Goal: Transaction & Acquisition: Purchase product/service

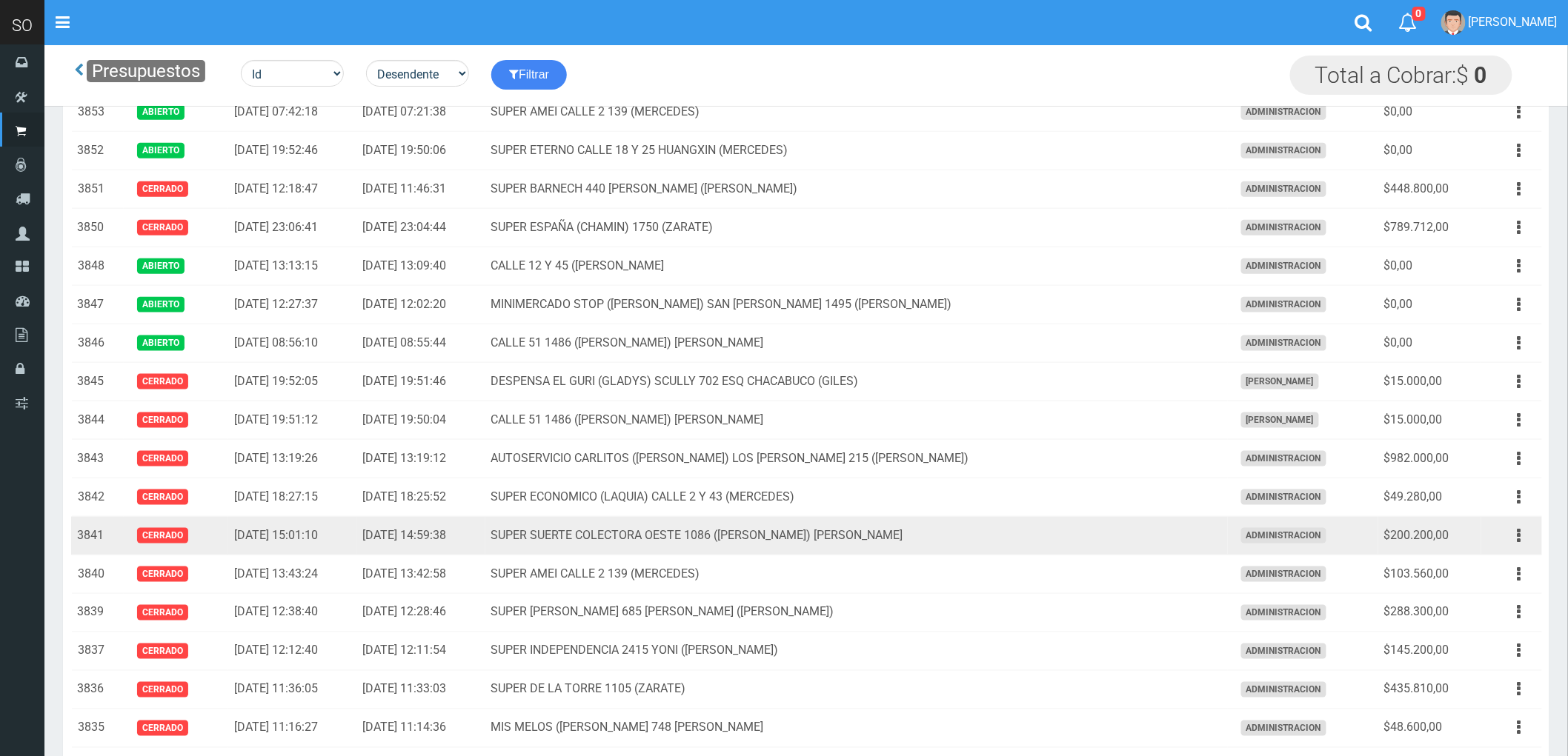
scroll to position [576, 0]
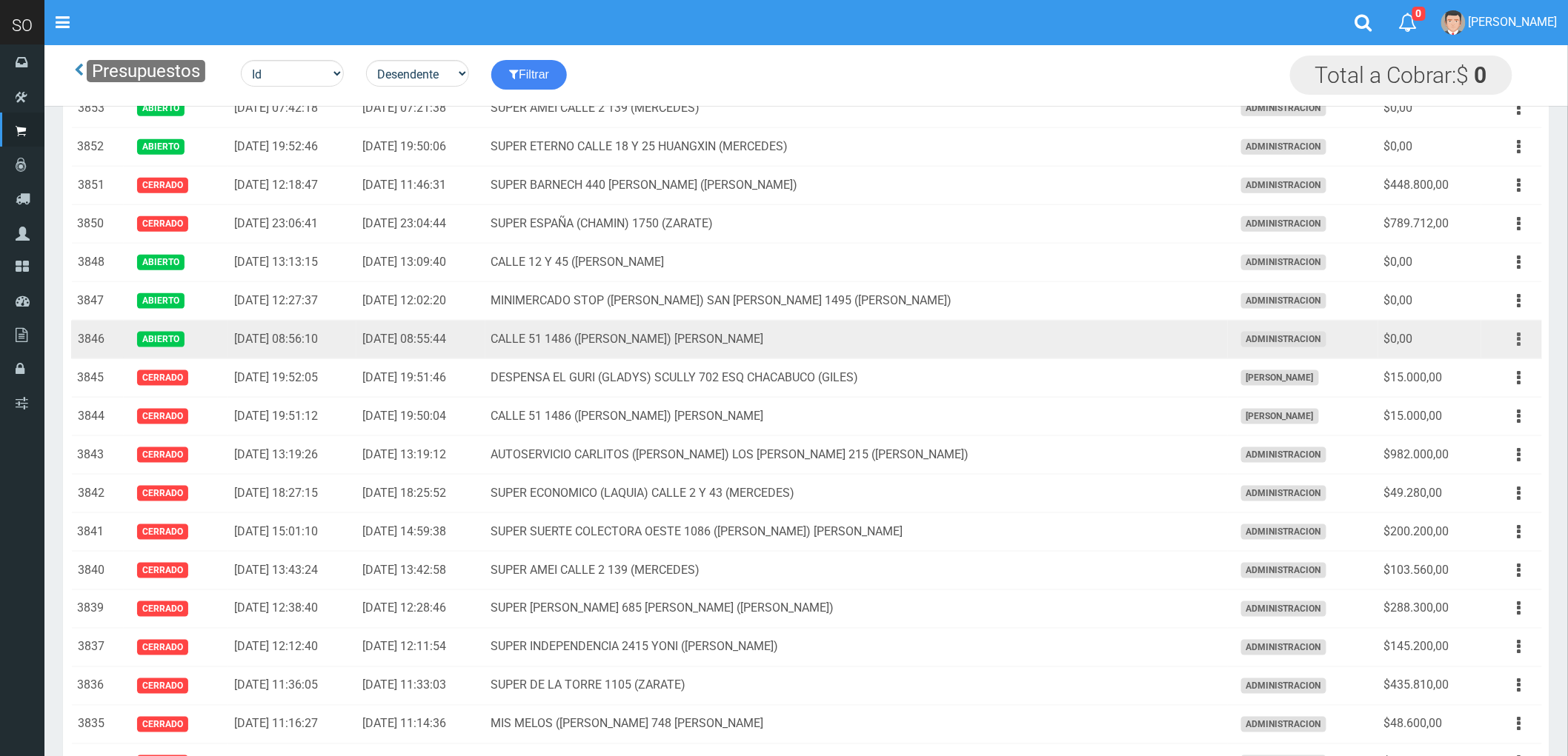
click at [1515, 342] on button "button" at bounding box center [1519, 339] width 33 height 26
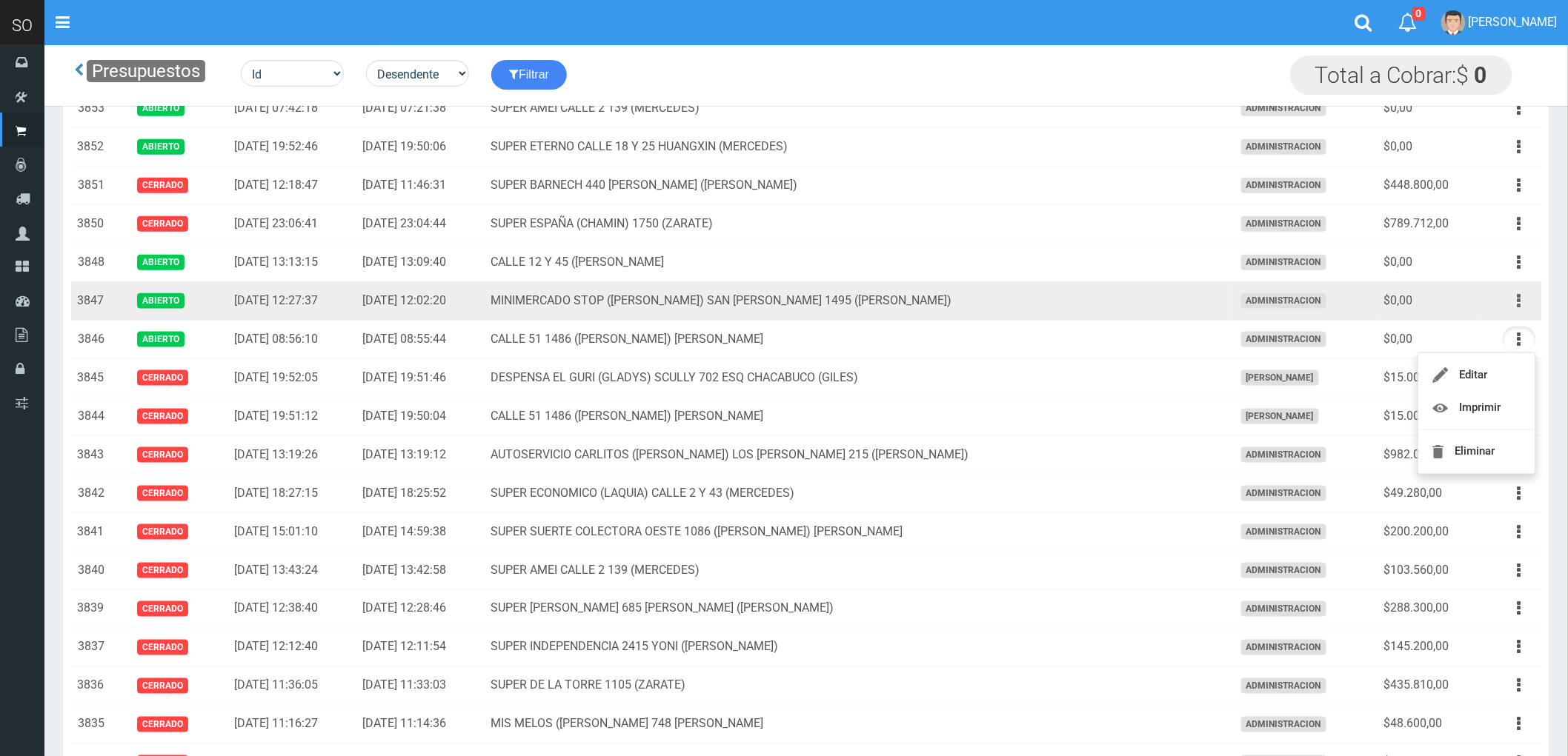
click at [1514, 294] on button "button" at bounding box center [1519, 301] width 33 height 26
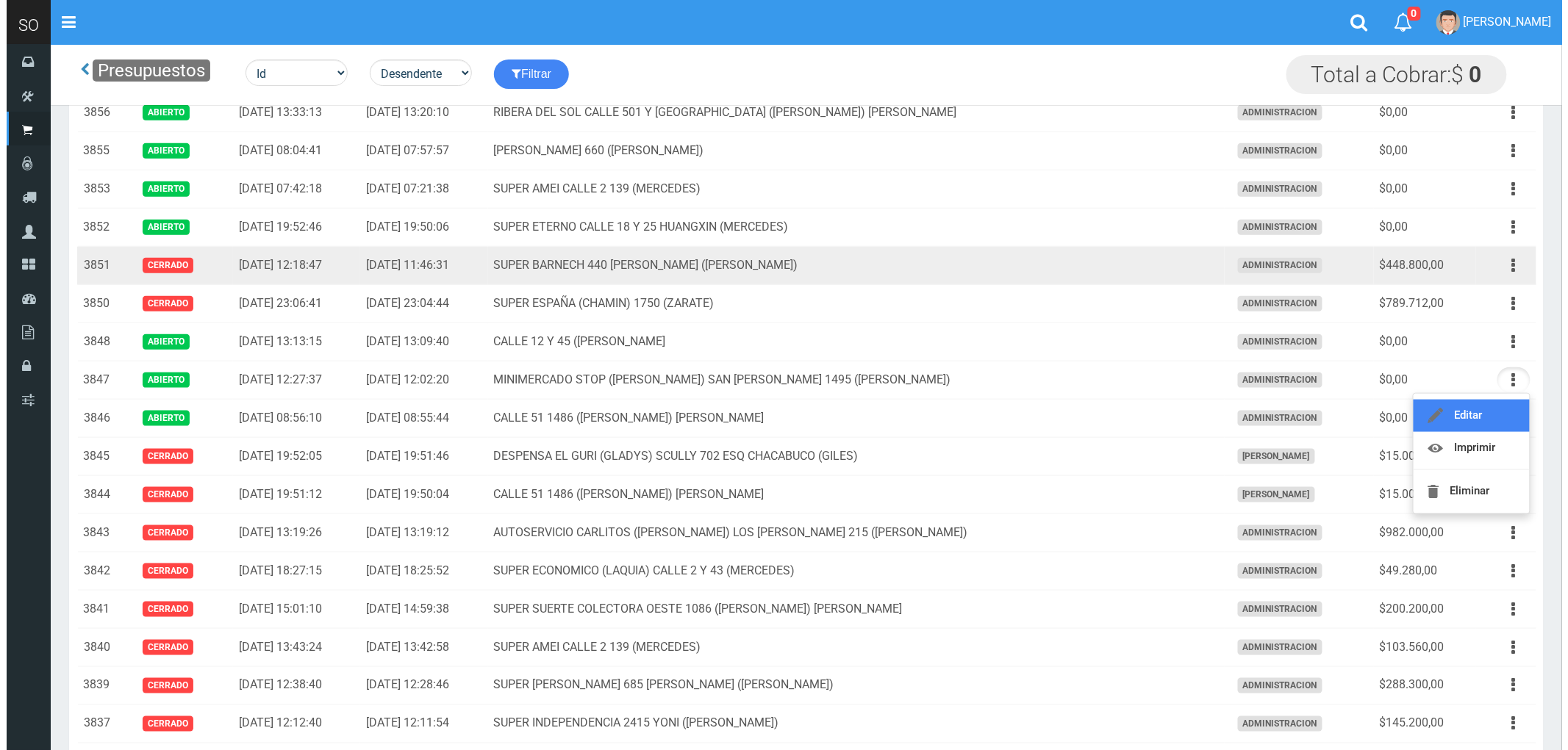
scroll to position [408, 0]
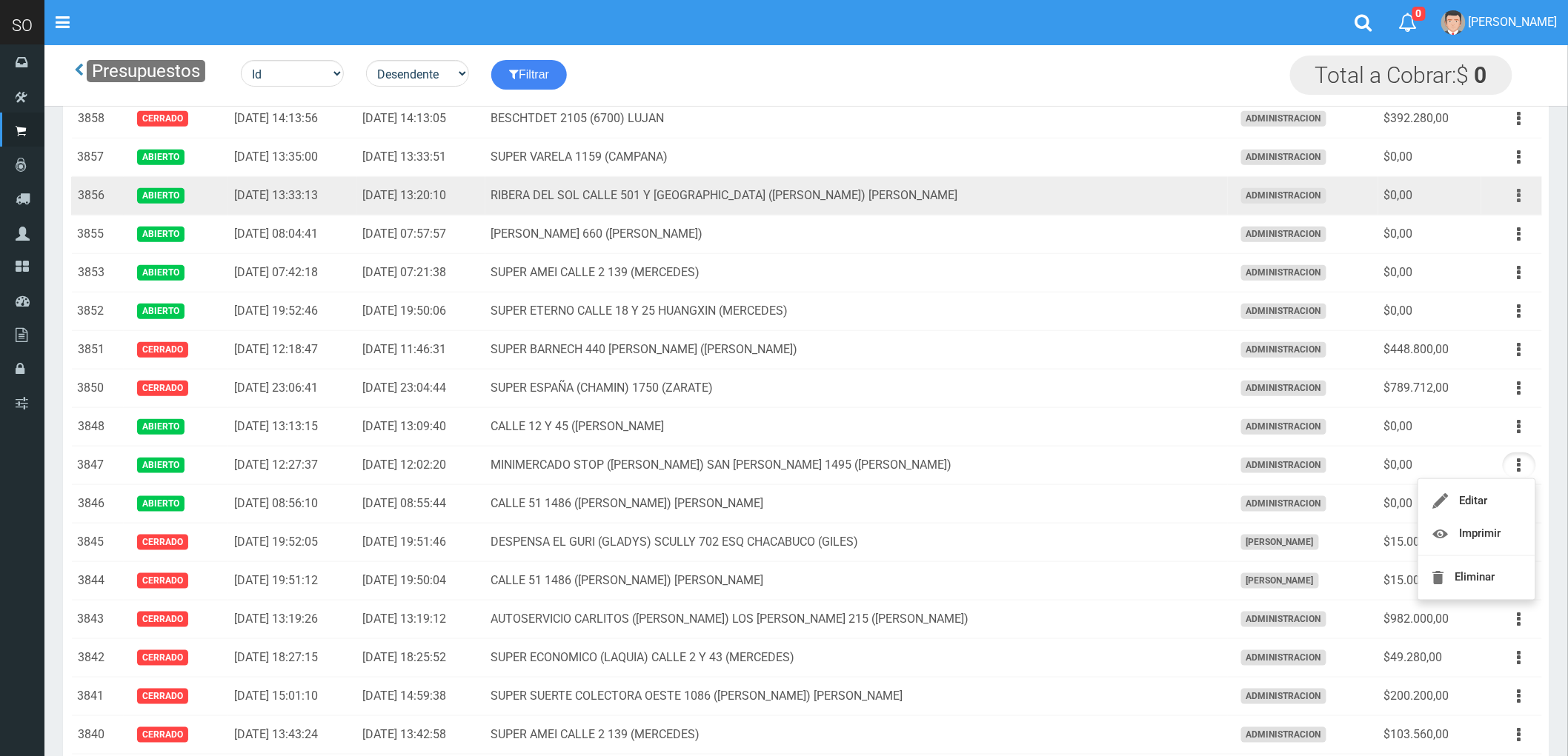
click at [1521, 195] on icon "button" at bounding box center [1519, 195] width 4 height 26
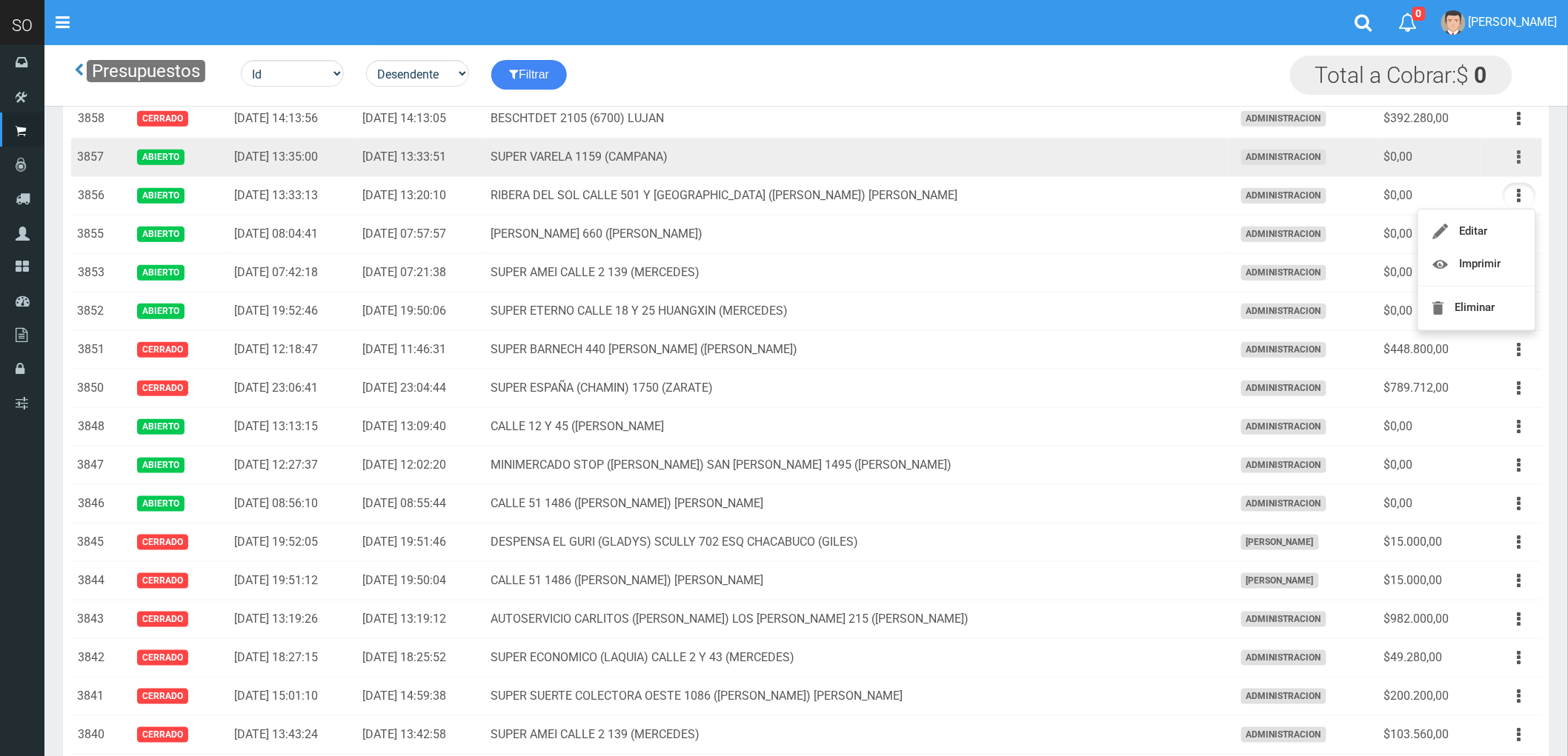
click at [1518, 159] on icon "button" at bounding box center [1519, 157] width 4 height 26
drag, startPoint x: 1479, startPoint y: 194, endPoint x: 1027, endPoint y: 154, distance: 453.8
click at [1027, 154] on td "SUPER VARELA 1159 (CAMPANA)" at bounding box center [856, 158] width 742 height 39
click at [1521, 160] on icon "button" at bounding box center [1519, 157] width 4 height 26
click at [1487, 271] on link "Eliminar" at bounding box center [1477, 269] width 117 height 32
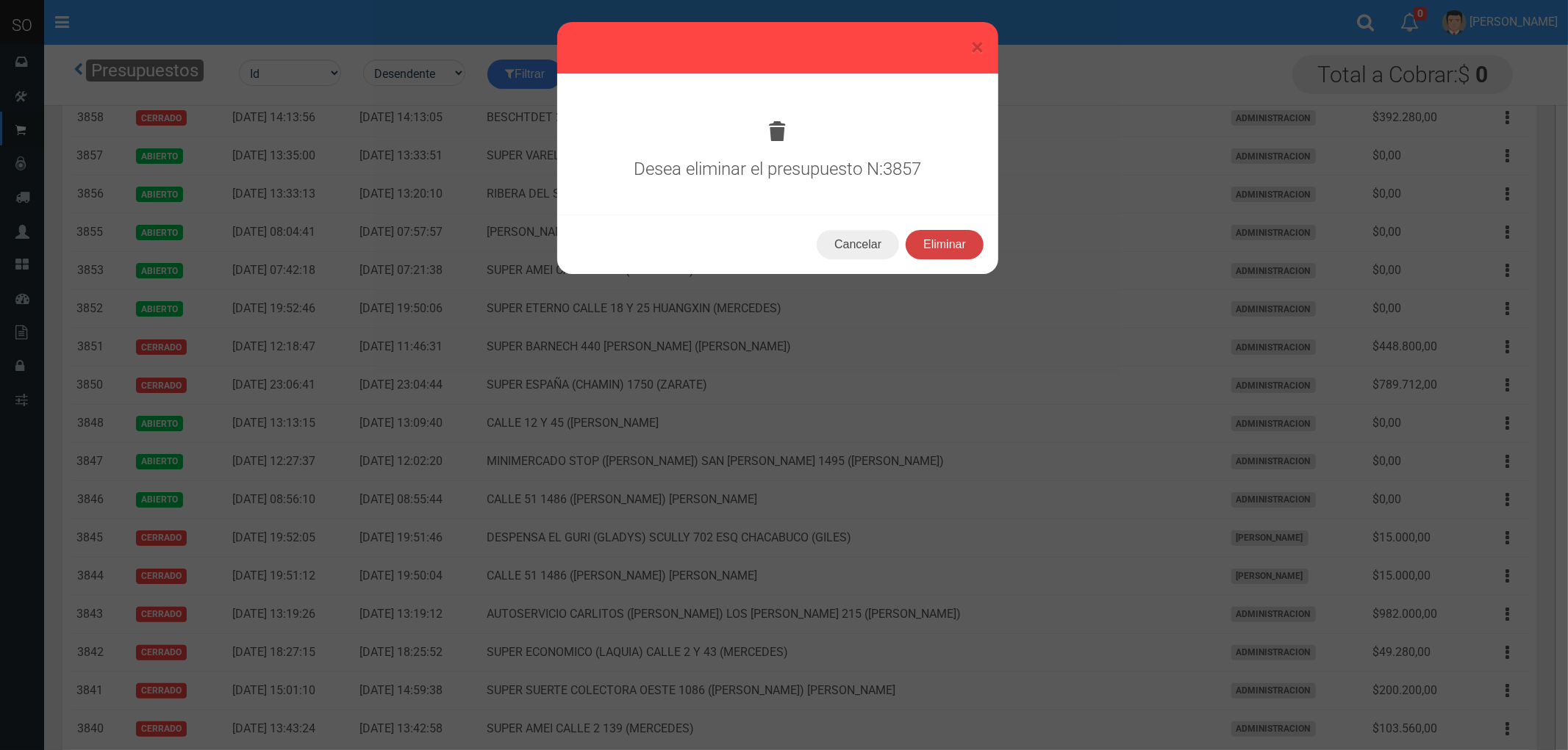
click at [940, 246] on button "Eliminar" at bounding box center [945, 245] width 78 height 30
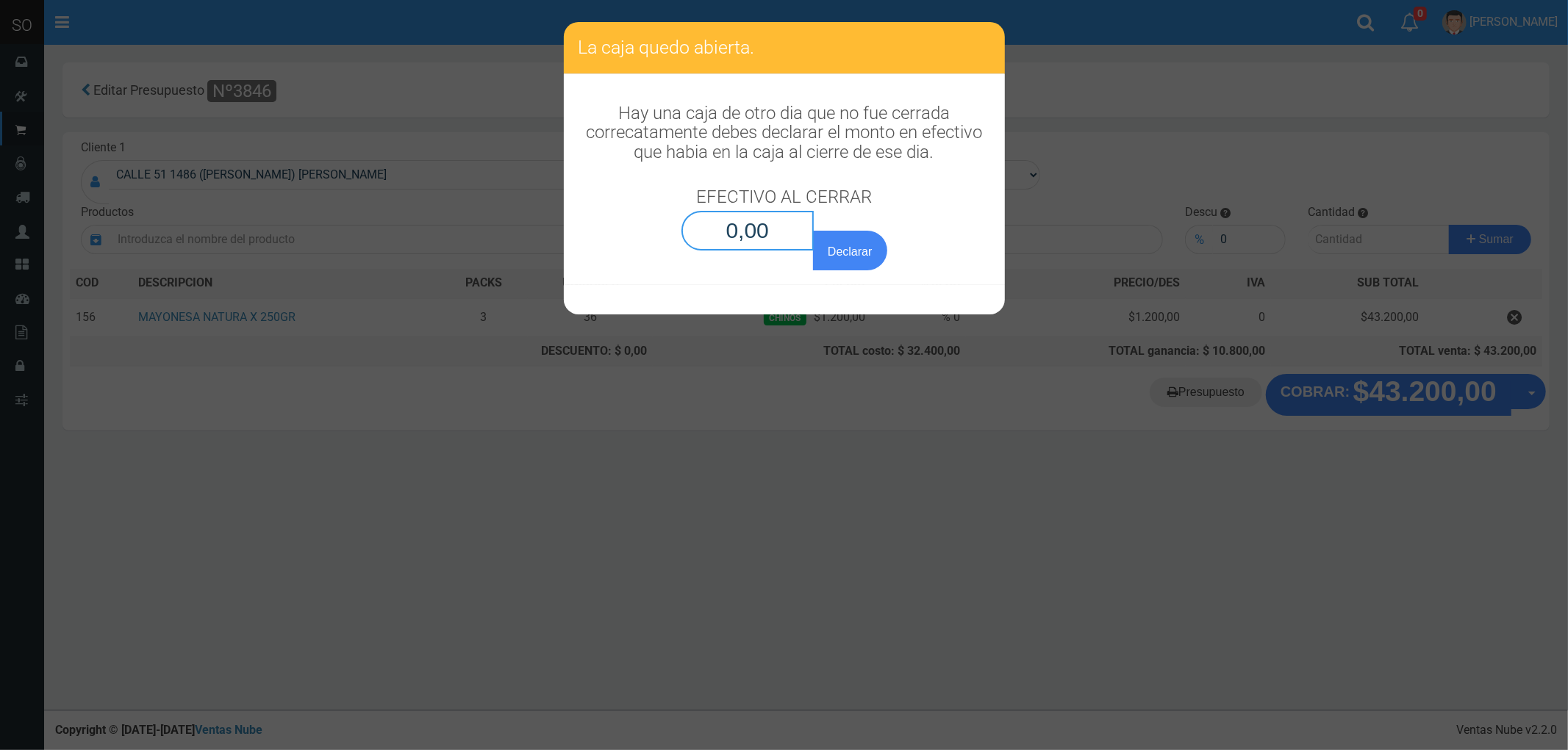
click at [754, 231] on input "0,00" at bounding box center [748, 230] width 133 height 40
type input "0,01"
click at [813, 230] on button "Declarar" at bounding box center [850, 250] width 73 height 40
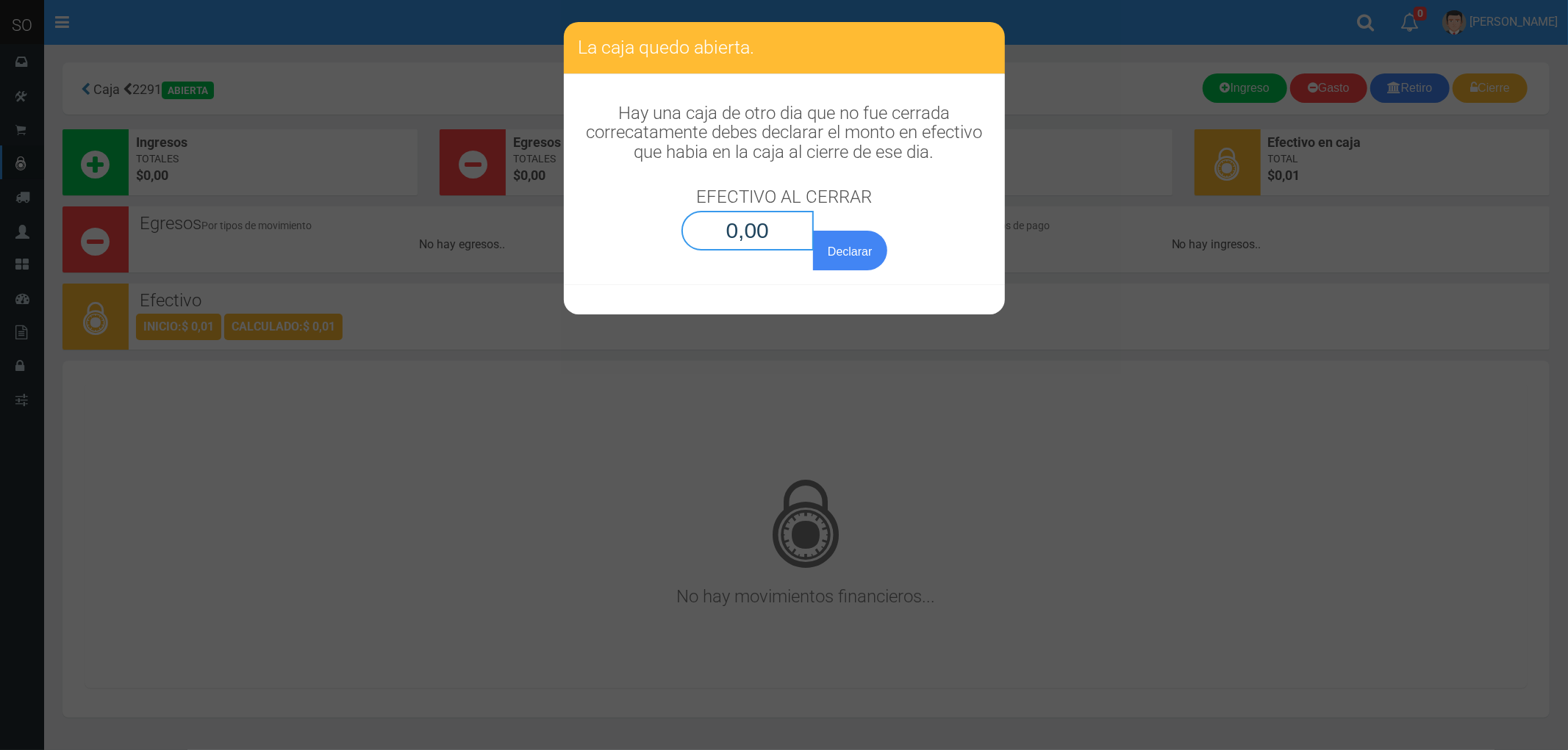
click at [754, 231] on input "0,00" at bounding box center [748, 230] width 133 height 40
type input "0,01"
click at [813, 230] on button "Declarar" at bounding box center [850, 250] width 73 height 40
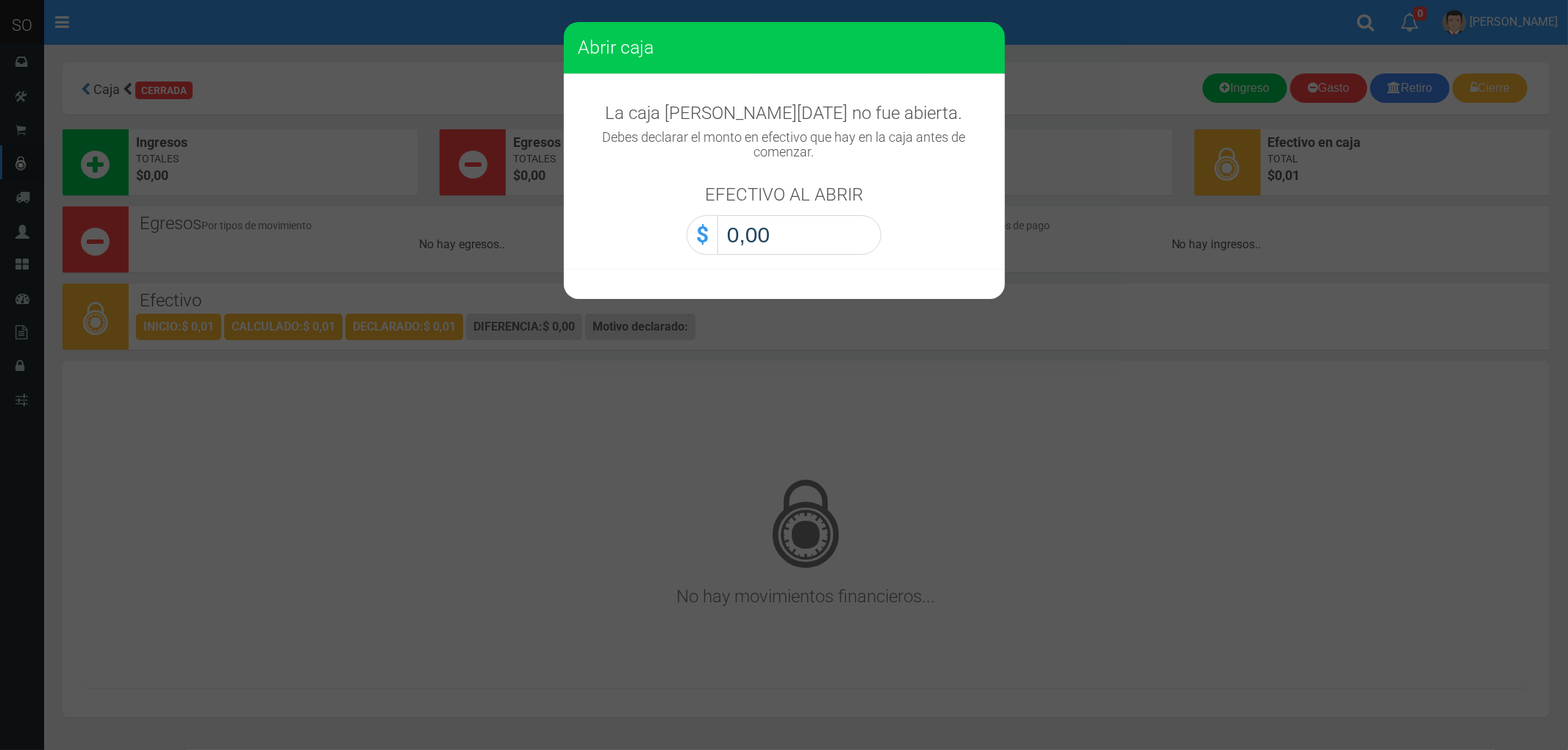
click at [754, 231] on input "0,00" at bounding box center [800, 235] width 164 height 40
type input "0,01"
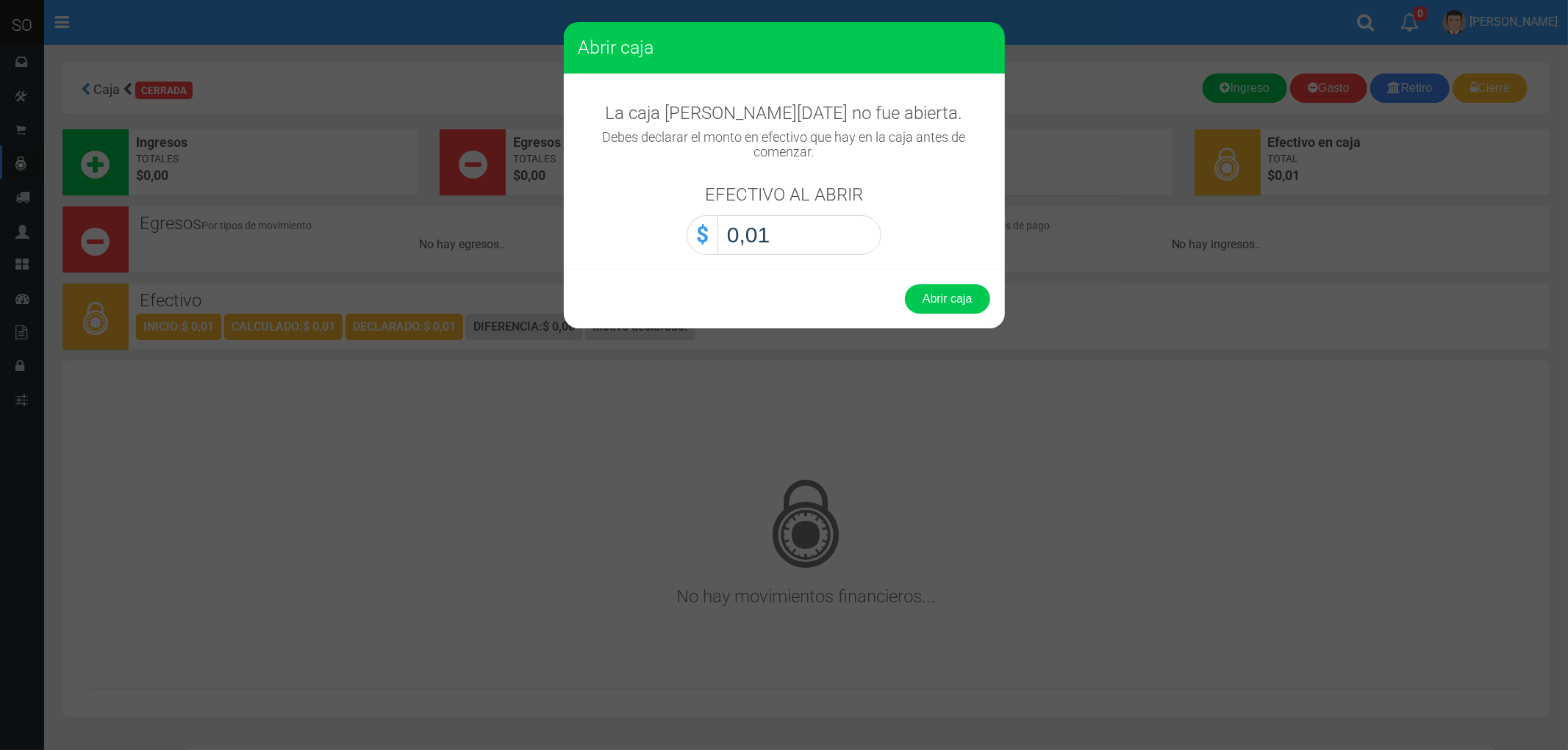
click at [905, 284] on button "Abrir caja" at bounding box center [947, 299] width 85 height 30
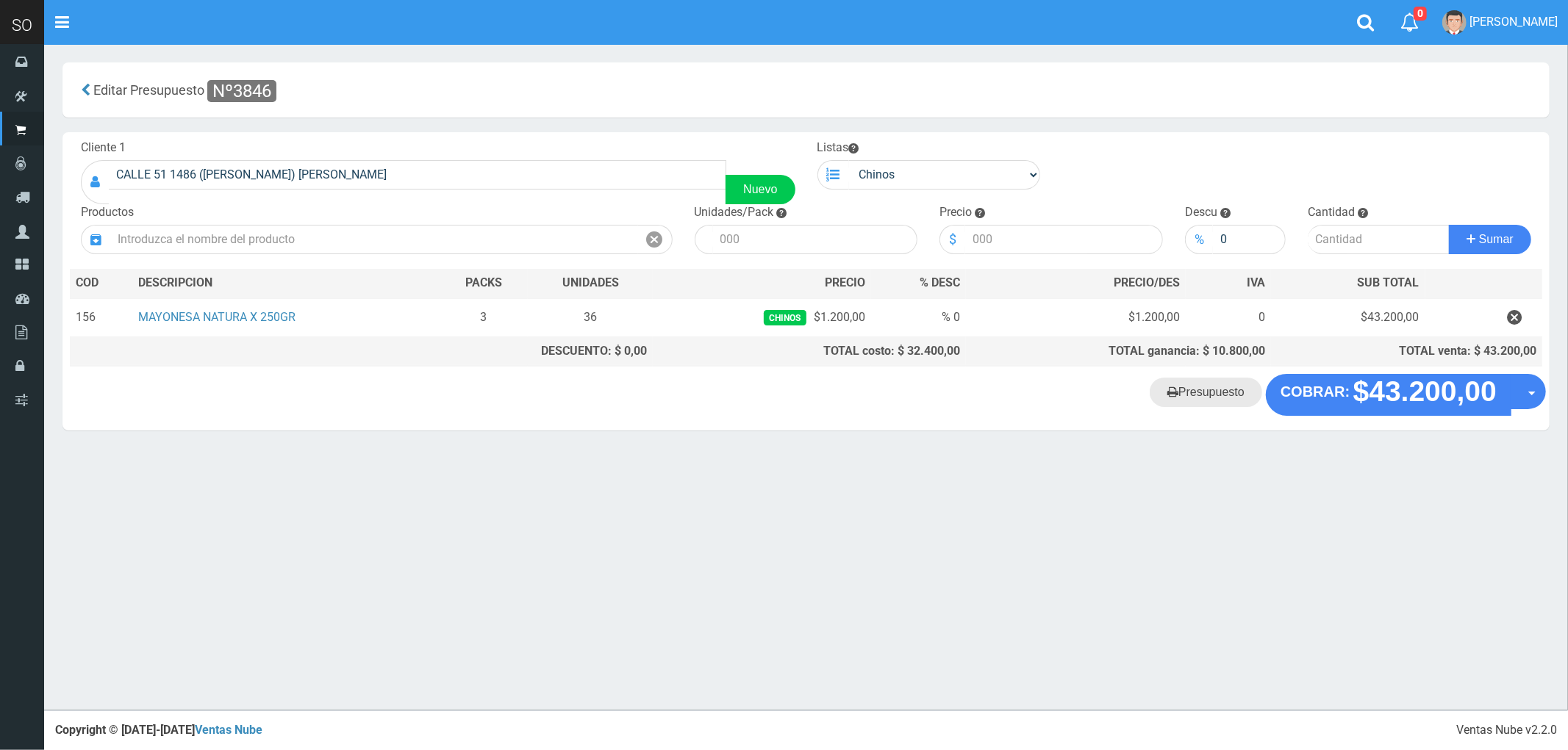
click at [1191, 398] on link "Presupuesto" at bounding box center [1206, 392] width 113 height 30
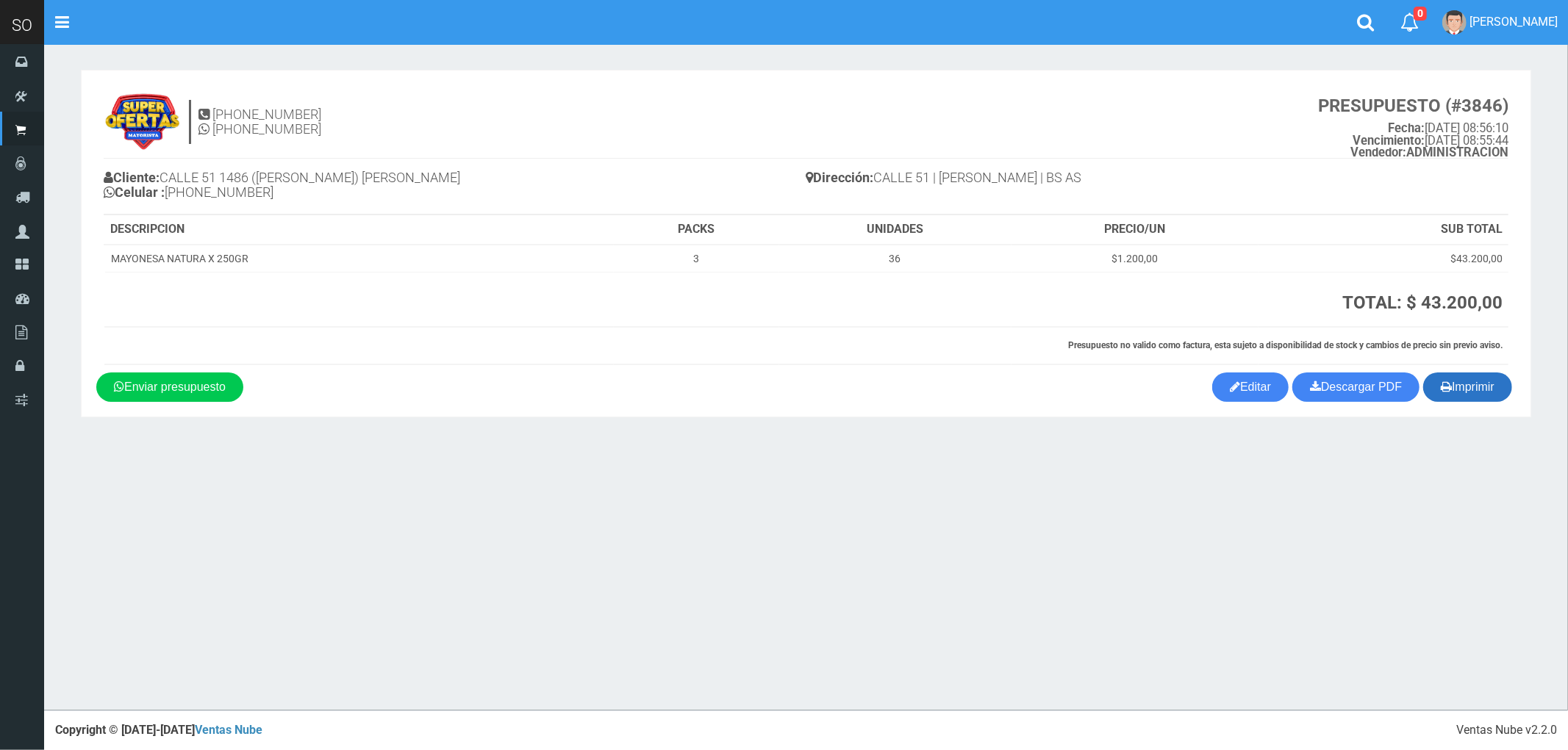
click at [1489, 386] on button "Imprimir" at bounding box center [1468, 388] width 89 height 30
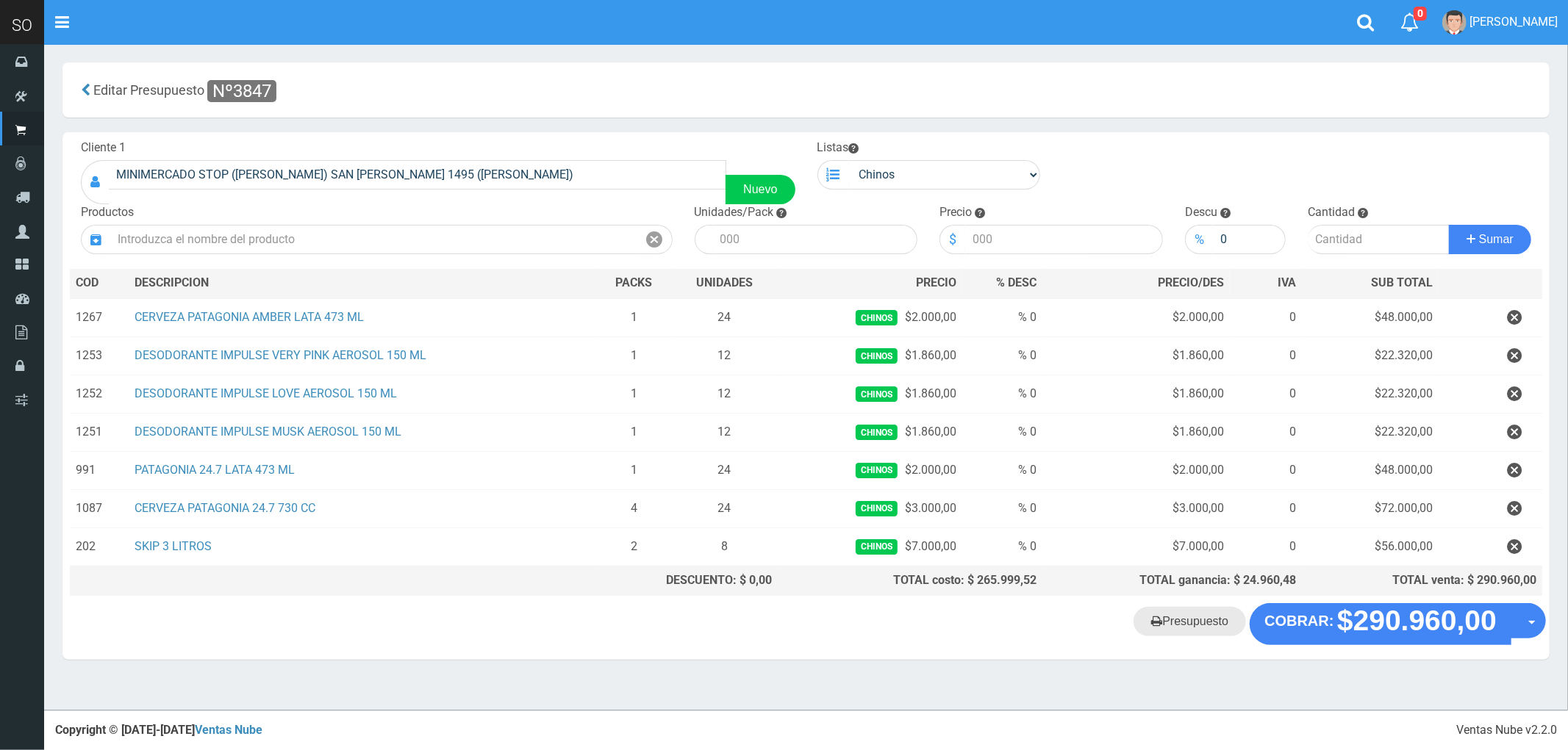
click at [1201, 634] on link "Presupuesto" at bounding box center [1190, 622] width 113 height 30
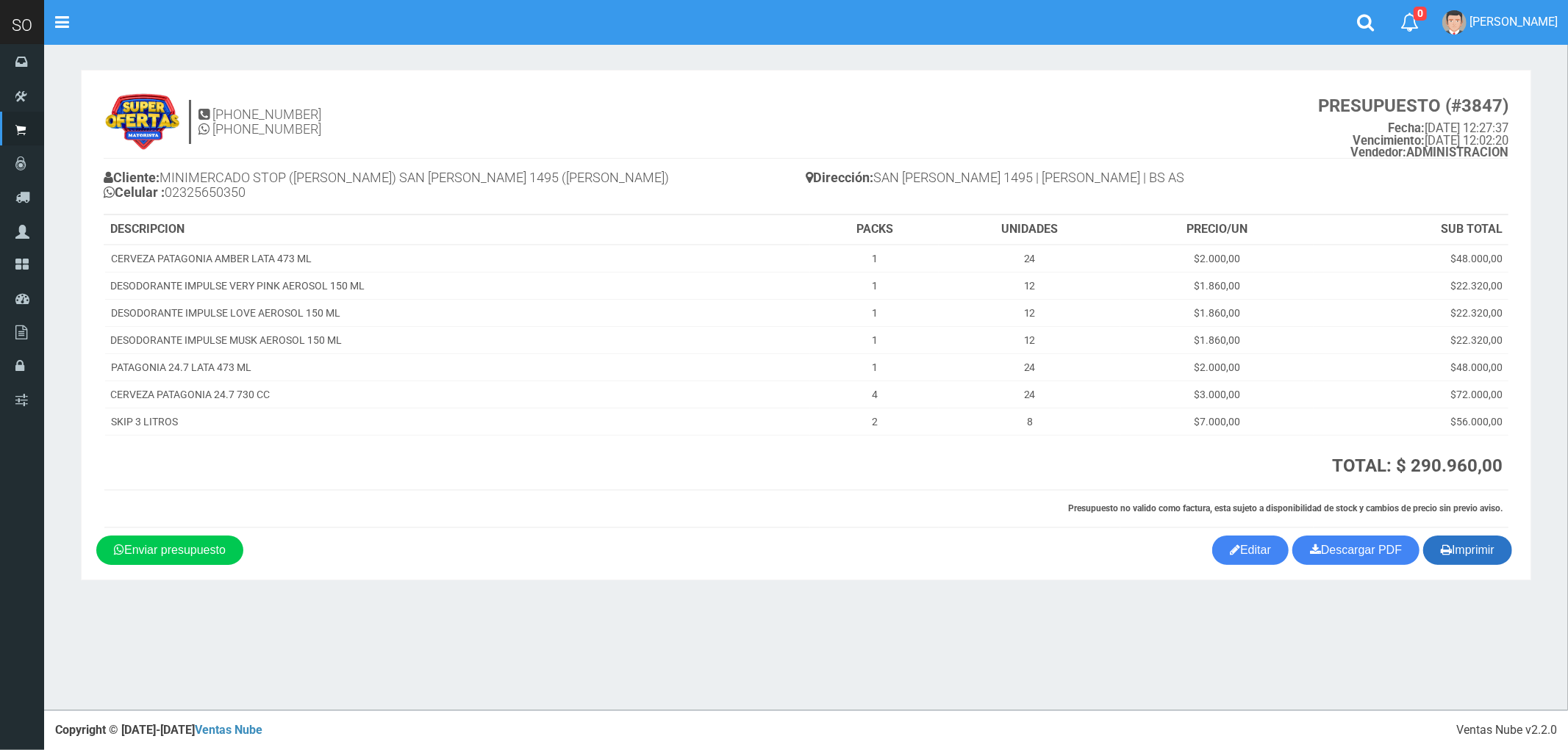
click at [1472, 555] on button "Imprimir" at bounding box center [1468, 551] width 89 height 30
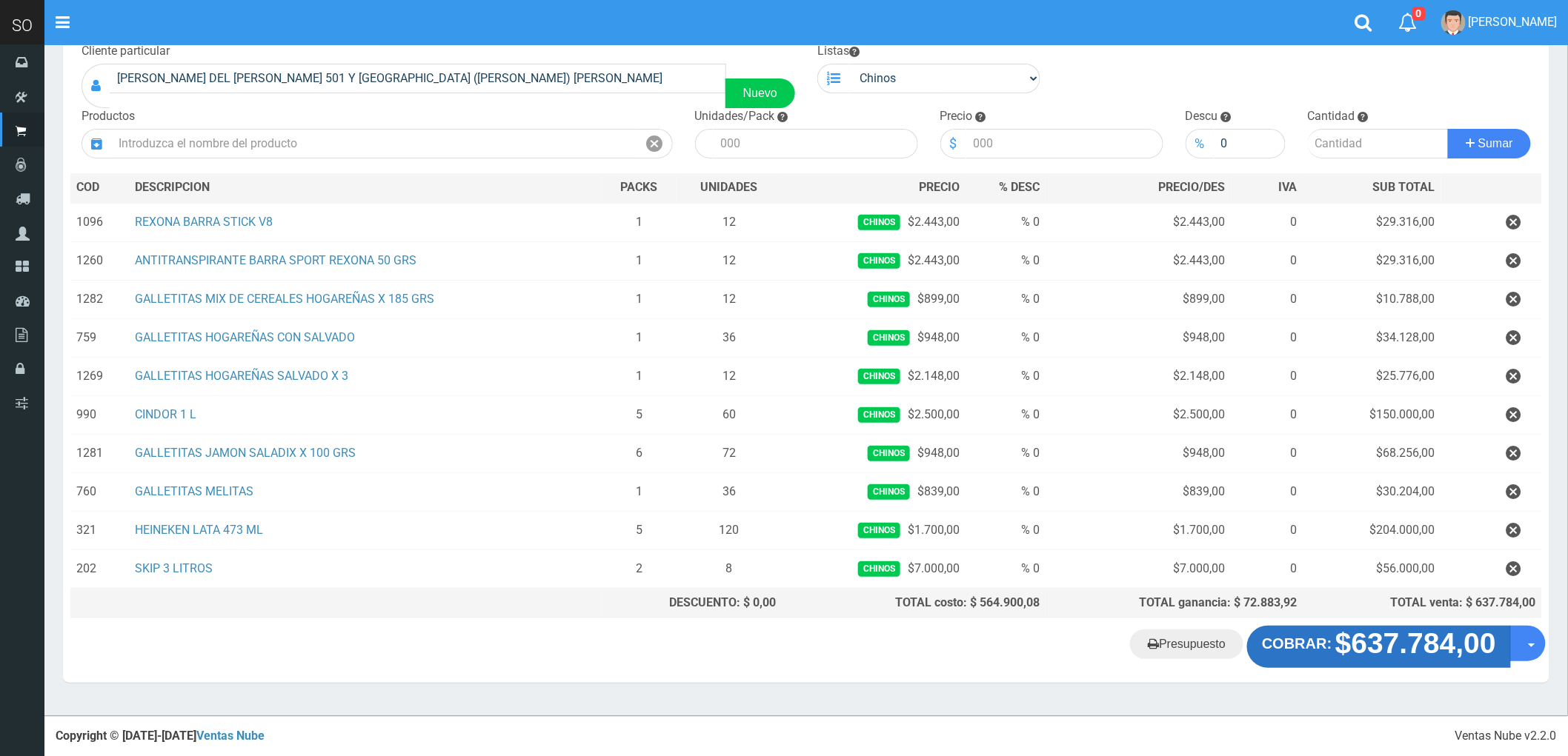
scroll to position [100, 0]
click at [1176, 647] on link "Presupuesto" at bounding box center [1187, 644] width 113 height 30
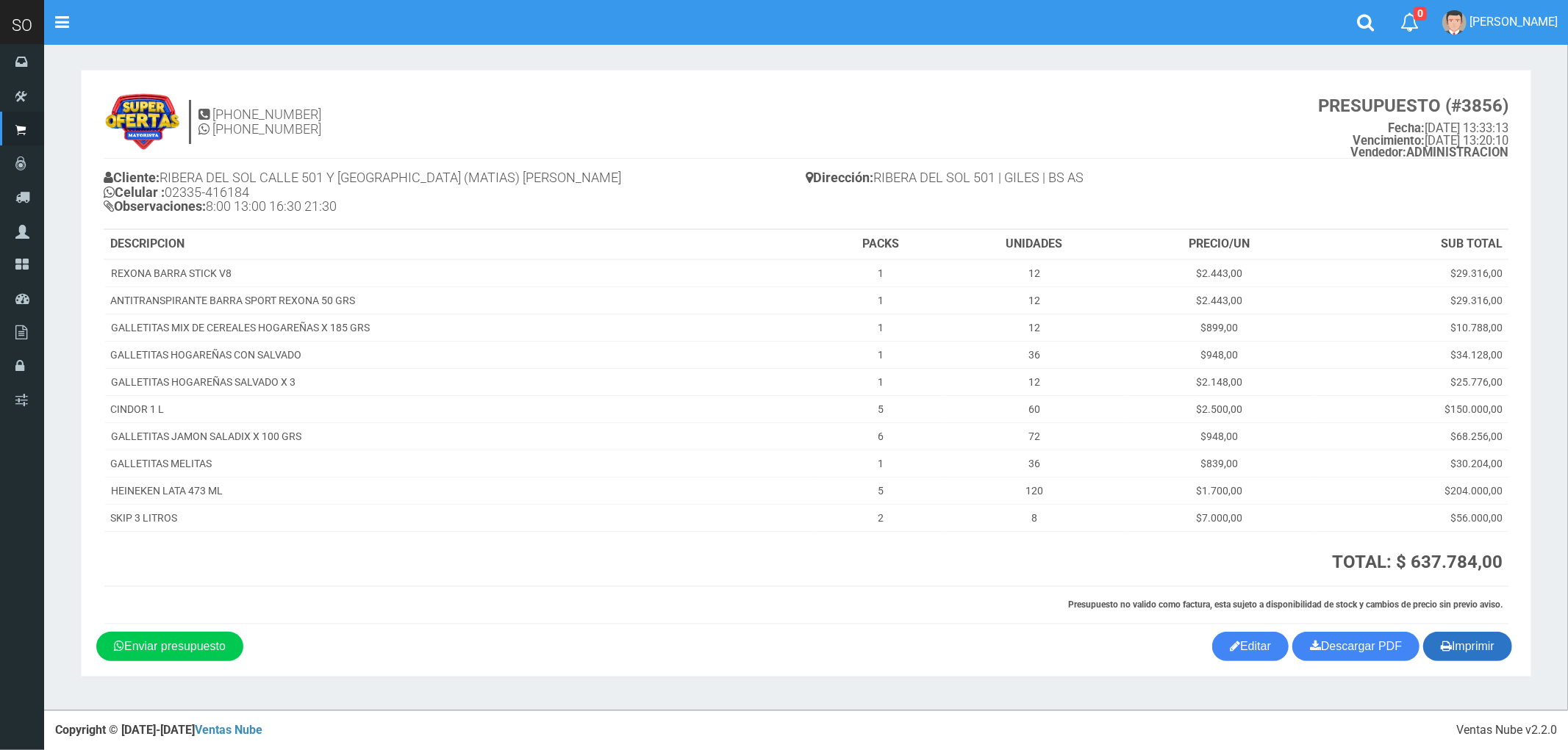
click at [1463, 647] on button "Imprimir" at bounding box center [1468, 647] width 89 height 30
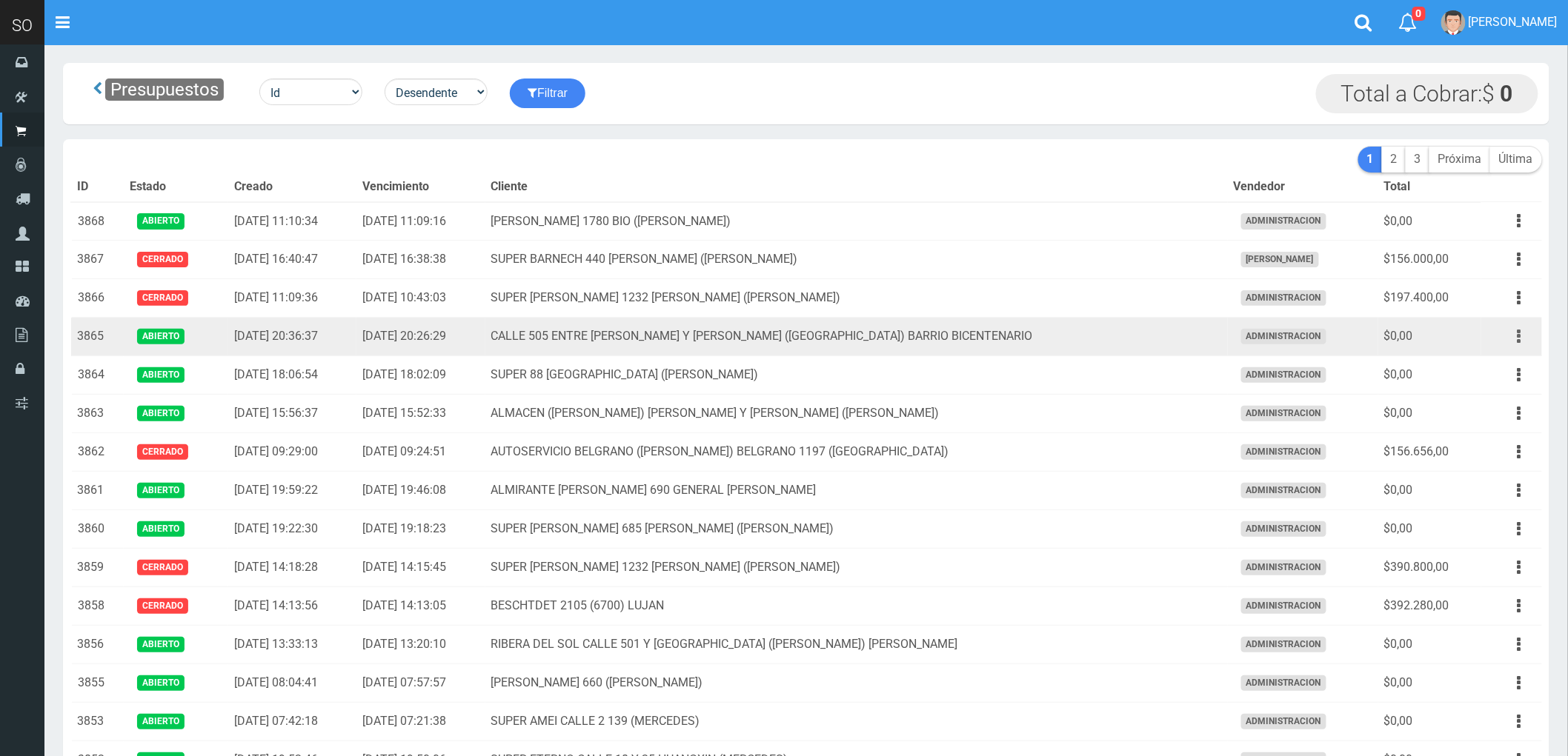
click at [1522, 334] on button "button" at bounding box center [1519, 336] width 33 height 26
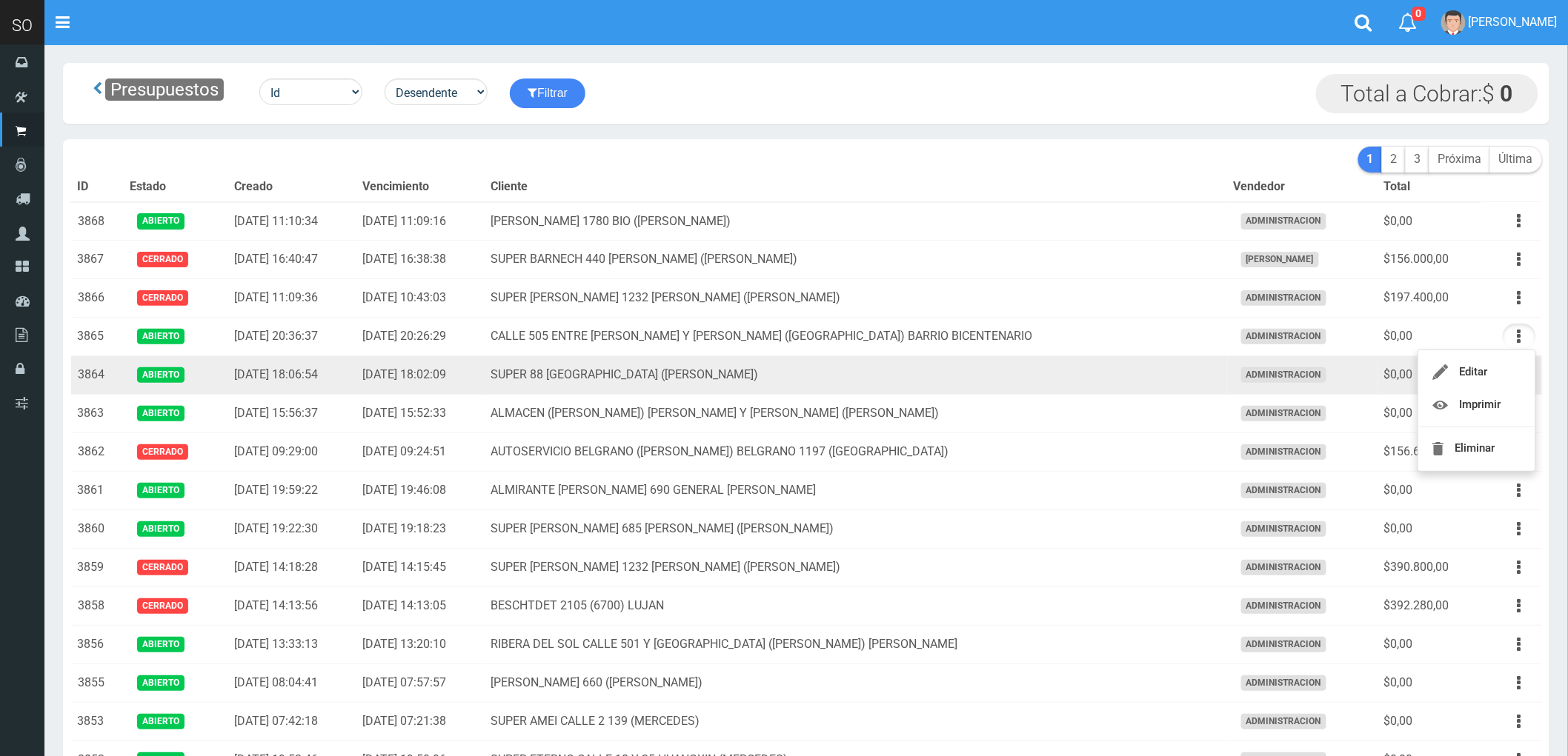
click at [1117, 372] on td "SUPER 88 CALLE 32 2800 SOFIA (ZARATE)" at bounding box center [856, 375] width 742 height 39
click at [1521, 379] on icon "button" at bounding box center [1519, 375] width 4 height 26
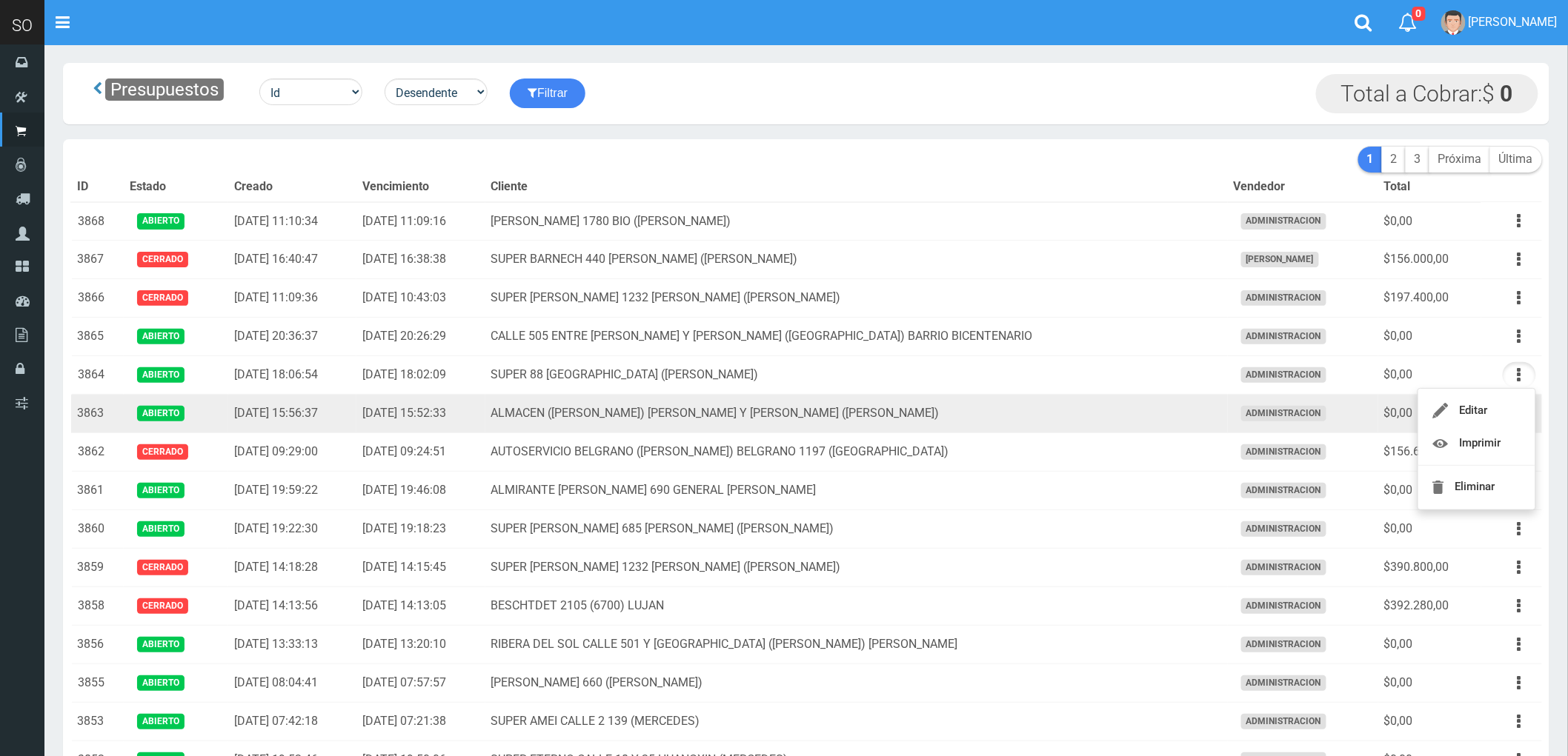
click at [1116, 405] on td "ALMACEN (GLADYS) RAWSON Y CHACABUCO (GILES)" at bounding box center [856, 413] width 742 height 39
click at [1524, 417] on button "button" at bounding box center [1519, 413] width 33 height 26
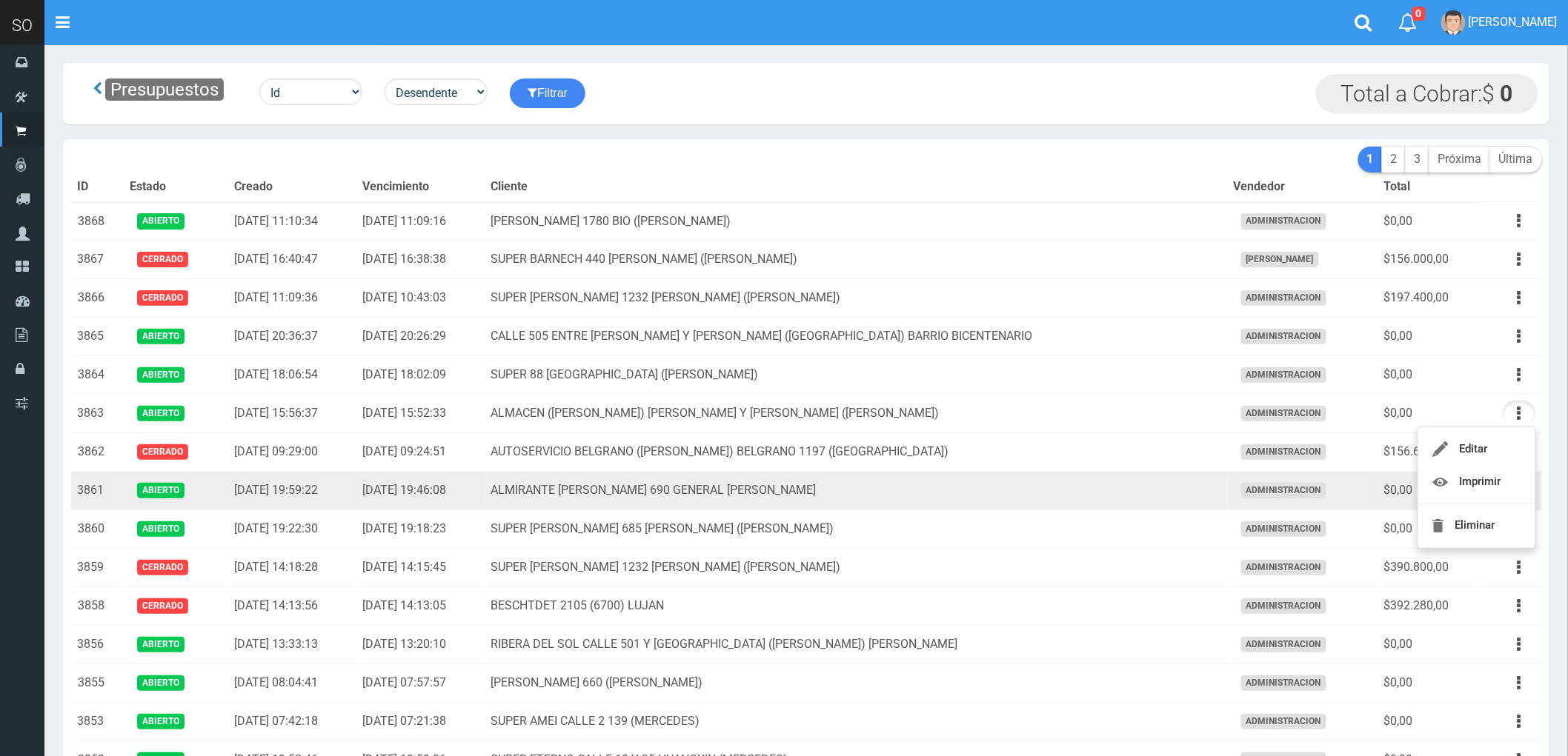
click at [1108, 487] on td "ALMIRANTE BROWN 690 GENERAL RODRIGUEZ" at bounding box center [856, 491] width 742 height 39
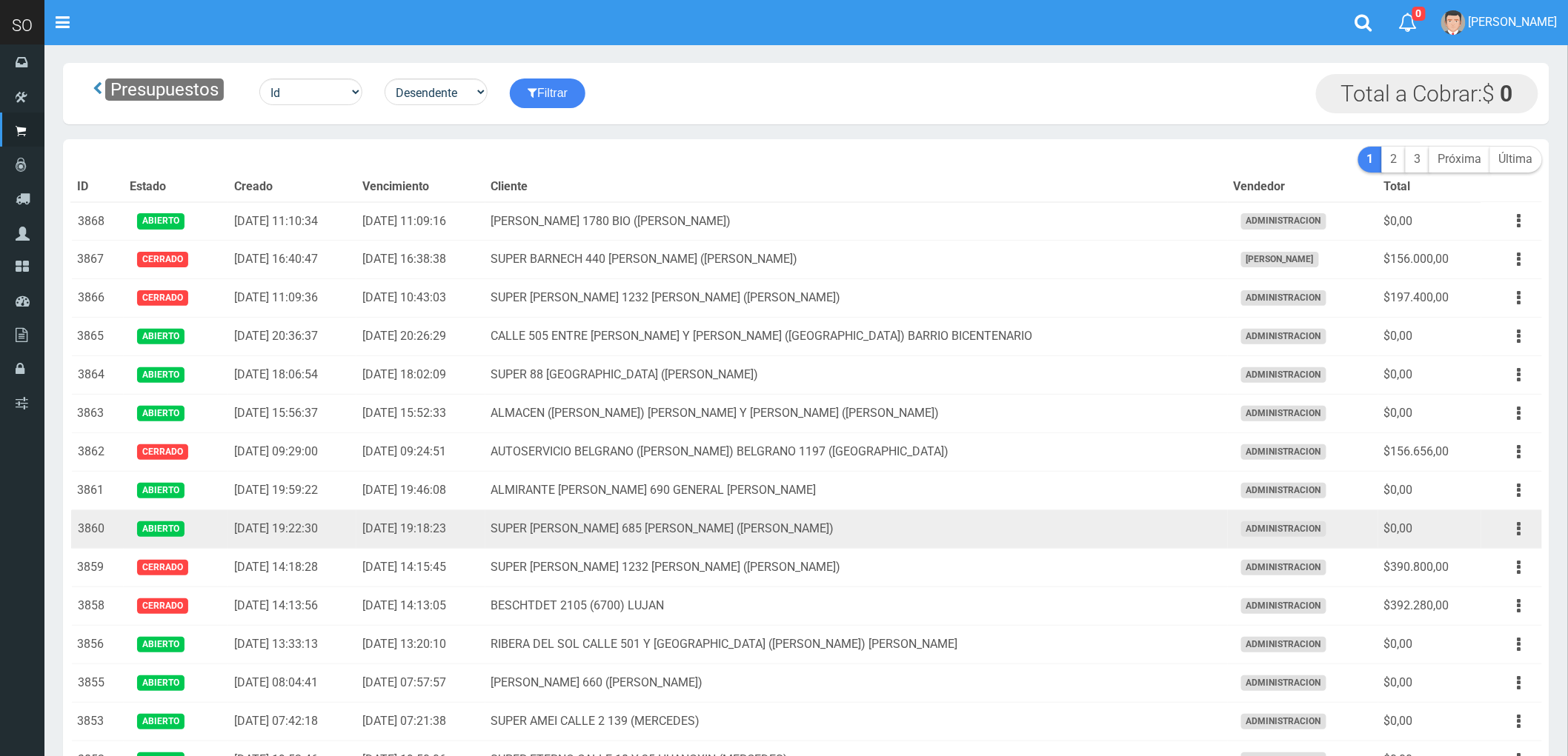
click at [1120, 524] on td "SUPER [PERSON_NAME] 685 [PERSON_NAME] ([PERSON_NAME])" at bounding box center [856, 529] width 742 height 39
click at [1516, 530] on button "button" at bounding box center [1519, 528] width 33 height 26
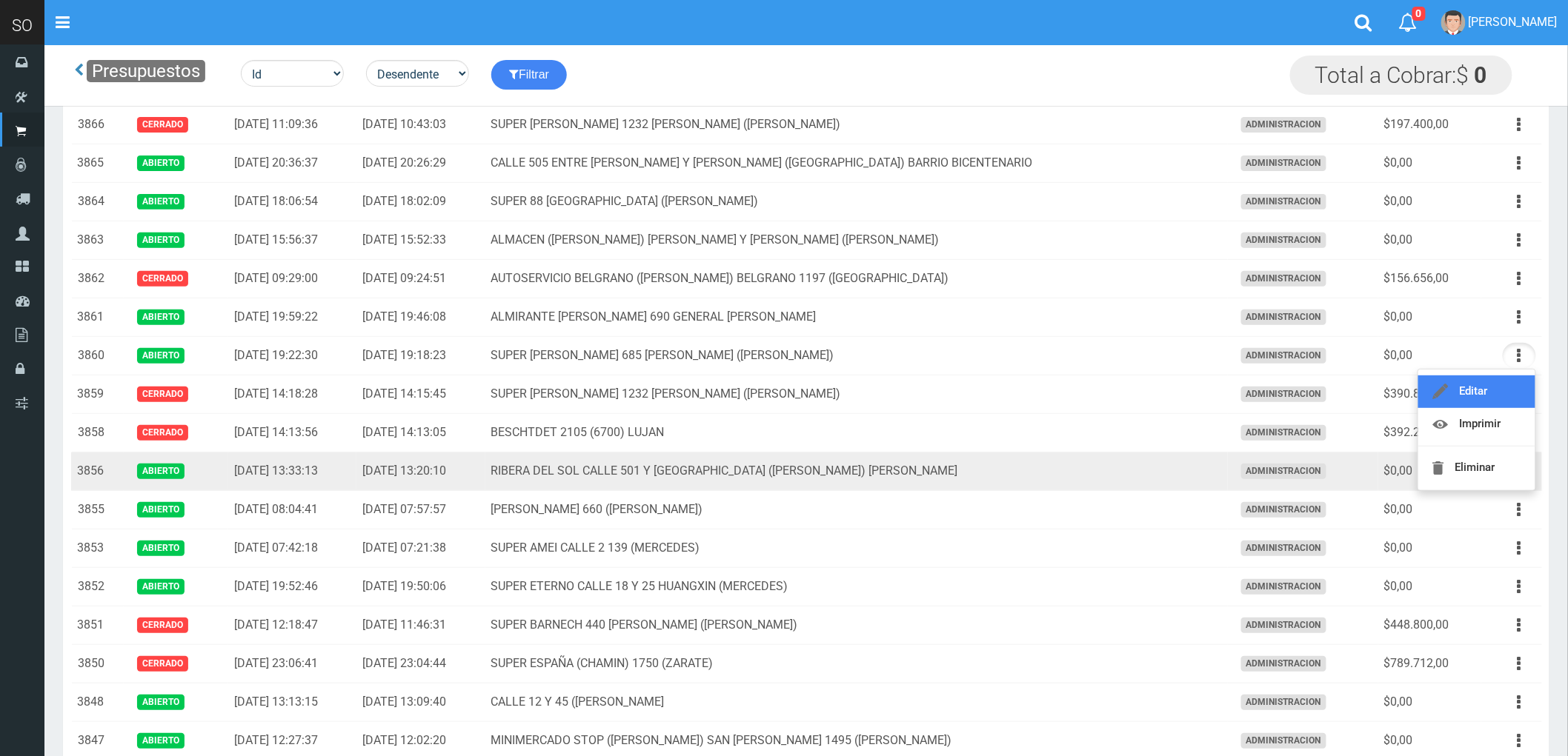
scroll to position [165, 0]
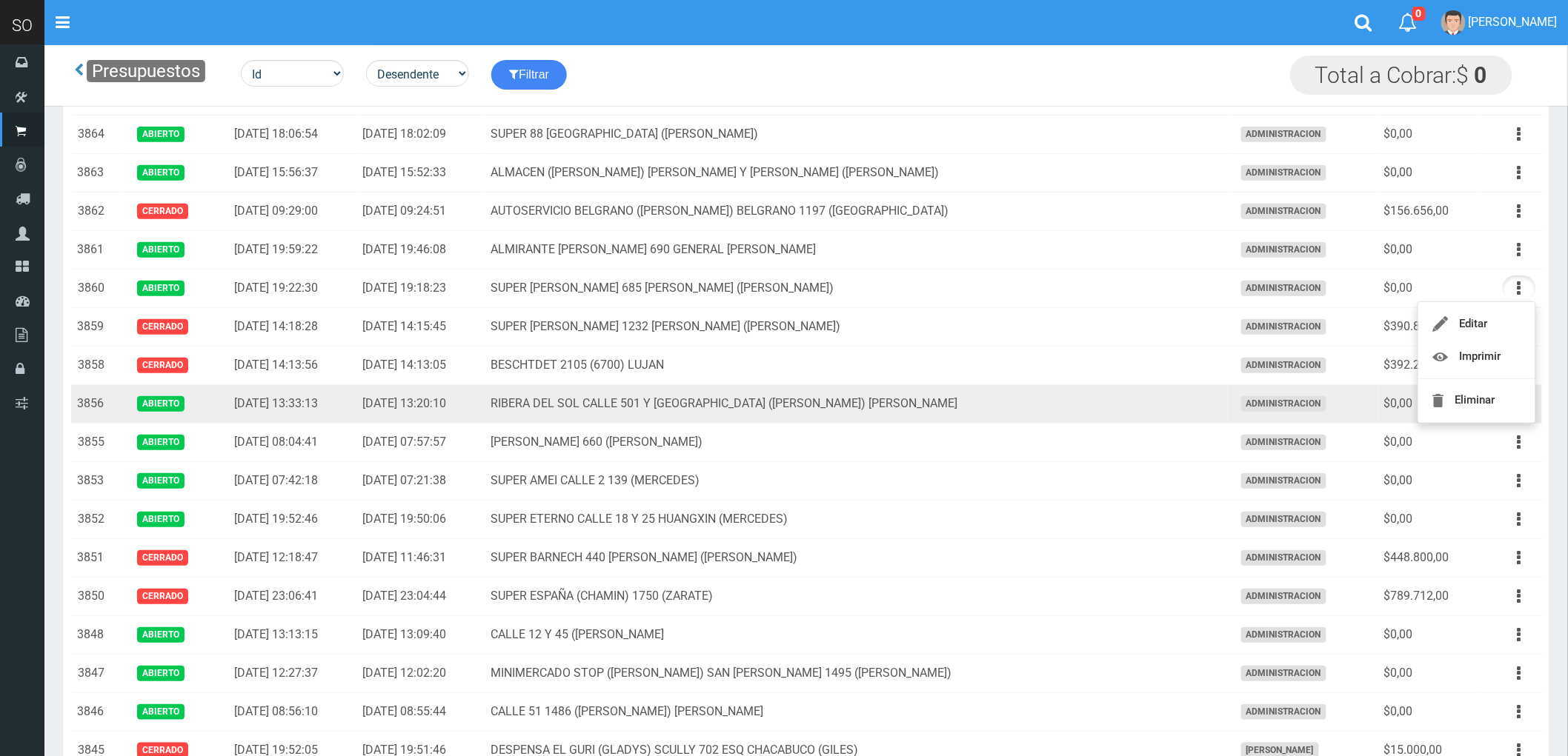
click at [1115, 401] on td "RIBERA DEL SOL CALLE 501 Y [GEOGRAPHIC_DATA] ([PERSON_NAME]) [PERSON_NAME]" at bounding box center [856, 404] width 742 height 39
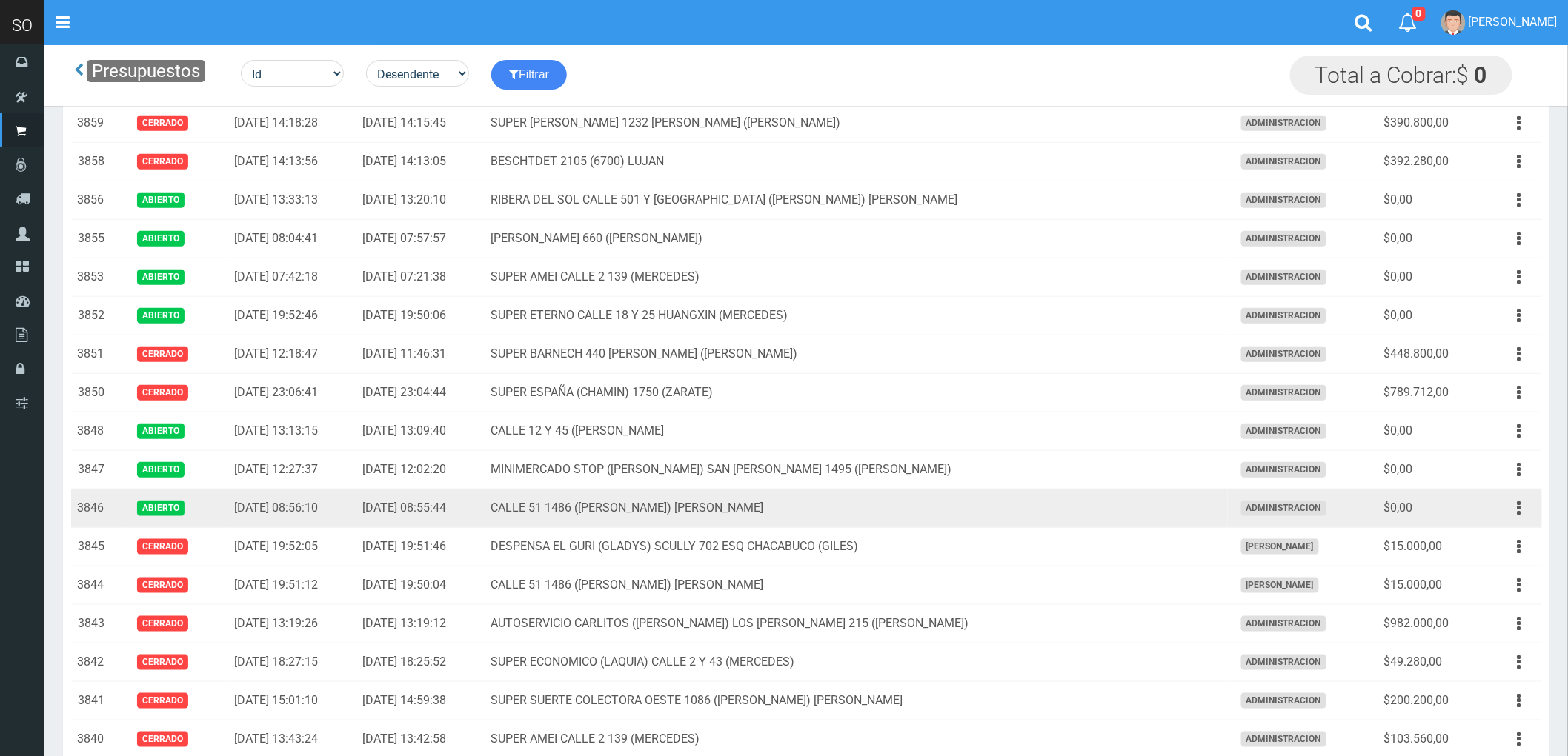
scroll to position [411, 0]
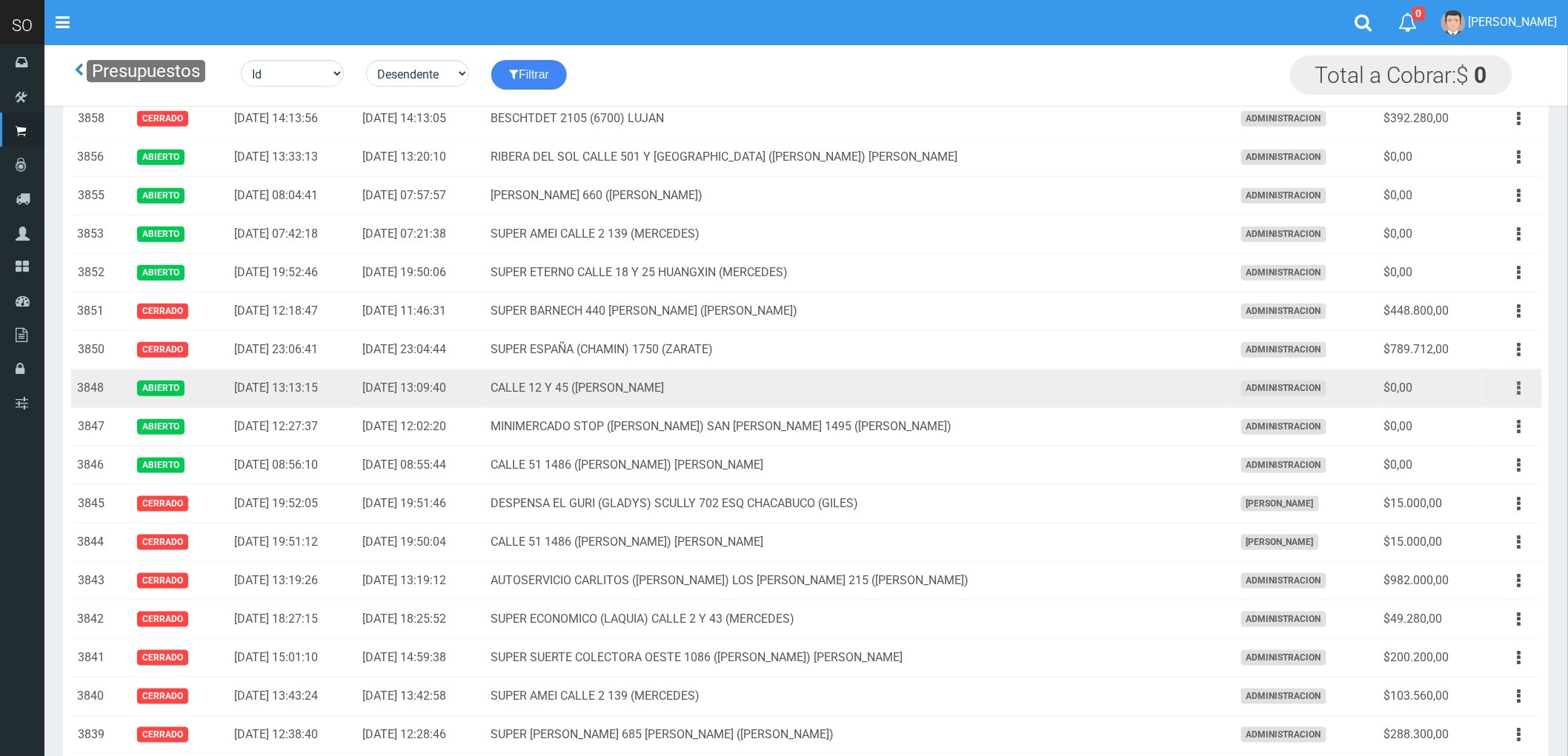
click at [1522, 390] on icon "button" at bounding box center [1519, 388] width 4 height 26
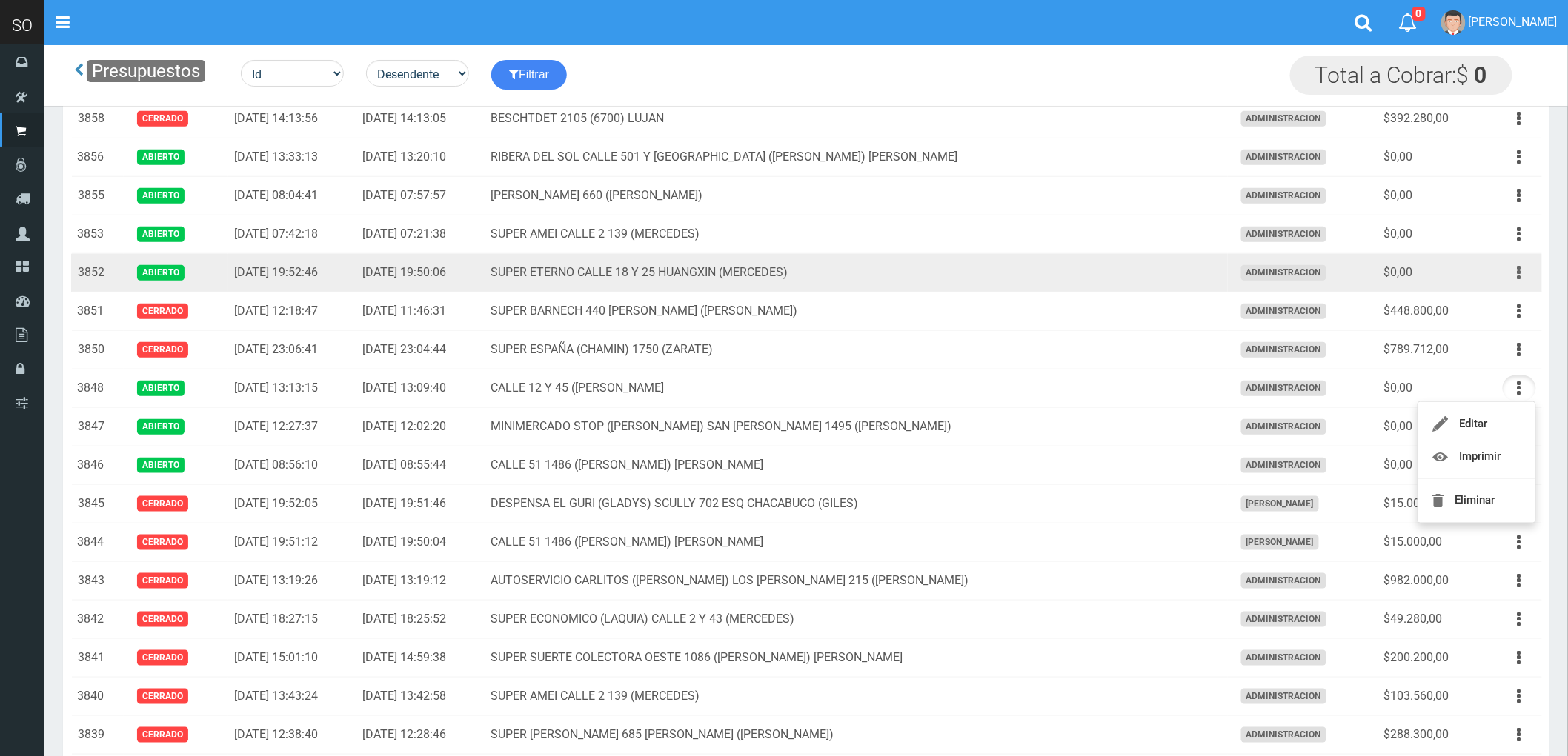
click at [1515, 272] on button "button" at bounding box center [1519, 272] width 33 height 26
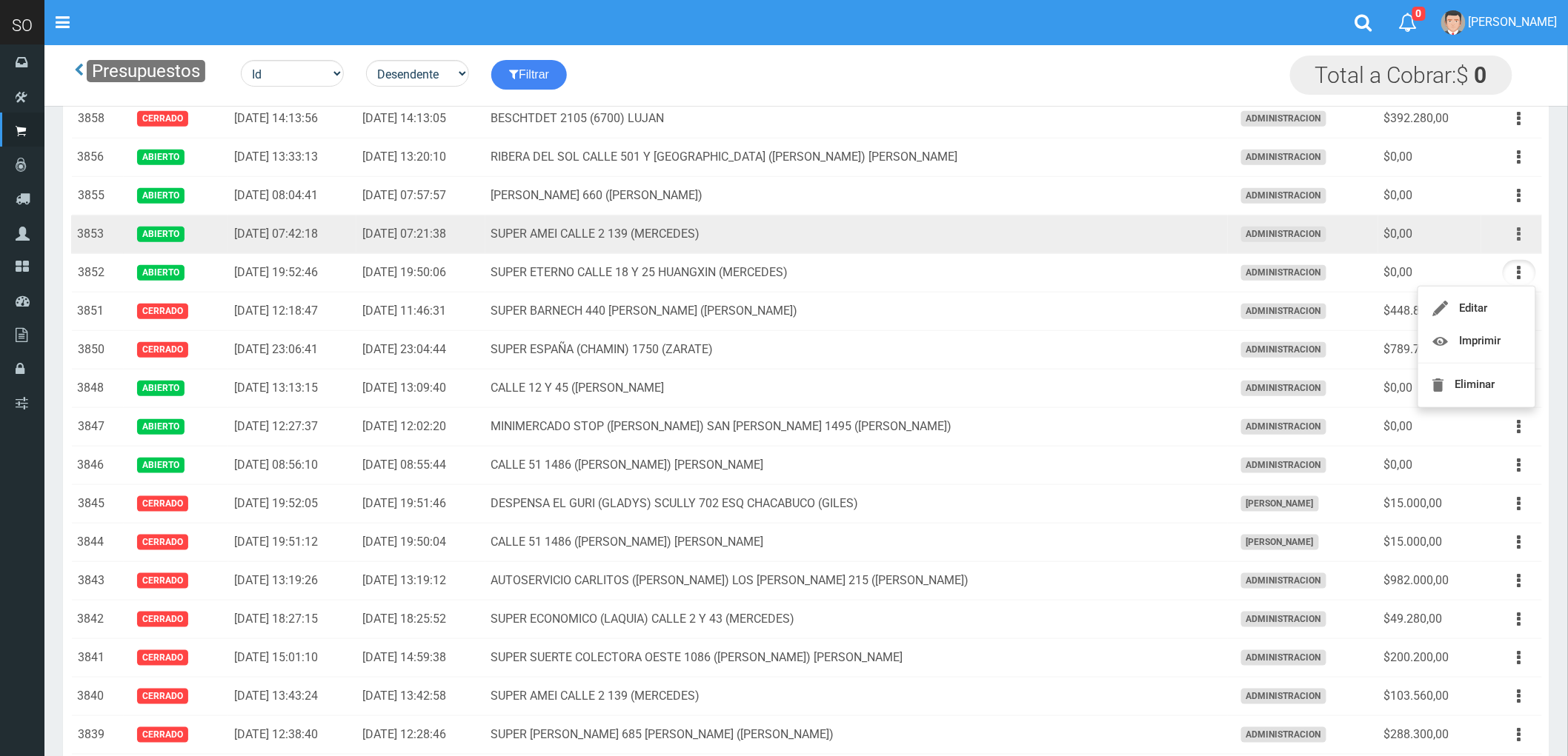
click at [1518, 233] on icon "button" at bounding box center [1519, 234] width 4 height 26
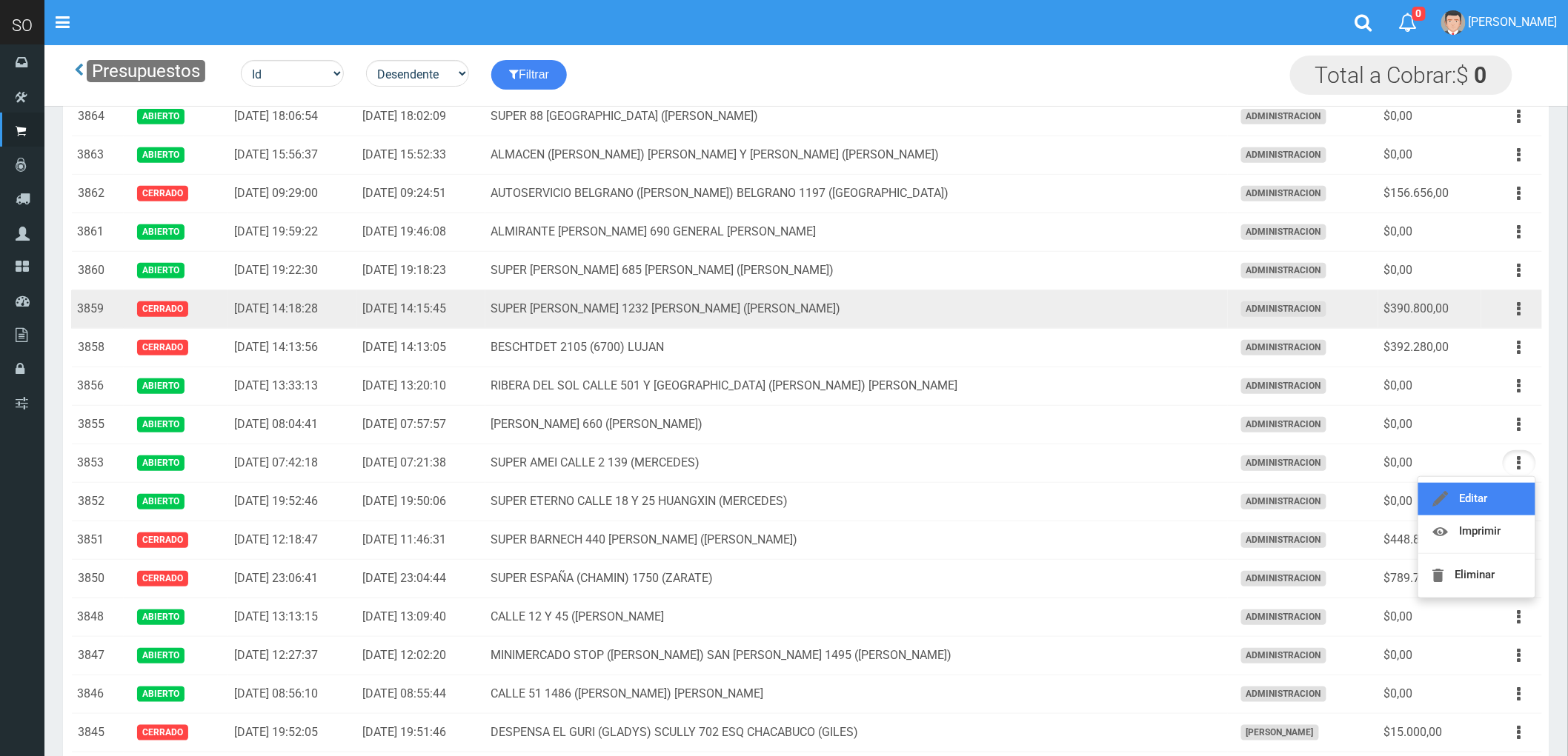
scroll to position [165, 0]
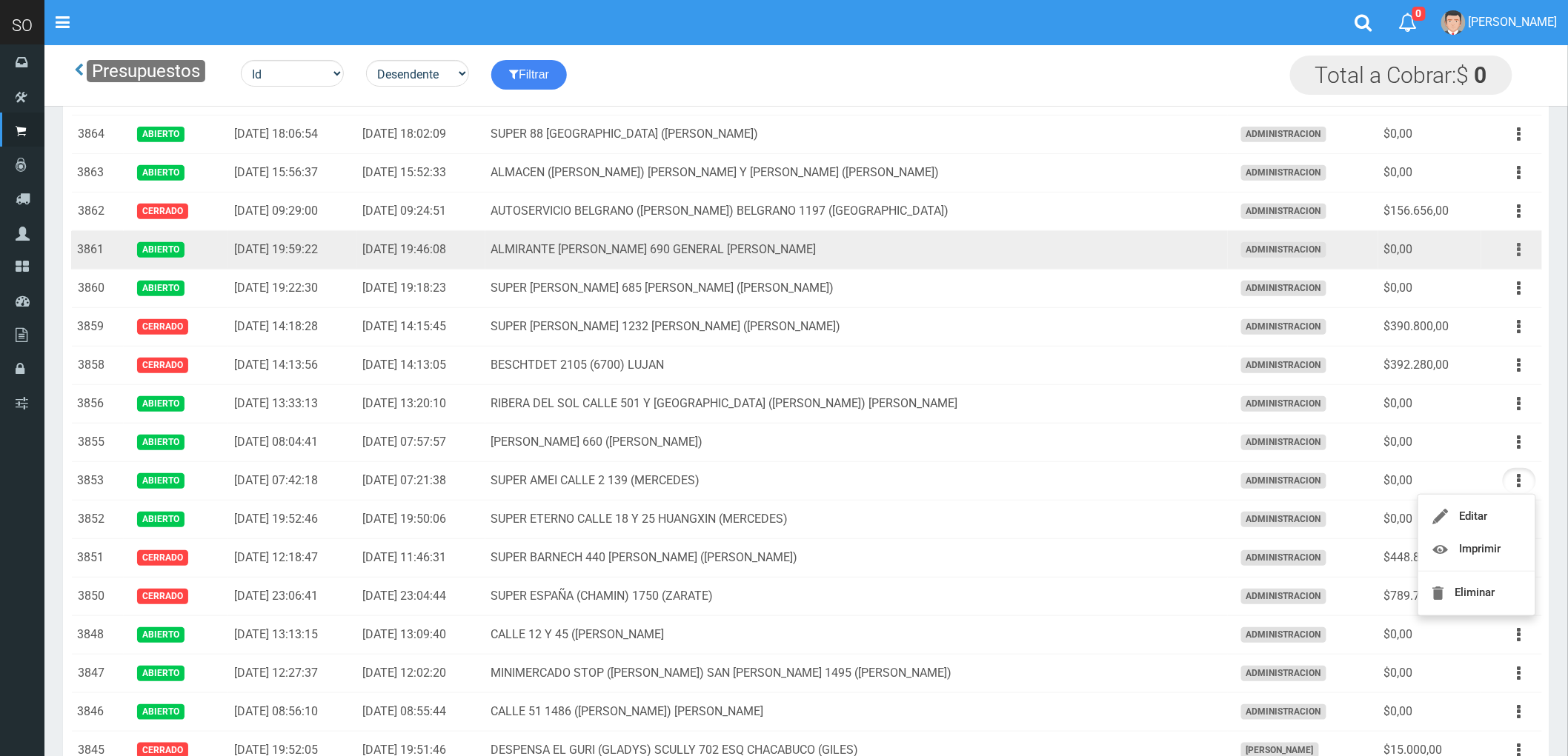
click at [1516, 250] on button "button" at bounding box center [1519, 250] width 33 height 26
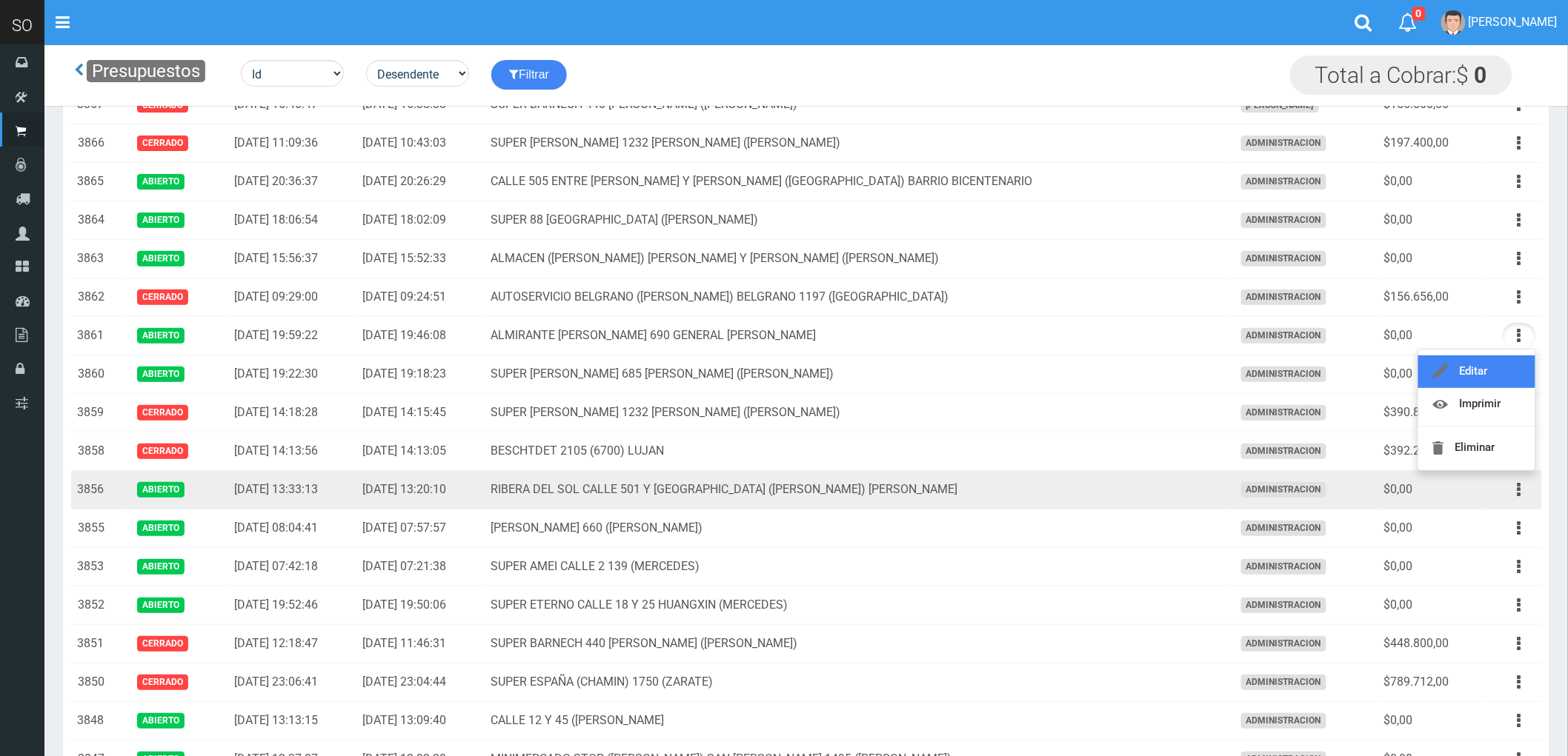
scroll to position [0, 0]
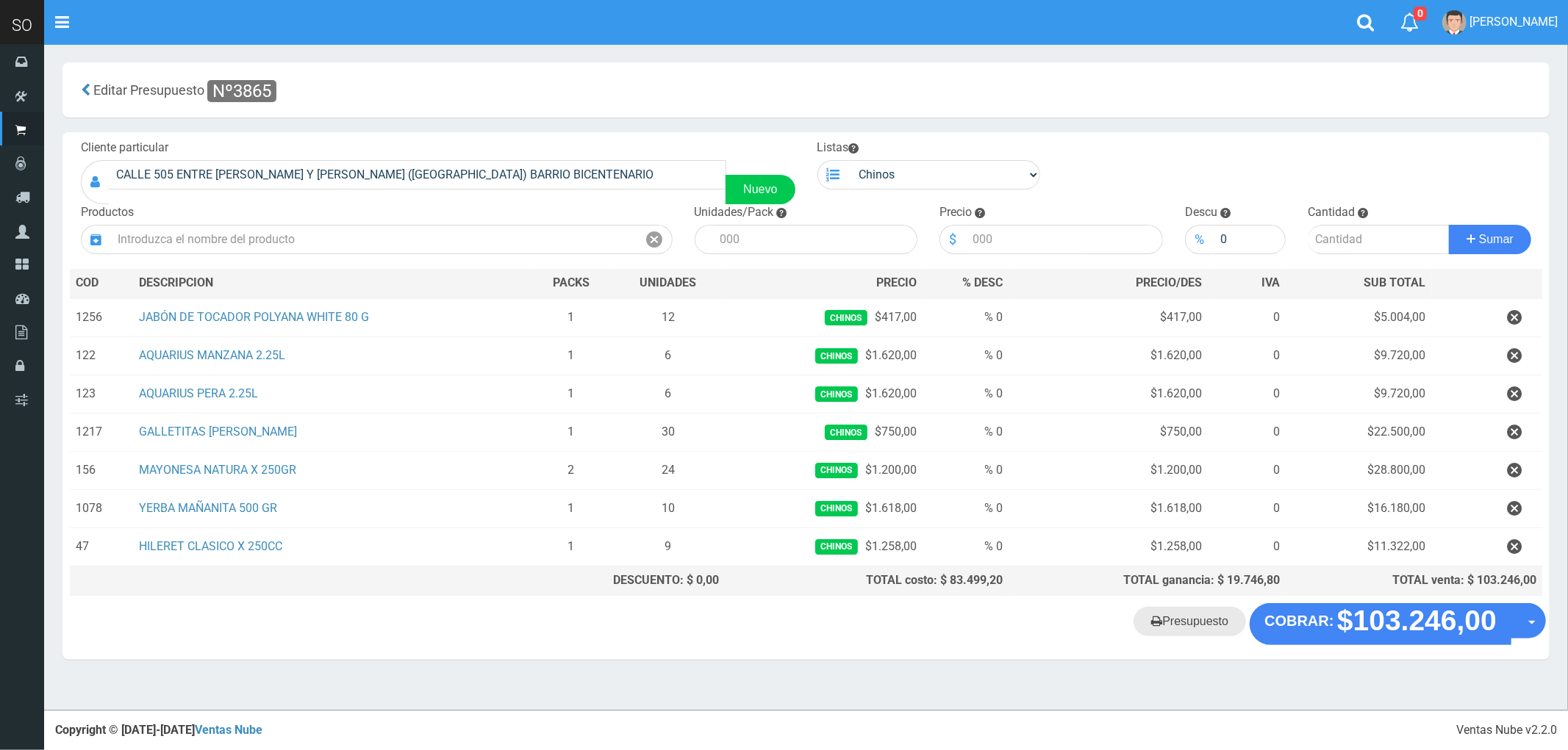
click at [1200, 625] on link "Presupuesto" at bounding box center [1190, 622] width 113 height 30
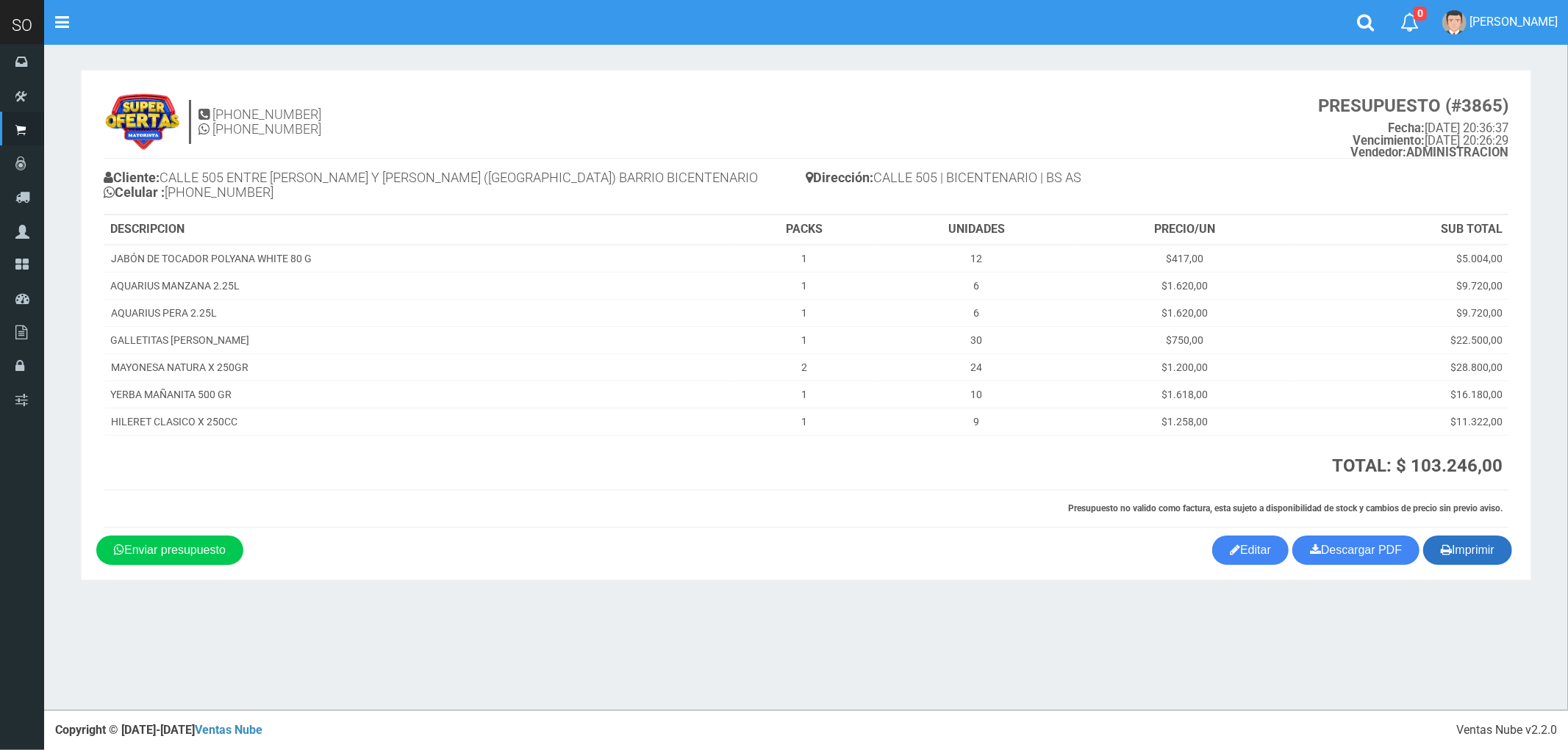
click at [1464, 559] on button "Imprimir" at bounding box center [1468, 551] width 89 height 30
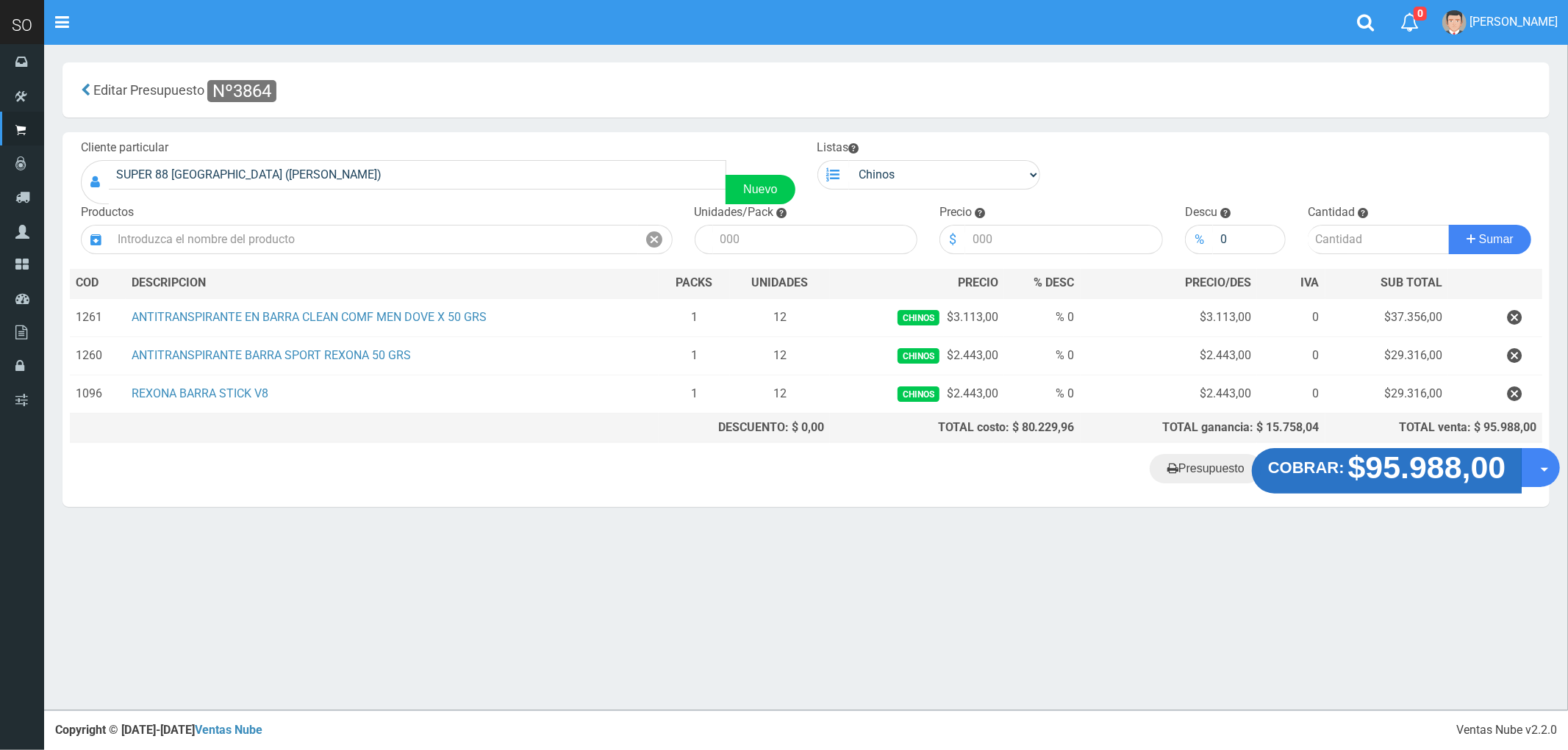
click at [1382, 476] on strong "$95.988,00" at bounding box center [1427, 468] width 158 height 34
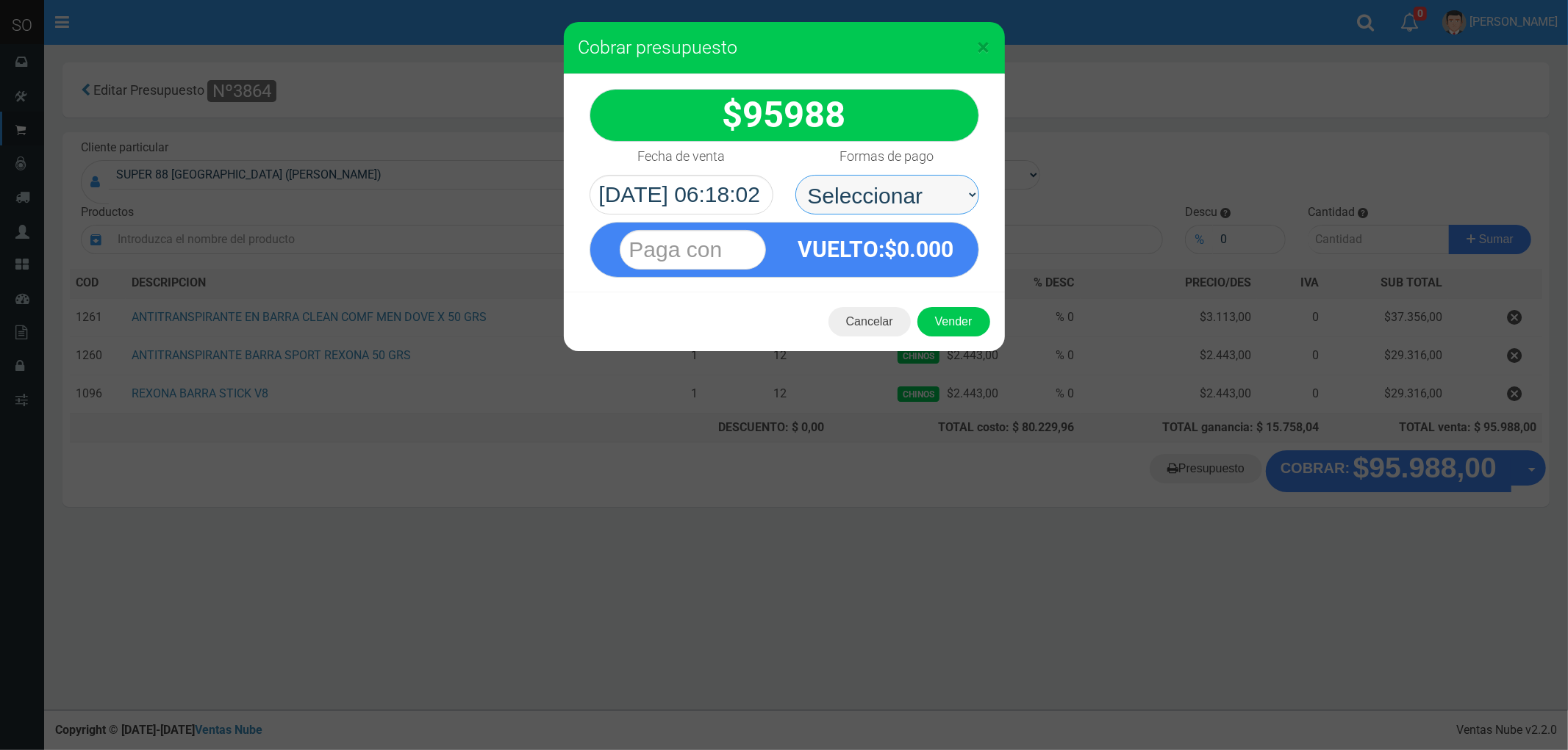
click at [843, 190] on select "Seleccionar Efectivo Tarjeta de Crédito Depósito Débito" at bounding box center [887, 195] width 184 height 40
select select "Efectivo"
click at [796, 175] on select "Seleccionar Efectivo Tarjeta de Crédito Depósito Débito" at bounding box center [887, 195] width 184 height 40
click at [958, 327] on button "Vender" at bounding box center [954, 322] width 73 height 30
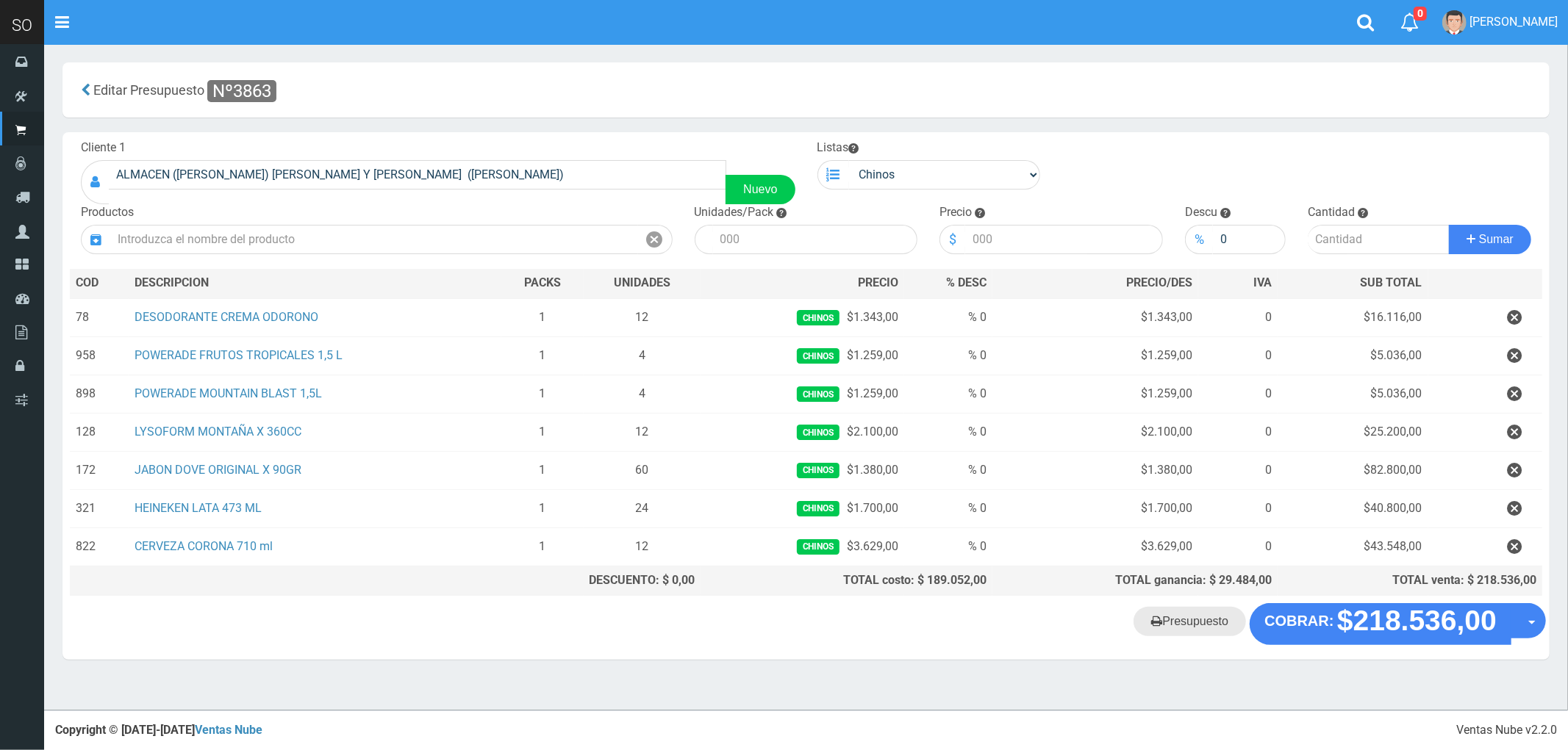
click at [1182, 630] on link "Presupuesto" at bounding box center [1190, 622] width 113 height 30
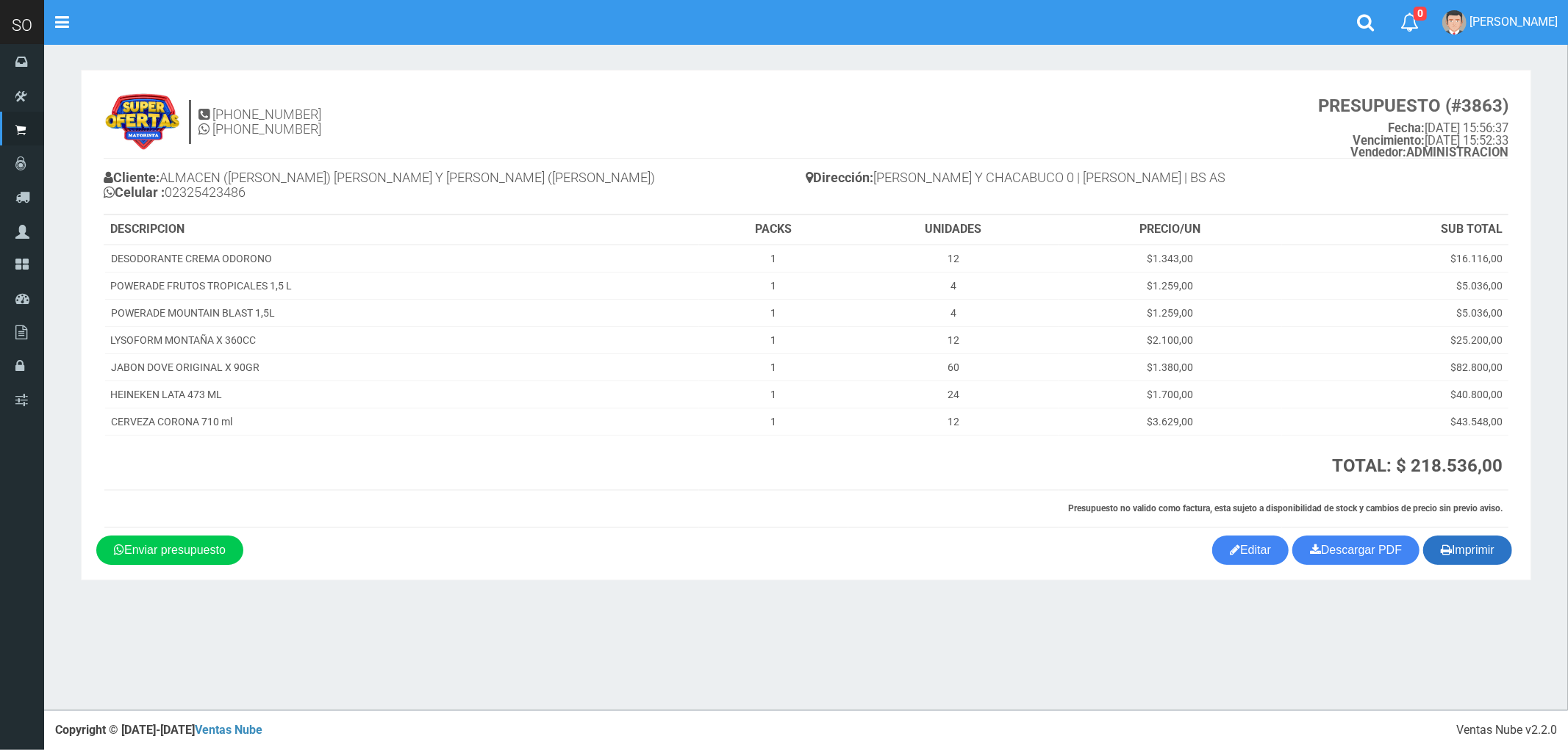
click at [1477, 547] on button "Imprimir" at bounding box center [1468, 551] width 89 height 30
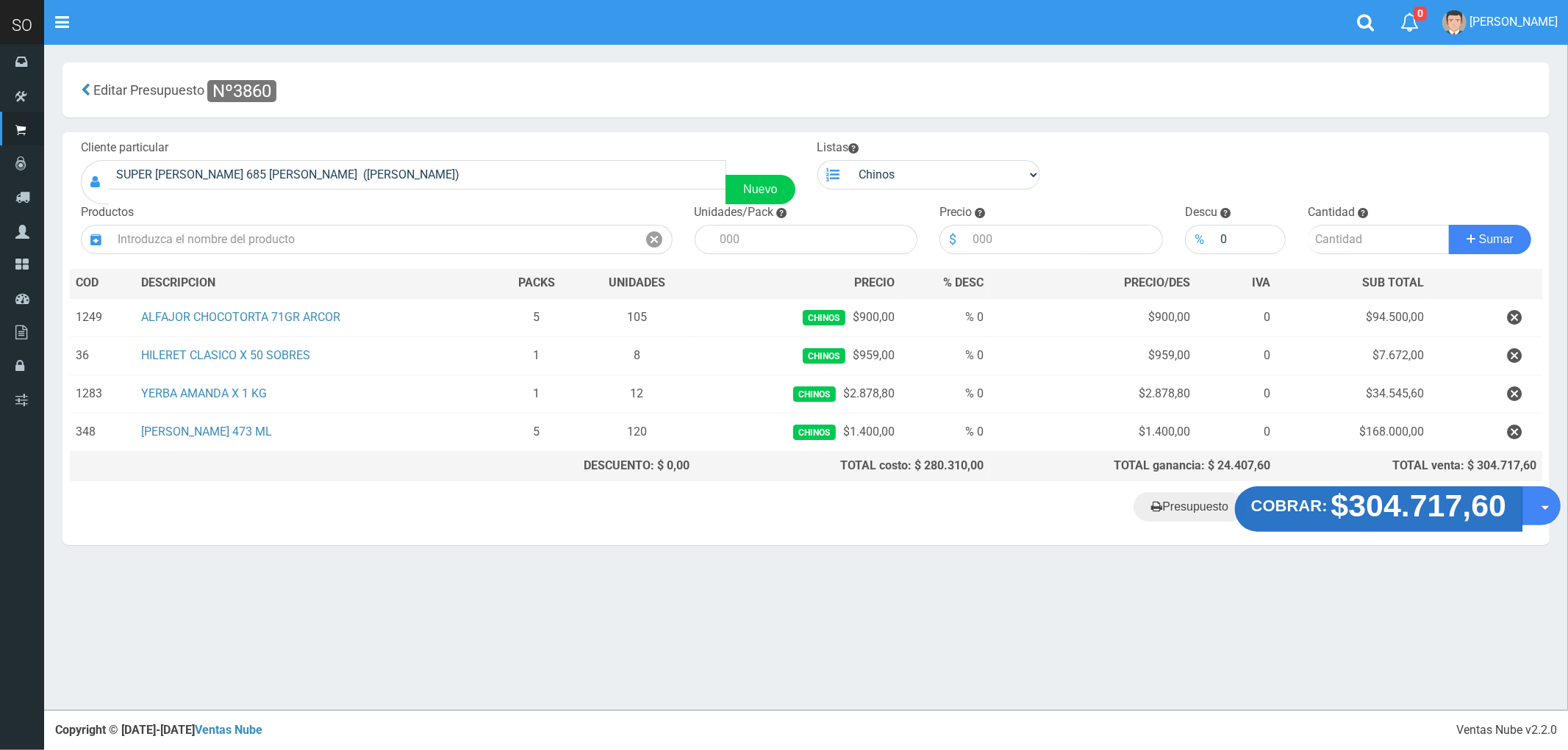
click at [1388, 512] on strong "$304.717,60" at bounding box center [1419, 505] width 176 height 34
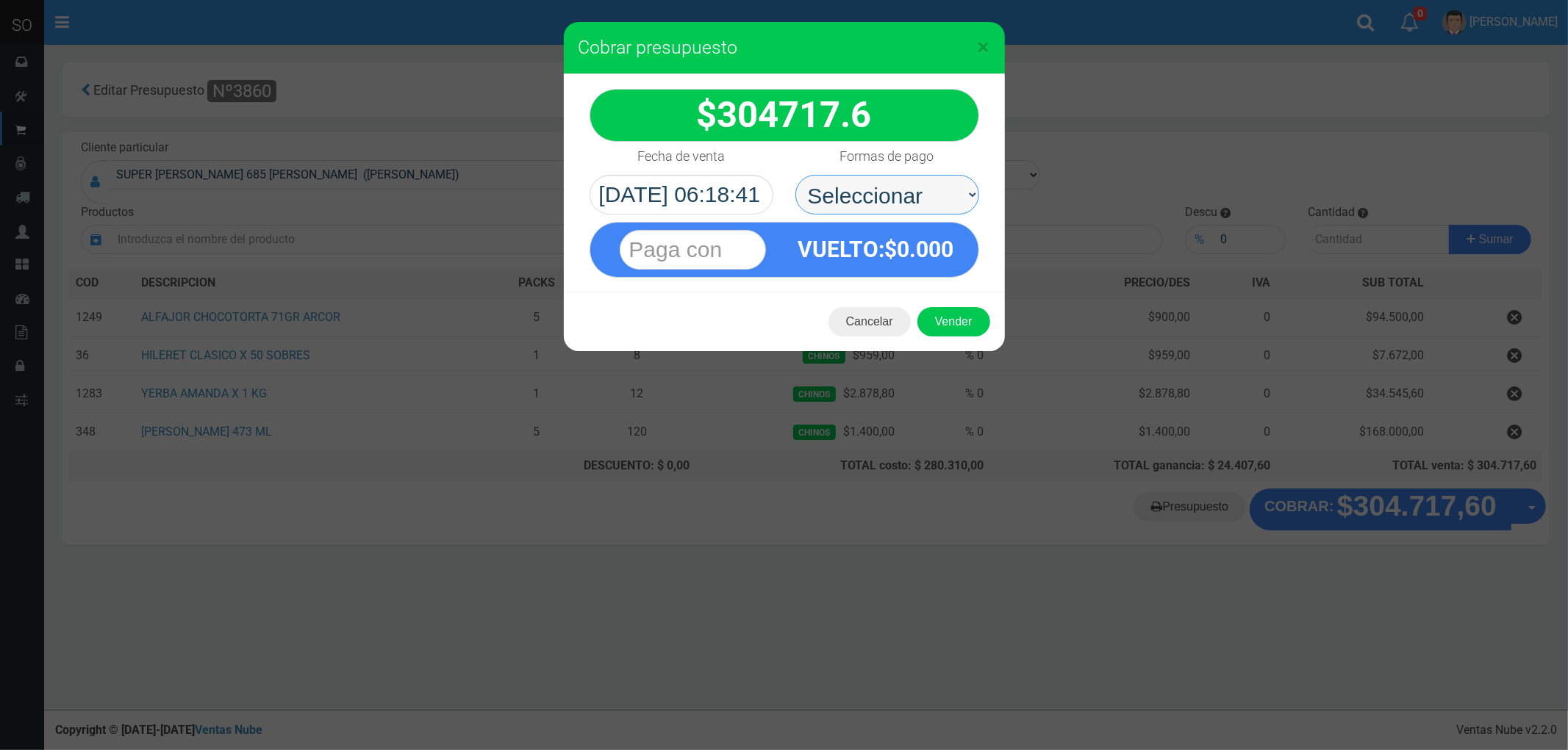
click at [841, 193] on select "Seleccionar Efectivo Tarjeta de Crédito Depósito Débito" at bounding box center [887, 195] width 184 height 40
select select "Efectivo"
click at [796, 175] on select "Seleccionar Efectivo Tarjeta de Crédito Depósito Débito" at bounding box center [887, 195] width 184 height 40
click at [943, 305] on div "Cancelar Vender" at bounding box center [784, 321] width 441 height 59
click at [954, 325] on button "Vender" at bounding box center [954, 322] width 73 height 30
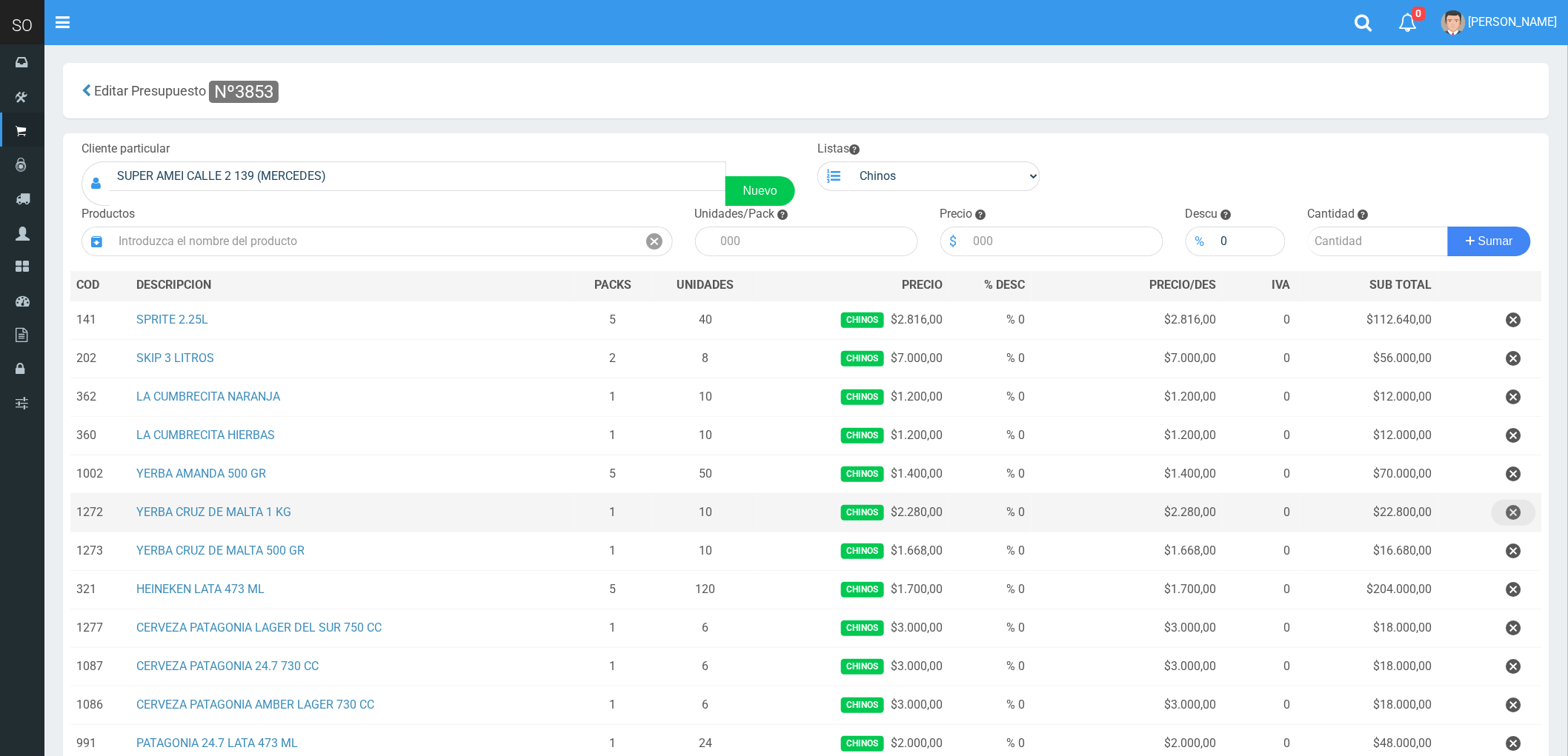
click at [1517, 515] on icon "button" at bounding box center [1514, 513] width 15 height 26
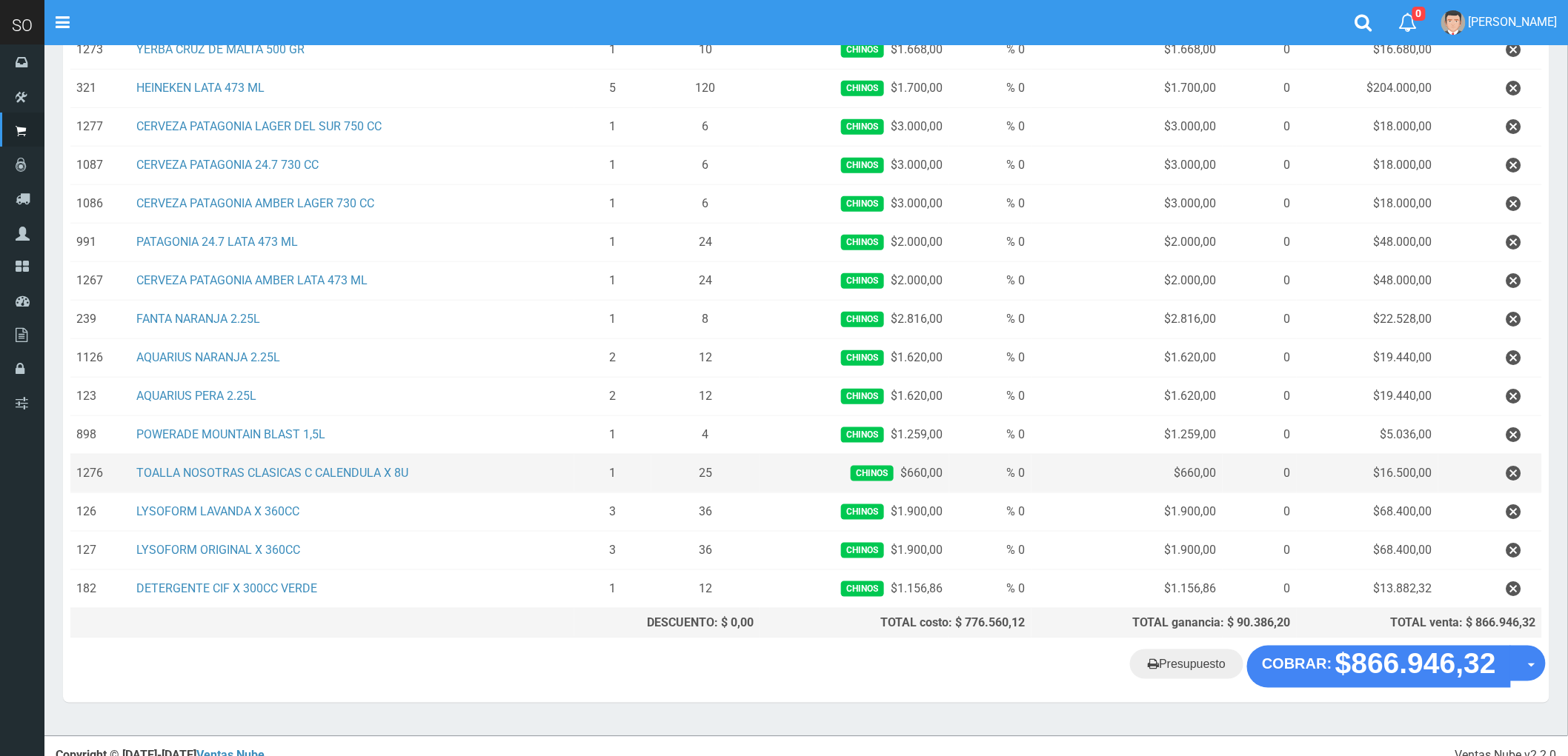
scroll to position [486, 0]
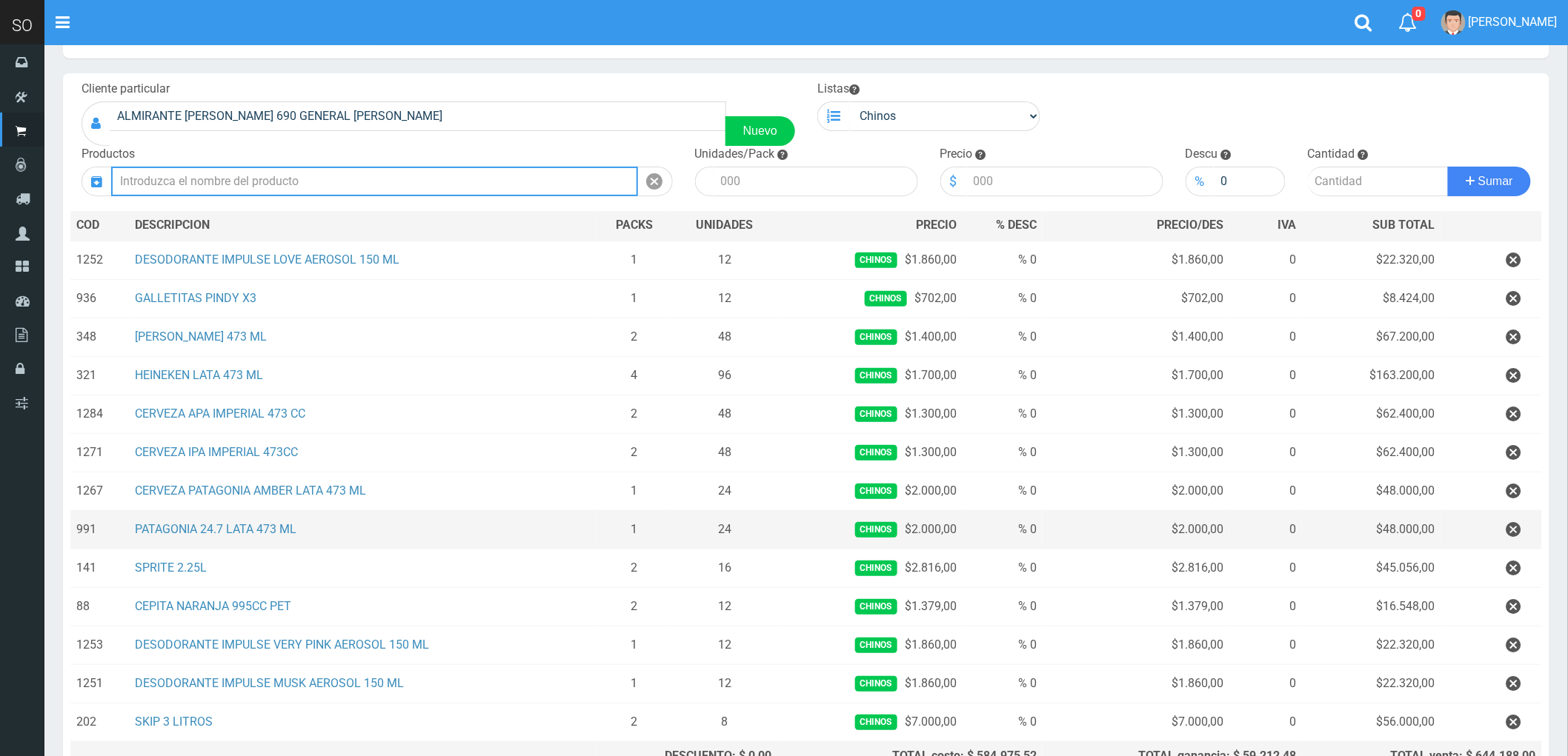
scroll to position [217, 0]
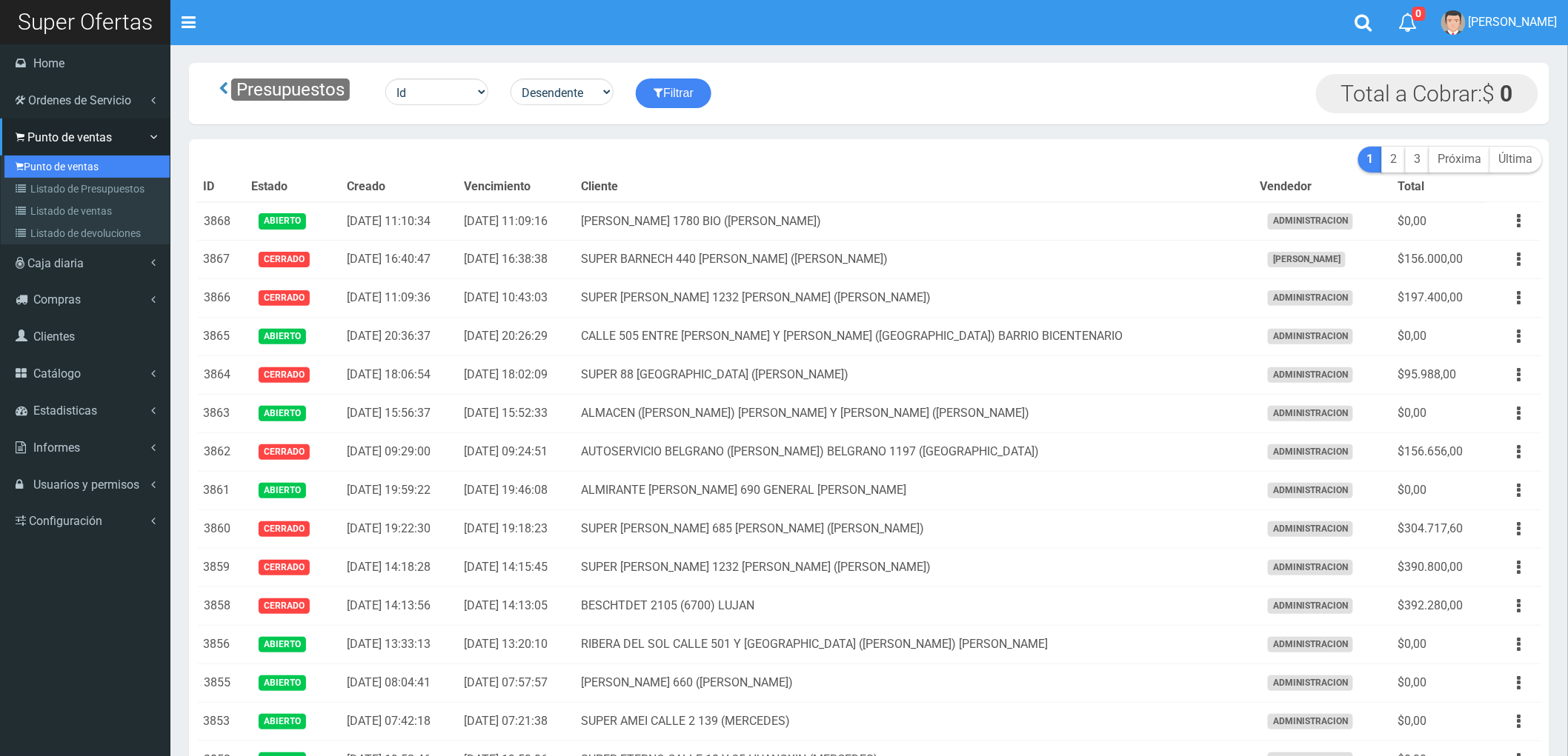
click at [56, 161] on link "Punto de ventas" at bounding box center [87, 166] width 165 height 22
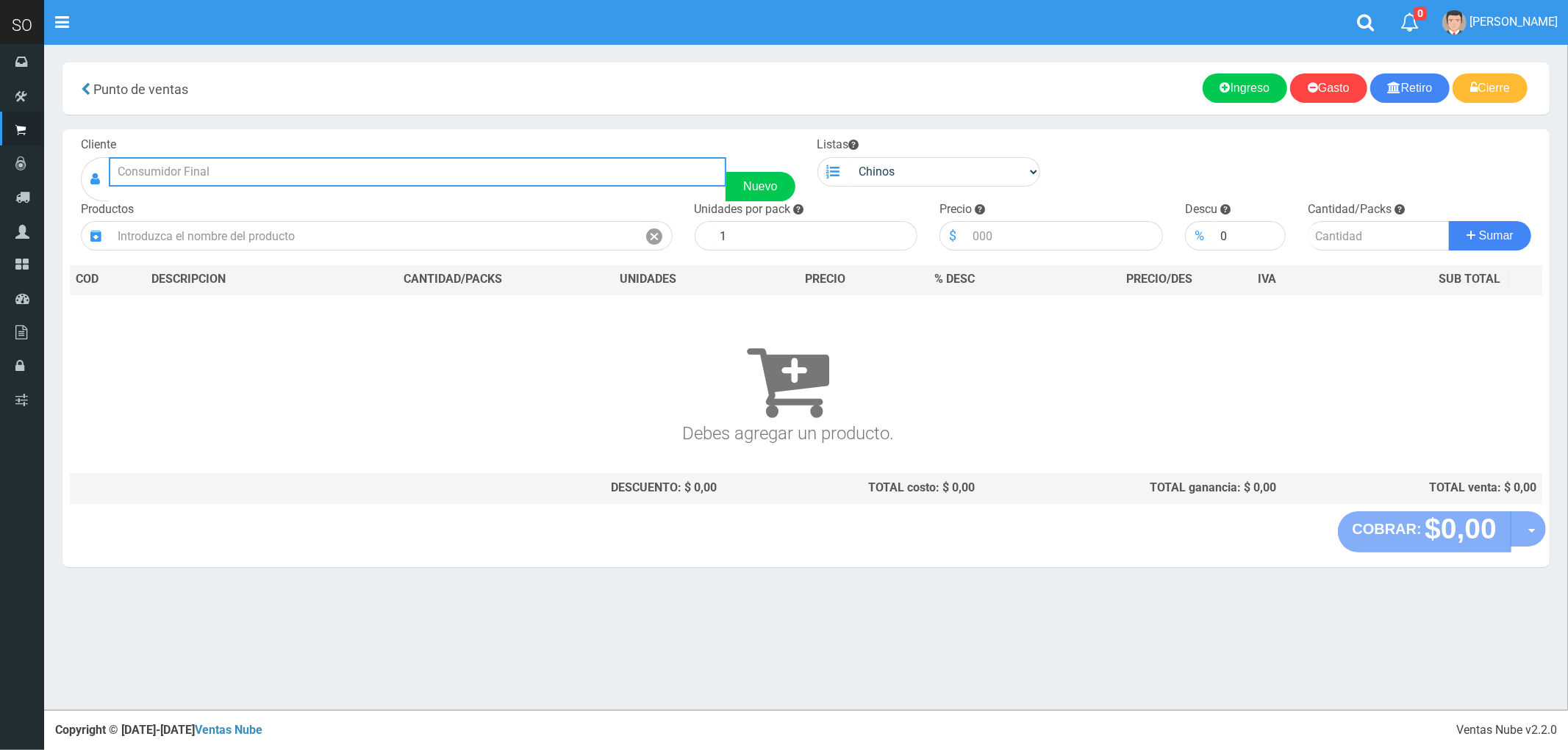
click at [170, 172] on input "text" at bounding box center [417, 172] width 618 height 30
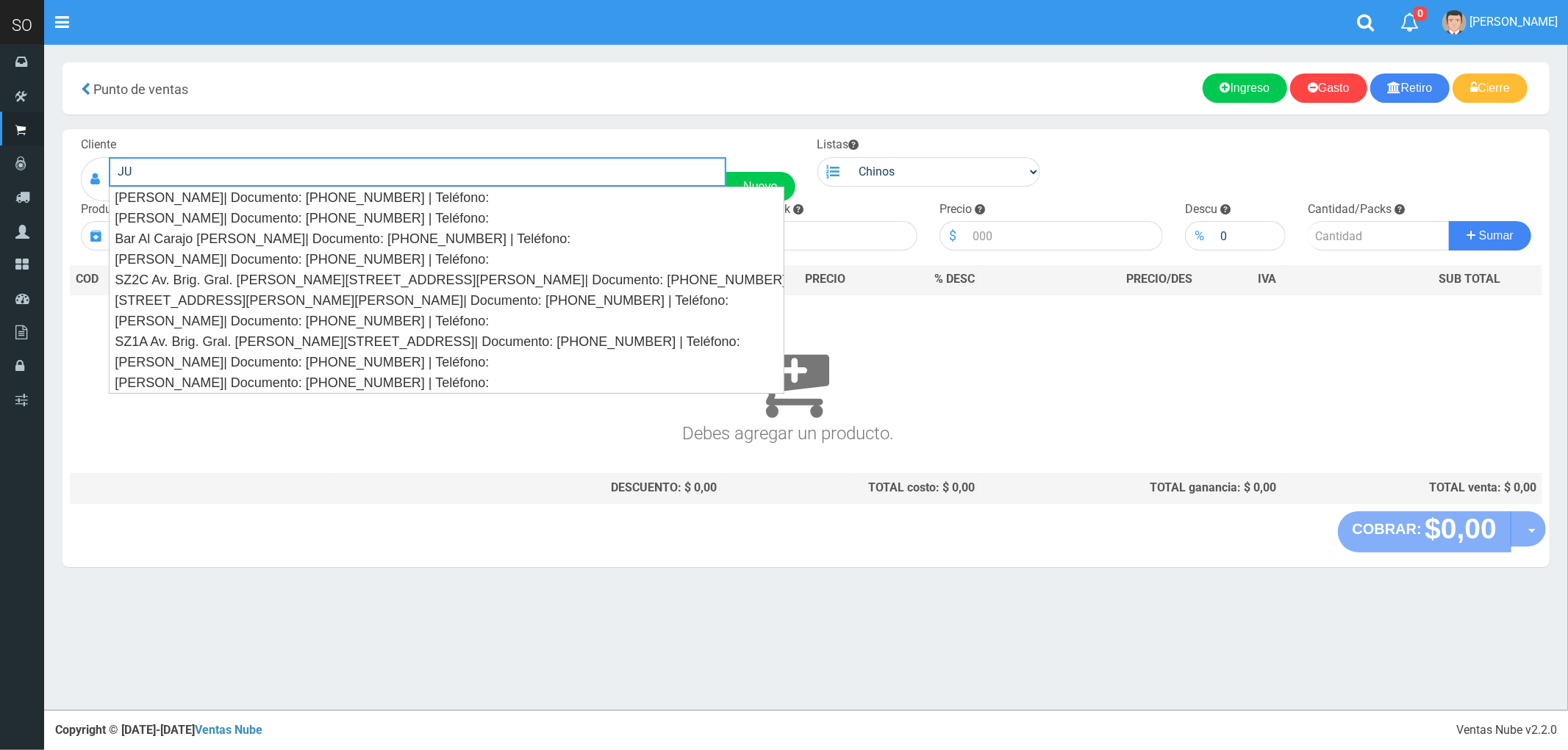
type input "J"
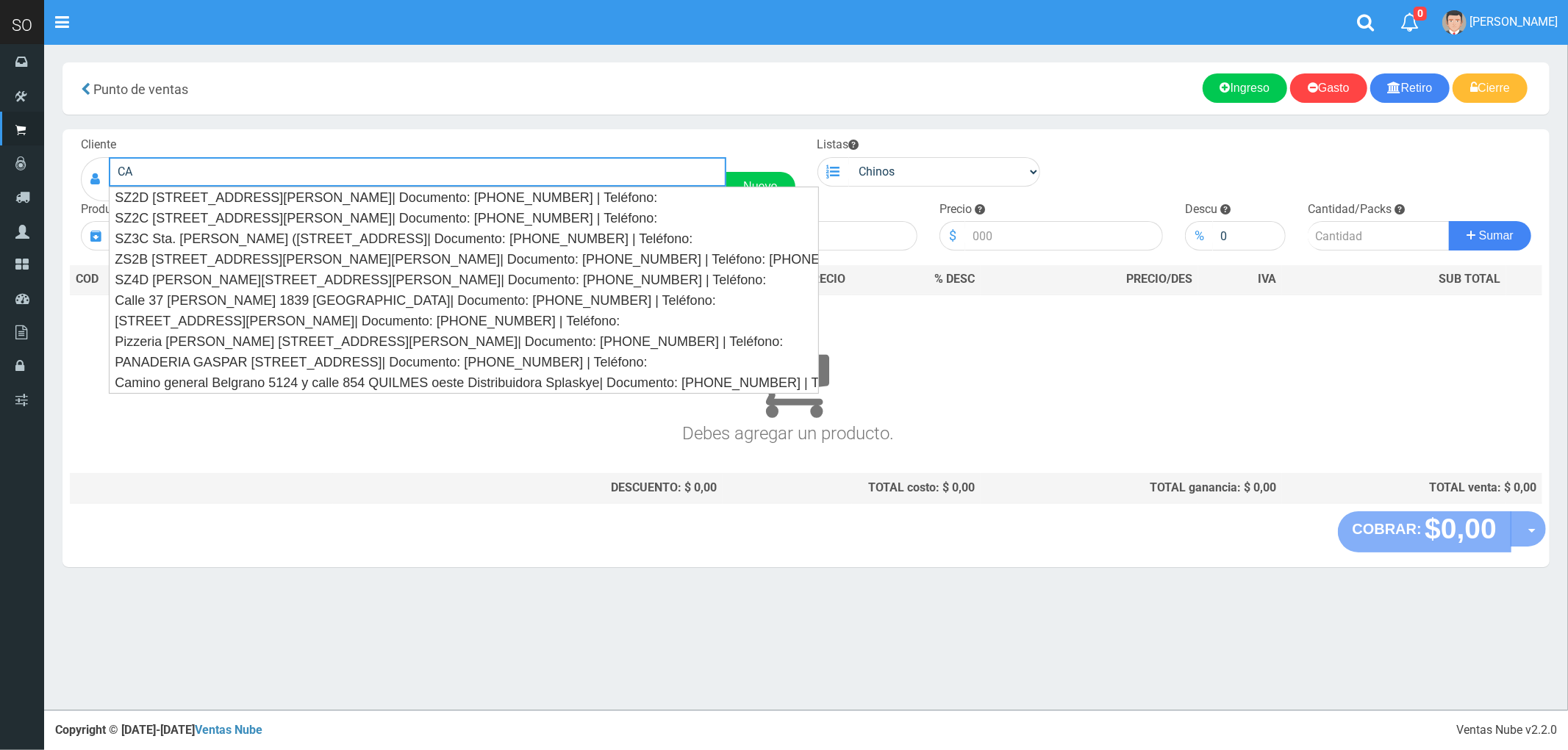
type input "C"
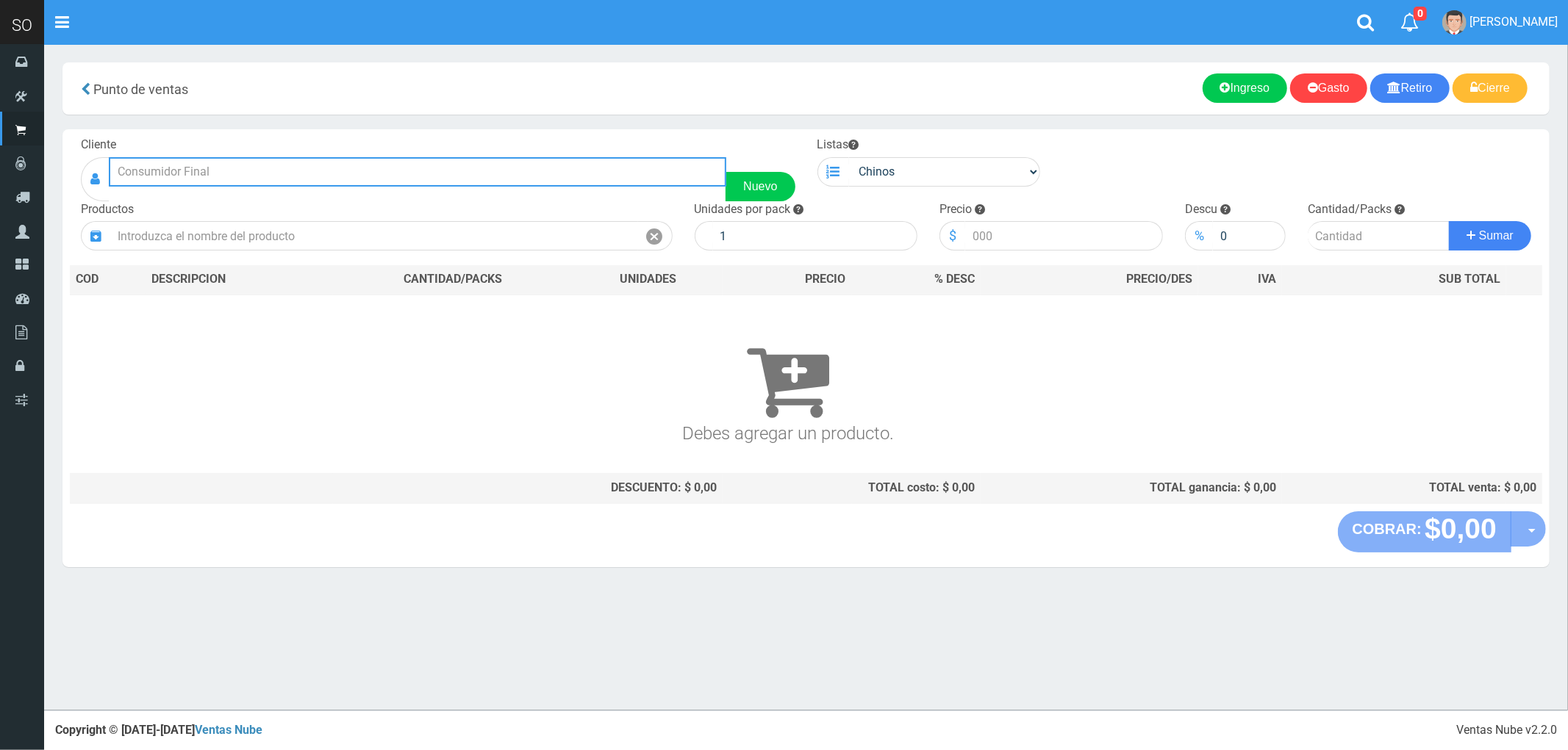
click at [209, 170] on input "text" at bounding box center [417, 172] width 618 height 30
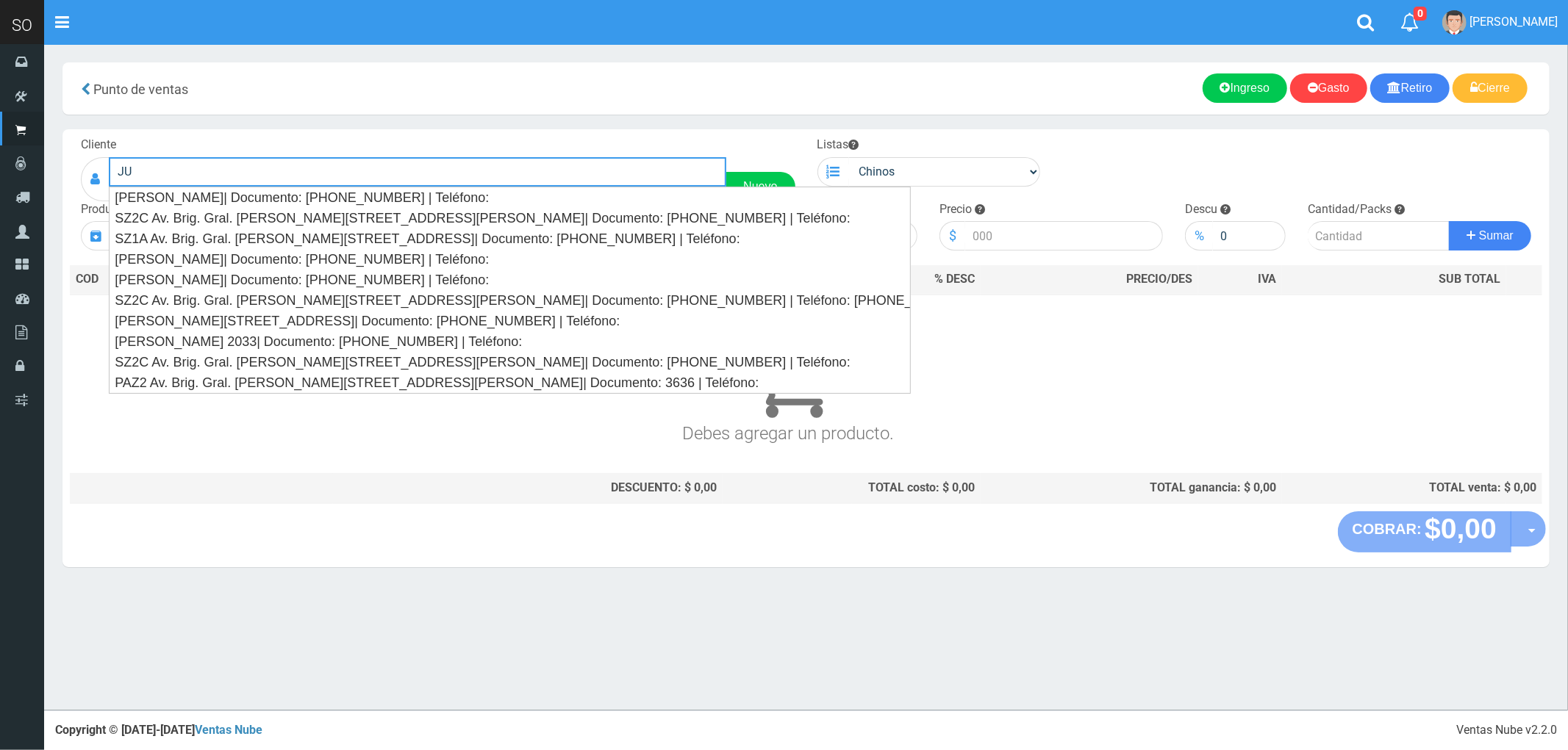
type input "J"
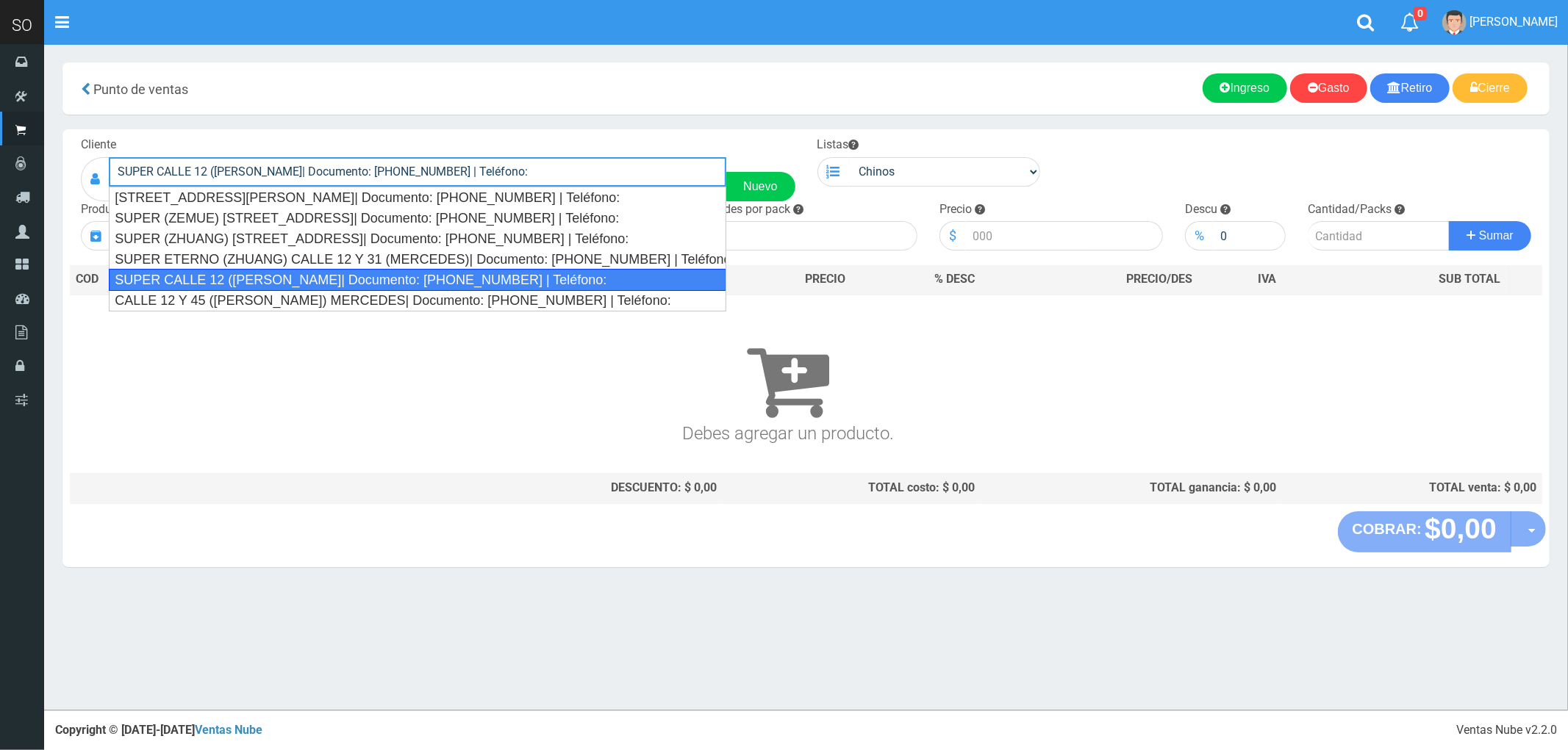
type input "SUPER CALLE 12 ([PERSON_NAME]| Documento: [PHONE_NUMBER] | Teléfono:"
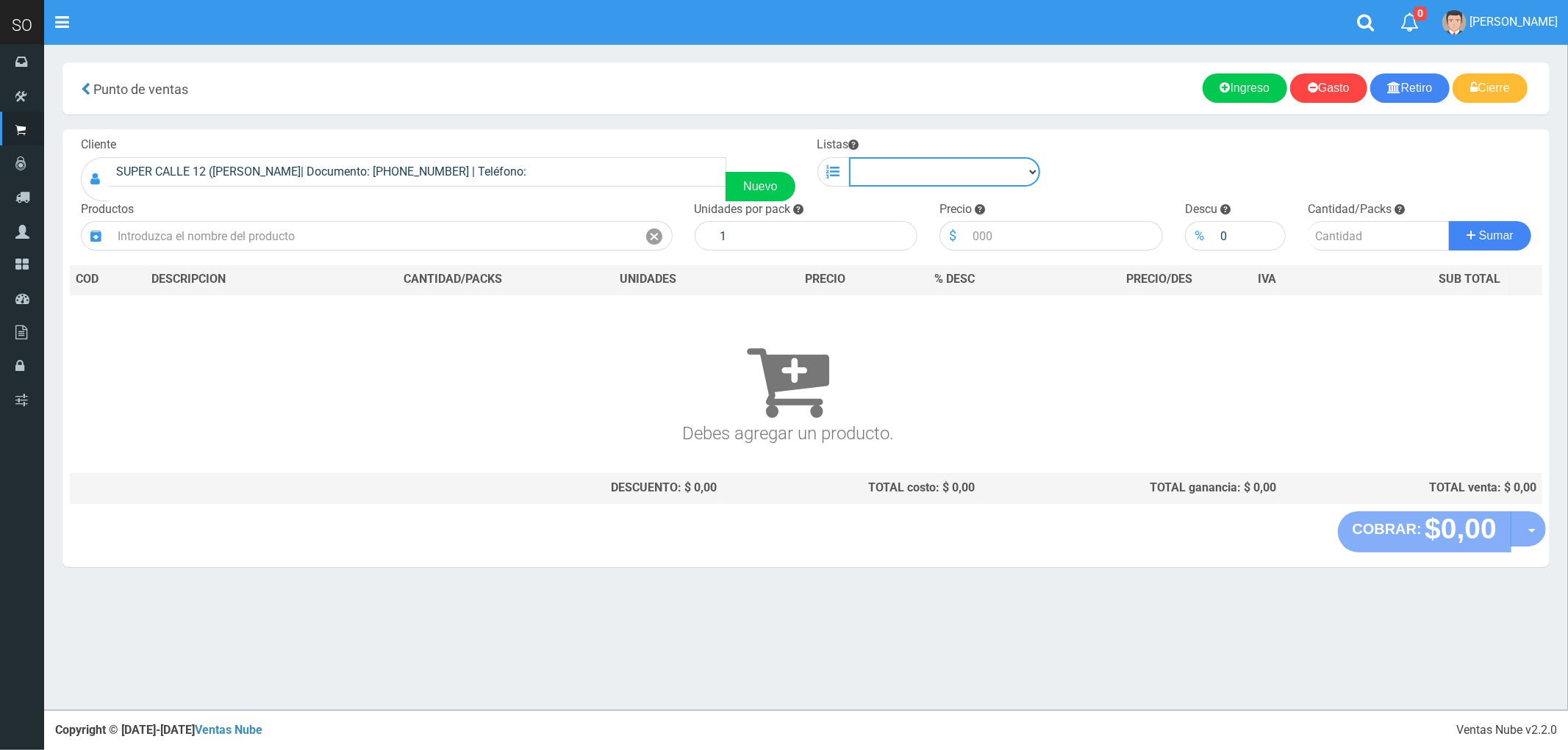
click at [1018, 172] on select "Chinos . ." at bounding box center [944, 172] width 192 height 30
select select "1"
click at [849, 157] on select "Chinos . ." at bounding box center [944, 172] width 192 height 30
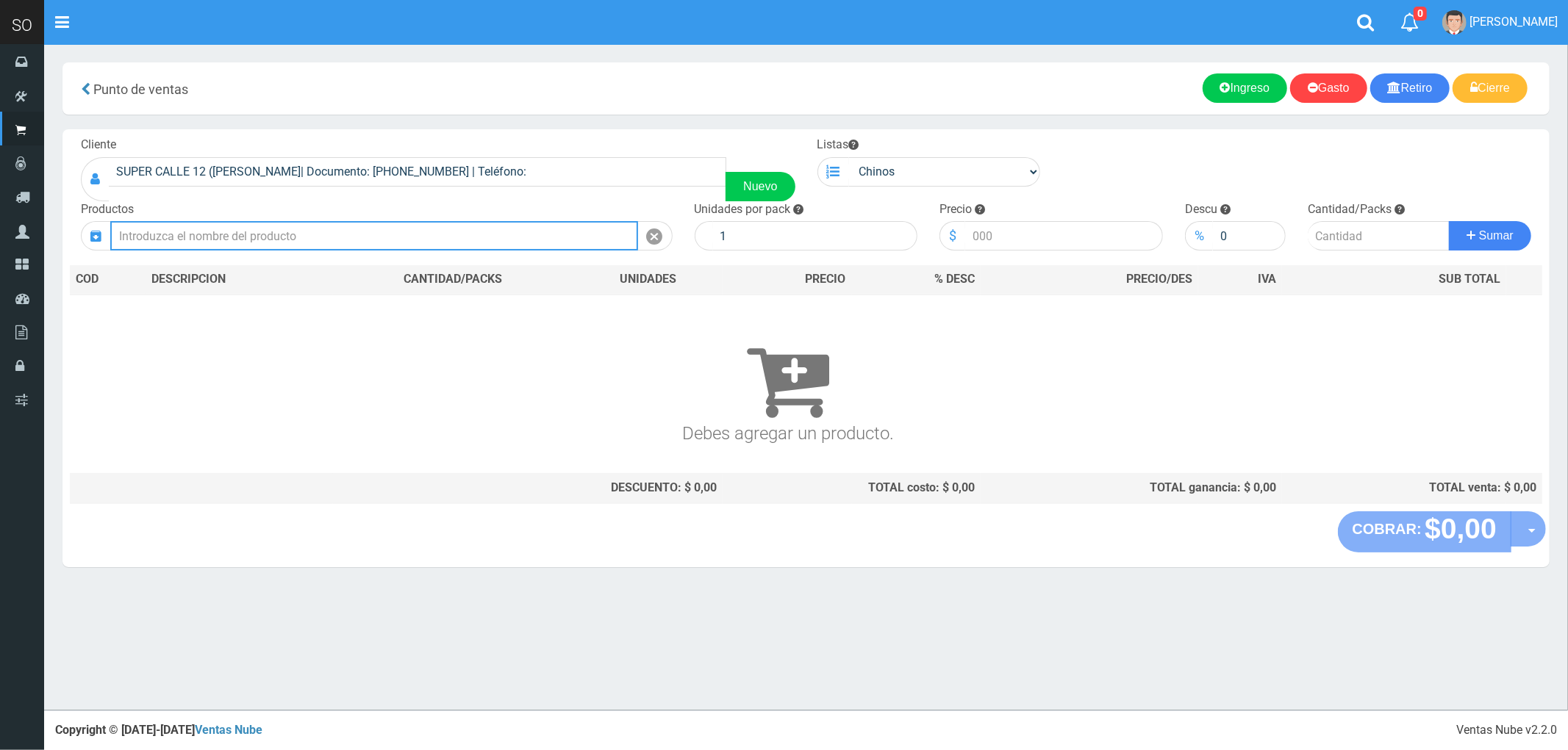
click at [497, 240] on input "text" at bounding box center [374, 236] width 528 height 30
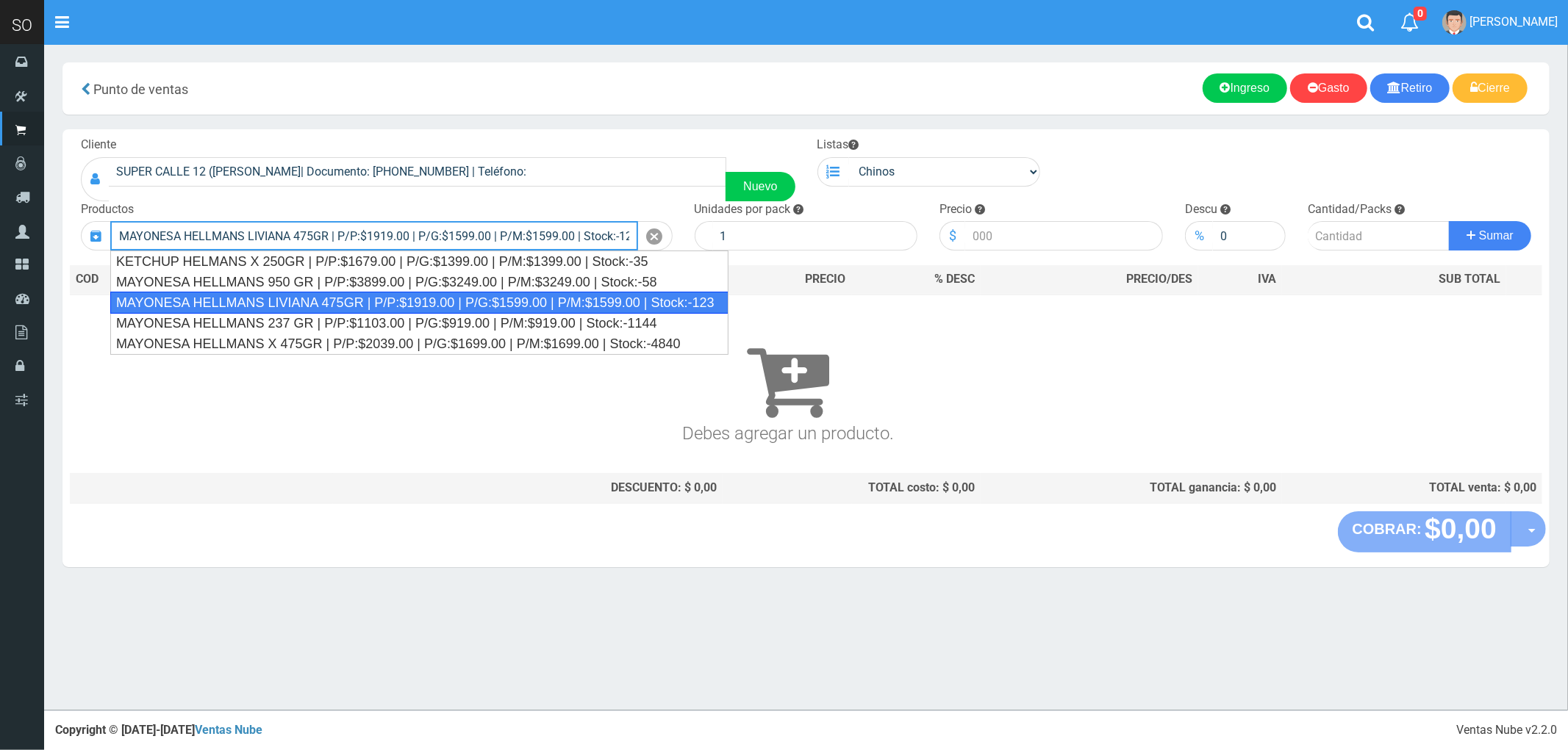
type input "MAYONESA HELLMANS LIVIANA 475GR | P/P:$1919.00 | P/G:$1599.00 | P/M:$1599.00 | …"
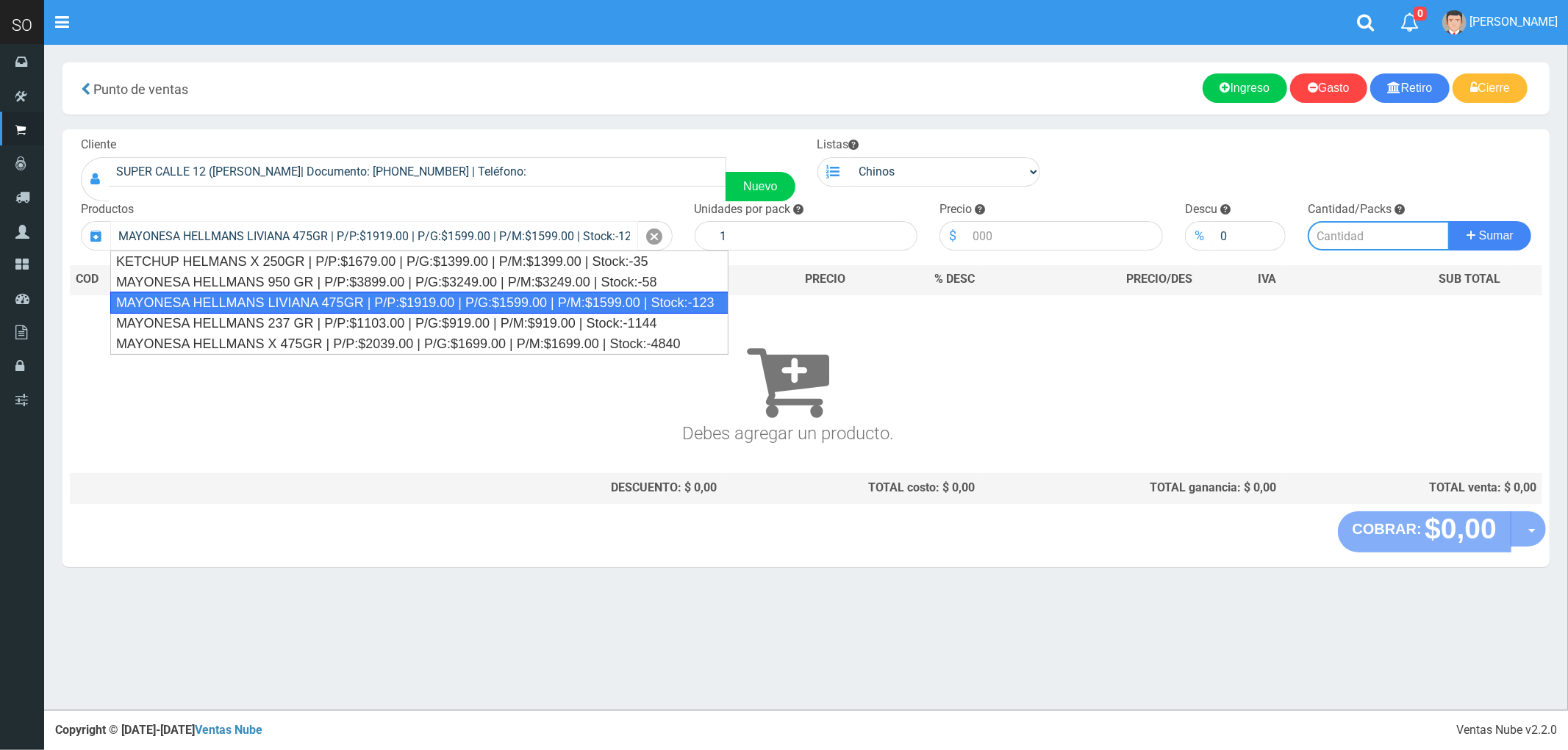
type input "24"
type input "1919.00"
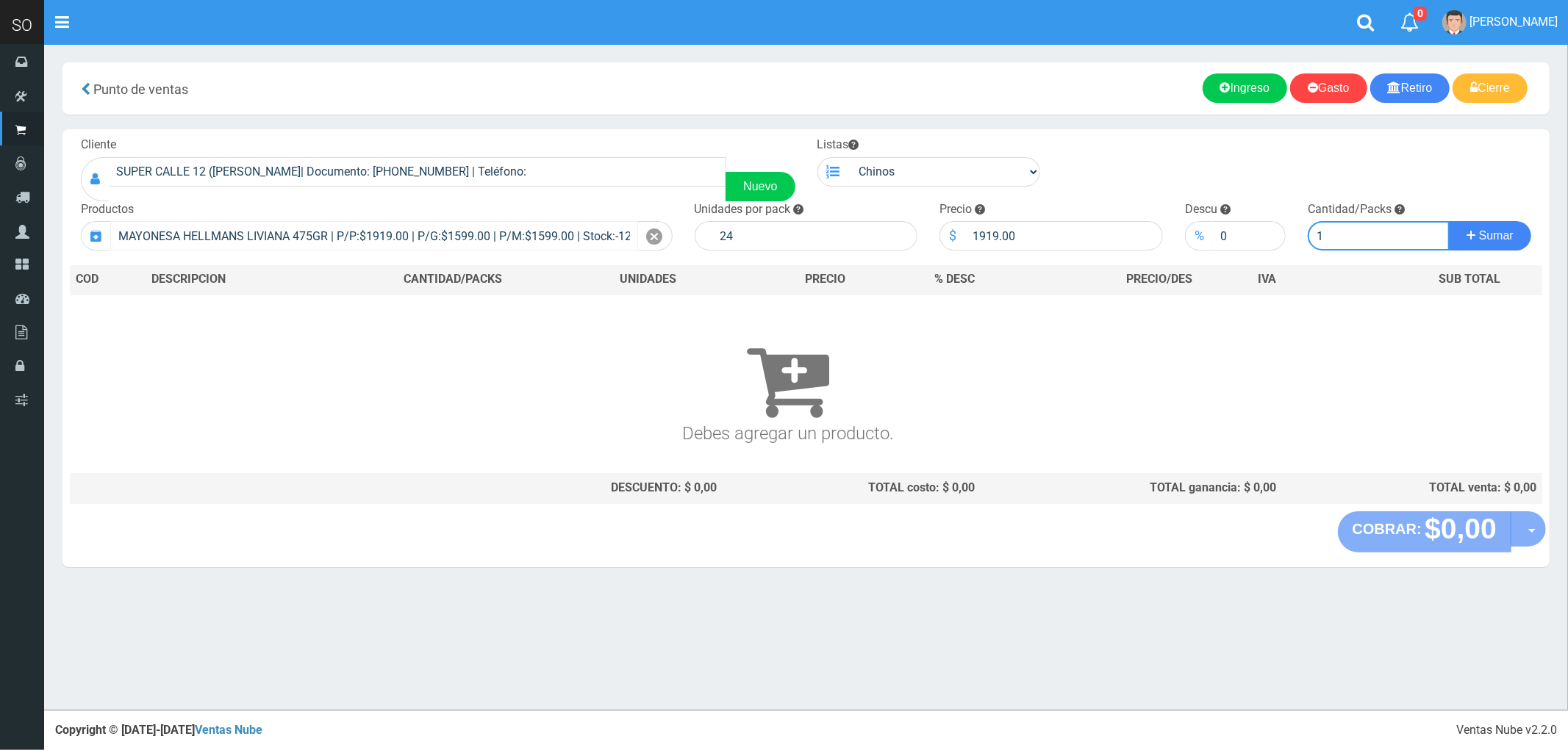
type input "1"
click at [1449, 221] on button "Sumar" at bounding box center [1490, 236] width 82 height 30
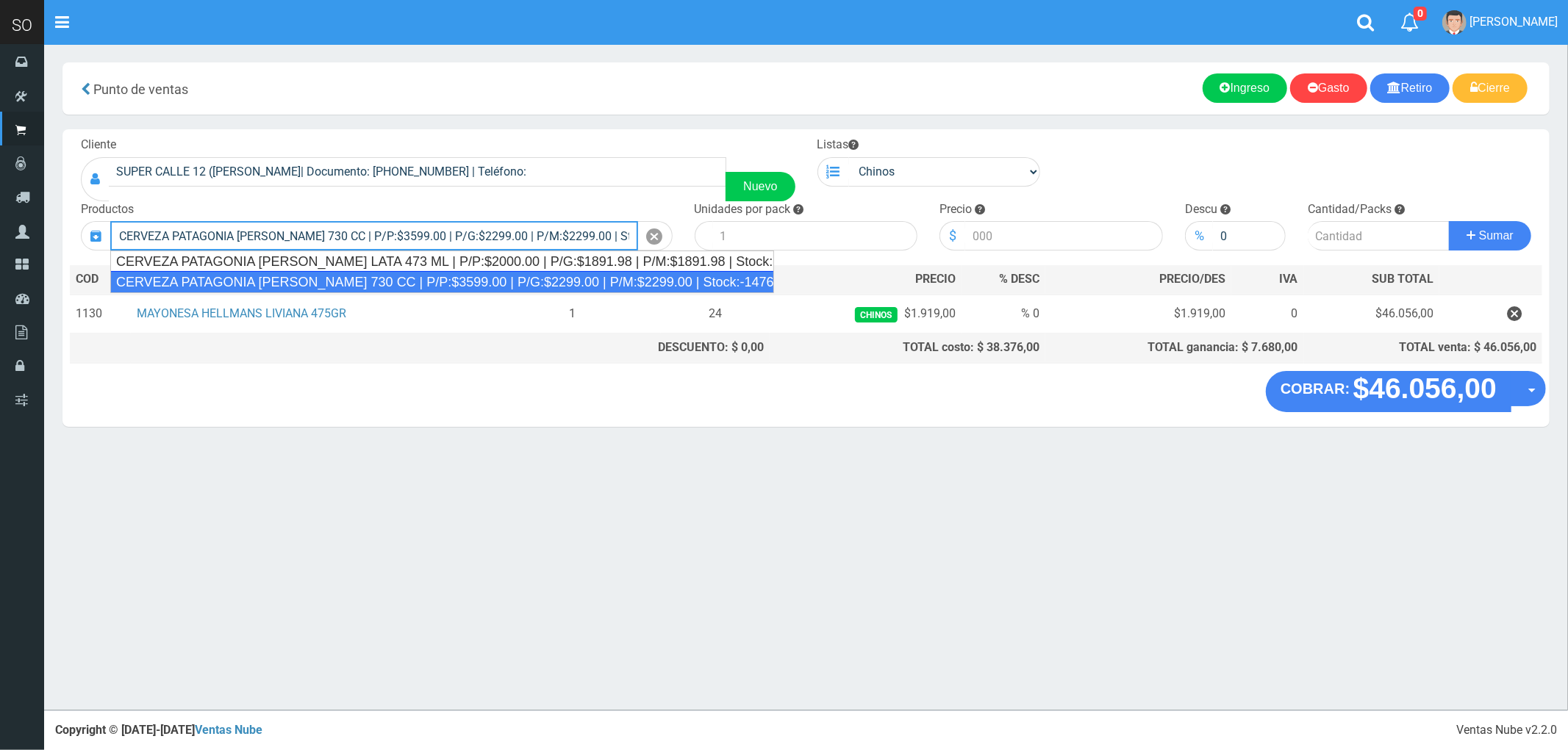
type input "CERVEZA PATAGONIA AMBER LAGER 730 CC | P/P:$3599.00 | P/G:$2299.00 | P/M:$2299.…"
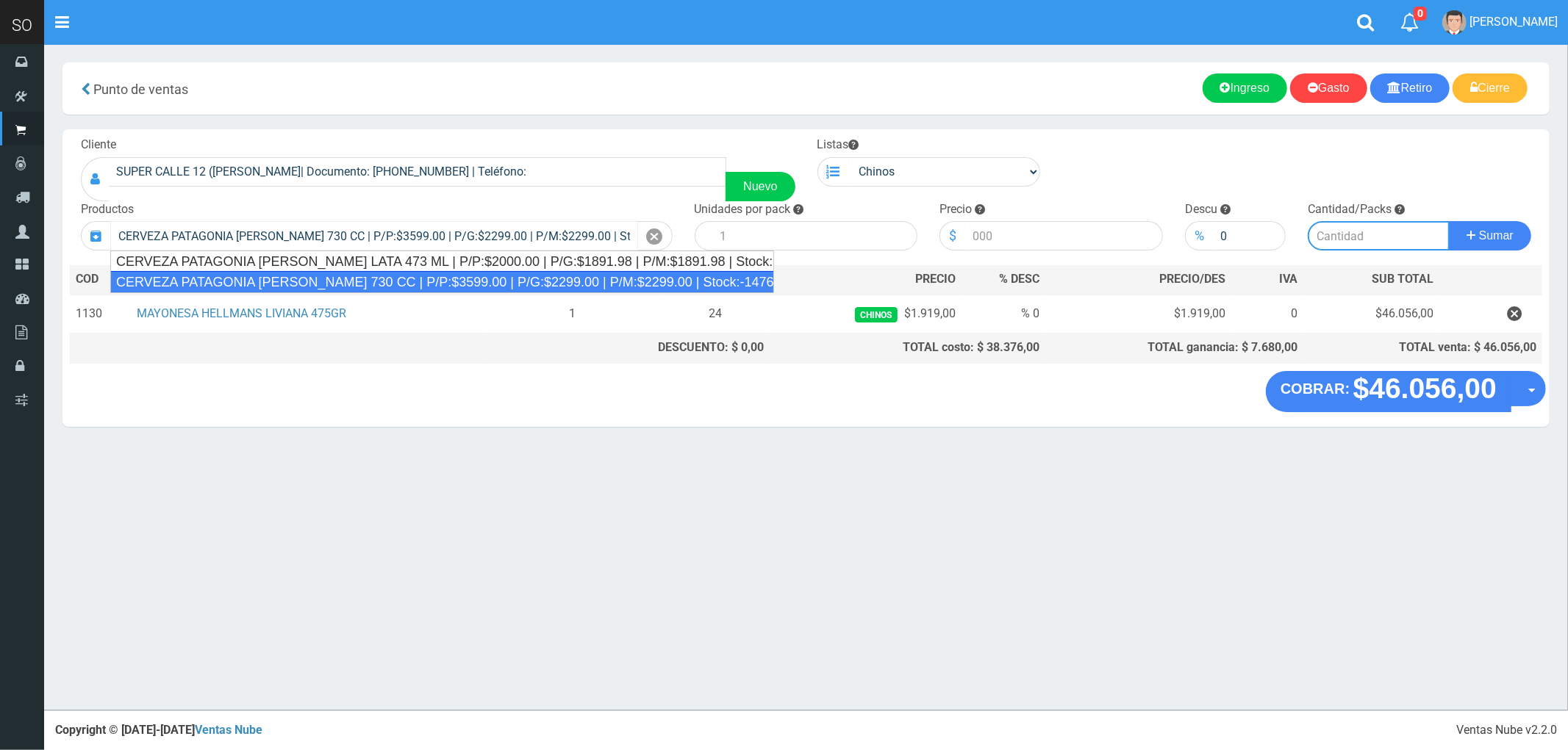
type input "6"
type input "3599.00"
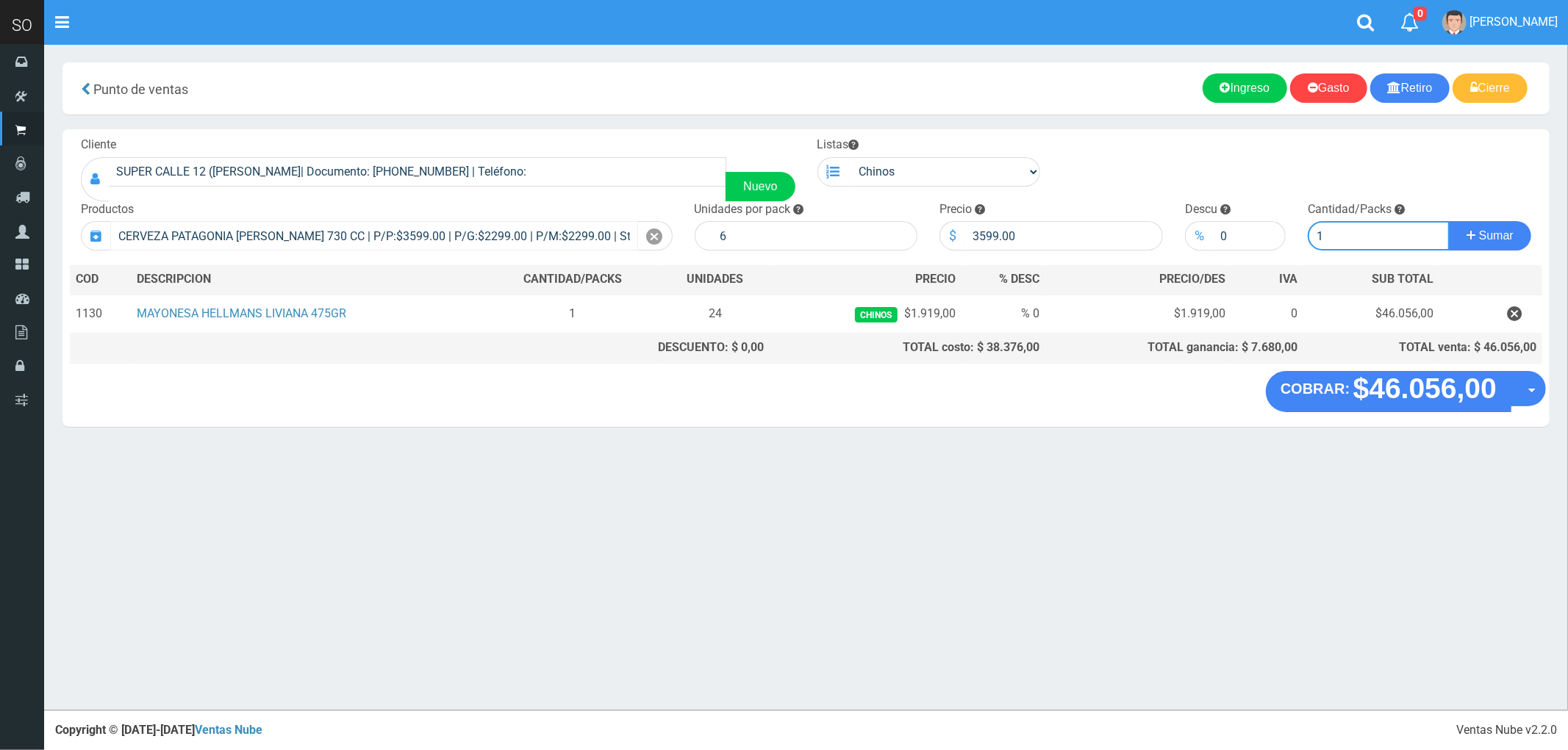
type input "1"
click at [1449, 221] on button "Sumar" at bounding box center [1490, 236] width 82 height 30
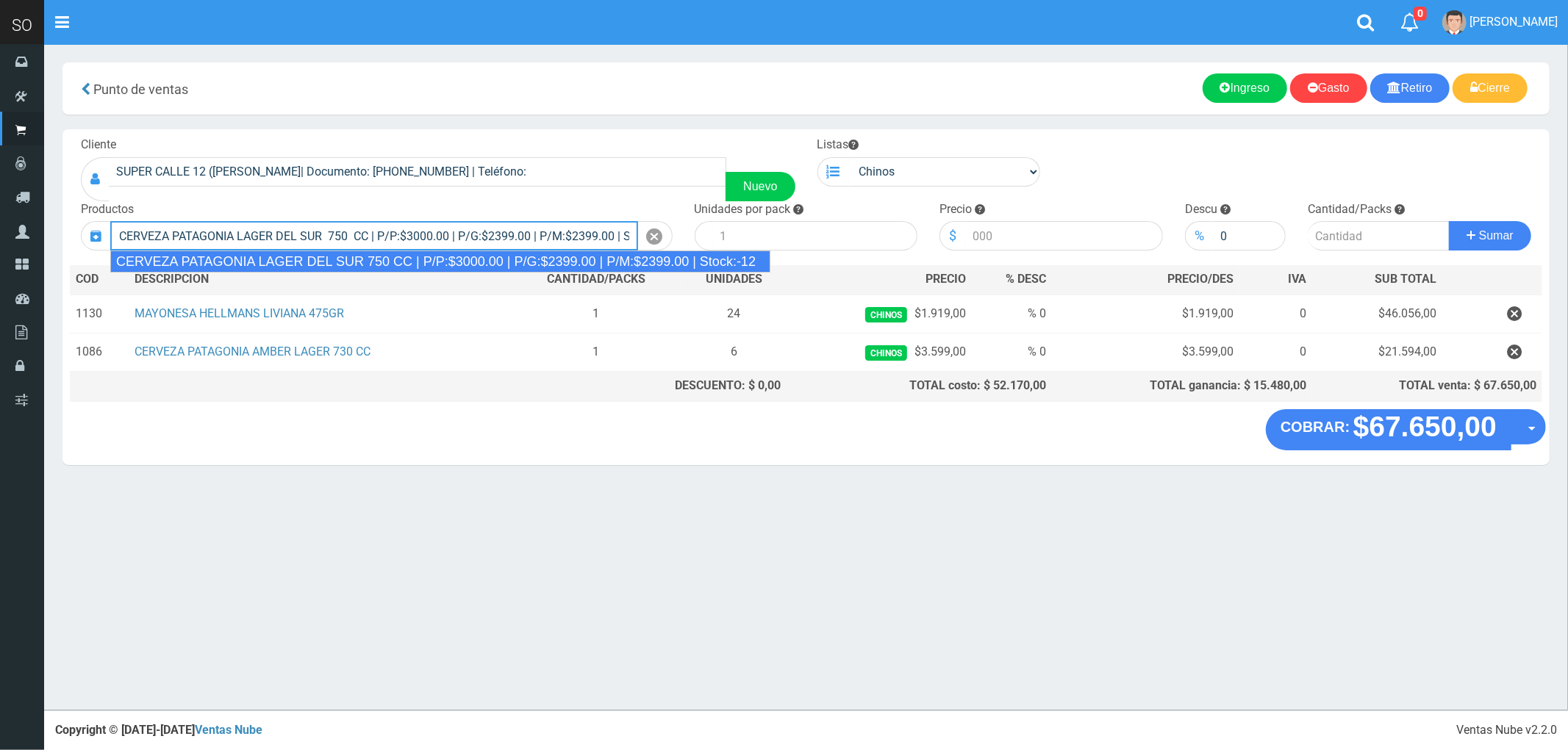
type input "CERVEZA PATAGONIA LAGER DEL SUR 750 CC | P/P:$3000.00 | P/G:$2399.00 | P/M:$239…"
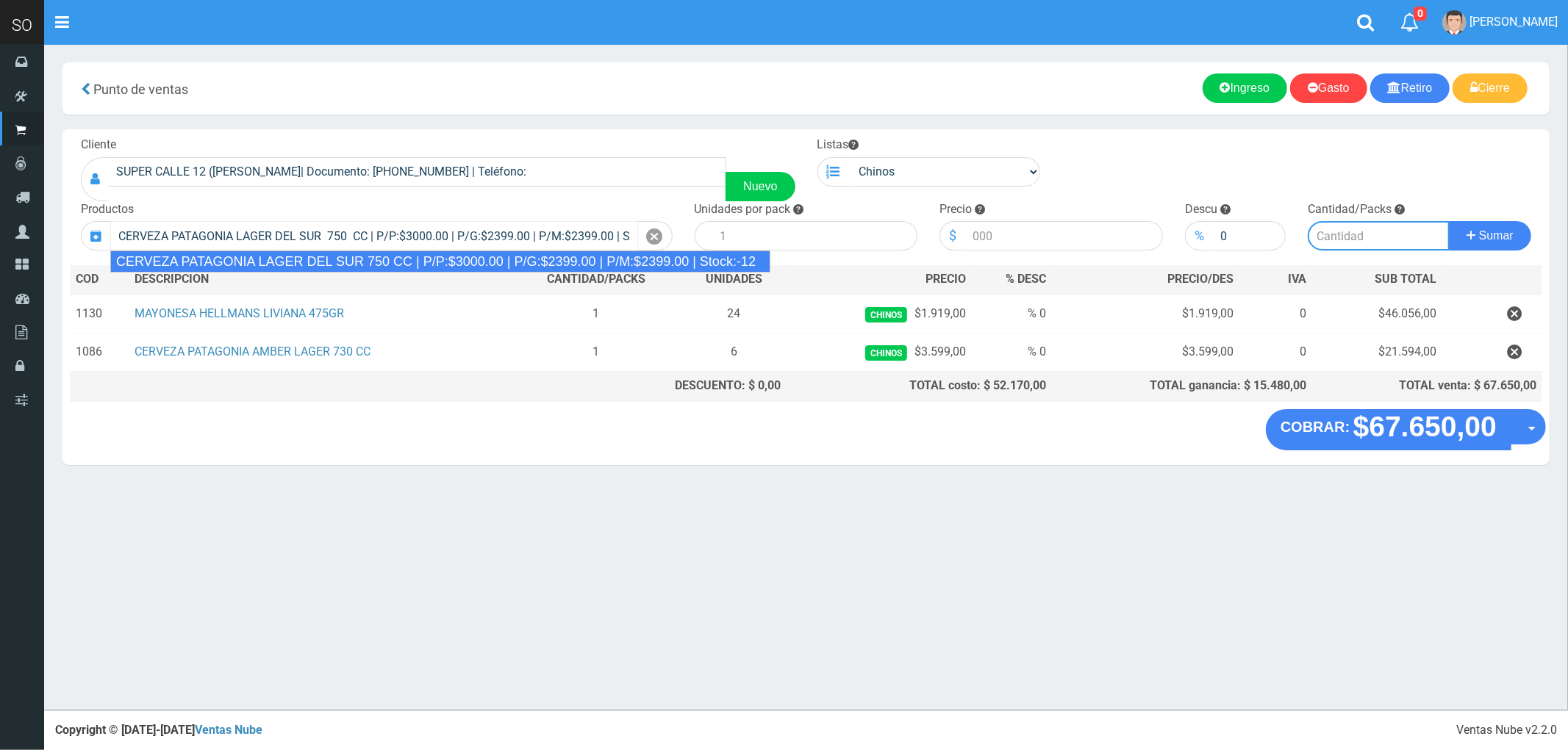
type input "6"
type input "3000.00"
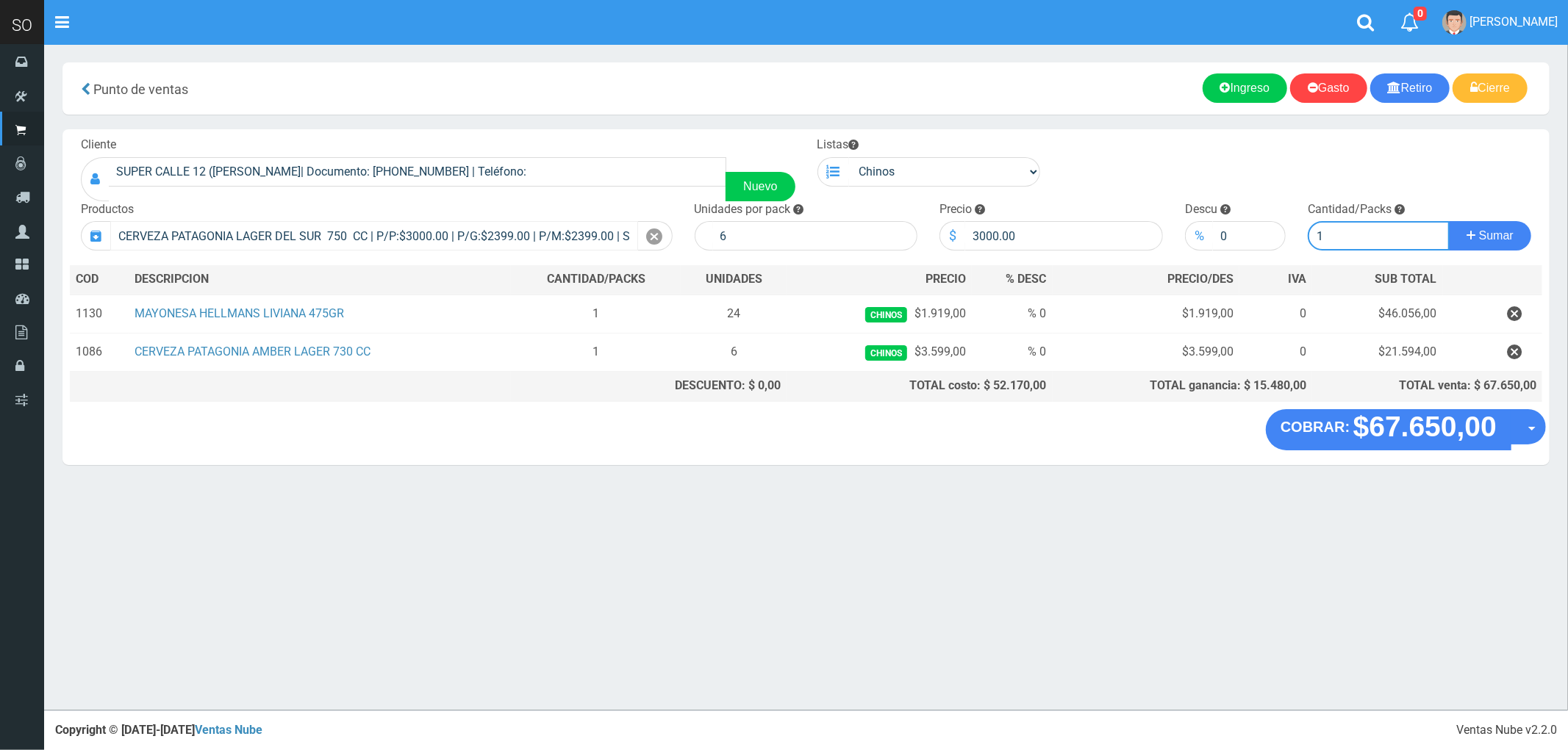
type input "1"
click at [1449, 221] on button "Sumar" at bounding box center [1490, 236] width 82 height 30
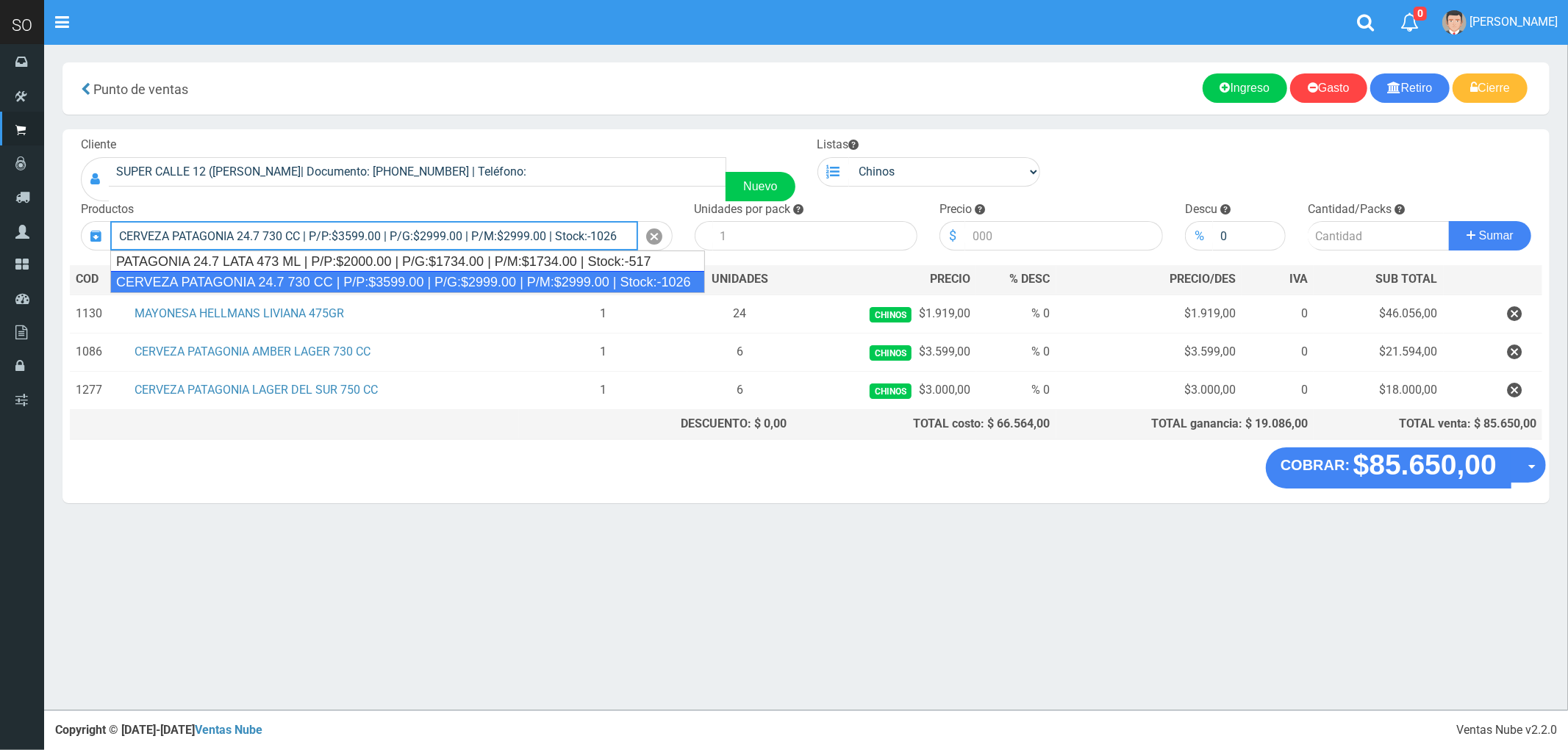
type input "CERVEZA PATAGONIA 24.7 730 CC | P/P:$3599.00 | P/G:$2999.00 | P/M:$2999.00 | St…"
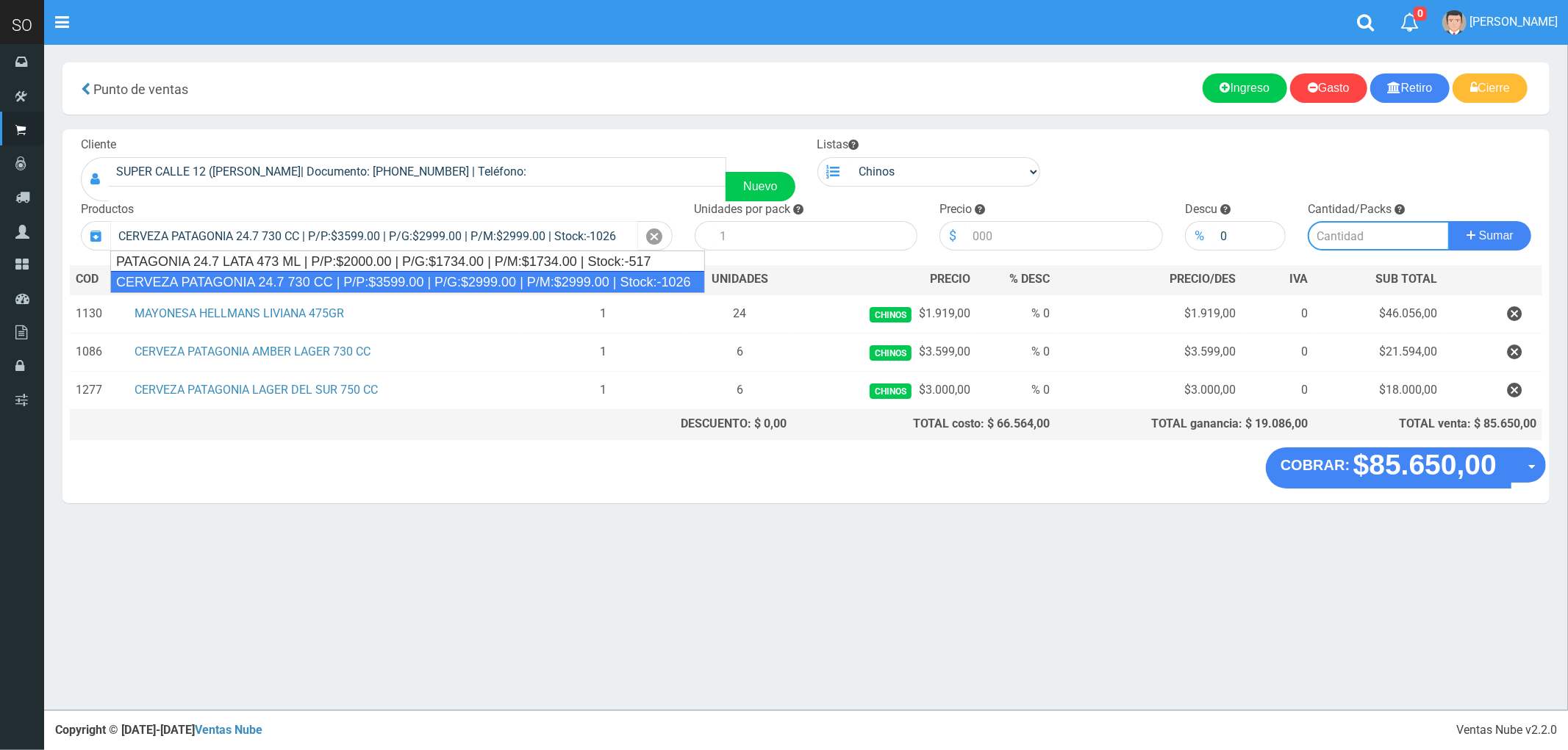
type input "6"
type input "3599.00"
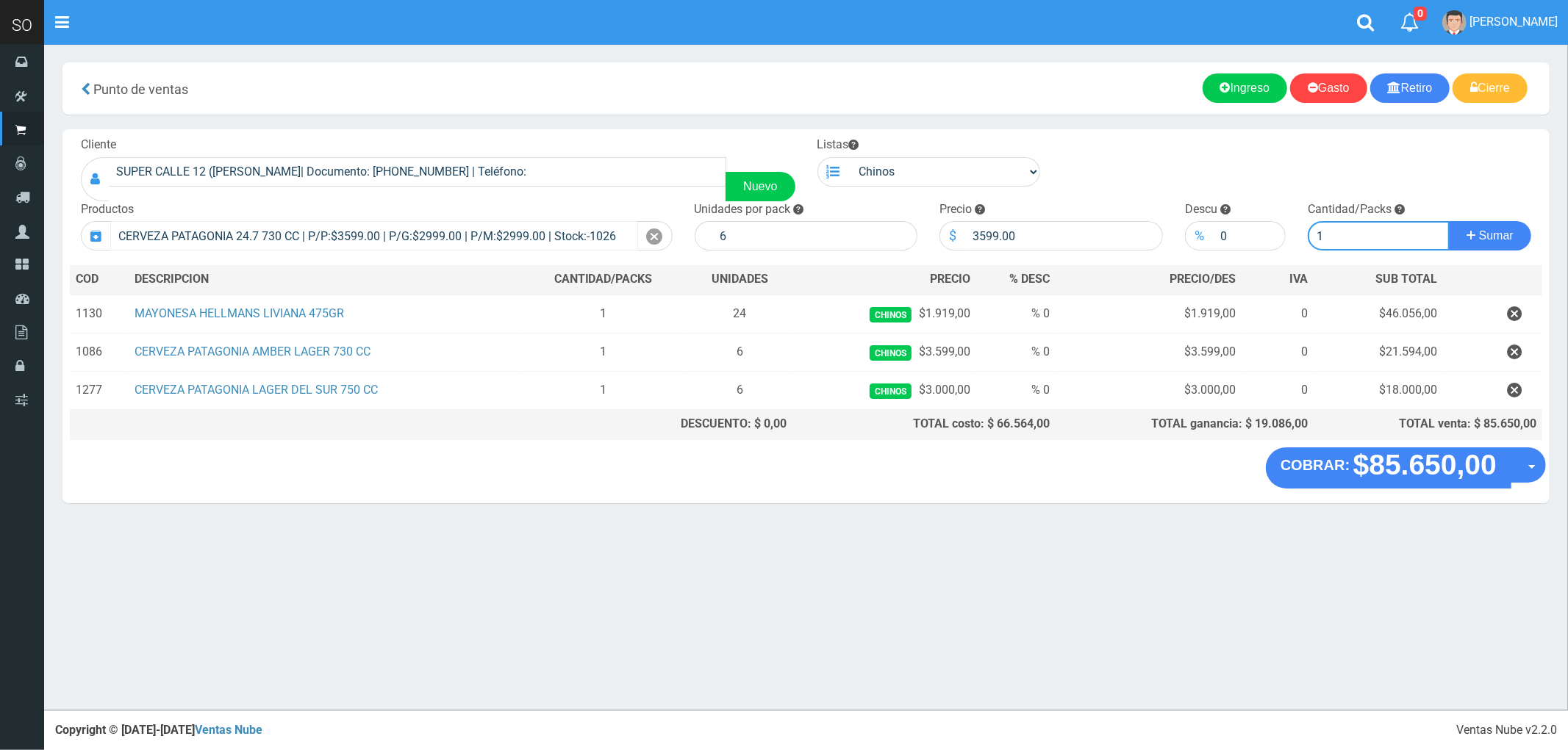
type input "1"
click at [1449, 221] on button "Sumar" at bounding box center [1490, 236] width 82 height 30
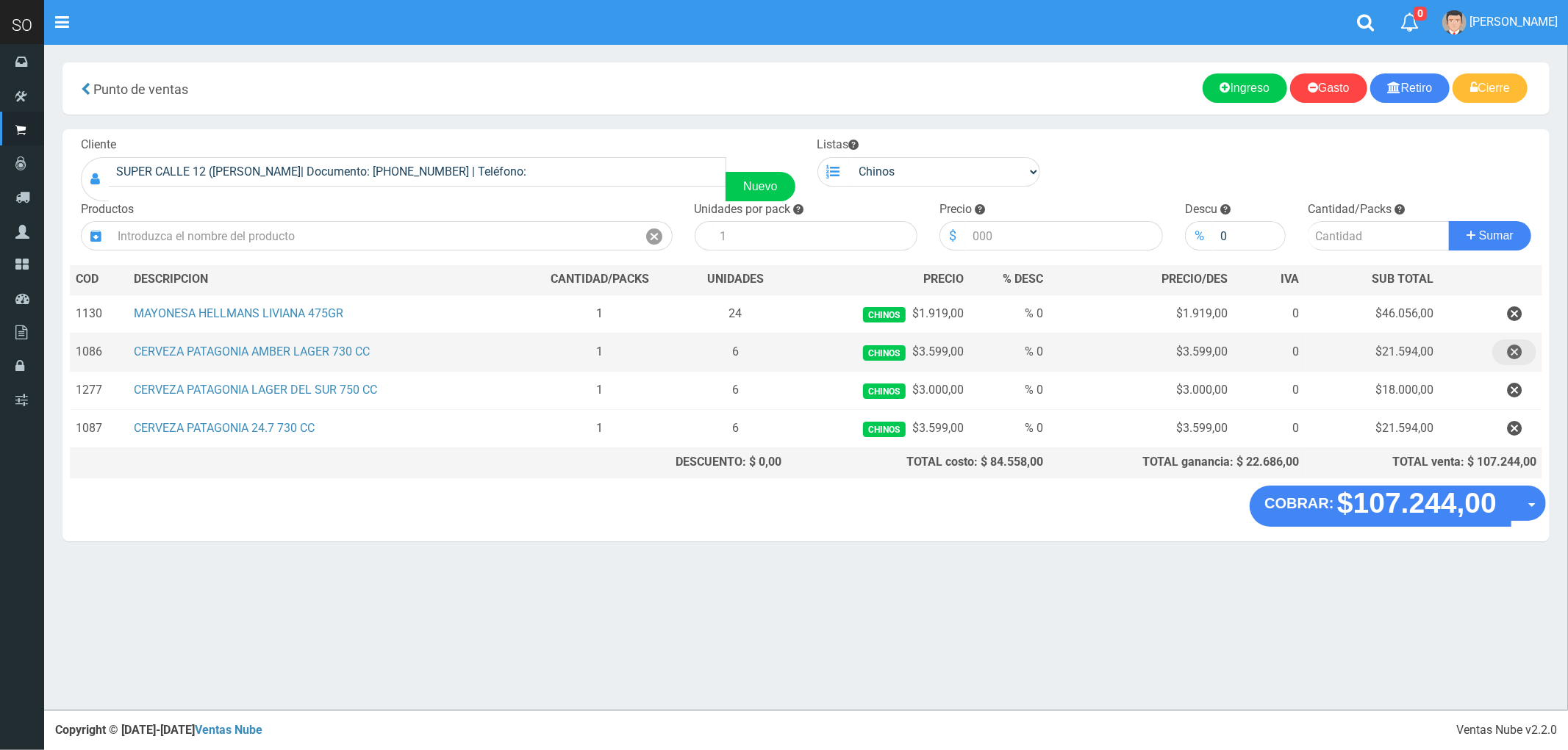
click at [1514, 350] on icon "button" at bounding box center [1514, 352] width 15 height 26
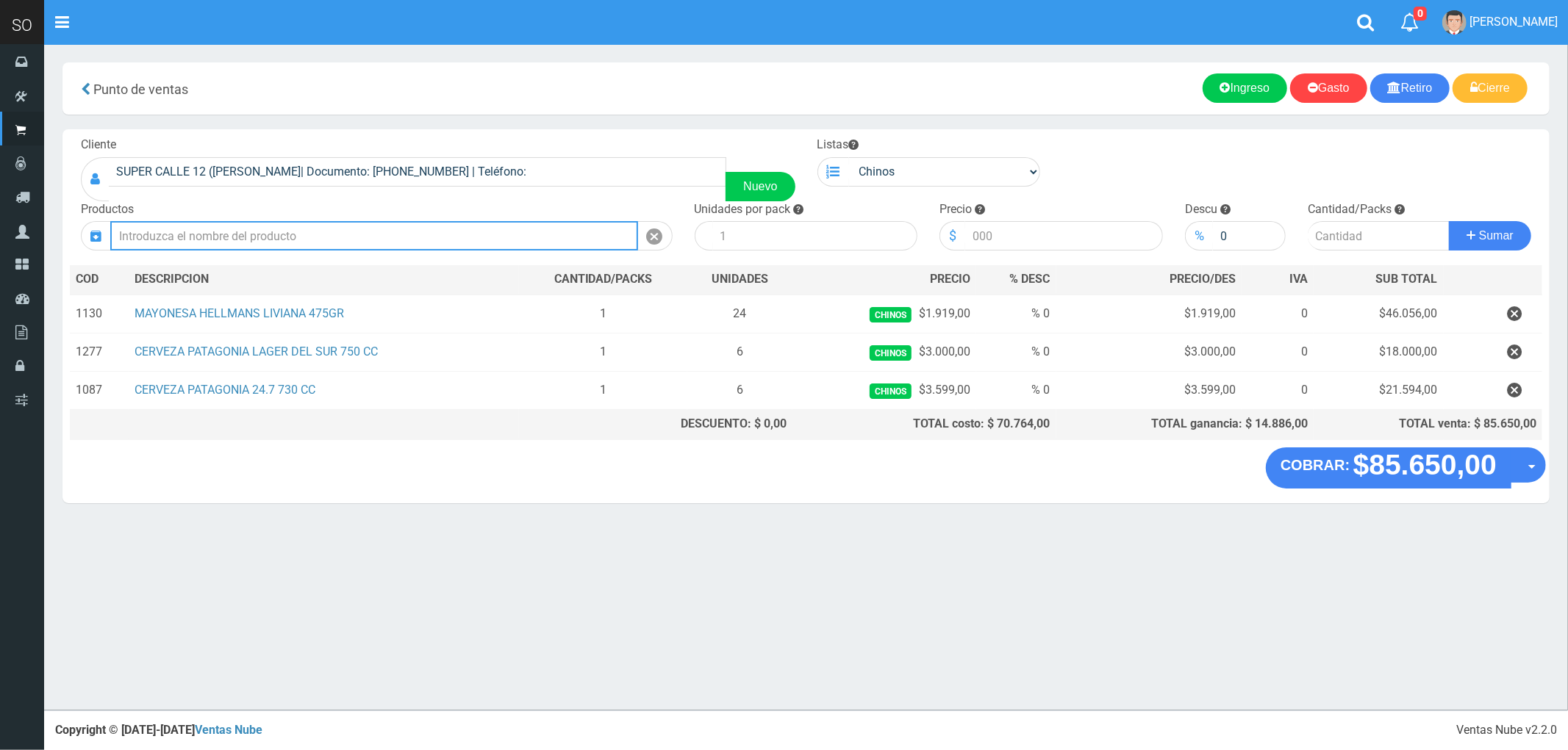
click at [240, 243] on input "text" at bounding box center [374, 236] width 528 height 30
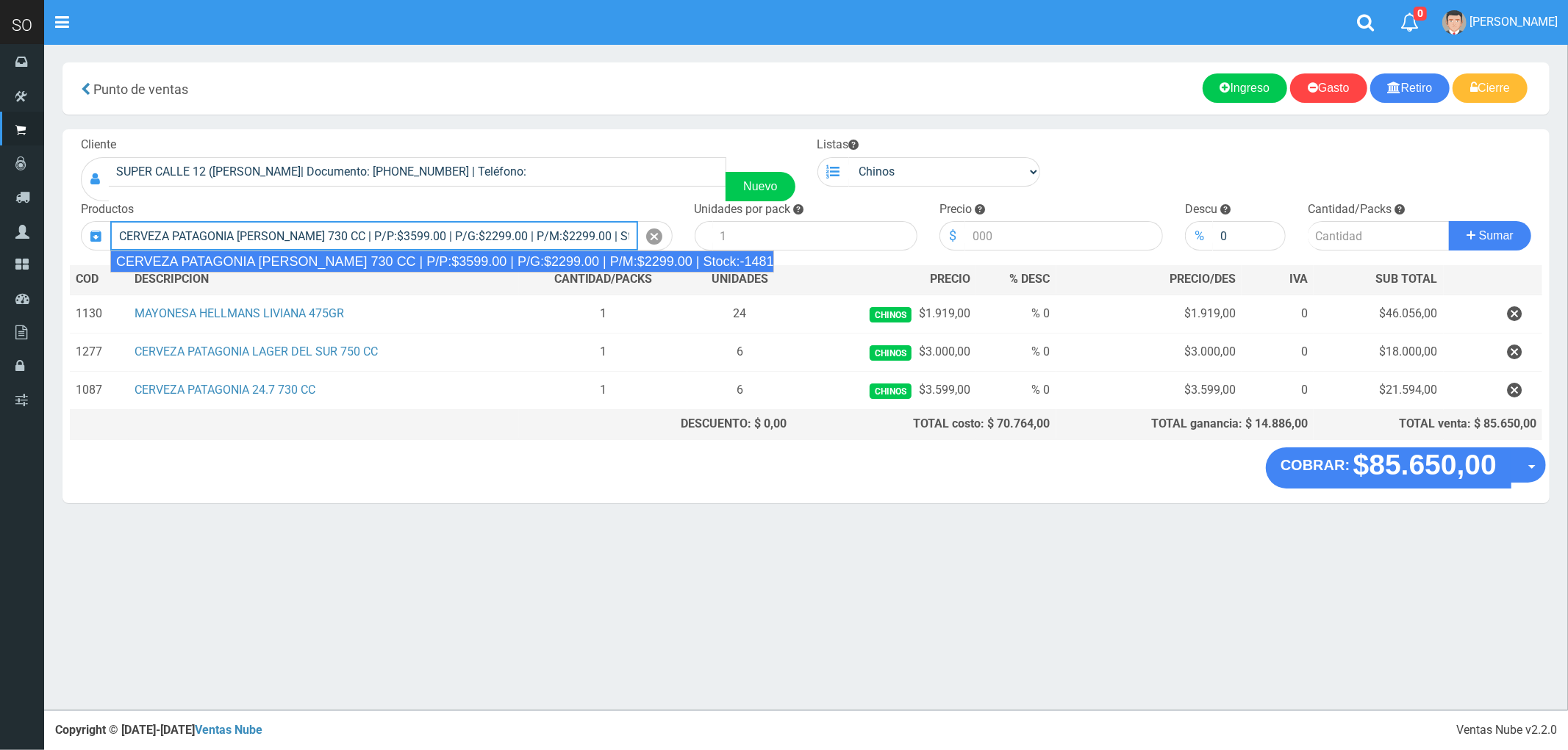
type input "CERVEZA PATAGONIA AMBER LAGER 730 CC | P/P:$3599.00 | P/G:$2299.00 | P/M:$2299.…"
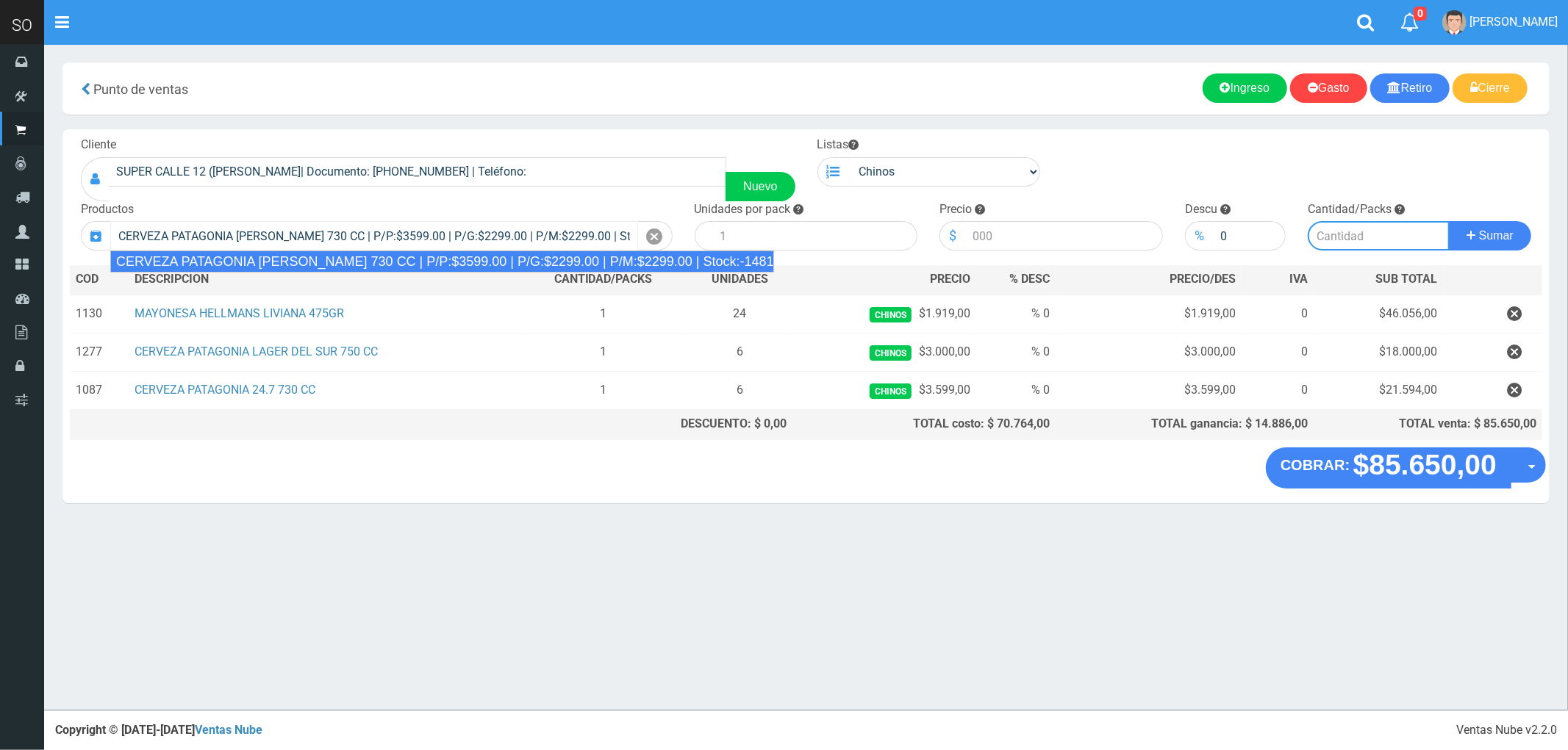
type input "6"
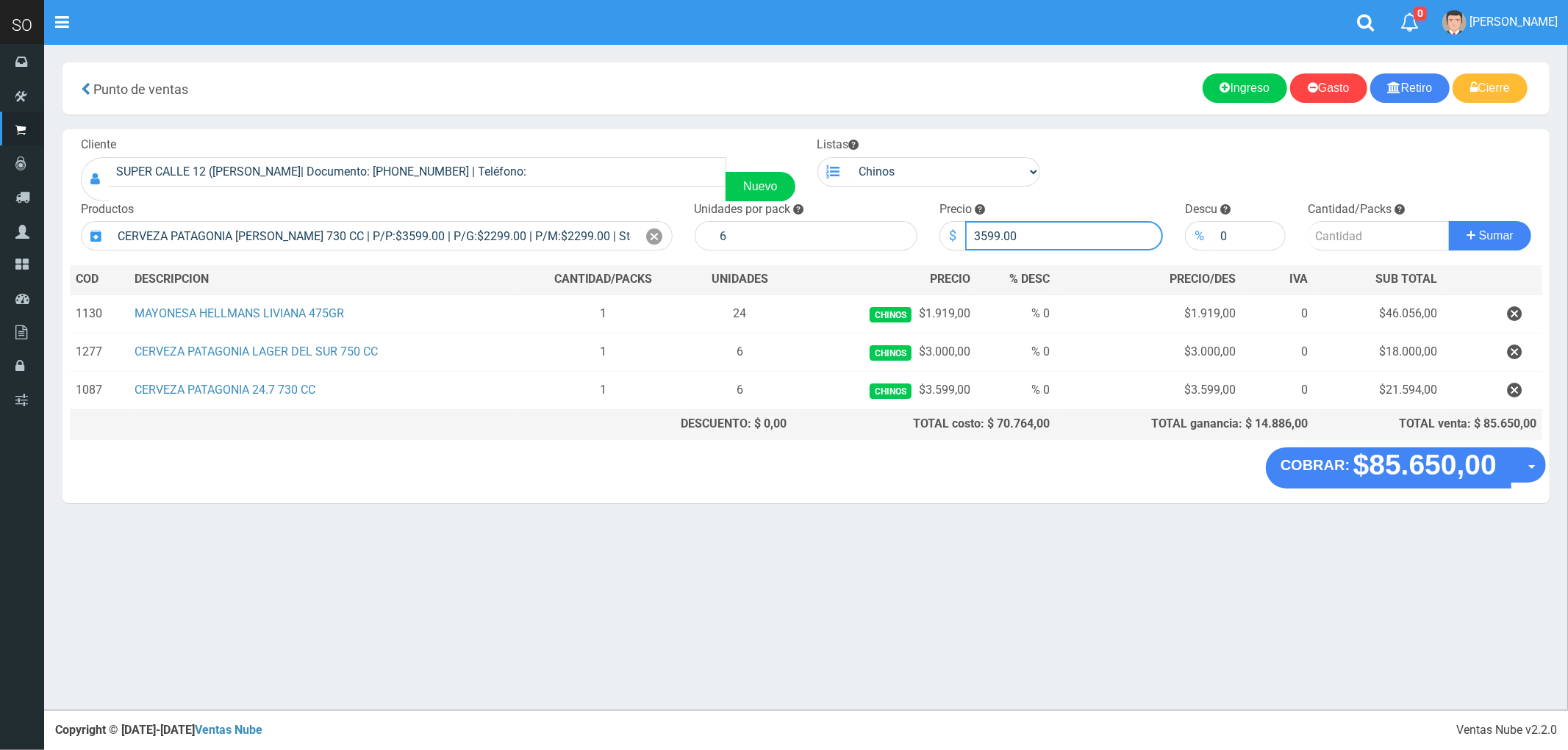
drag, startPoint x: 1040, startPoint y: 245, endPoint x: 947, endPoint y: 252, distance: 93.3
click at [947, 252] on div "Cliente SUPER CALLE 12 (JUAN) MERCEDES| Documento: 254178963 | Teléfono: Nuevo …" at bounding box center [806, 288] width 1487 height 318
type input "3000"
type input "1"
click at [1449, 221] on button "Sumar" at bounding box center [1490, 236] width 82 height 30
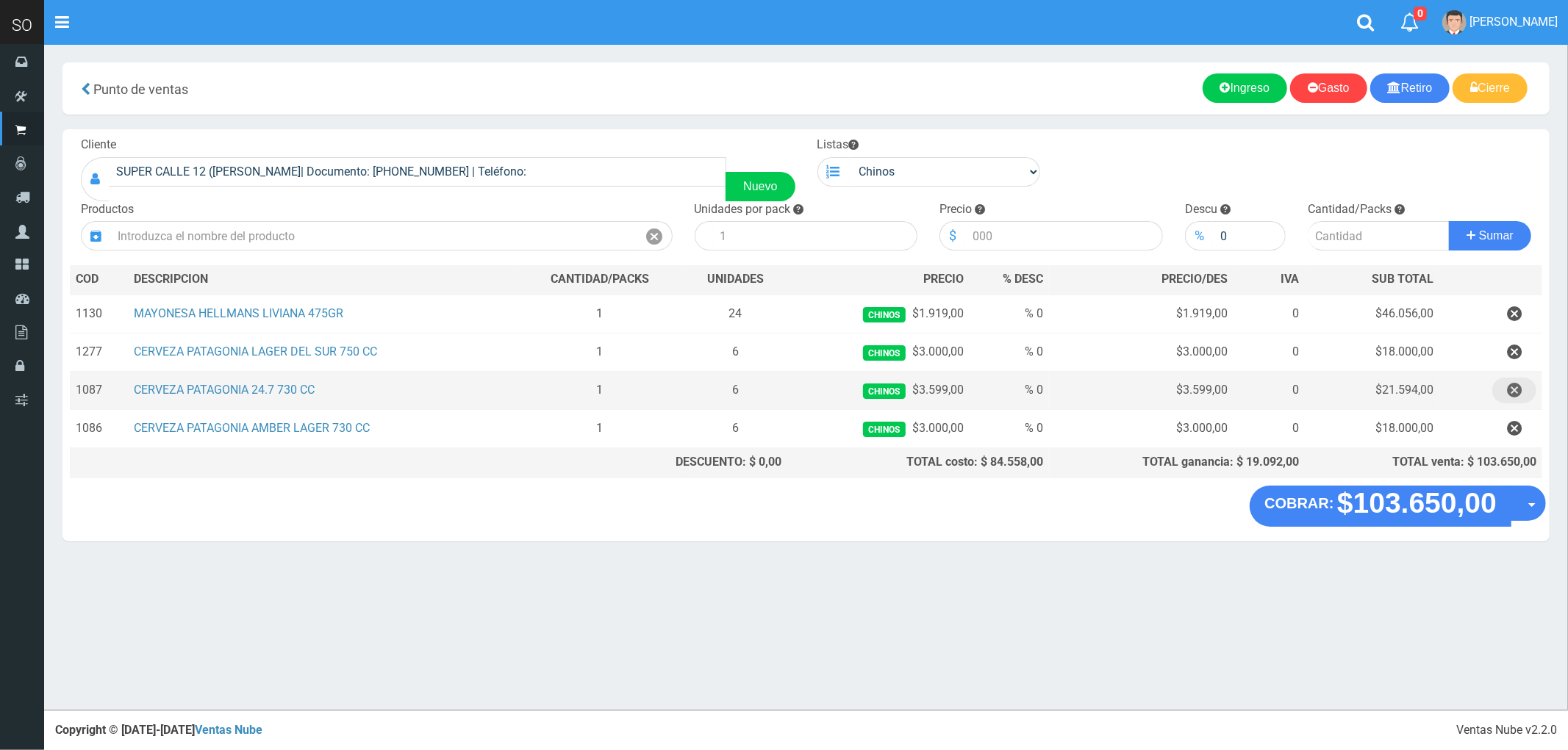
click at [1511, 393] on icon "button" at bounding box center [1514, 390] width 15 height 26
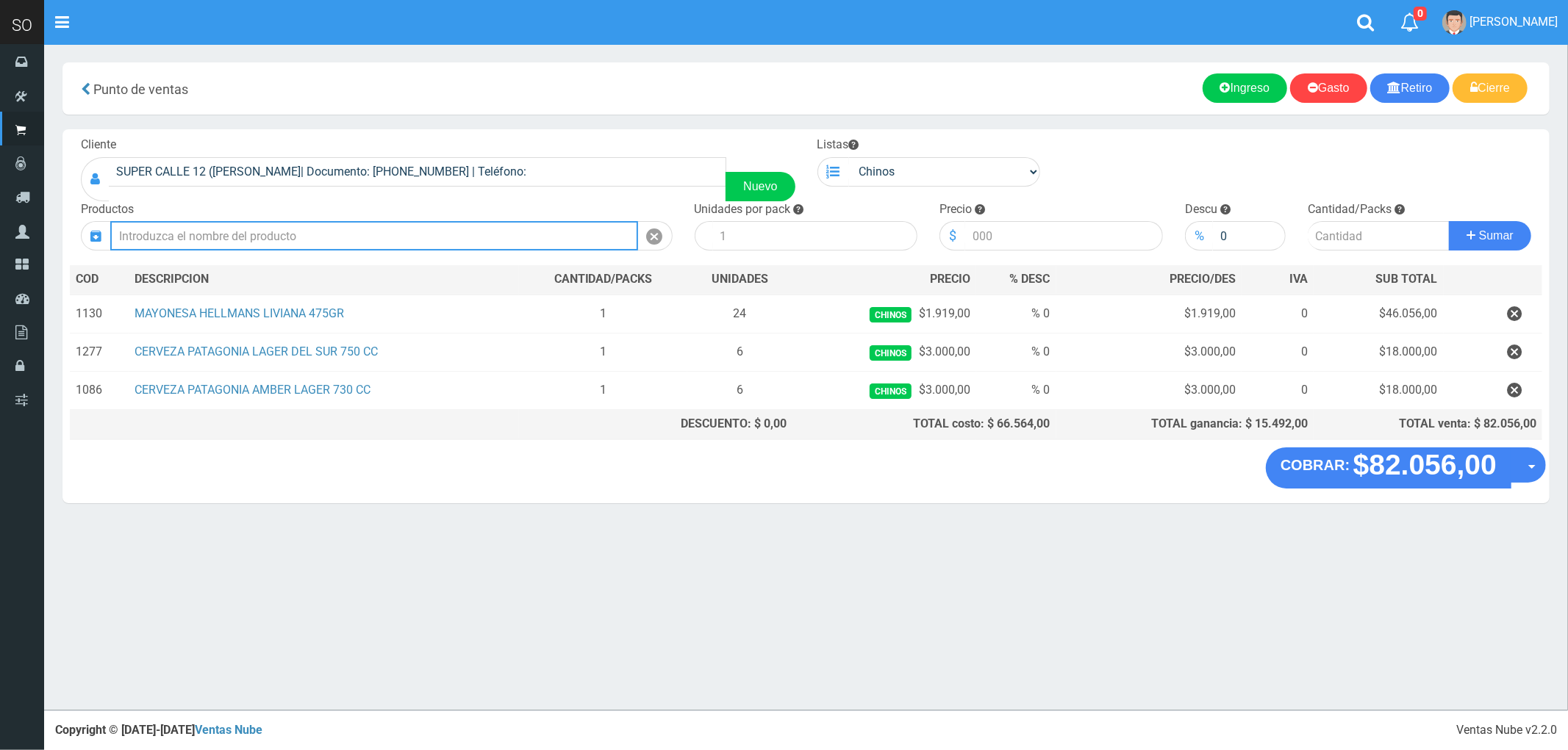
click at [310, 228] on input "text" at bounding box center [374, 236] width 528 height 30
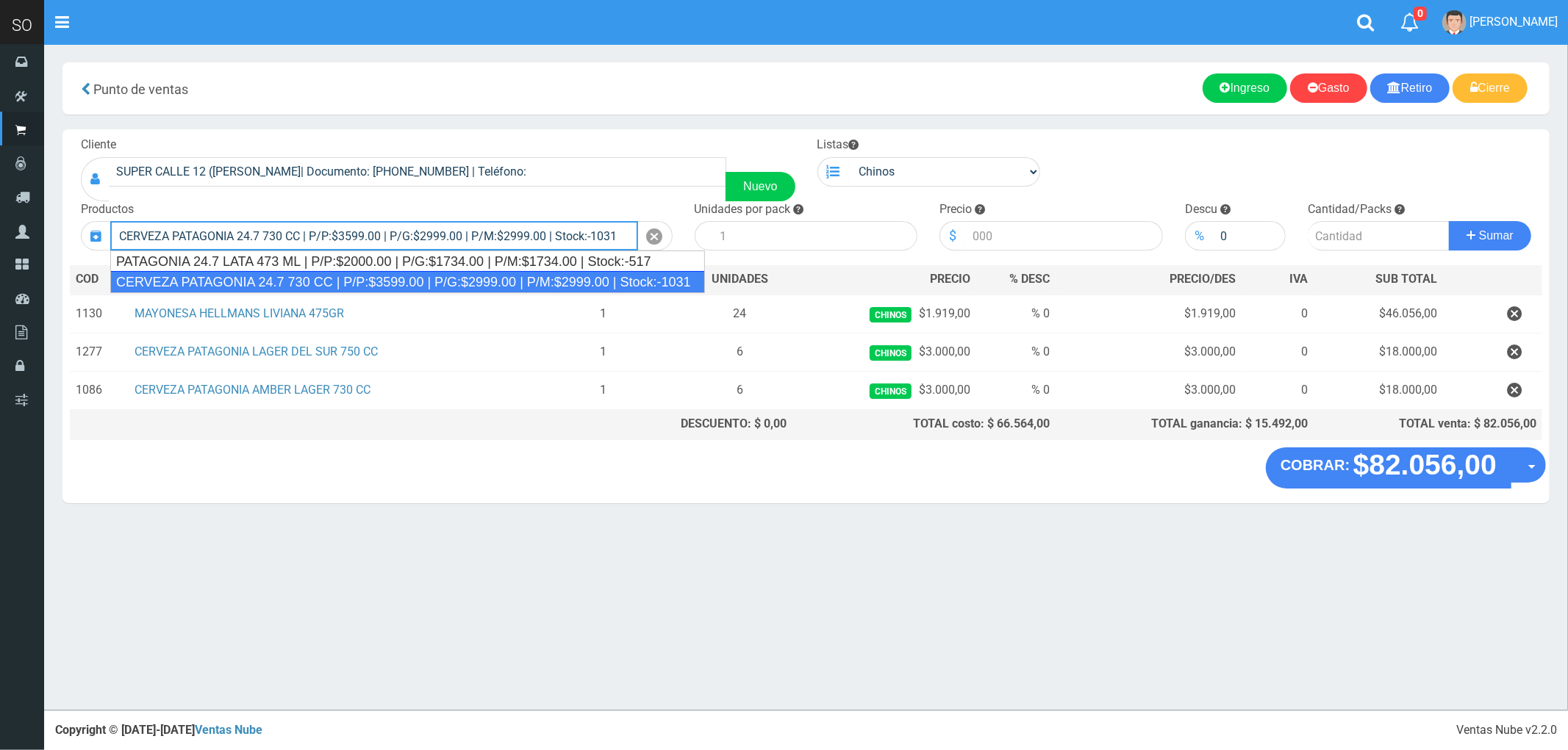
type input "CERVEZA PATAGONIA 24.7 730 CC | P/P:$3599.00 | P/G:$2999.00 | P/M:$2999.00 | St…"
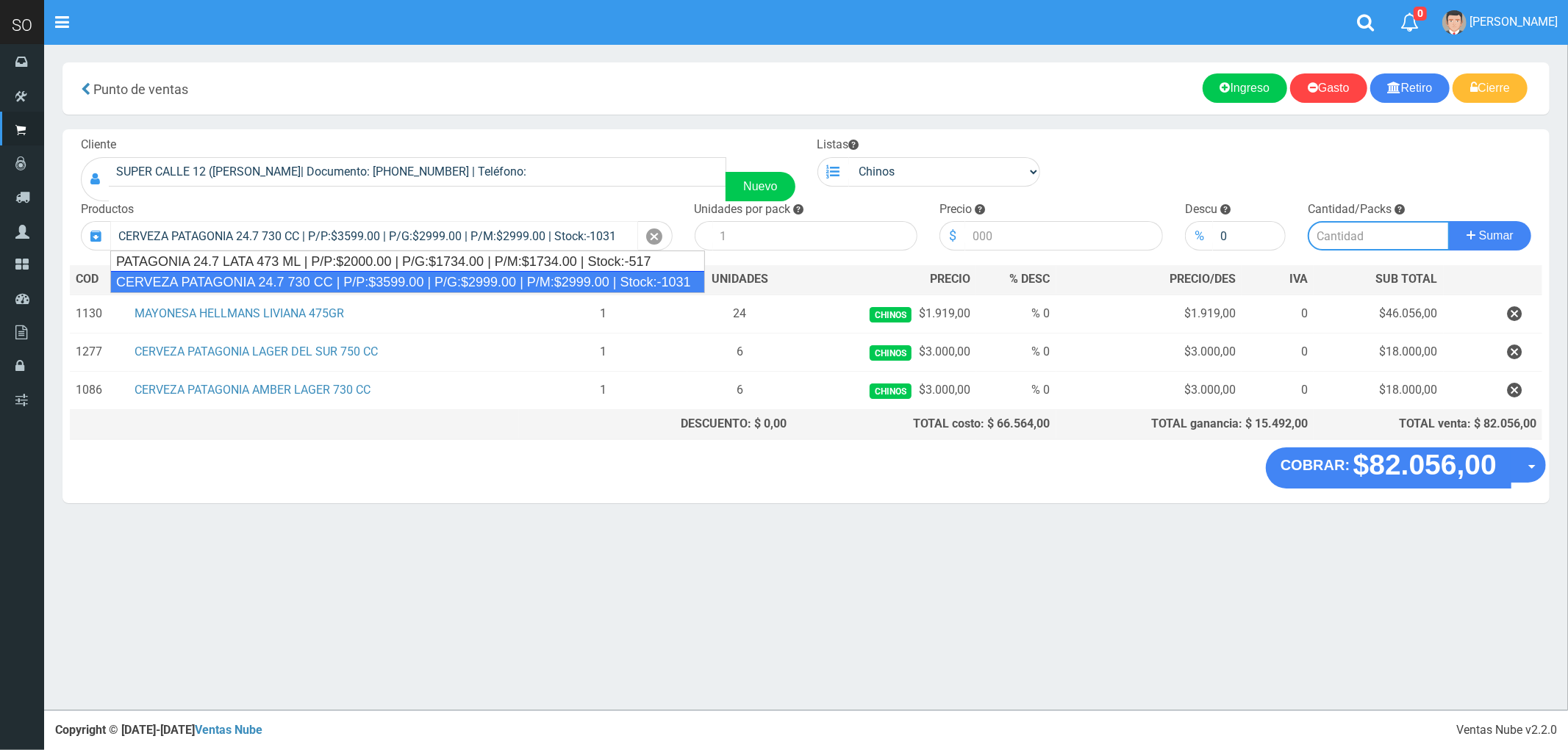
type input "6"
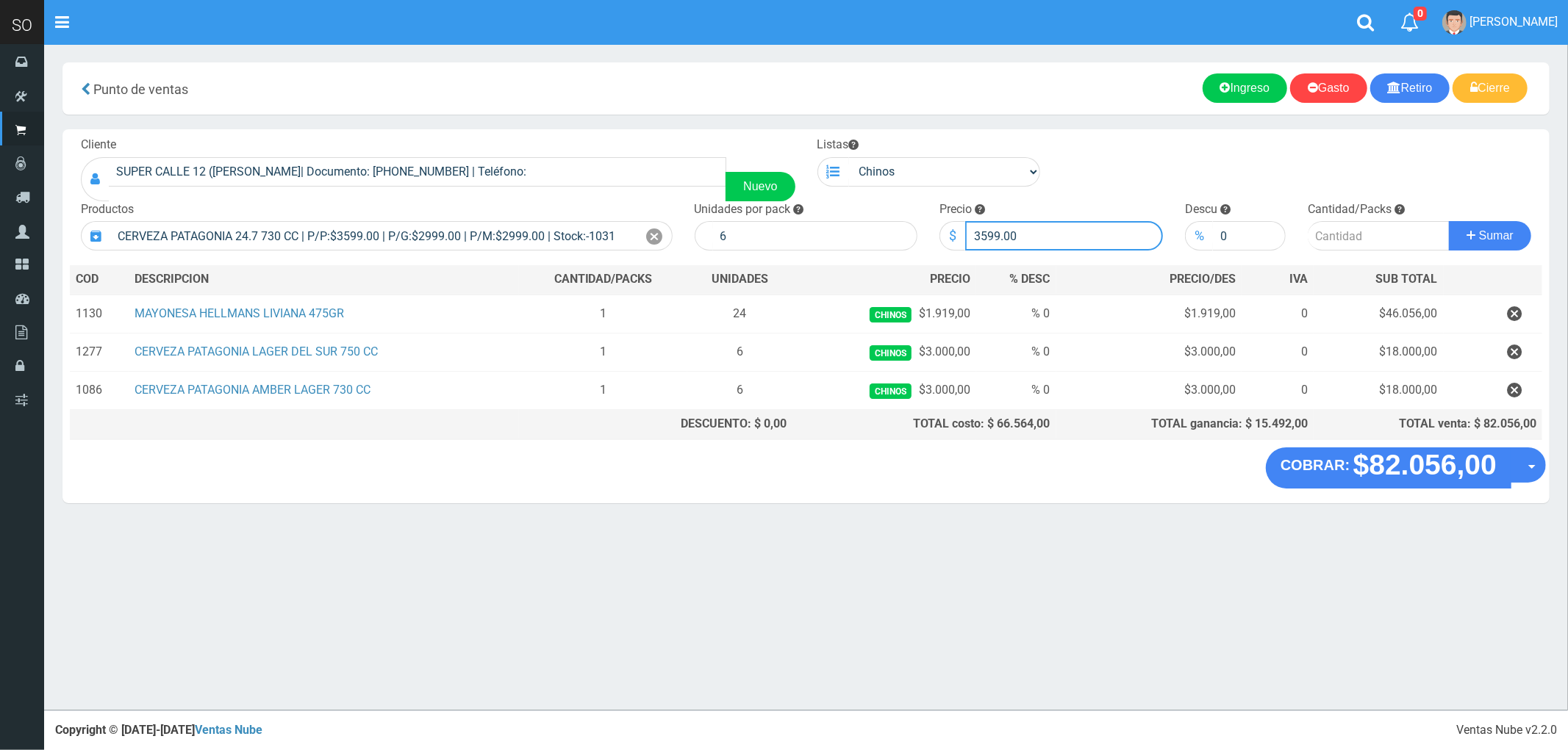
drag, startPoint x: 1033, startPoint y: 237, endPoint x: 929, endPoint y: 242, distance: 104.1
click at [929, 242] on div "Precio $ 3599.00" at bounding box center [1051, 227] width 245 height 50
type input "3000"
click at [1343, 239] on input "number" at bounding box center [1379, 236] width 142 height 30
type input "1"
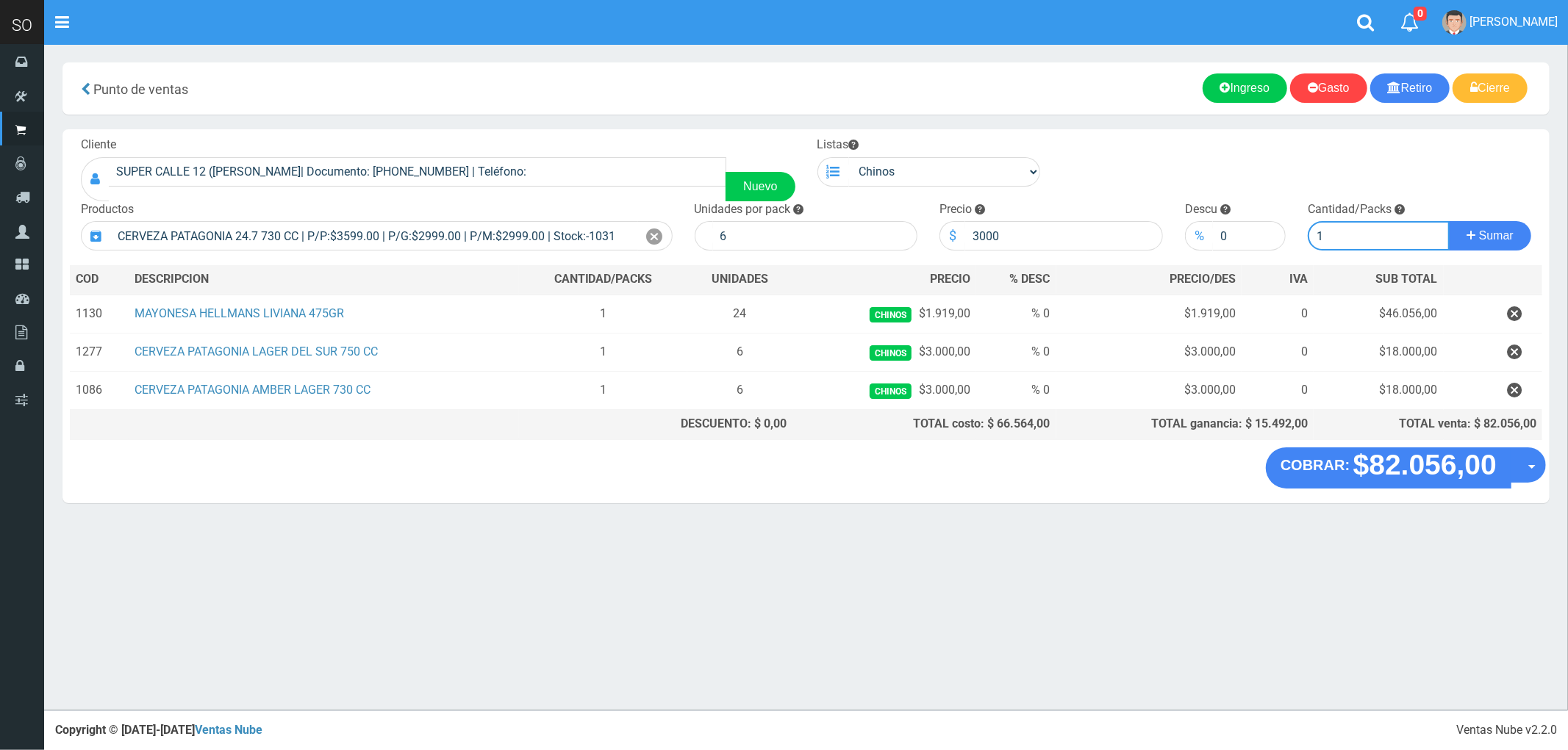
click at [1449, 221] on button "Sumar" at bounding box center [1490, 236] width 82 height 30
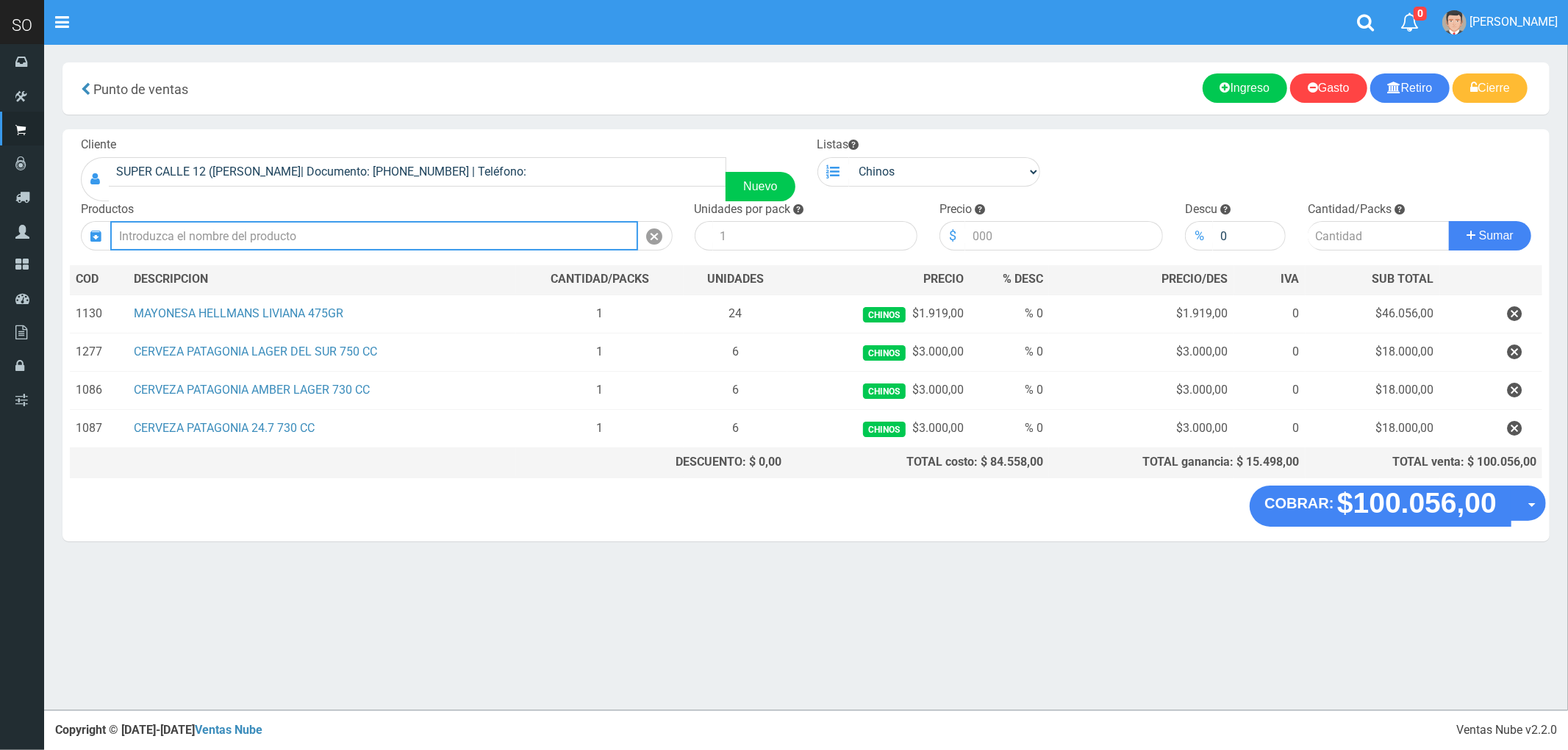
click at [190, 228] on input "text" at bounding box center [374, 236] width 528 height 30
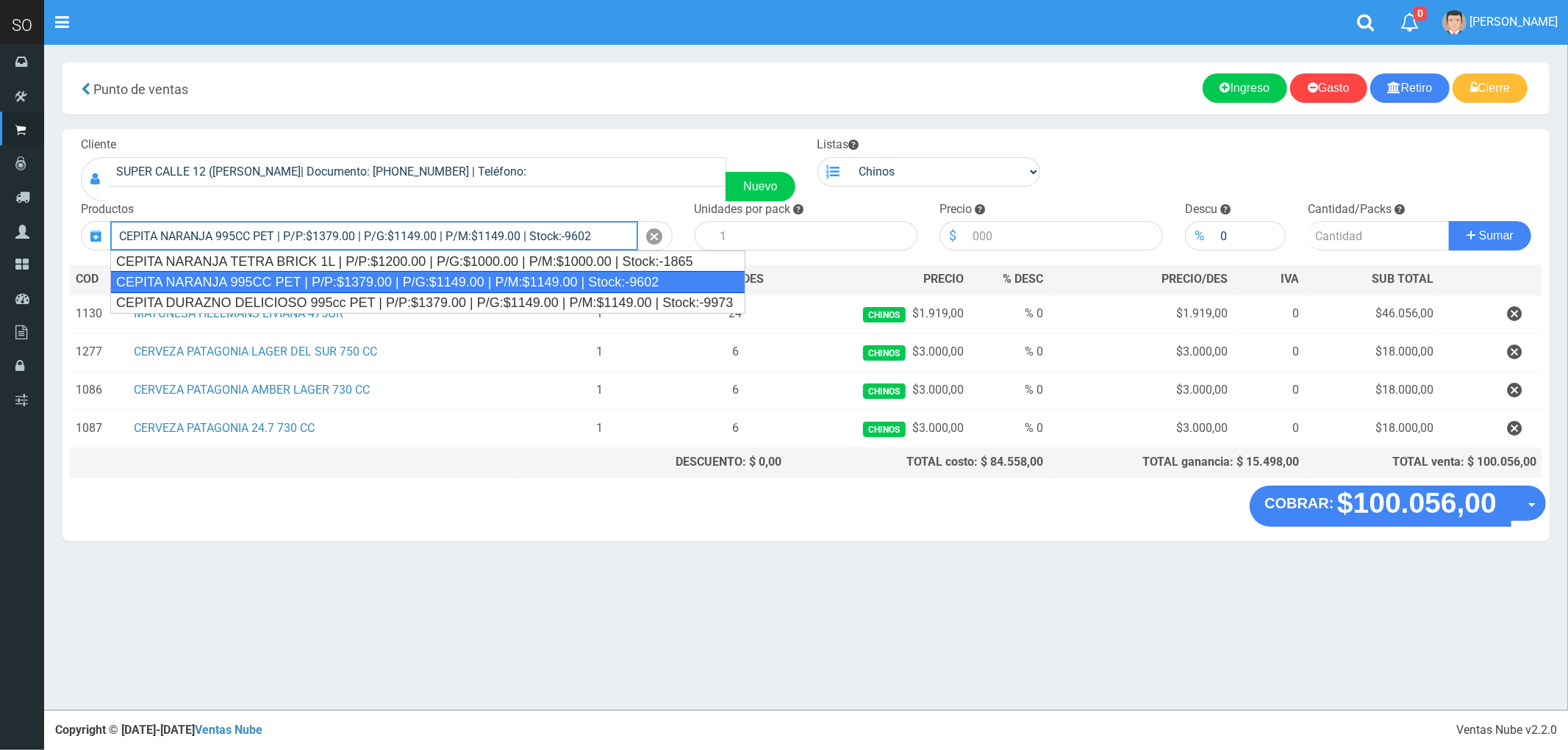
type input "CEPITA NARANJA 995CC PET | P/P:$1379.00 | P/G:$1149.00 | P/M:$1149.00 | Stock:-…"
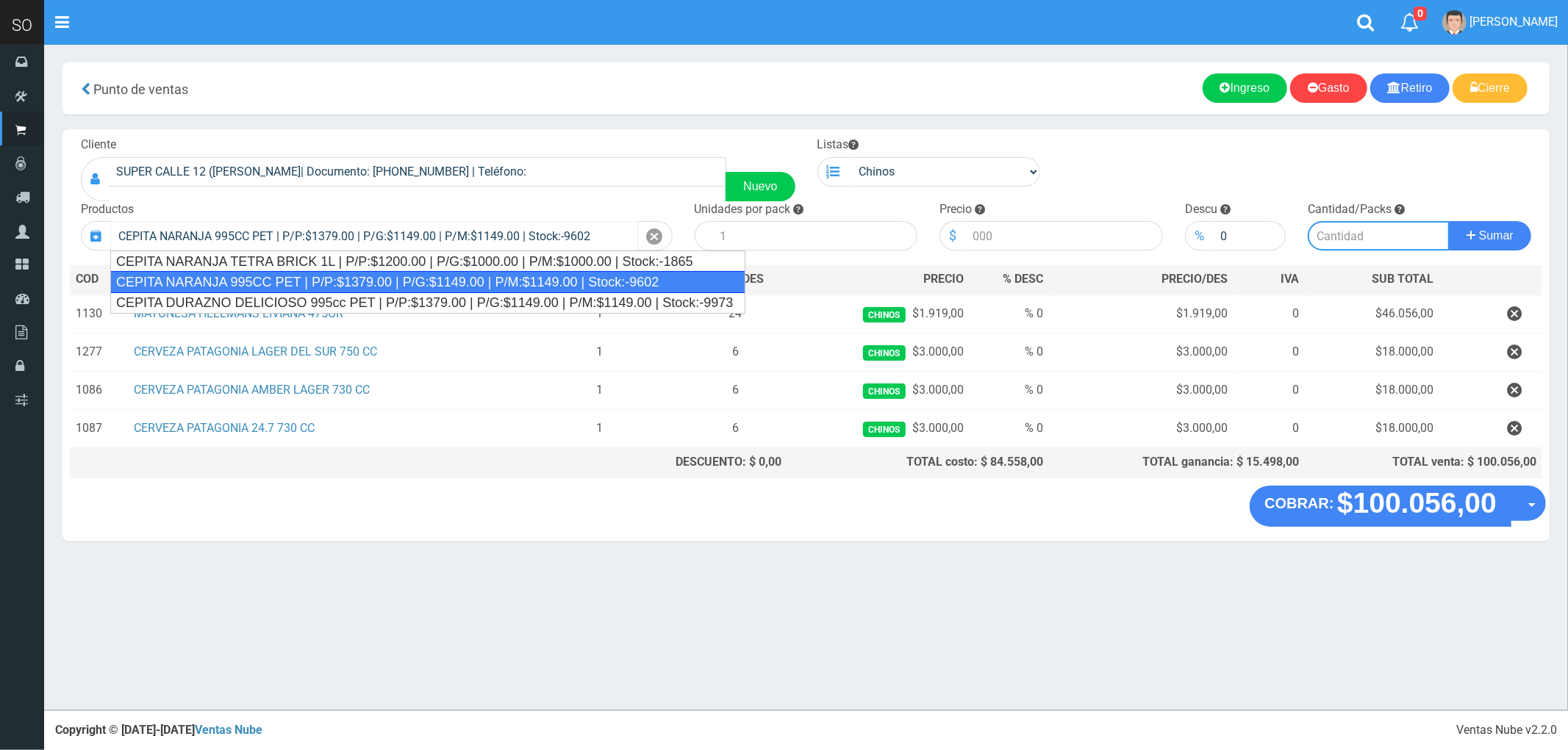
type input "6"
type input "1379.00"
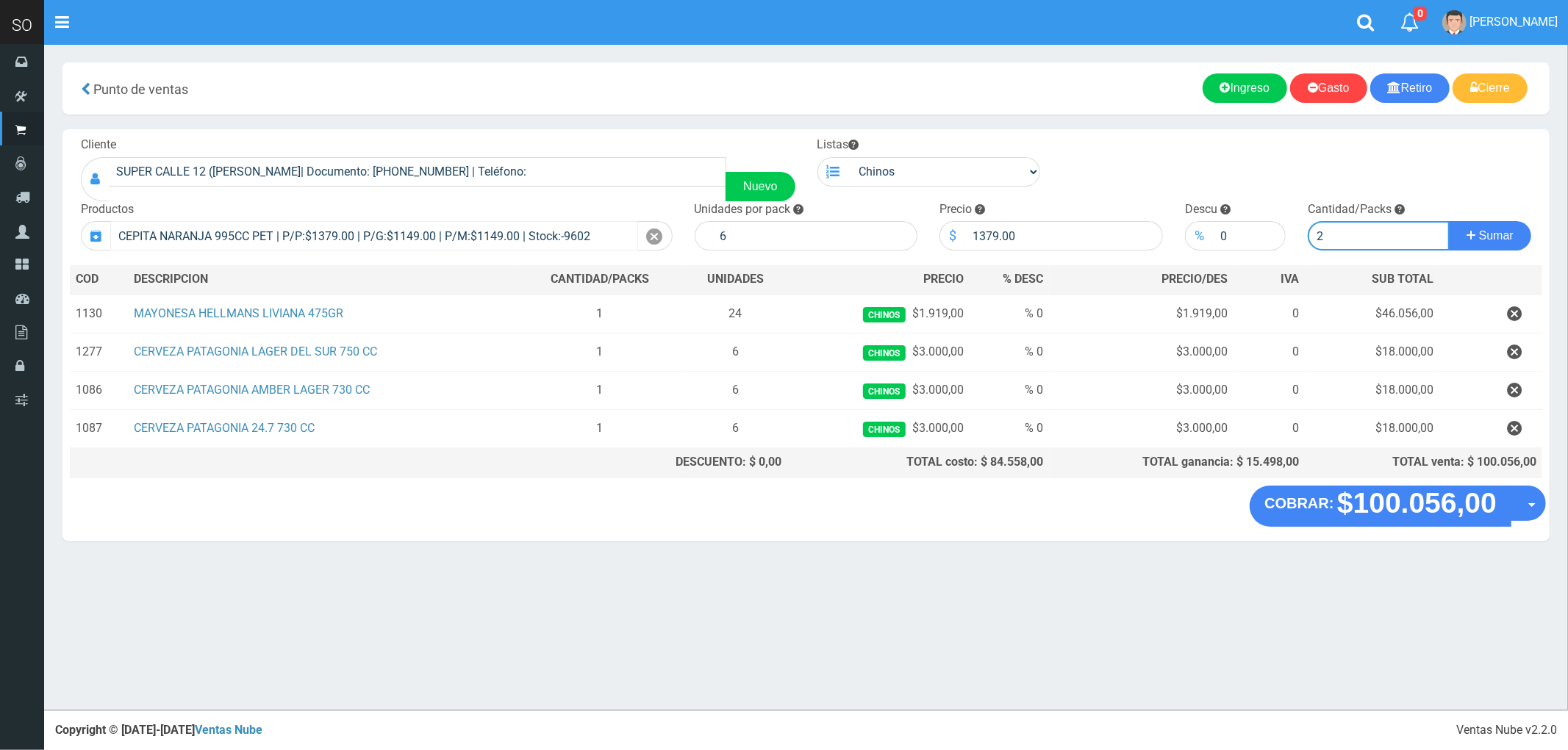
type input "2"
click at [1449, 221] on button "Sumar" at bounding box center [1490, 236] width 82 height 30
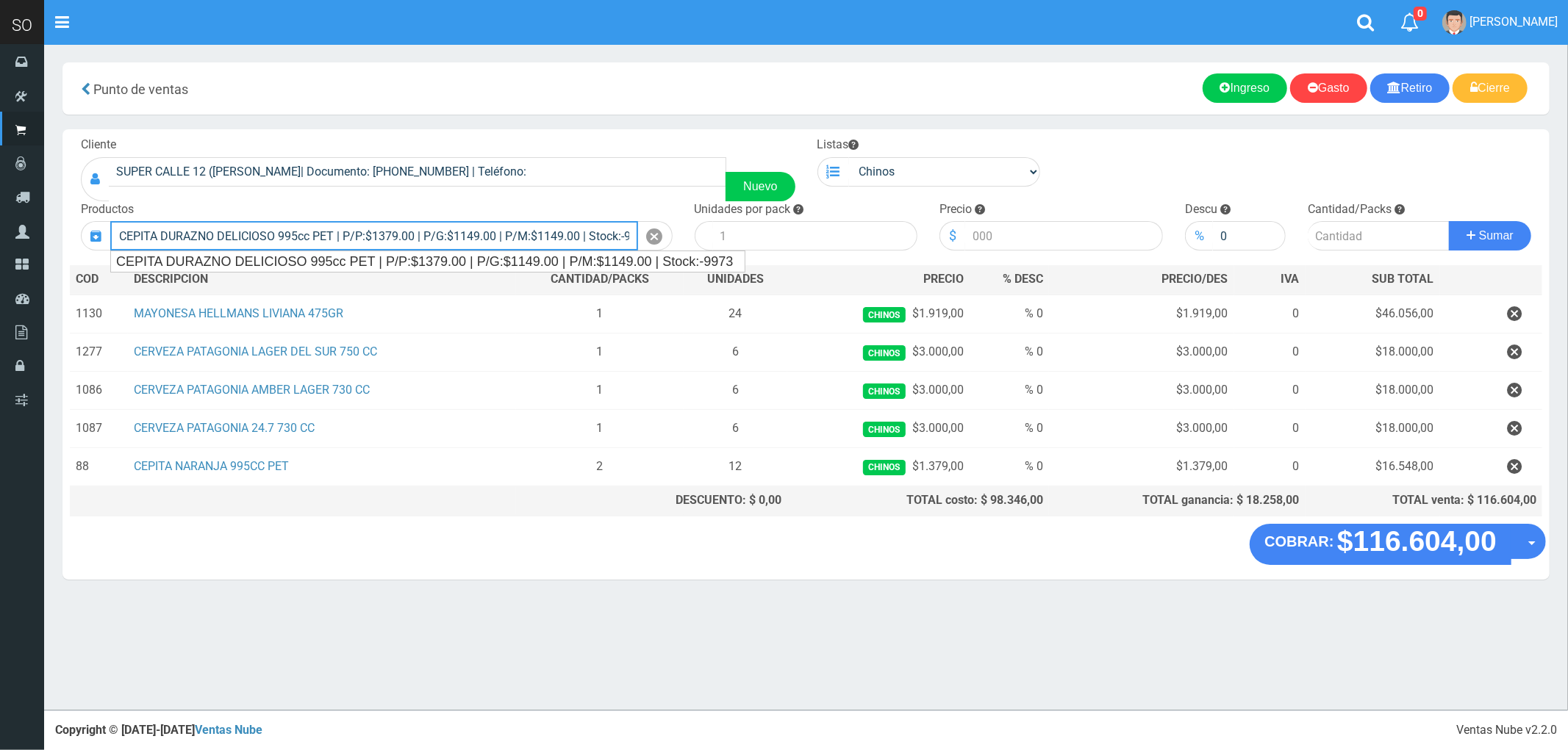
type input "CEPITA DURAZNO DELICIOSO 995cc PET | P/P:$1379.00 | P/G:$1149.00 | P/M:$1149.00…"
click at [1449, 221] on button "Sumar" at bounding box center [1490, 236] width 82 height 30
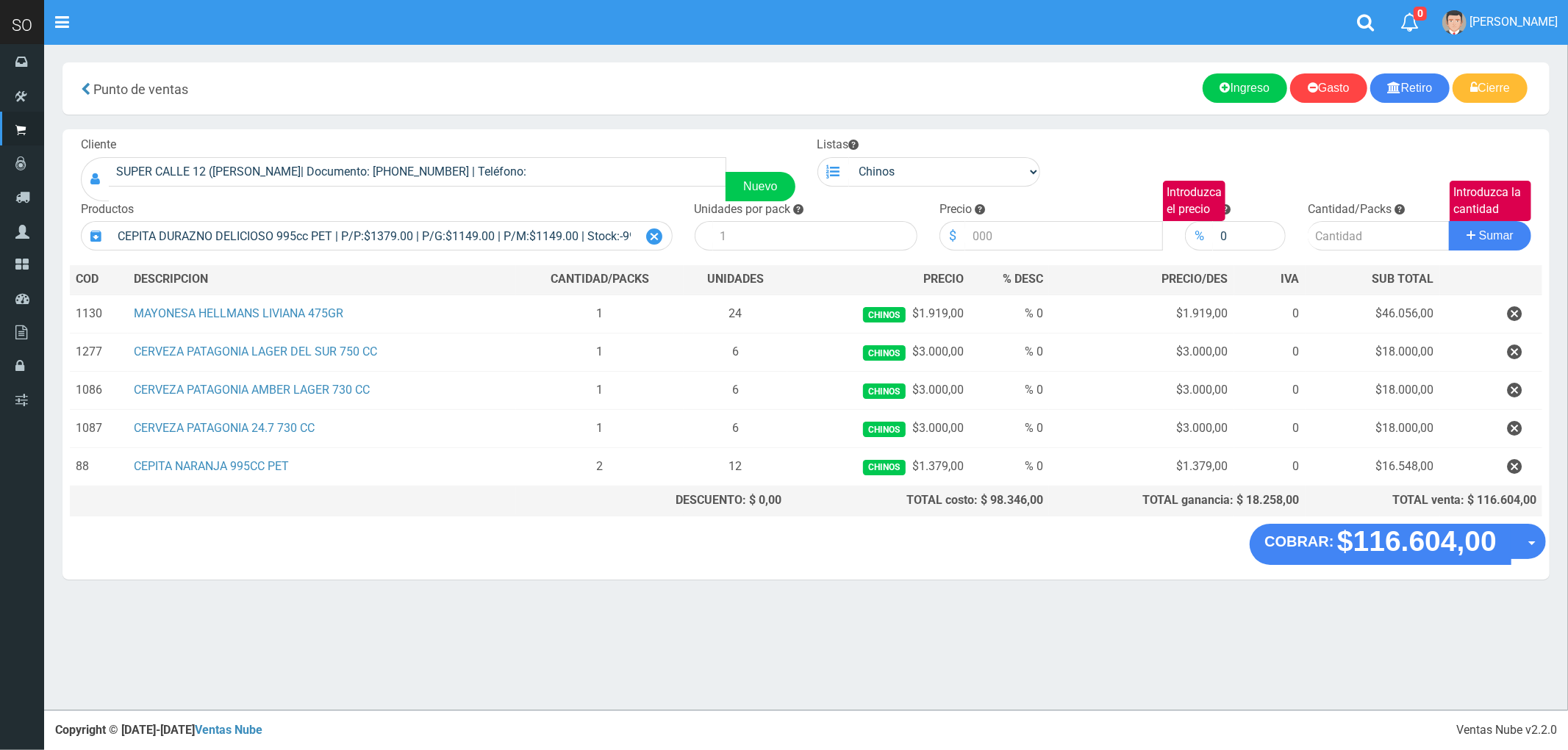
click at [660, 228] on icon at bounding box center [655, 237] width 16 height 21
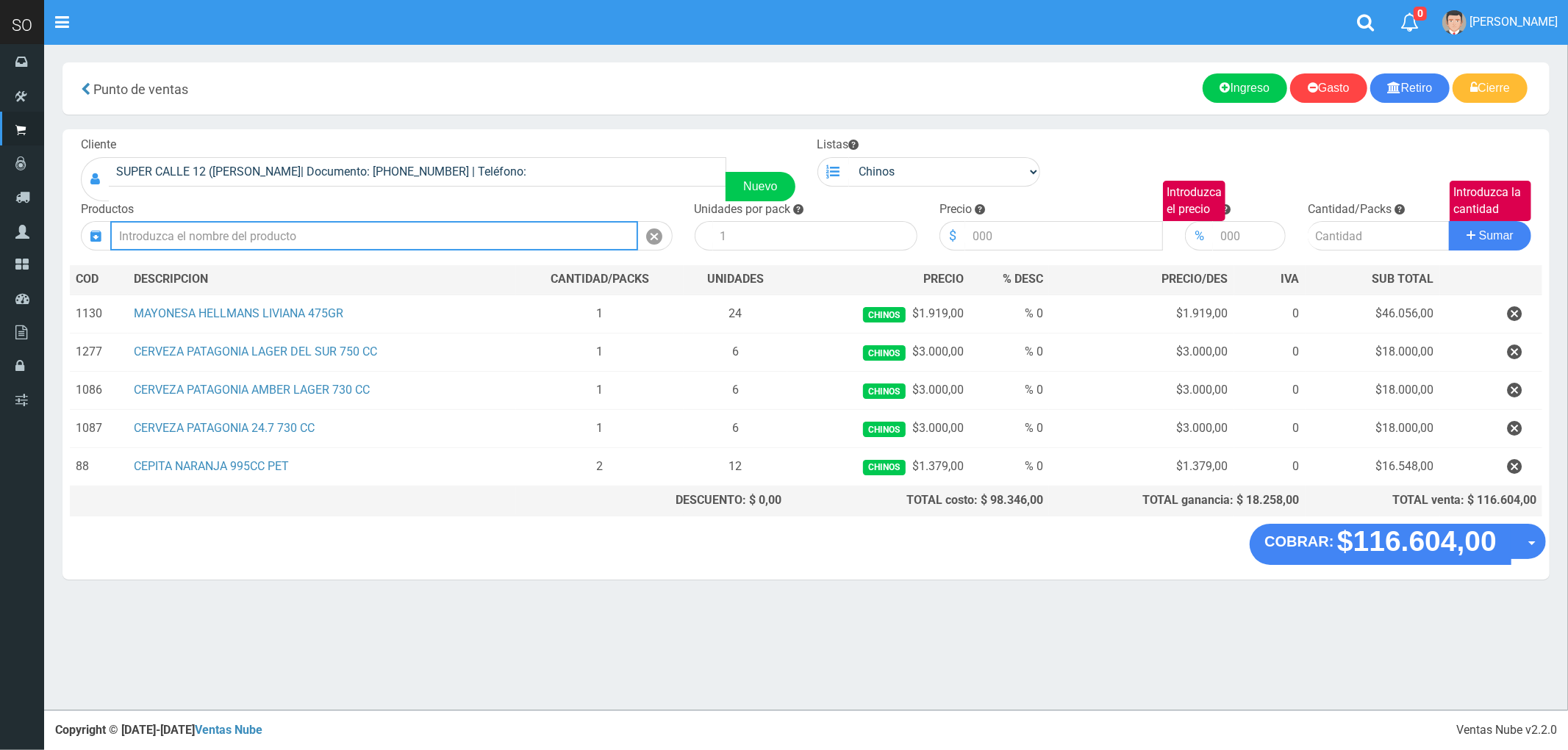
click at [513, 229] on input "text" at bounding box center [374, 236] width 528 height 30
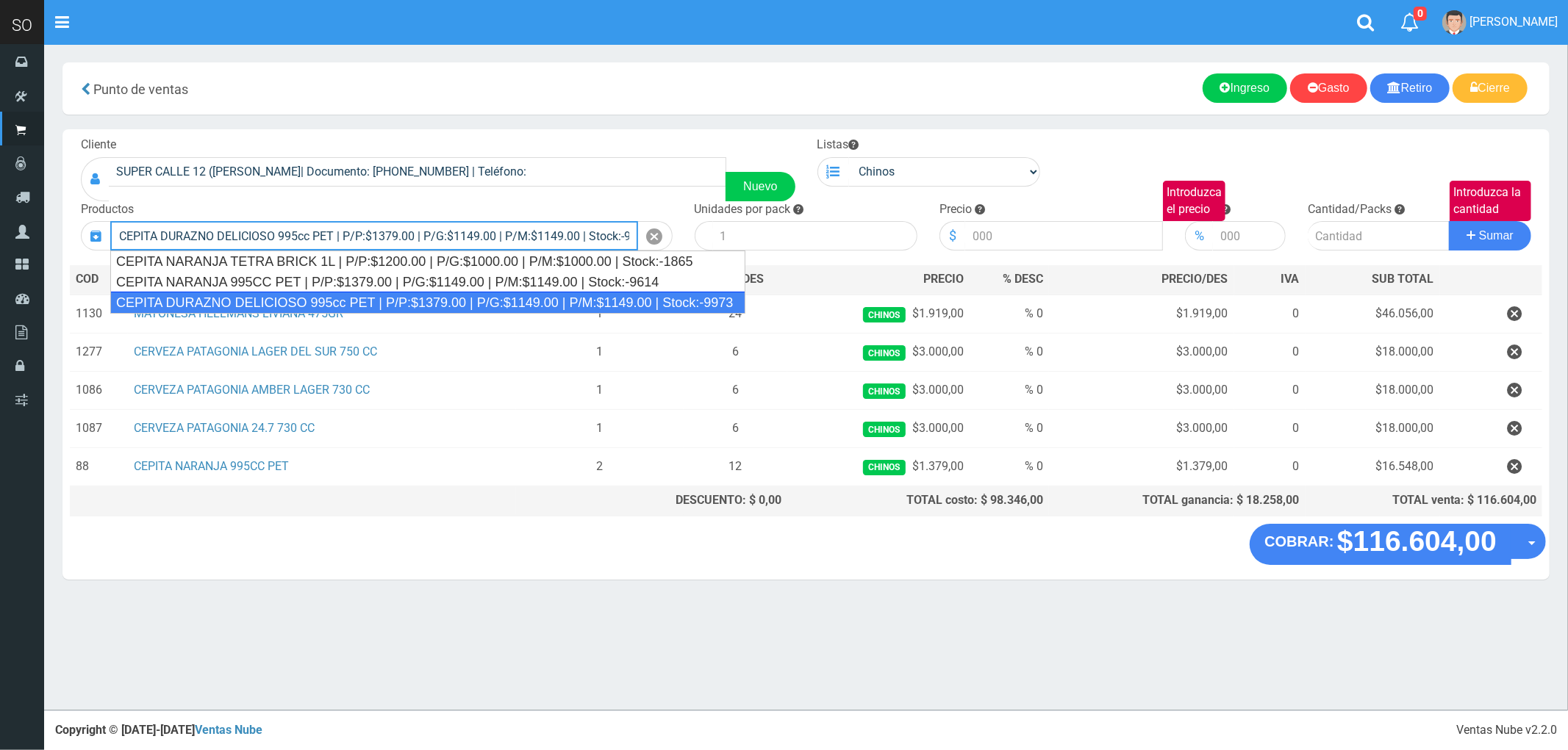
type input "CEPITA DURAZNO DELICIOSO 995cc PET | P/P:$1379.00 | P/G:$1149.00 | P/M:$1149.00…"
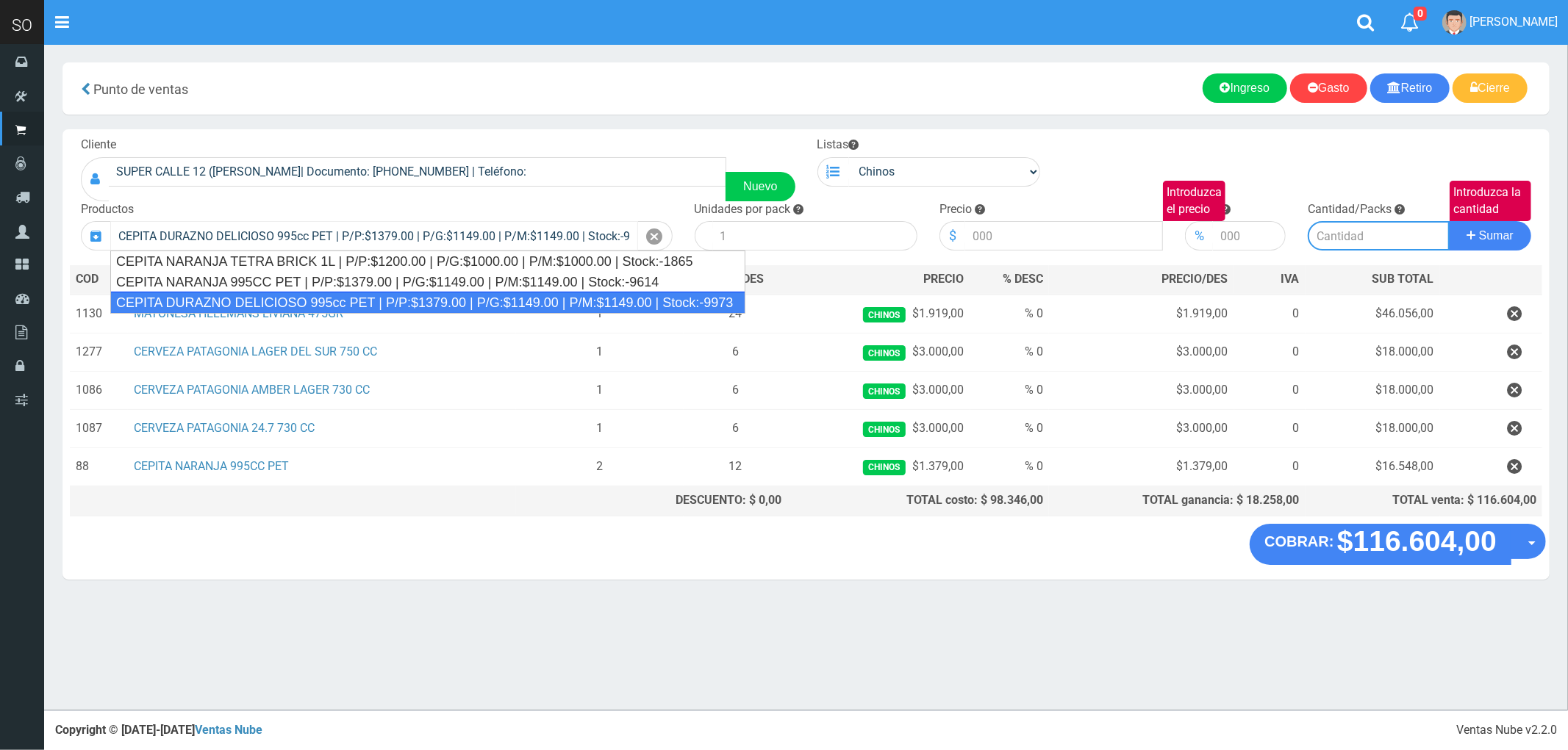
type input "6"
type input "1379.00"
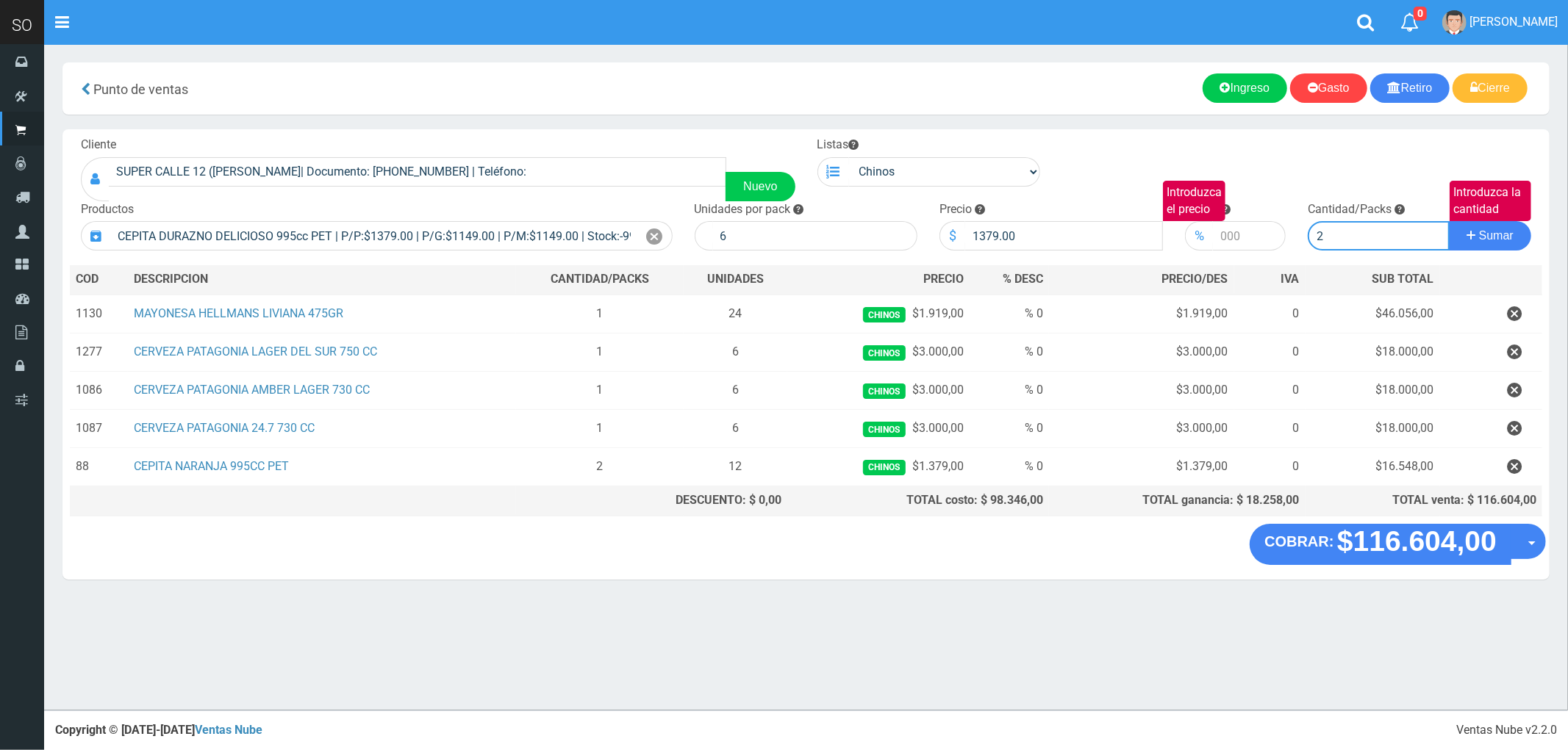
type input "2"
click at [1449, 221] on button "Sumar" at bounding box center [1490, 236] width 82 height 30
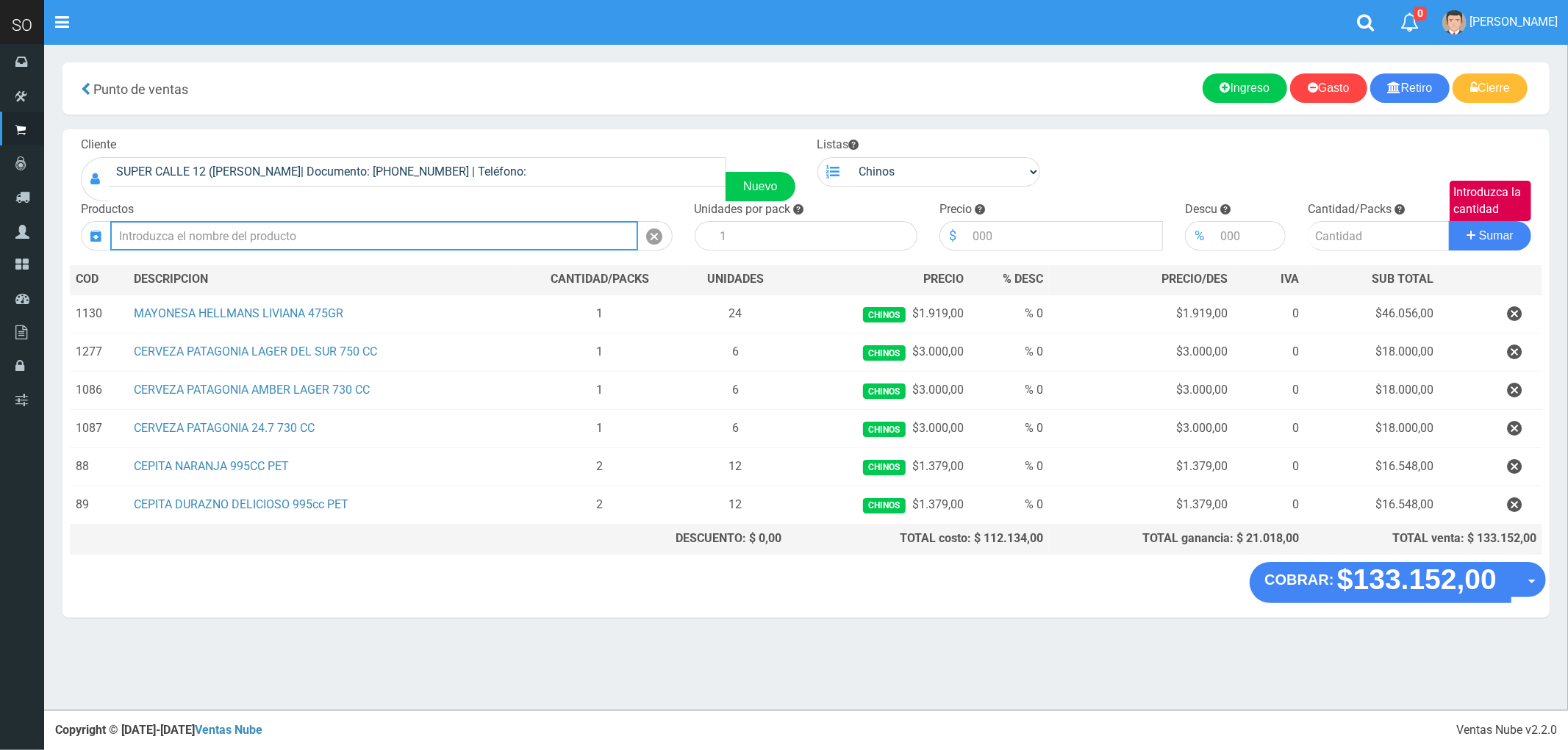
click at [179, 229] on input "text" at bounding box center [374, 236] width 528 height 30
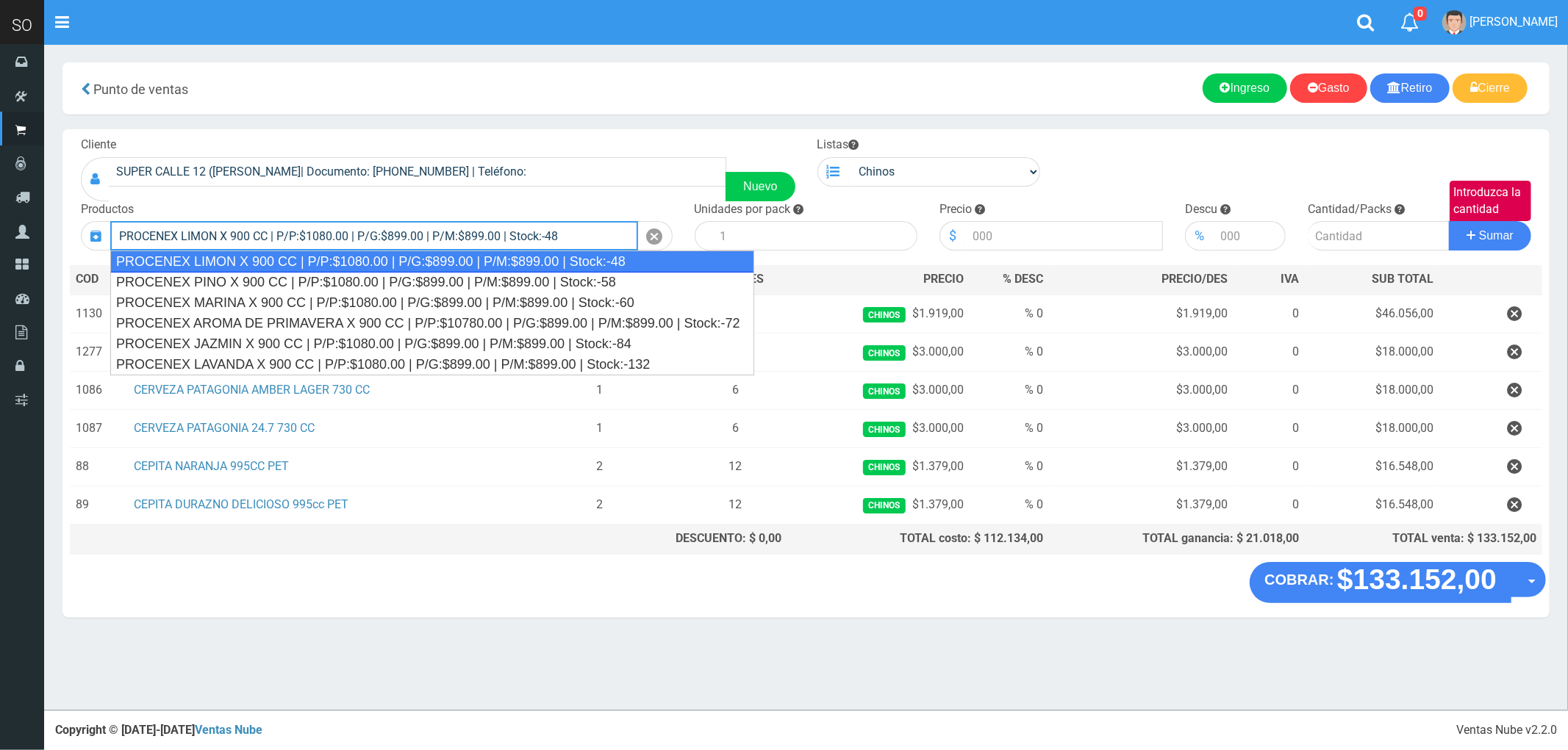
type input "PROCENEX LIMON X 900 CC | P/P:$1080.00 | P/G:$899.00 | P/M:$899.00 | Stock:-48"
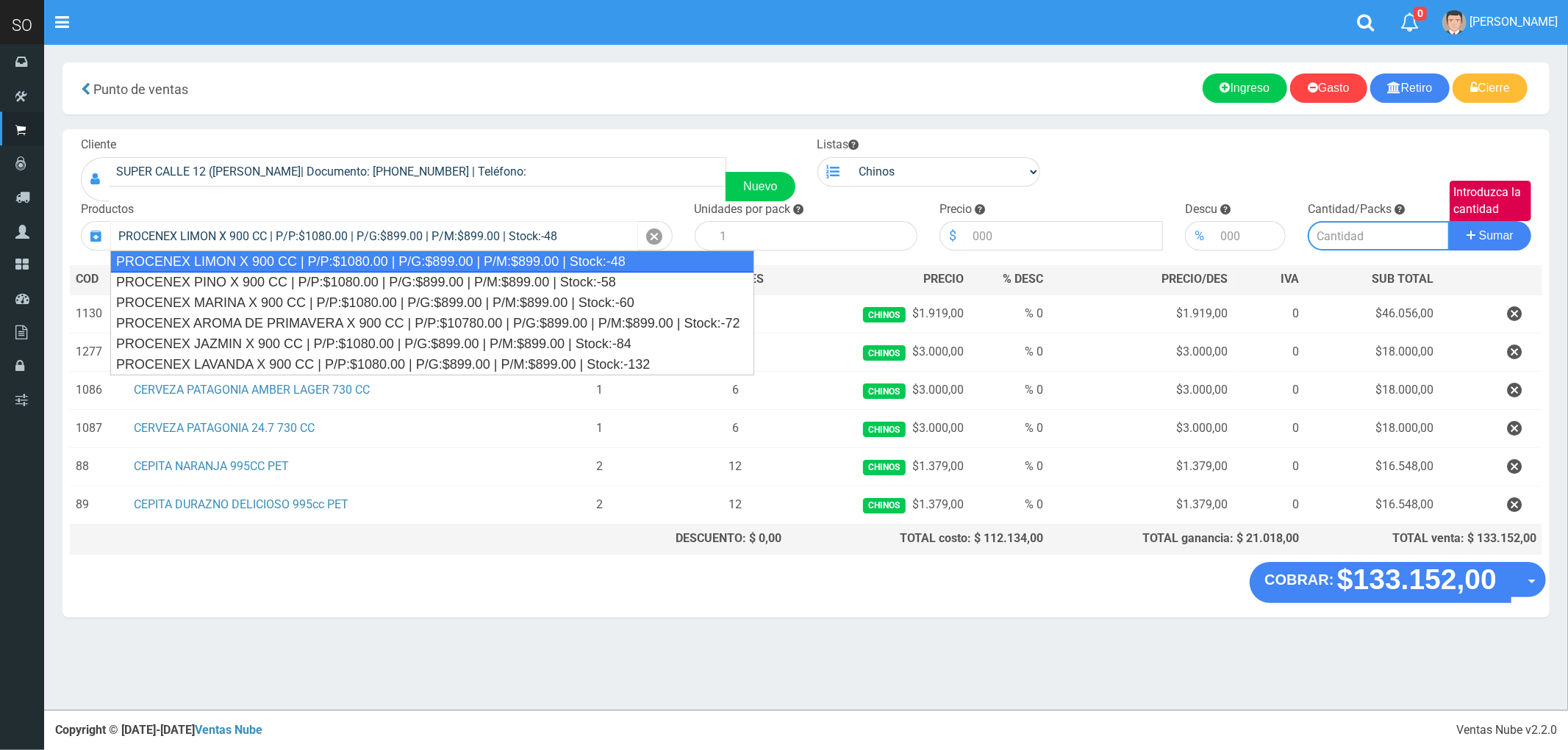
type input "12"
type input "1080.00"
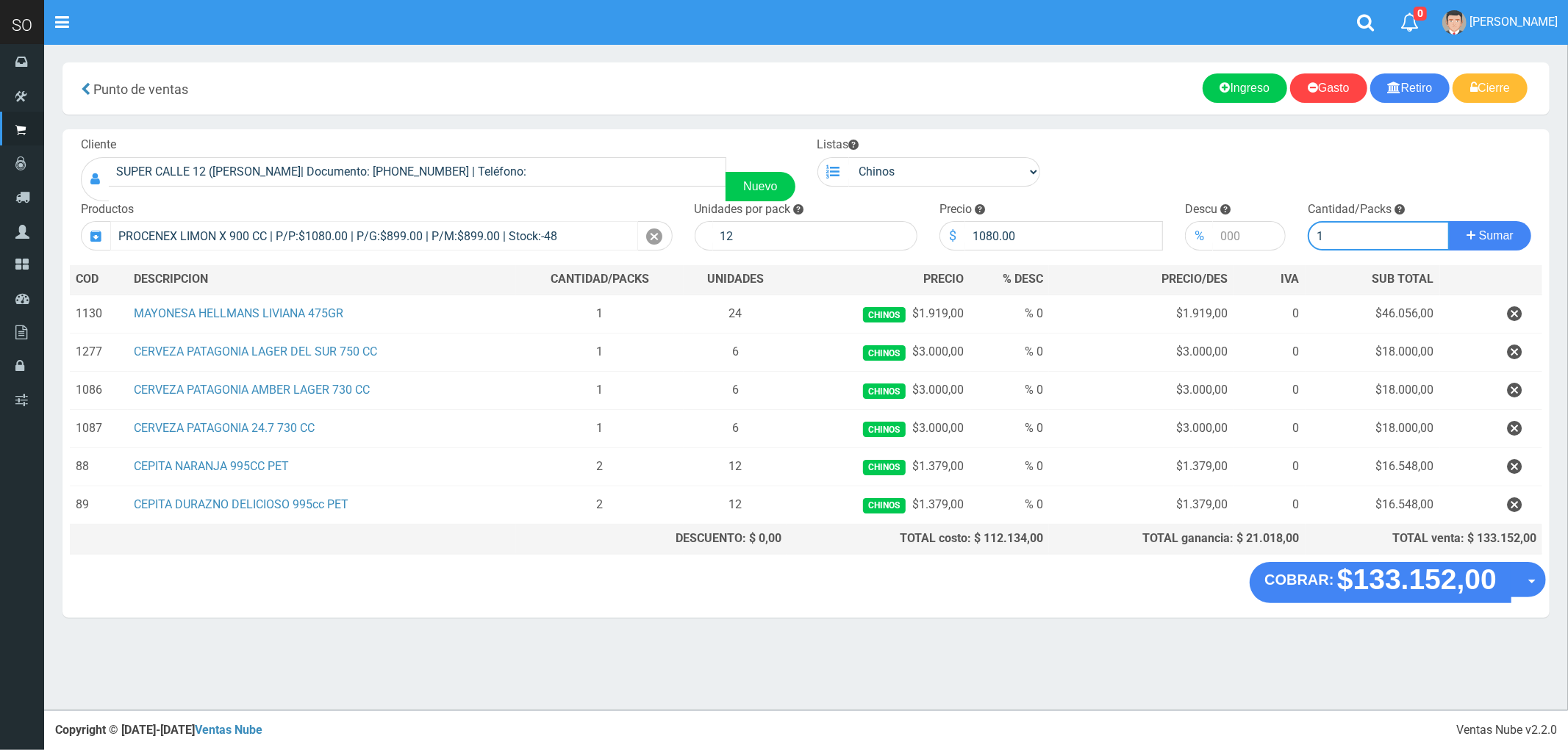
type input "1"
click at [1449, 221] on button "Sumar" at bounding box center [1490, 236] width 82 height 30
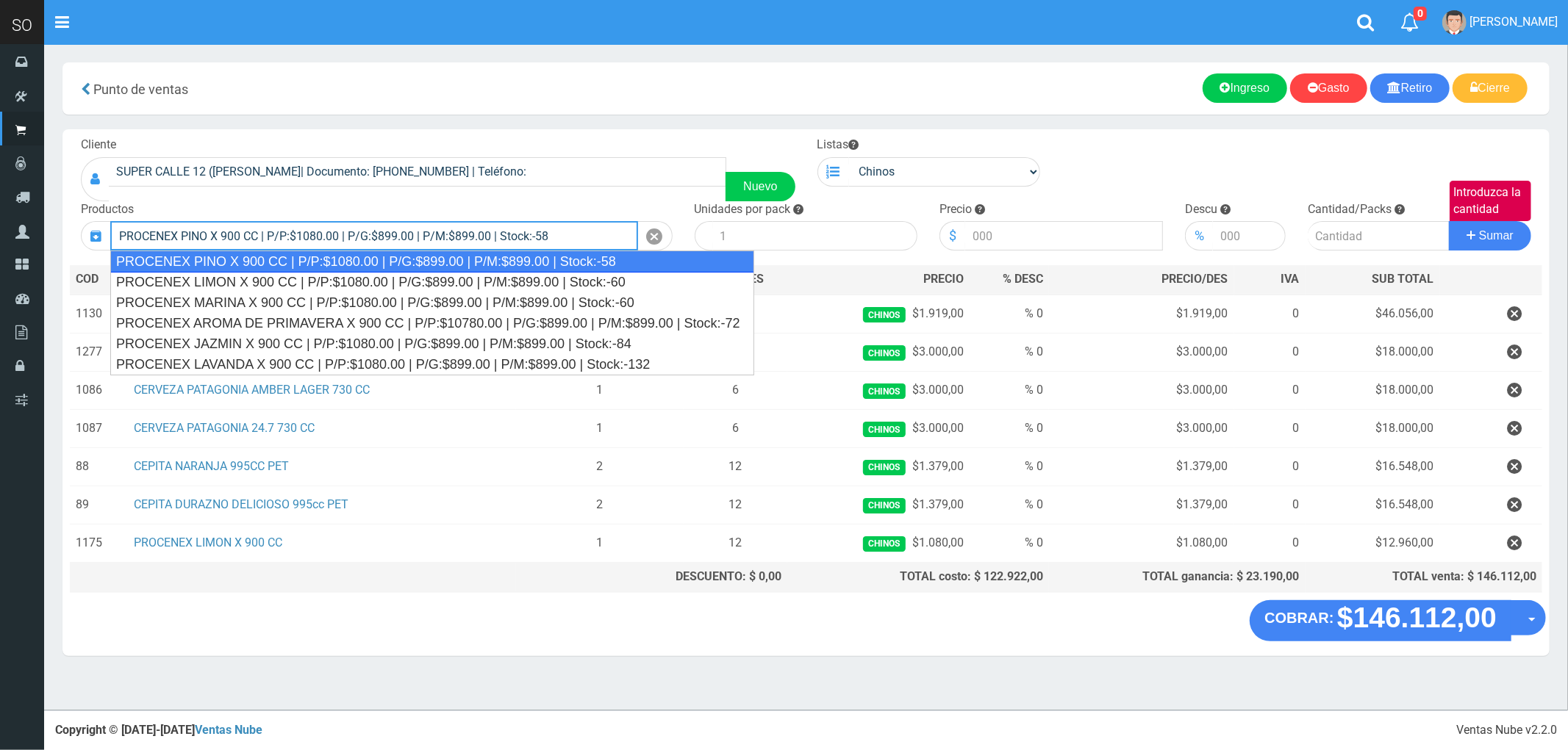
type input "PROCENEX PINO X 900 CC | P/P:$1080.00 | P/G:$899.00 | P/M:$899.00 | Stock:-58"
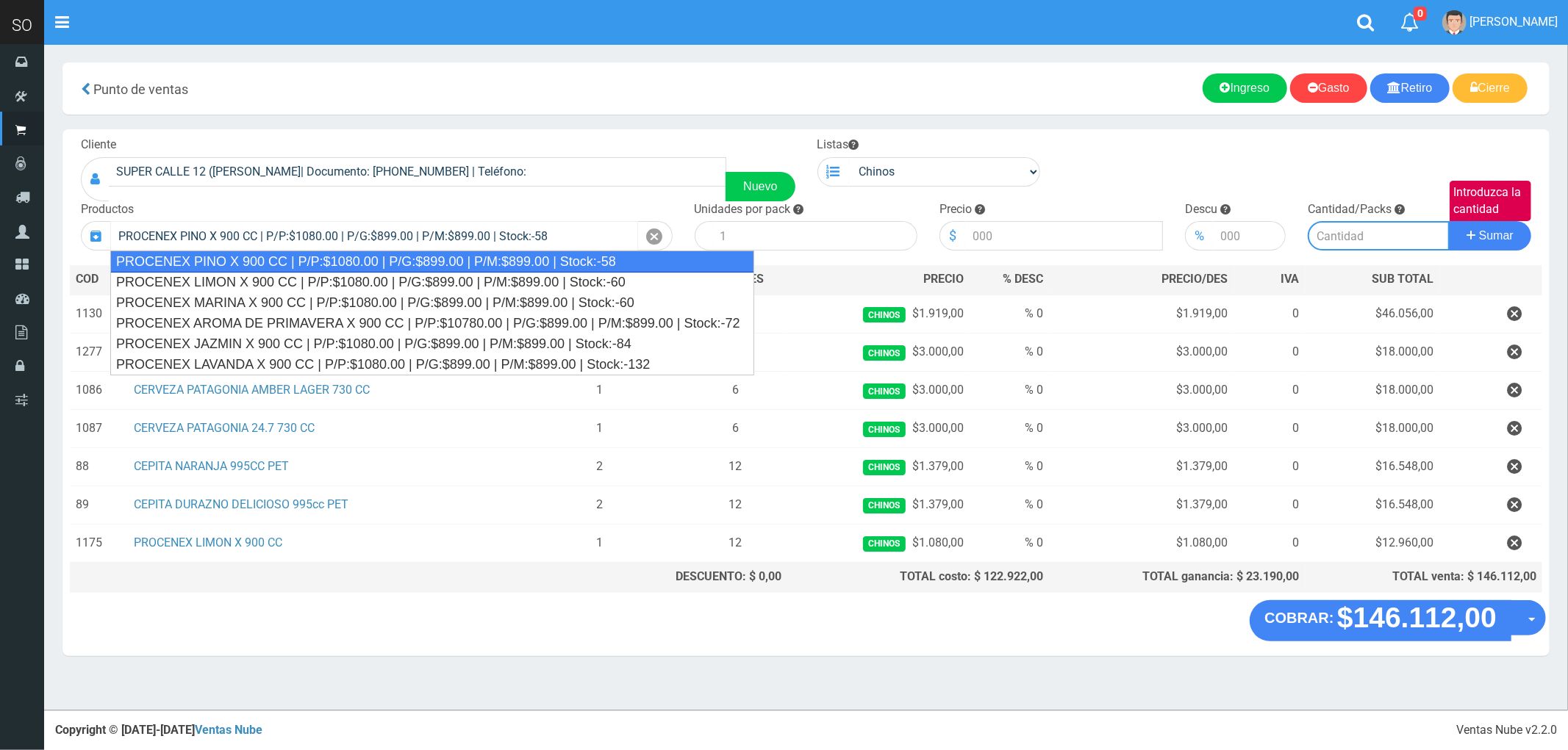
type input "12"
type input "1080.00"
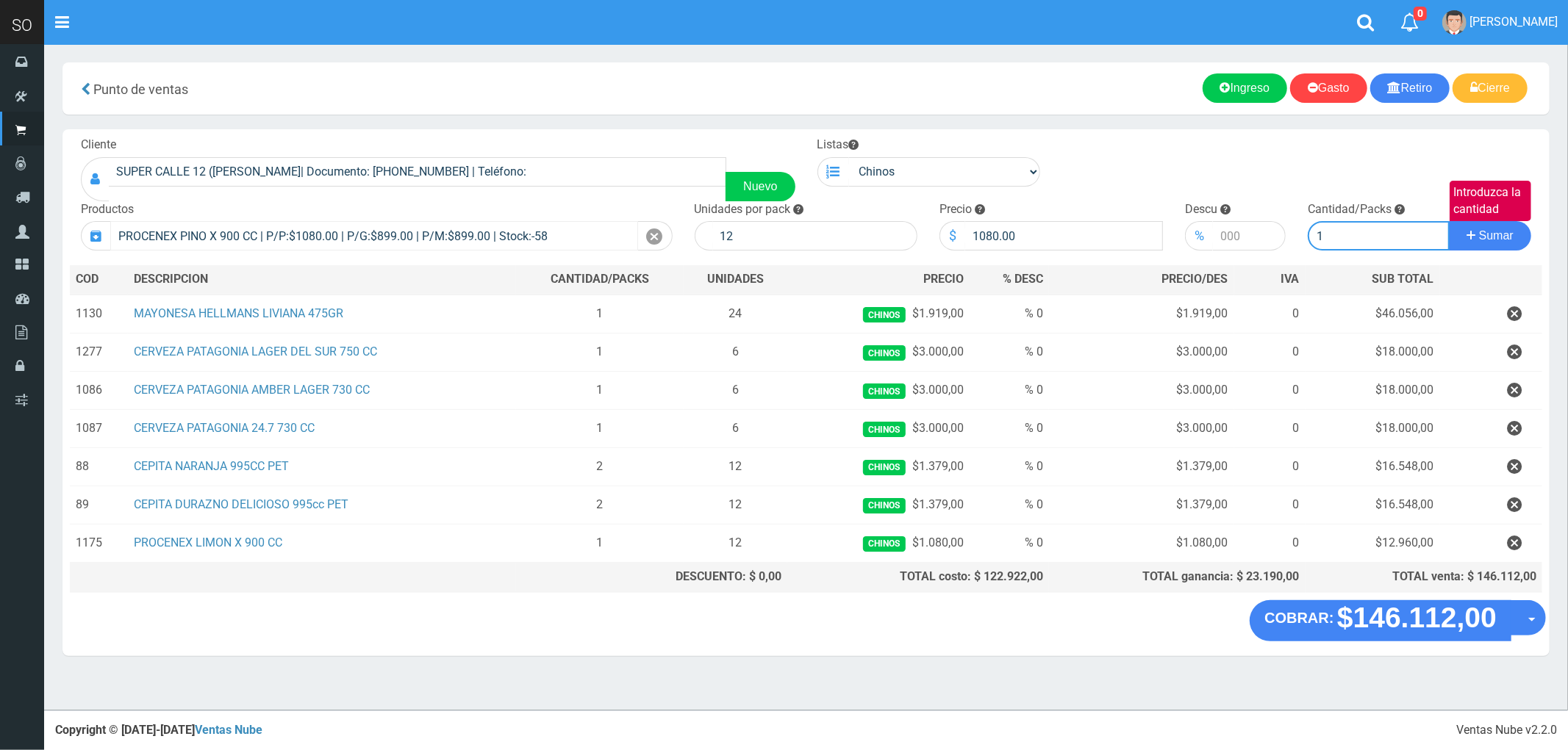
type input "1"
click at [1449, 221] on button "Sumar" at bounding box center [1490, 236] width 82 height 30
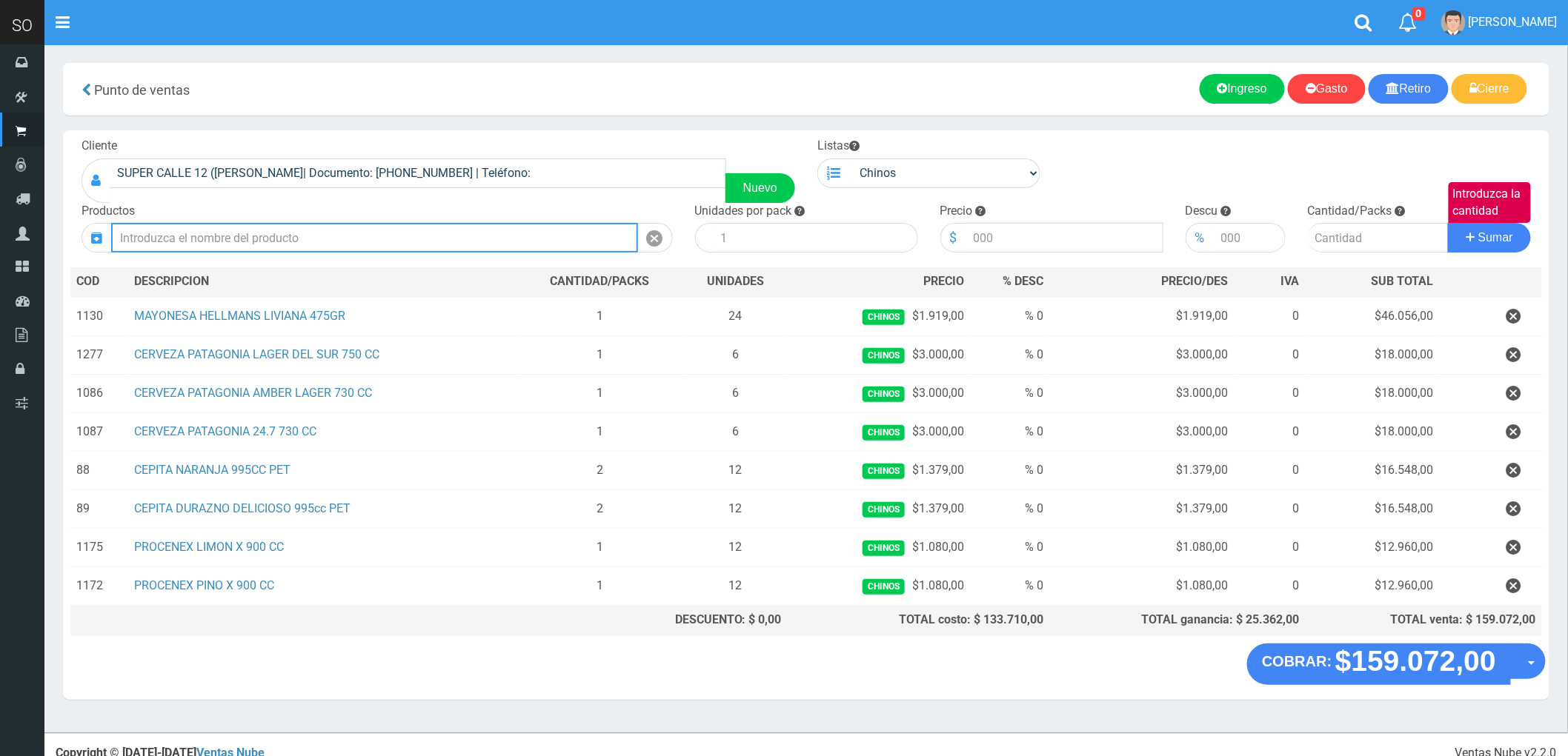
click at [245, 234] on input "text" at bounding box center [374, 238] width 527 height 30
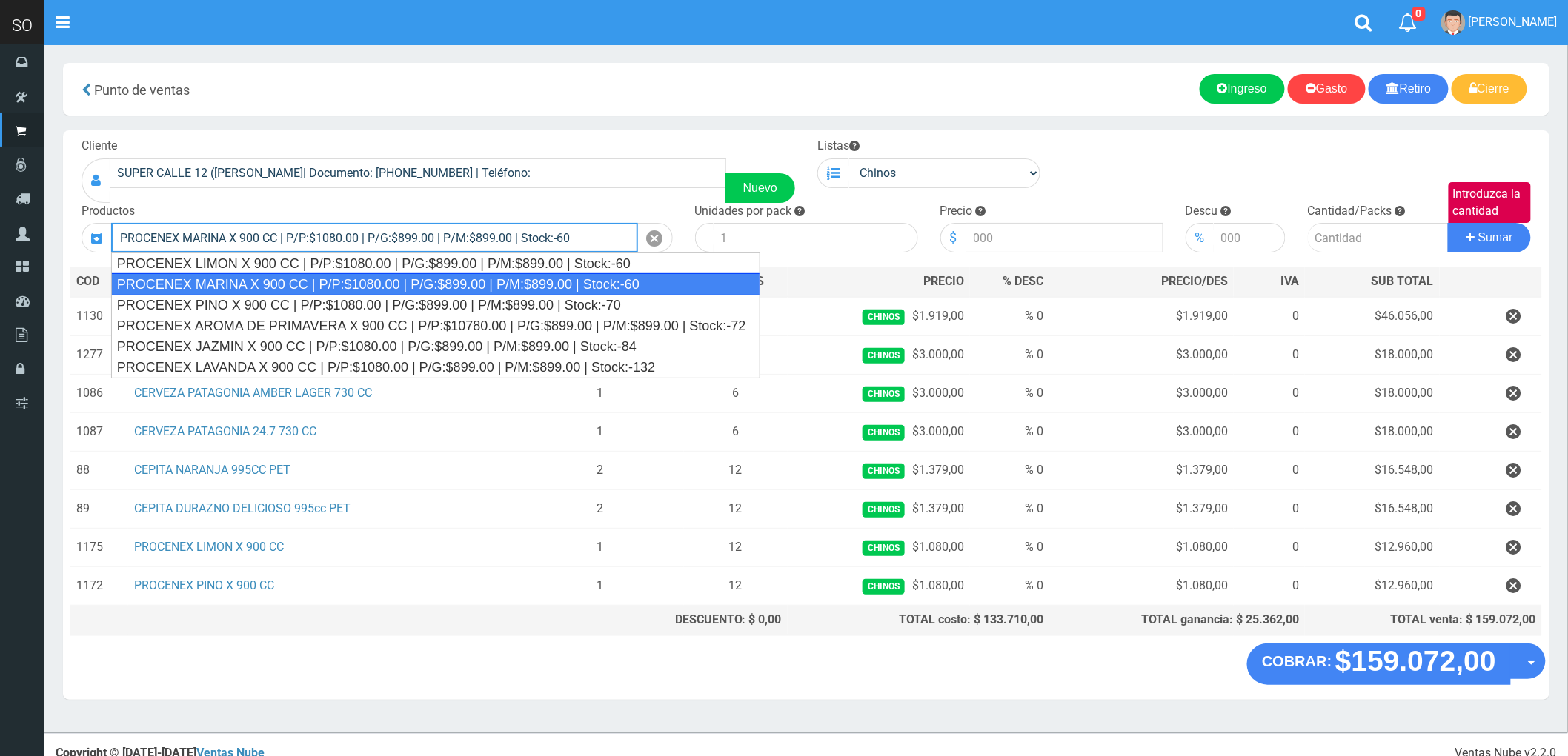
type input "PROCENEX MARINA X 900 CC | P/P:$1080.00 | P/G:$899.00 | P/M:$899.00 | Stock:-60"
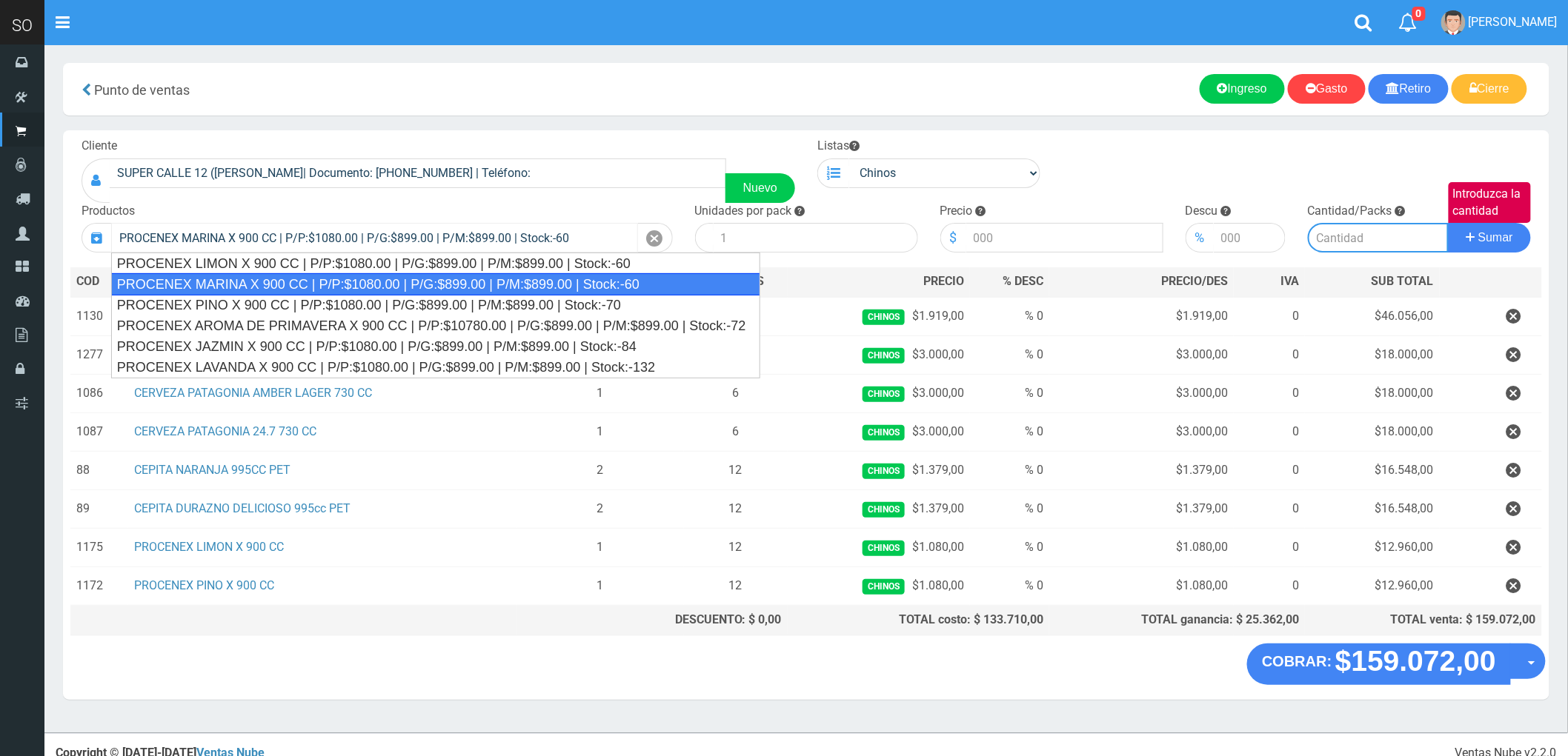
type input "12"
type input "1080.00"
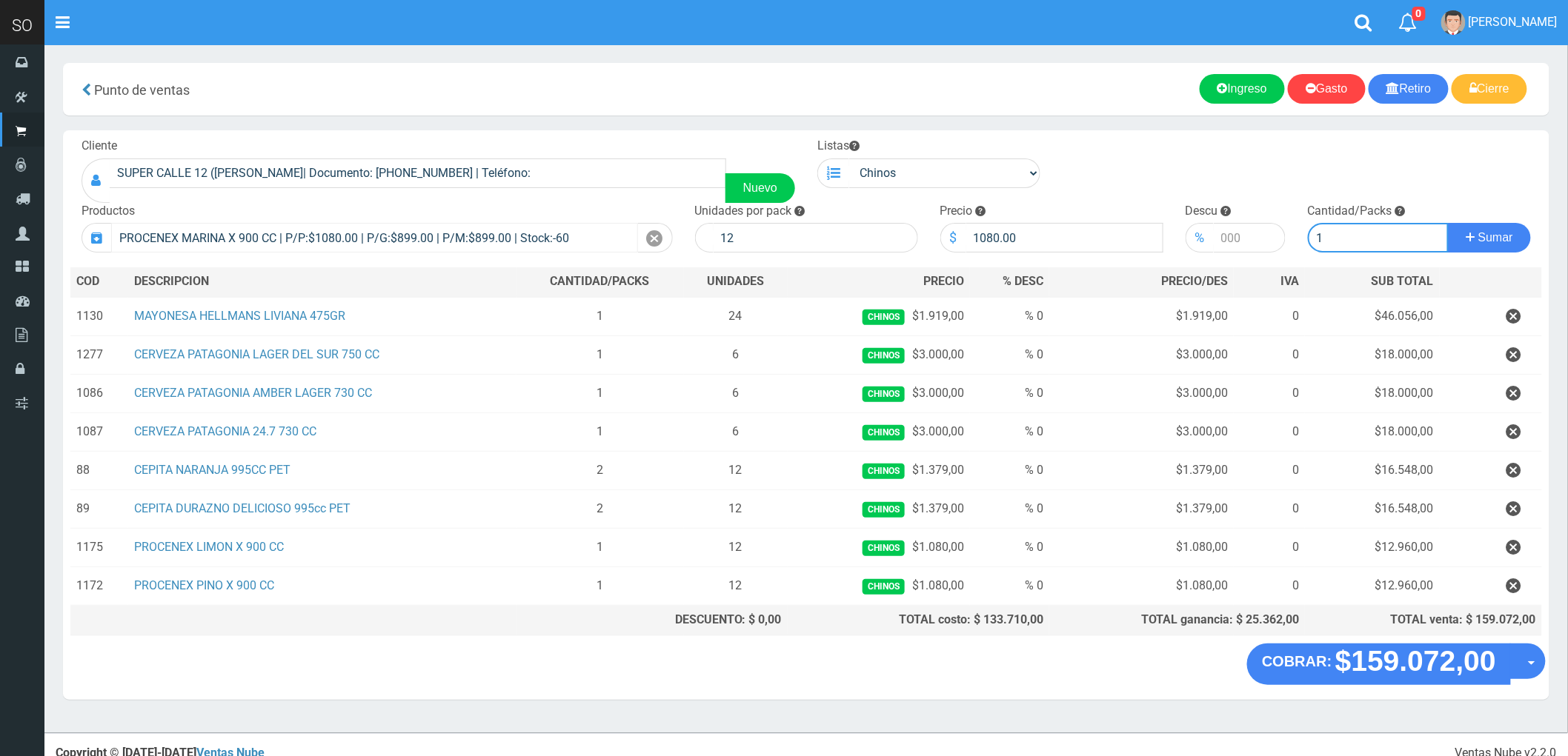
type input "1"
click at [1448, 223] on button "Sumar" at bounding box center [1489, 238] width 83 height 30
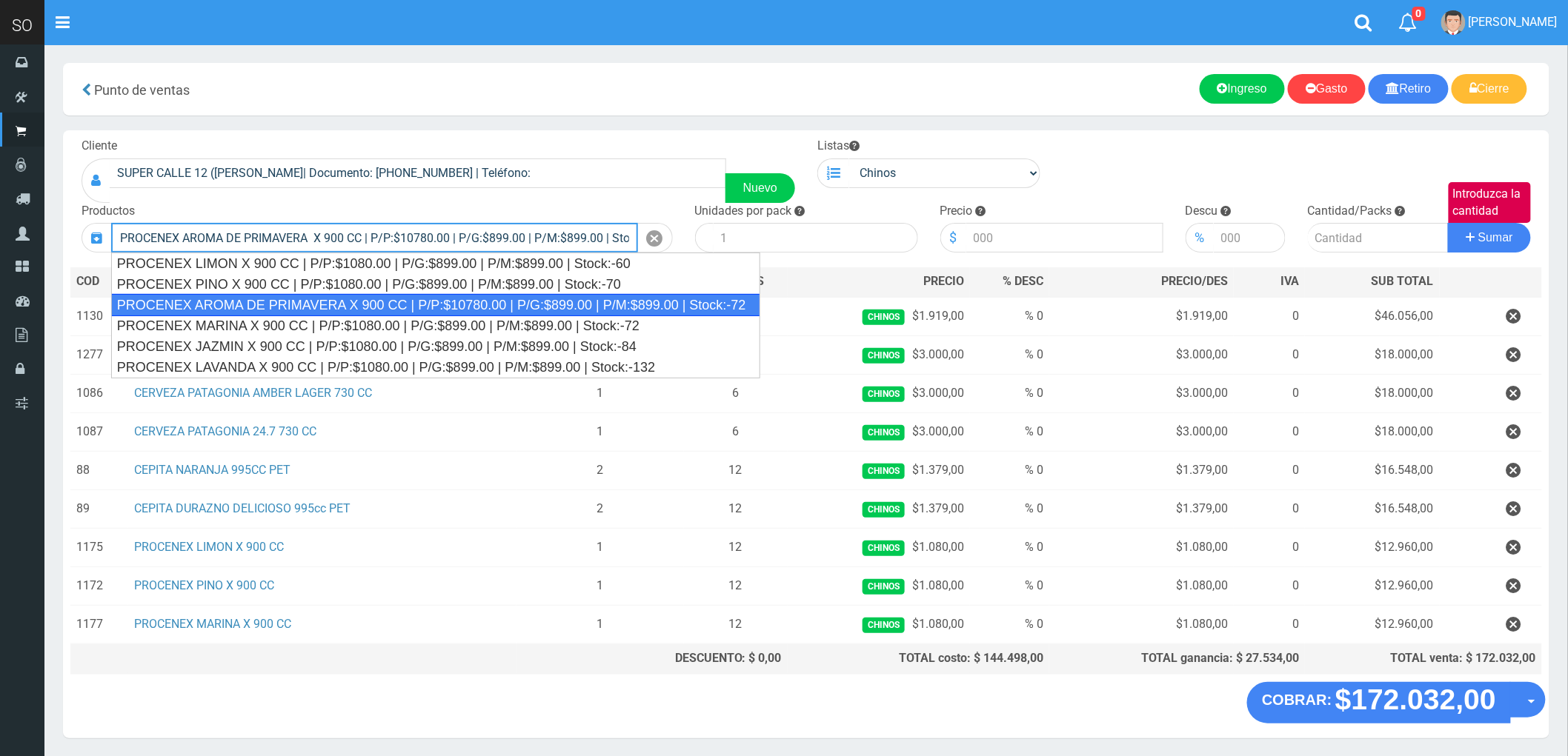
type input "PROCENEX AROMA DE PRIMAVERA X 900 CC | P/P:$10780.00 | P/G:$899.00 | P/M:$899.0…"
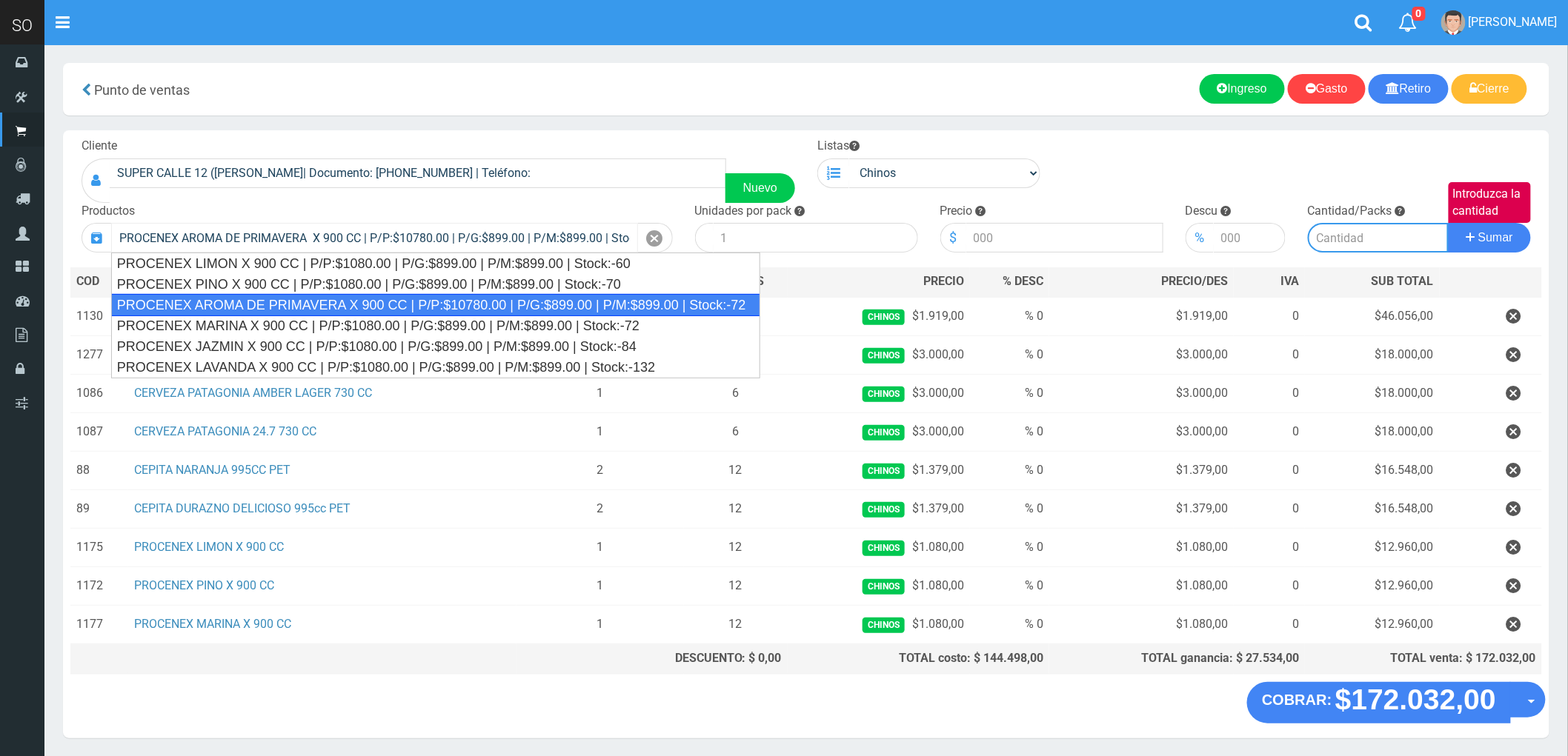
type input "12"
type input "10780.00"
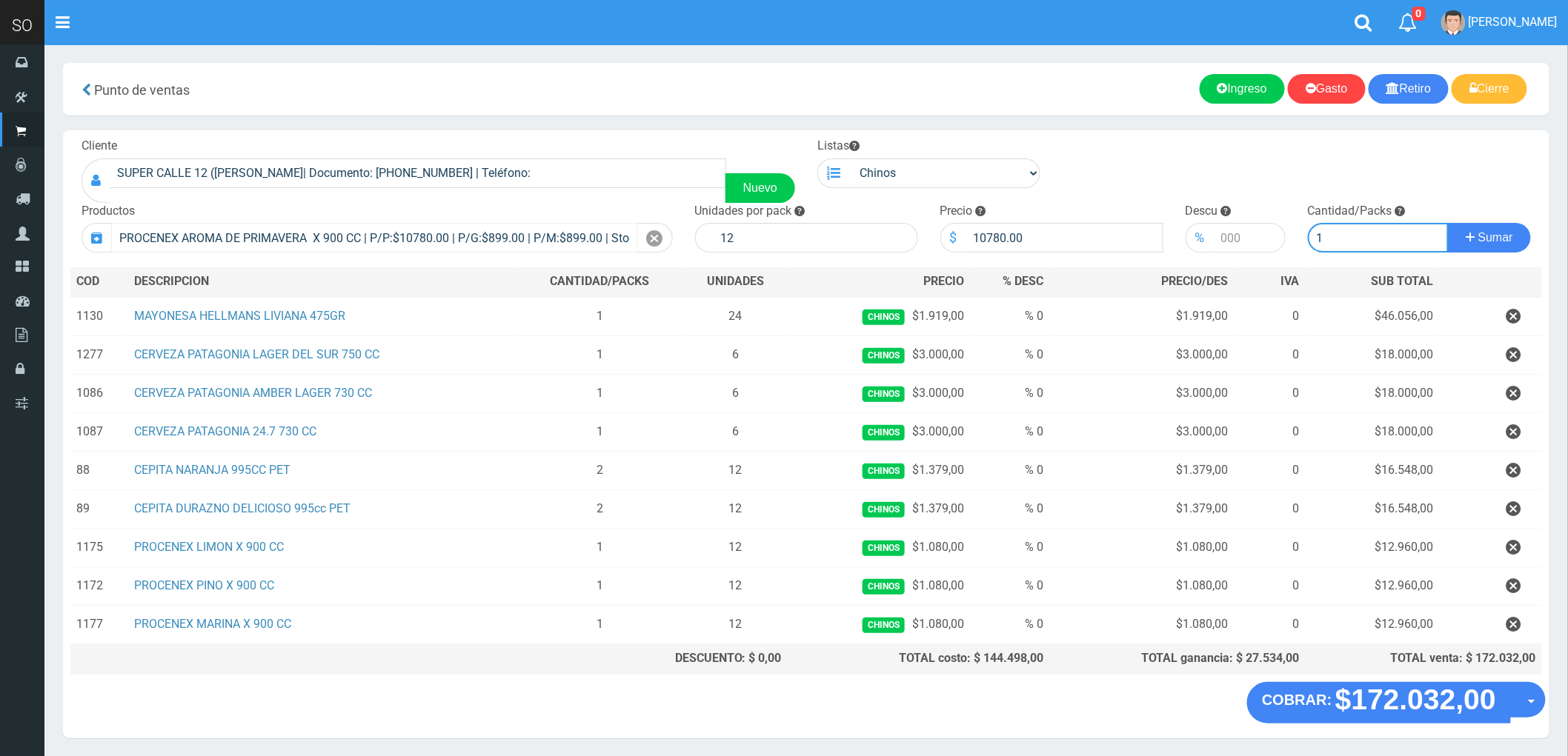
type input "1"
click at [1448, 223] on button "Sumar" at bounding box center [1489, 238] width 83 height 30
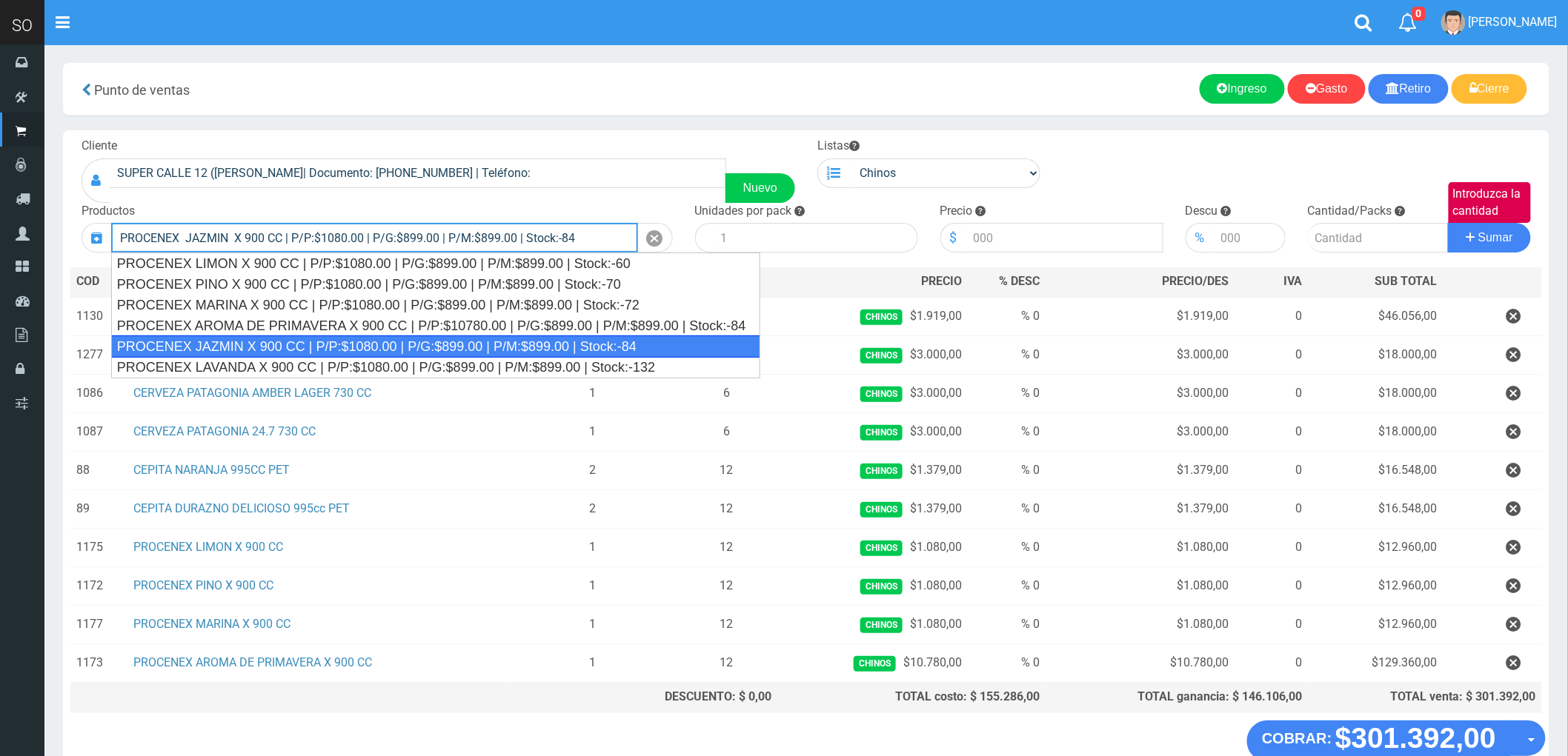
type input "PROCENEX JAZMIN X 900 CC | P/P:$1080.00 | P/G:$899.00 | P/M:$899.00 | Stock:-84"
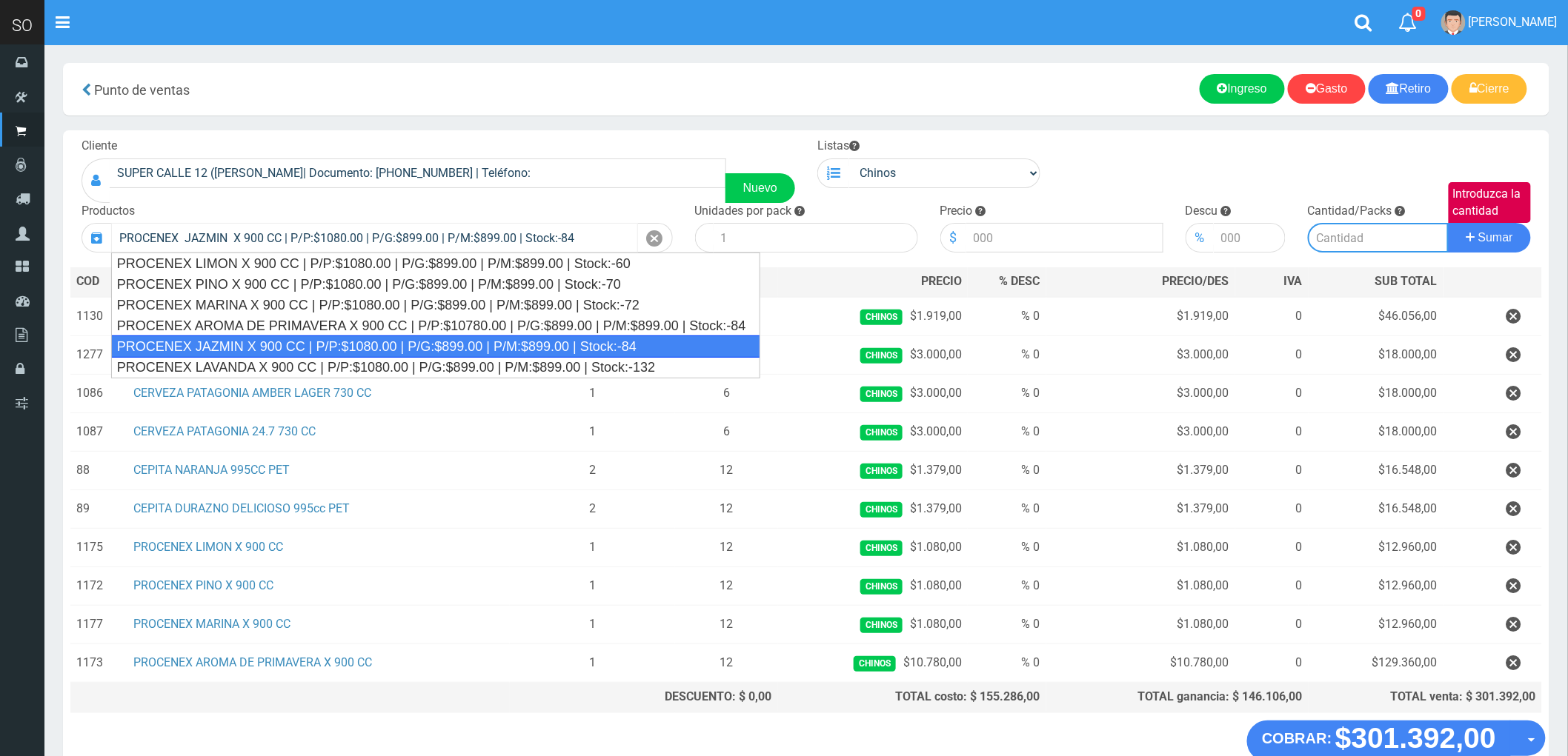
type input "12"
type input "1080.00"
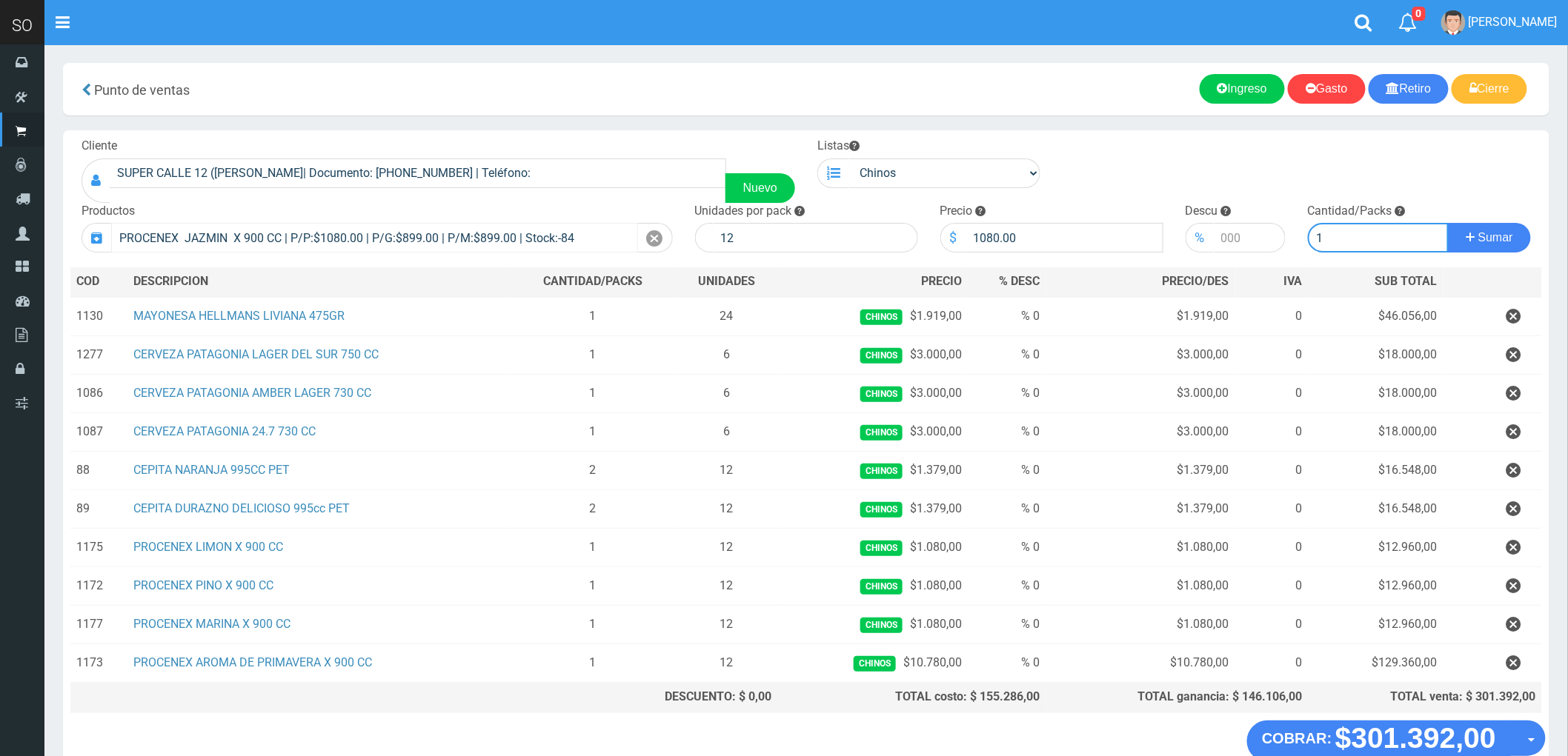
type input "1"
click at [1448, 223] on button "Sumar" at bounding box center [1489, 238] width 83 height 30
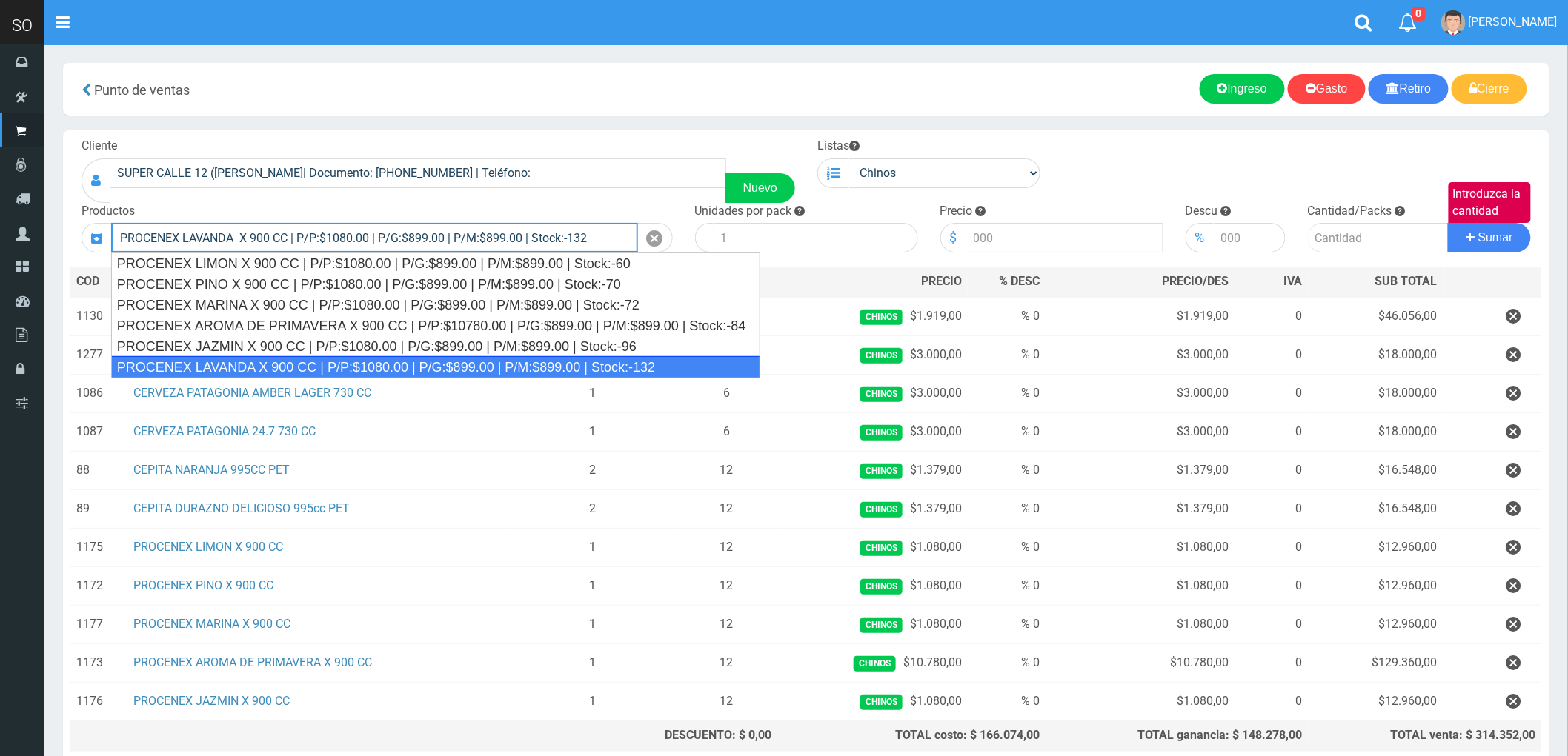
type input "PROCENEX LAVANDA X 900 CC | P/P:$1080.00 | P/G:$899.00 | P/M:$899.00 | Stock:-1…"
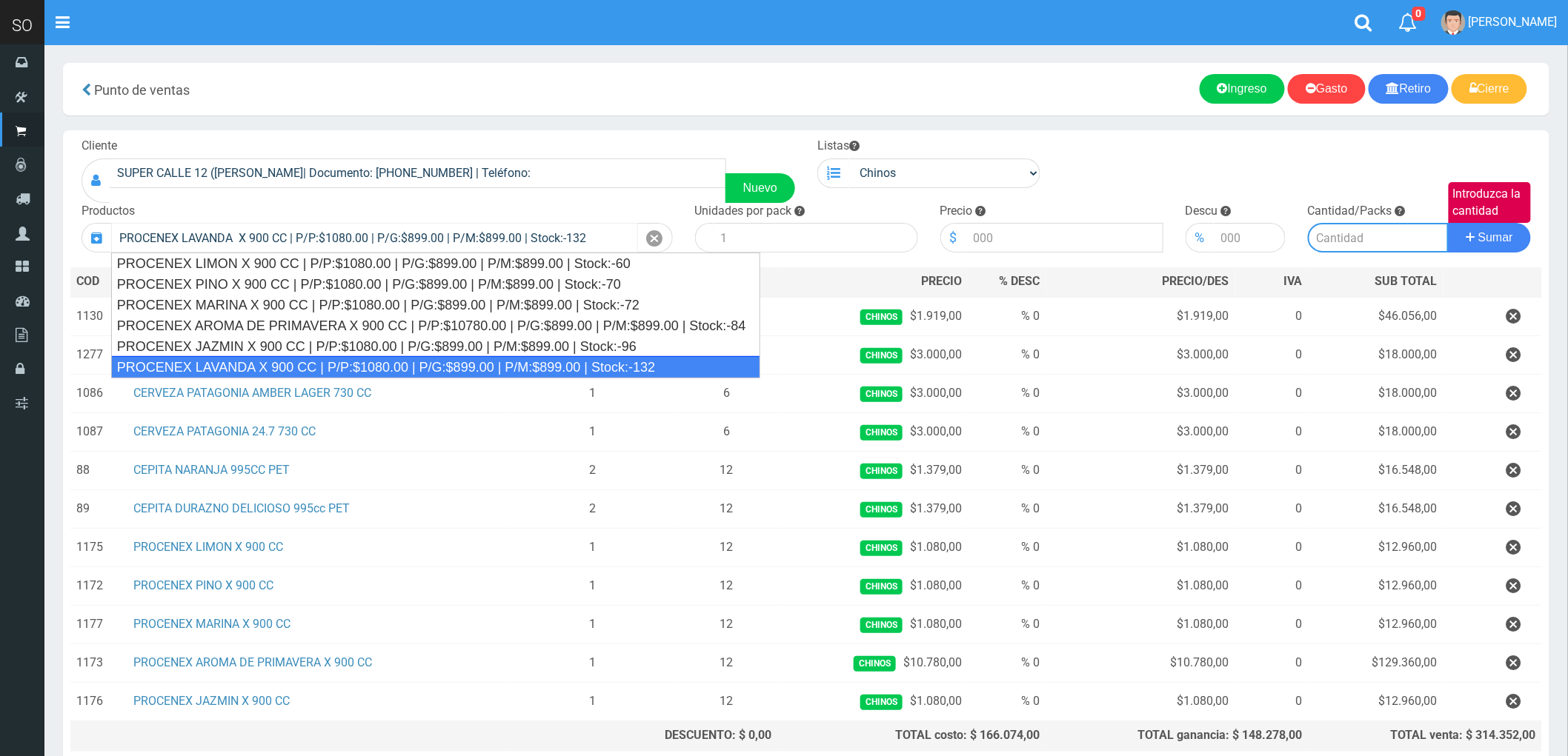
type input "12"
type input "1080.00"
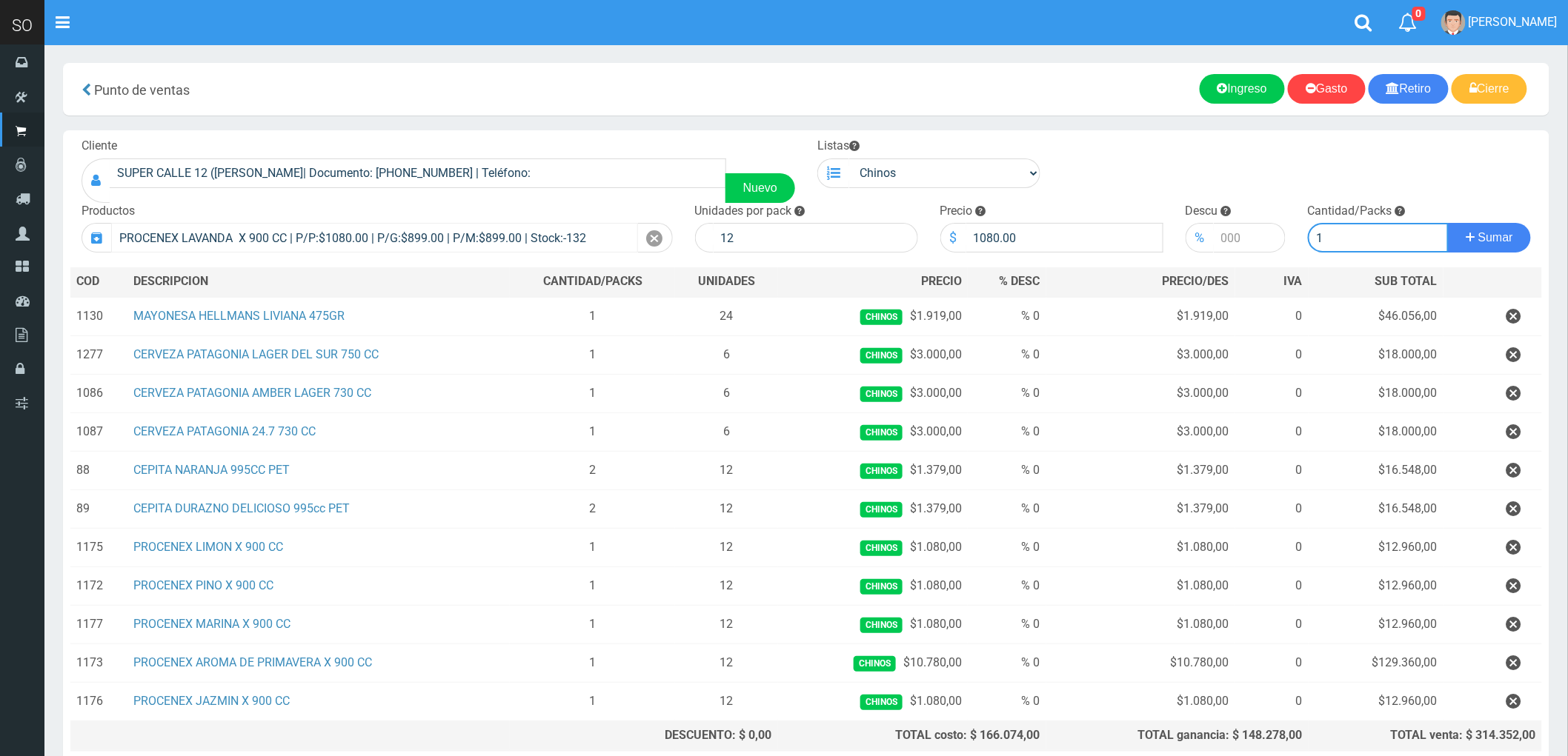
type input "1"
click at [1448, 223] on button "Sumar" at bounding box center [1489, 238] width 83 height 30
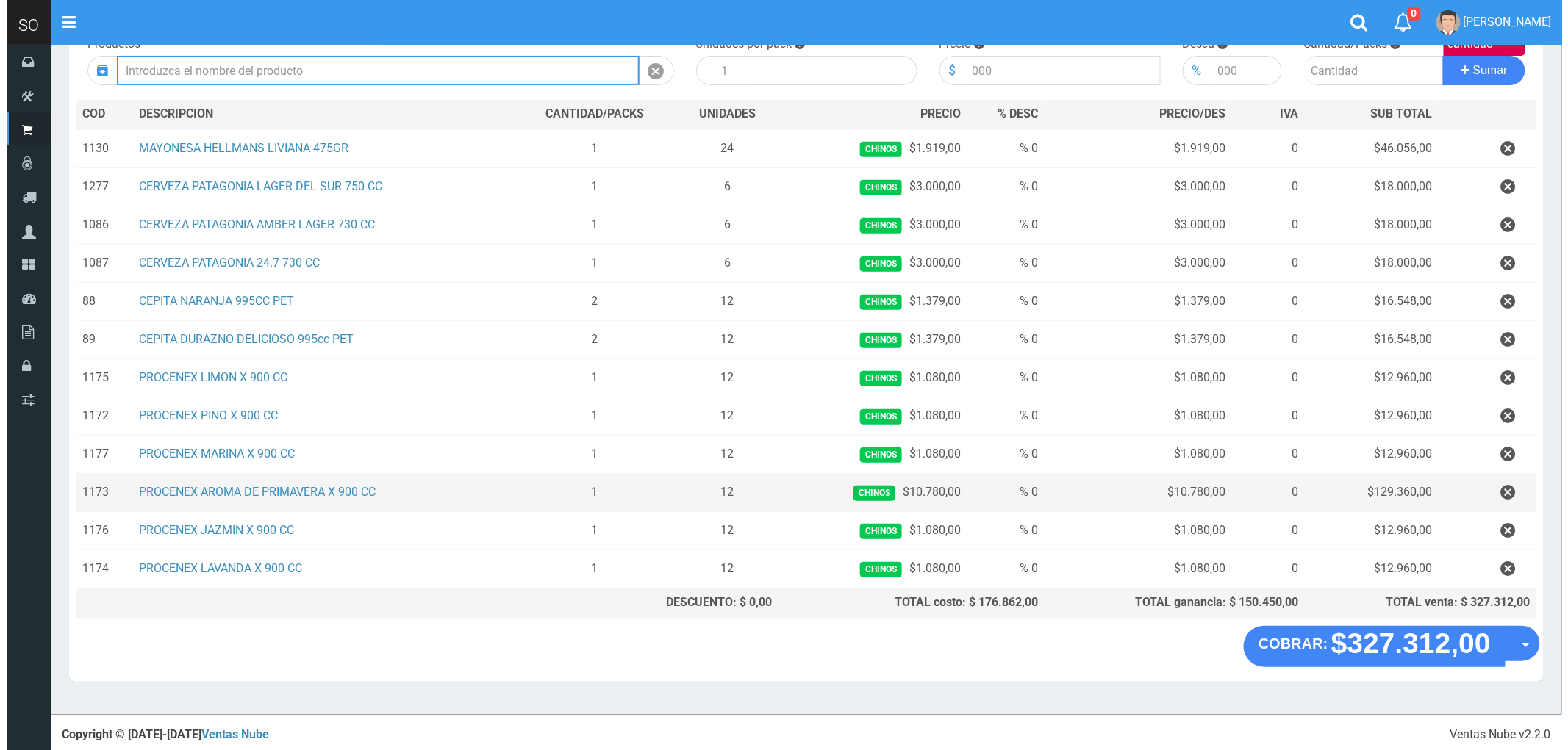
scroll to position [171, 0]
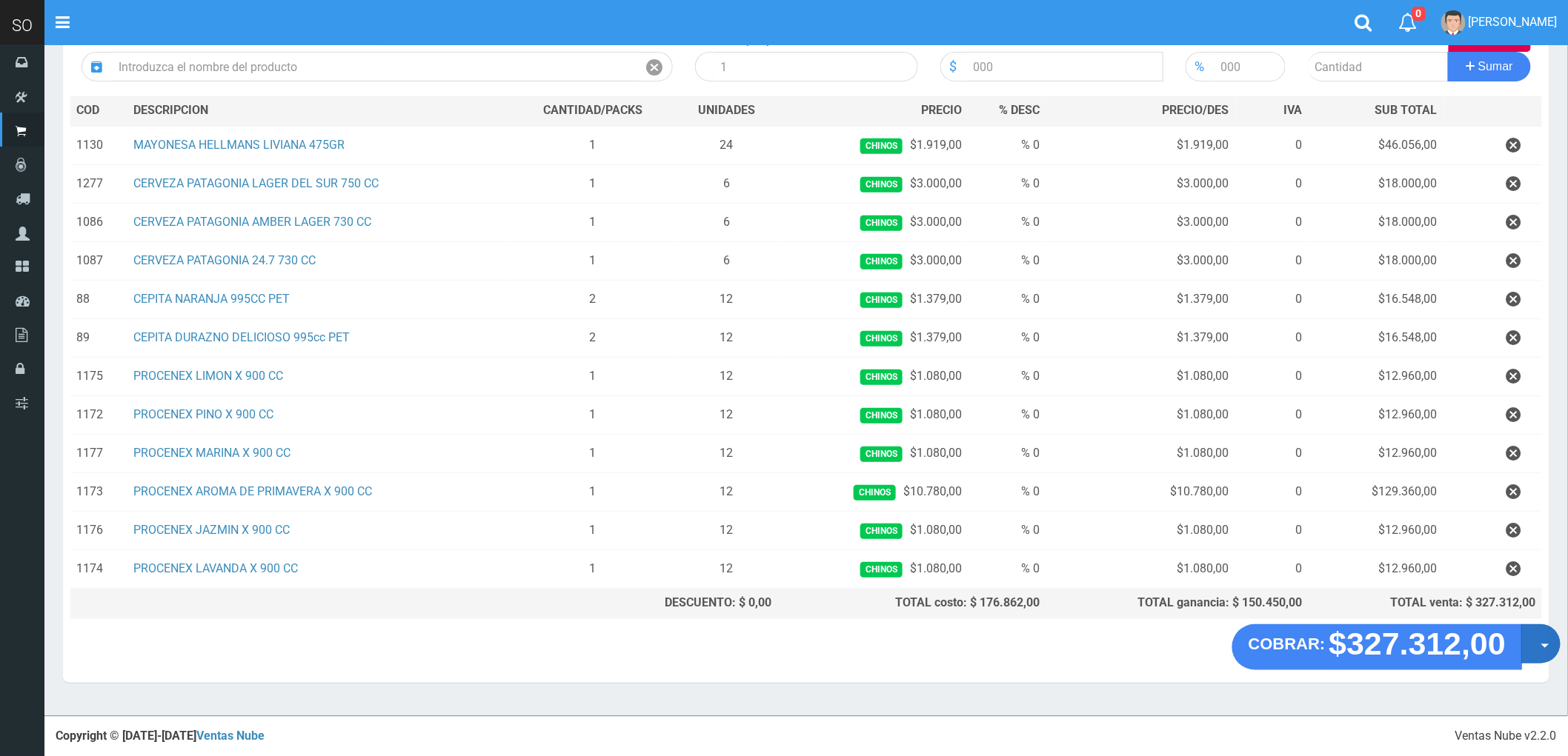
click at [1551, 652] on button "Opciones" at bounding box center [1541, 644] width 39 height 39
click at [1508, 686] on link "Crear presupuesto" at bounding box center [1493, 682] width 132 height 34
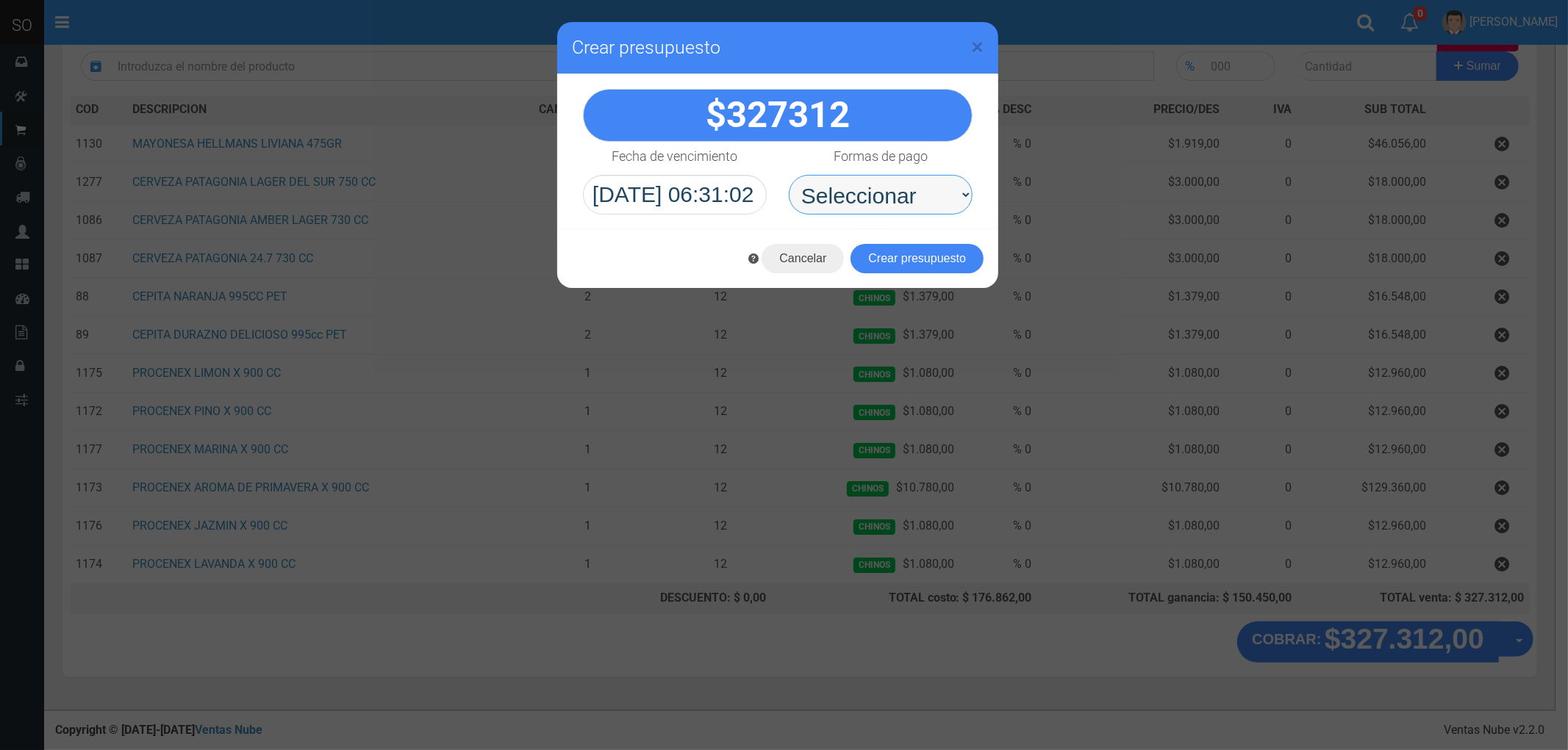
click at [857, 182] on select "Seleccionar Efectivo Tarjeta de Crédito Depósito Débito" at bounding box center [880, 195] width 184 height 40
select select "Efectivo"
click at [789, 175] on select "Seleccionar Efectivo Tarjeta de Crédito Depósito Débito" at bounding box center [880, 195] width 184 height 40
click at [913, 248] on button "Crear presupuesto" at bounding box center [917, 259] width 133 height 30
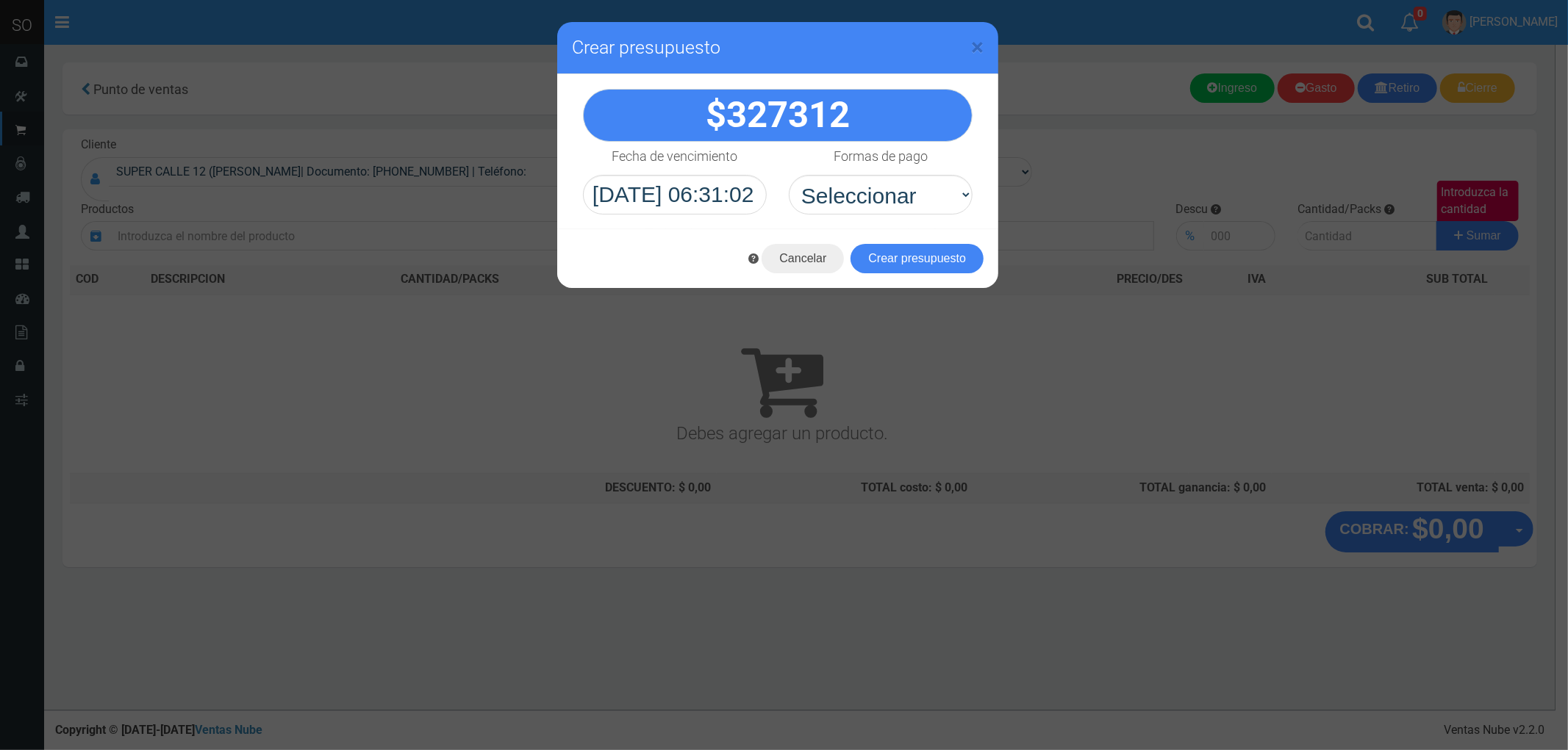
scroll to position [0, 0]
click at [974, 42] on span "×" at bounding box center [977, 47] width 13 height 28
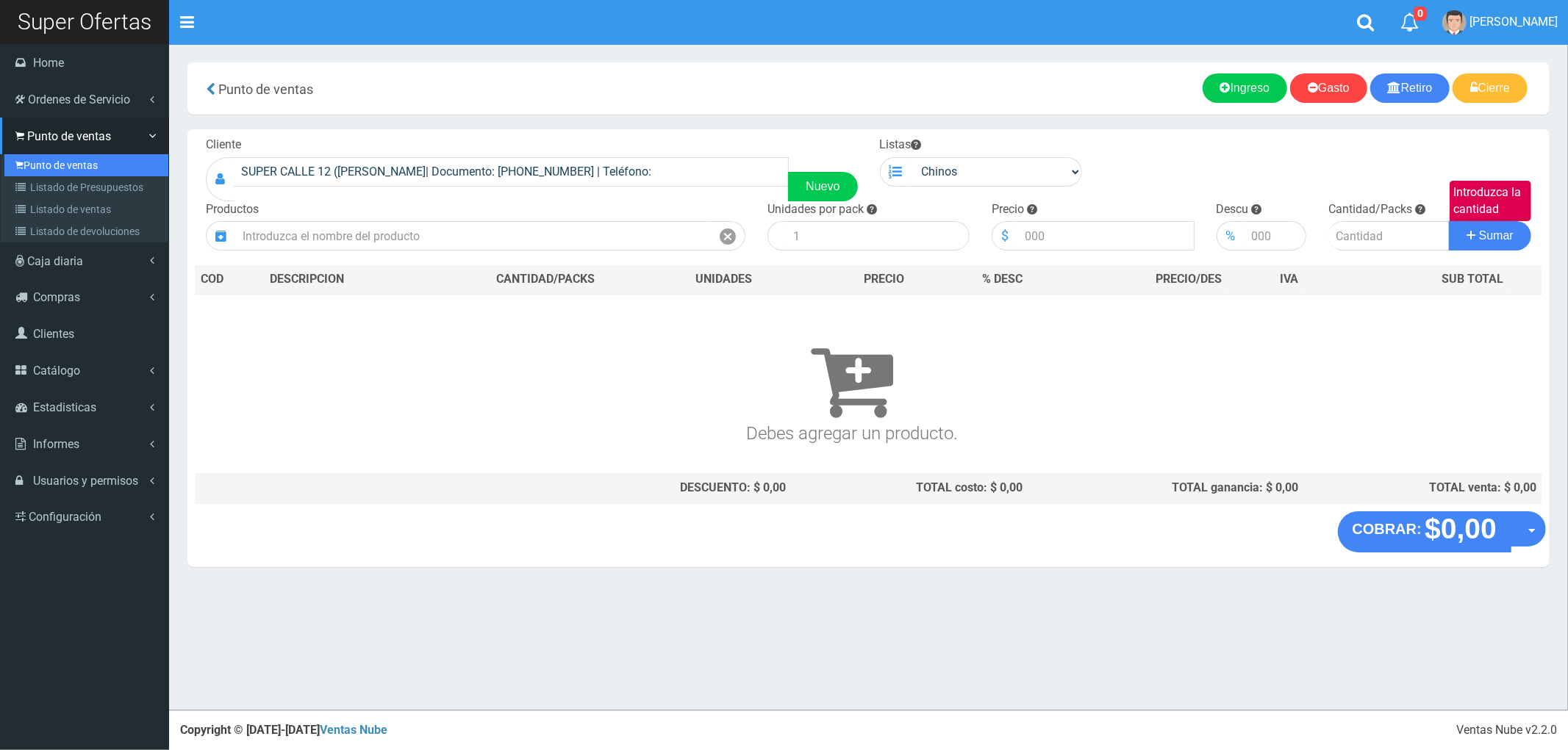
click at [50, 159] on link "Punto de ventas" at bounding box center [87, 165] width 164 height 22
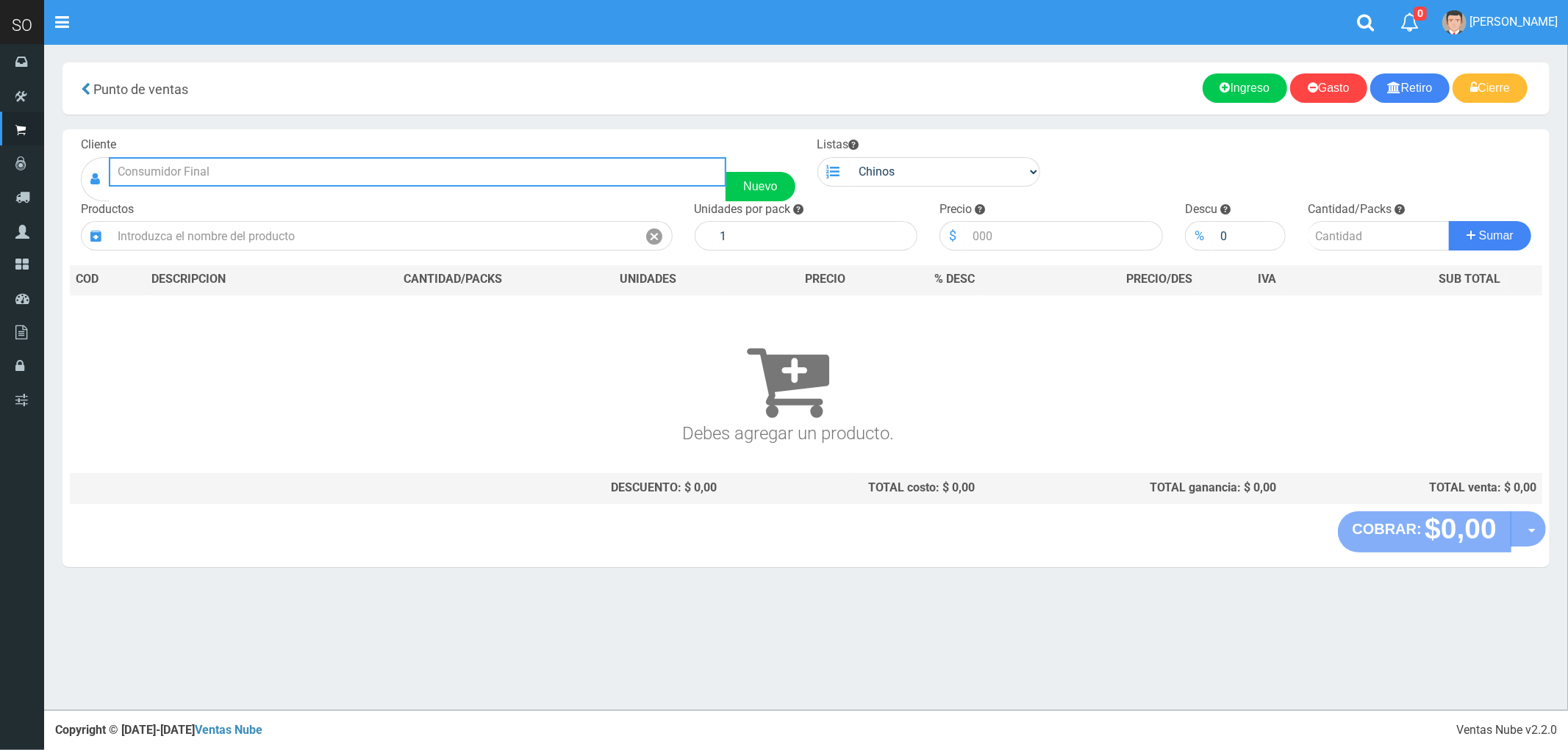
click at [158, 166] on input "text" at bounding box center [417, 172] width 618 height 30
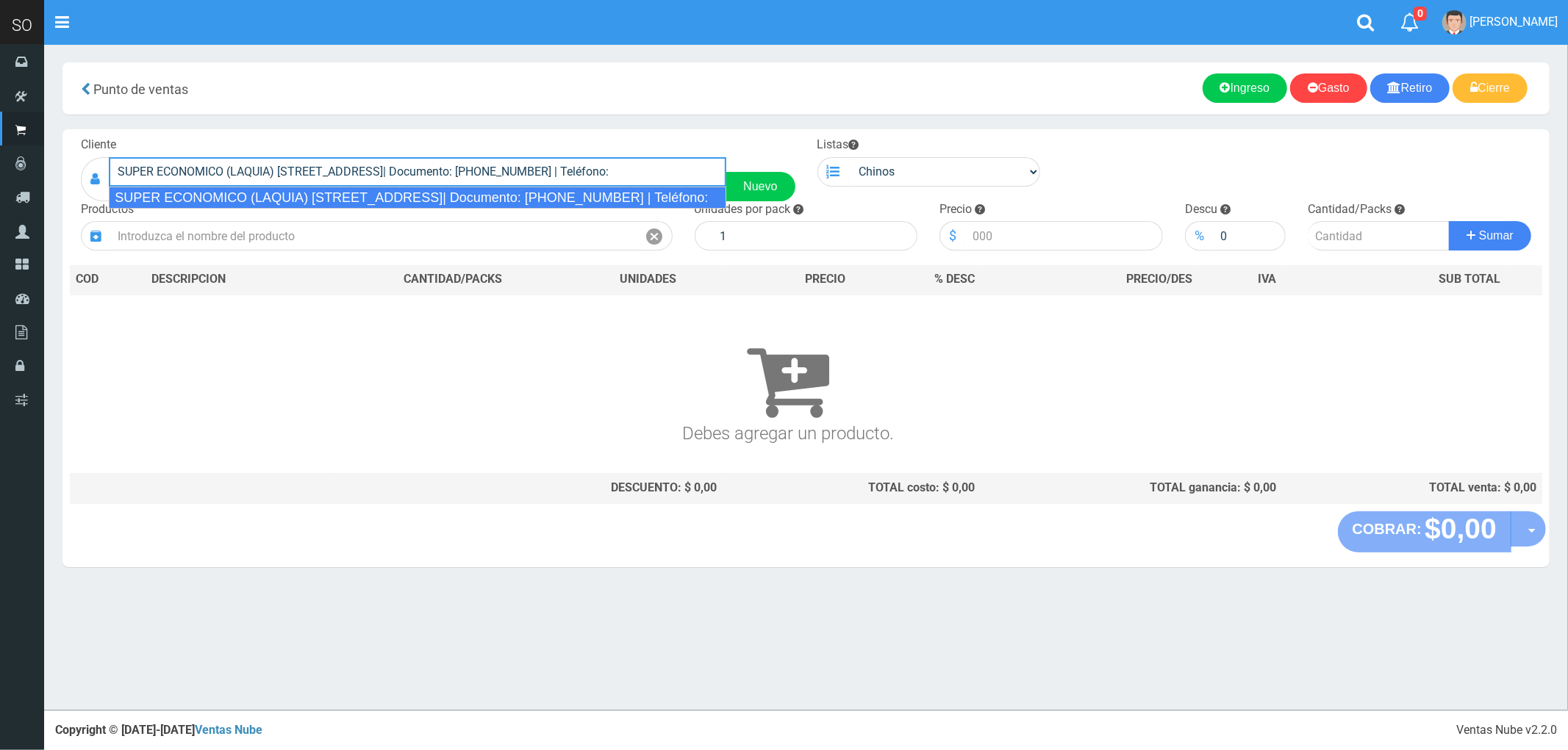
type input "SUPER ECONOMICO (LAQUIA) [STREET_ADDRESS]| Documento: [PHONE_NUMBER] | Teléfono:"
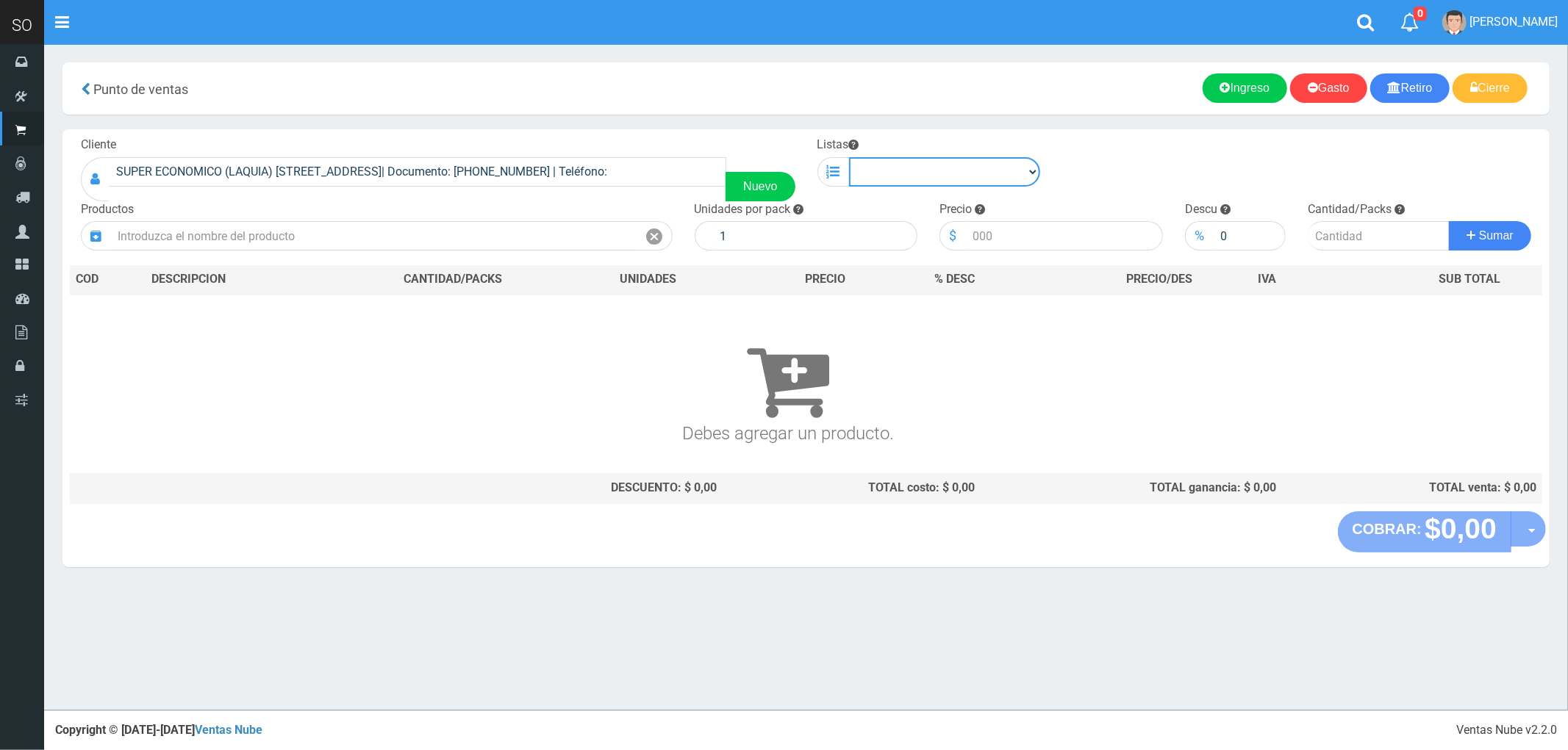
click at [1012, 159] on select "Chinos . ." at bounding box center [944, 172] width 192 height 30
select select "1"
click at [849, 157] on select "Chinos . ." at bounding box center [944, 172] width 192 height 30
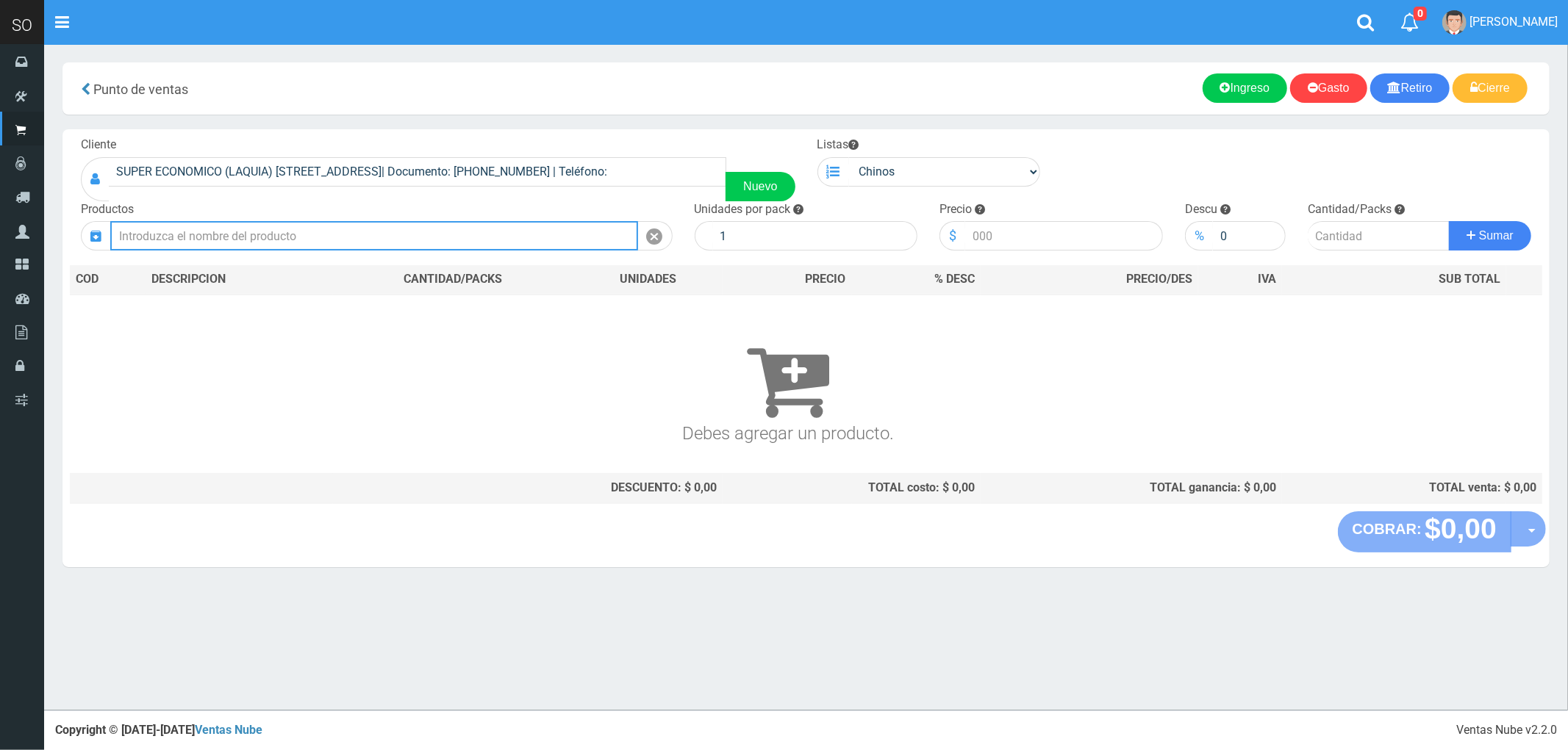
click at [478, 235] on input "text" at bounding box center [374, 236] width 528 height 30
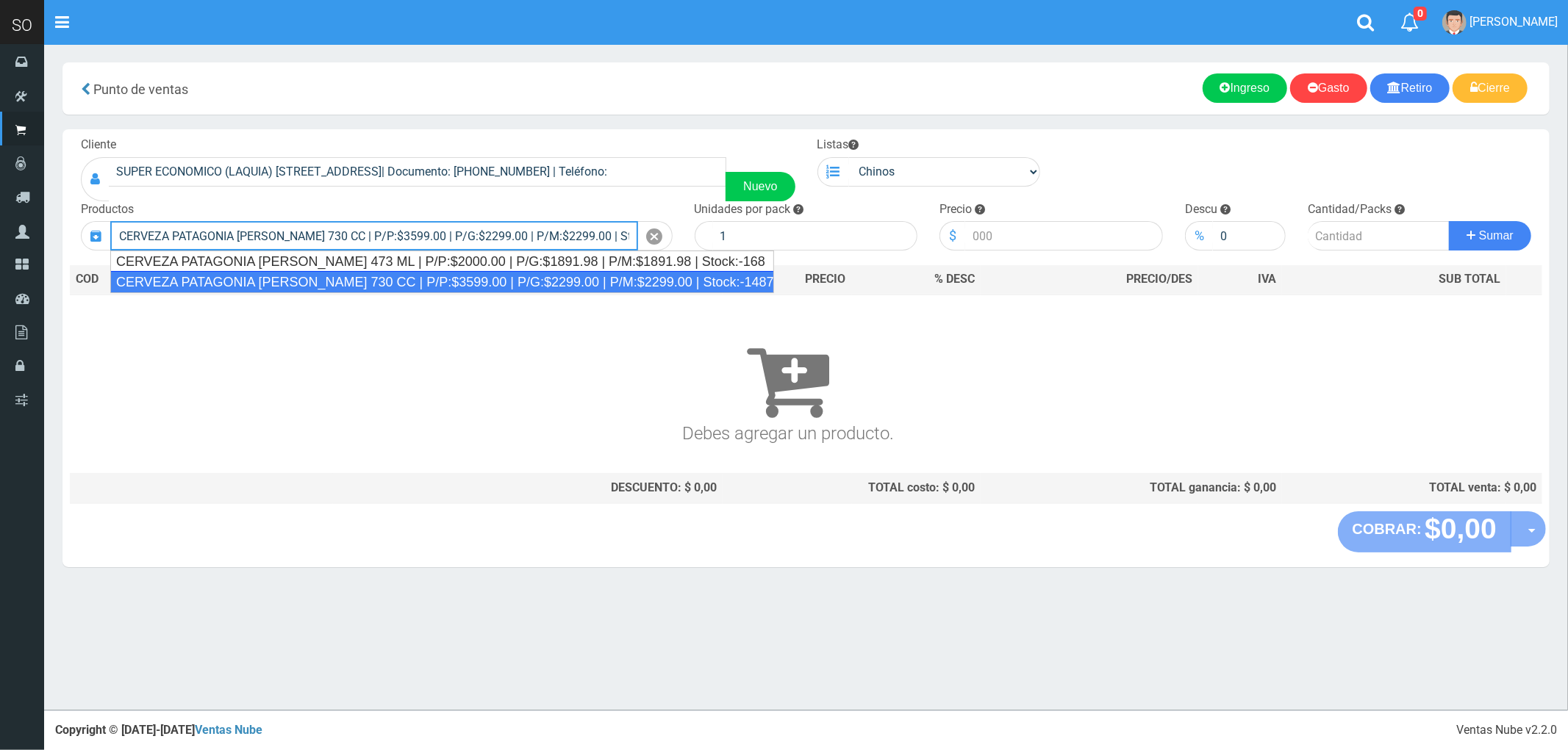
type input "CERVEZA PATAGONIA [PERSON_NAME] 730 CC | P/P:$3599.00 | P/G:$2299.00 | P/M:$229…"
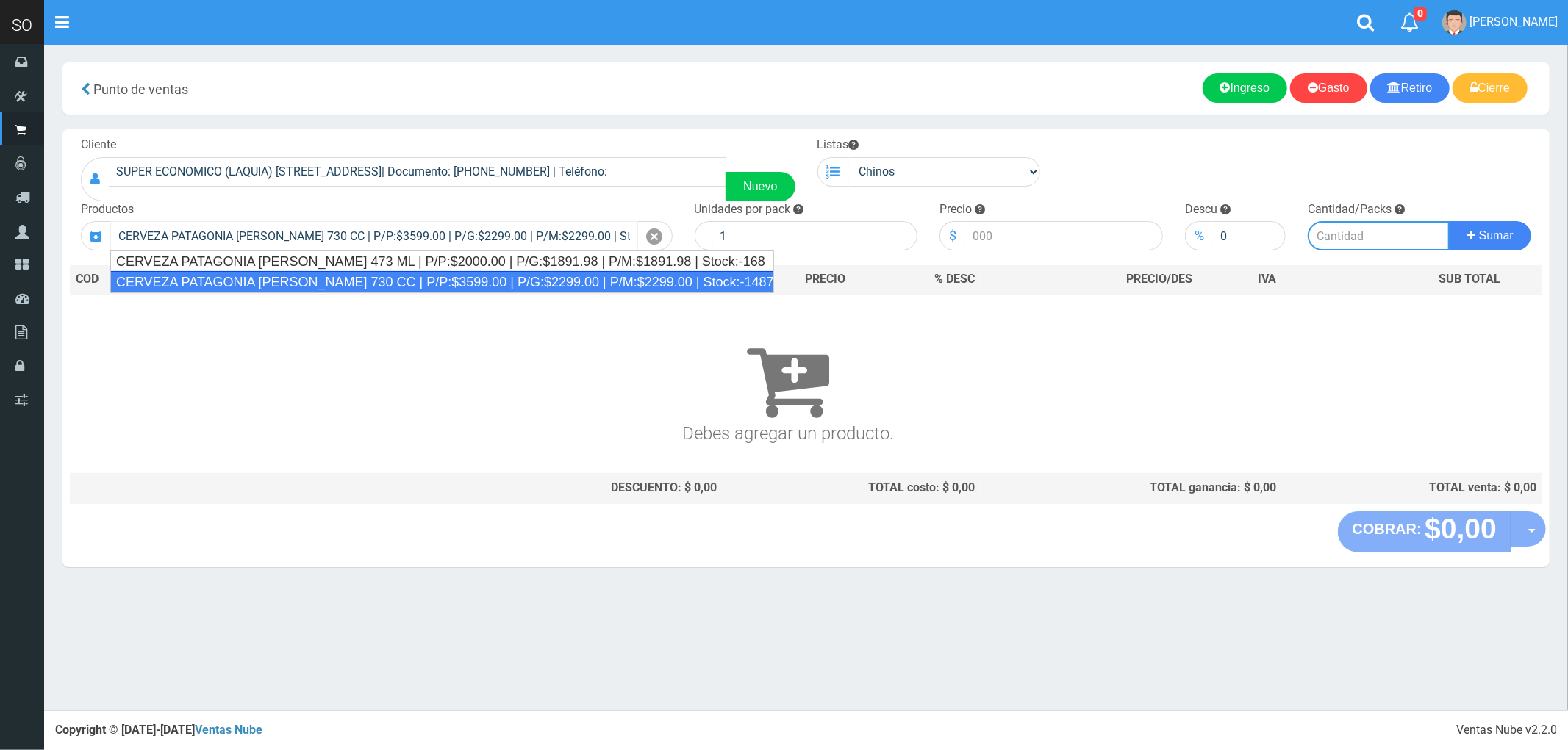
type input "6"
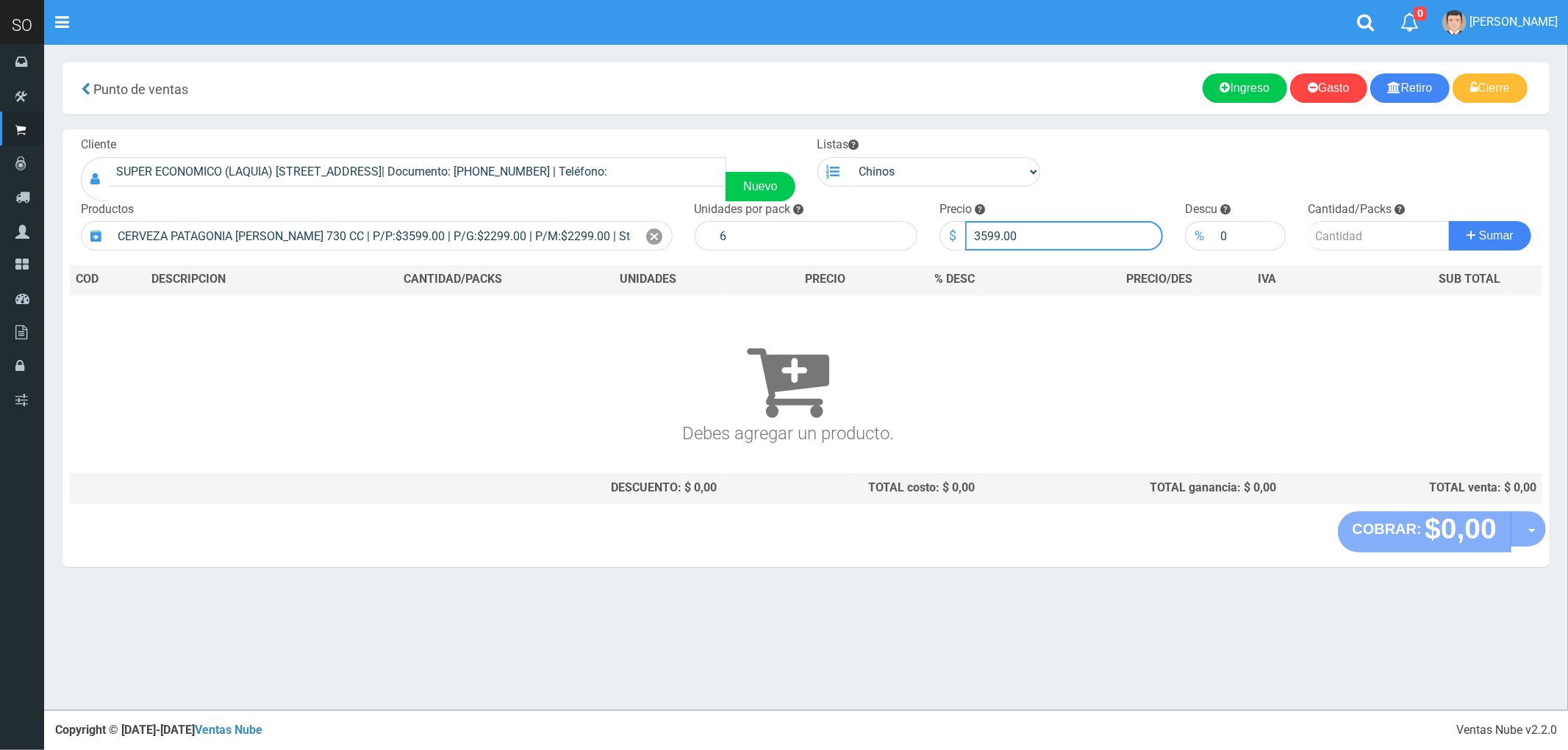
drag, startPoint x: 1041, startPoint y: 236, endPoint x: 925, endPoint y: 220, distance: 117.1
click at [925, 137] on form "Cliente SUPER ECONOMICO (LAQUIA) [STREET_ADDRESS]| Documento: [PHONE_NUMBER] | …" at bounding box center [806, 137] width 1473 height 0
type input "3000"
type input "1"
click at [1449, 221] on button "Sumar" at bounding box center [1490, 236] width 82 height 30
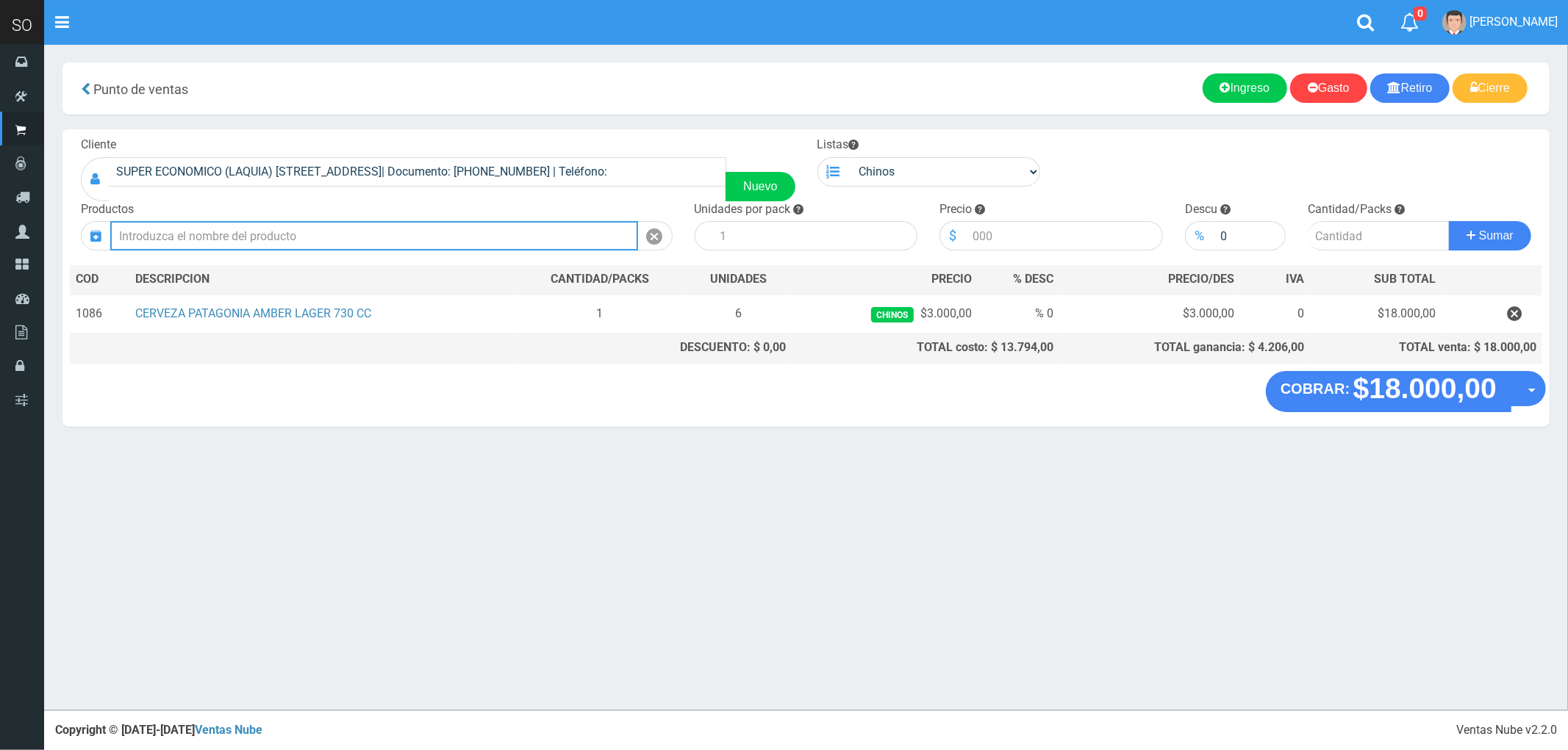
click at [549, 238] on input "text" at bounding box center [374, 236] width 528 height 30
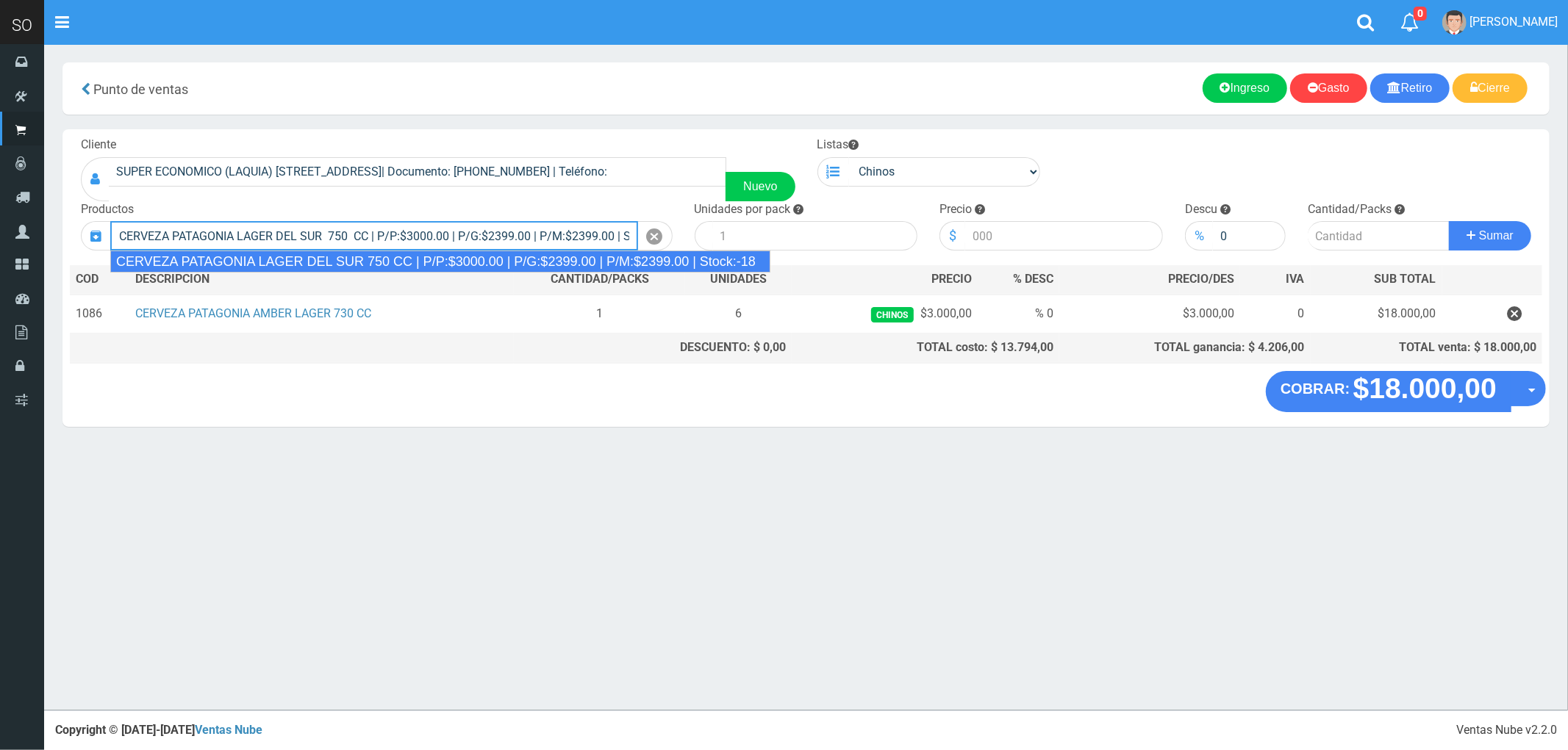
type input "CERVEZA PATAGONIA LAGER DEL SUR 750 CC | P/P:$3000.00 | P/G:$2399.00 | P/M:$239…"
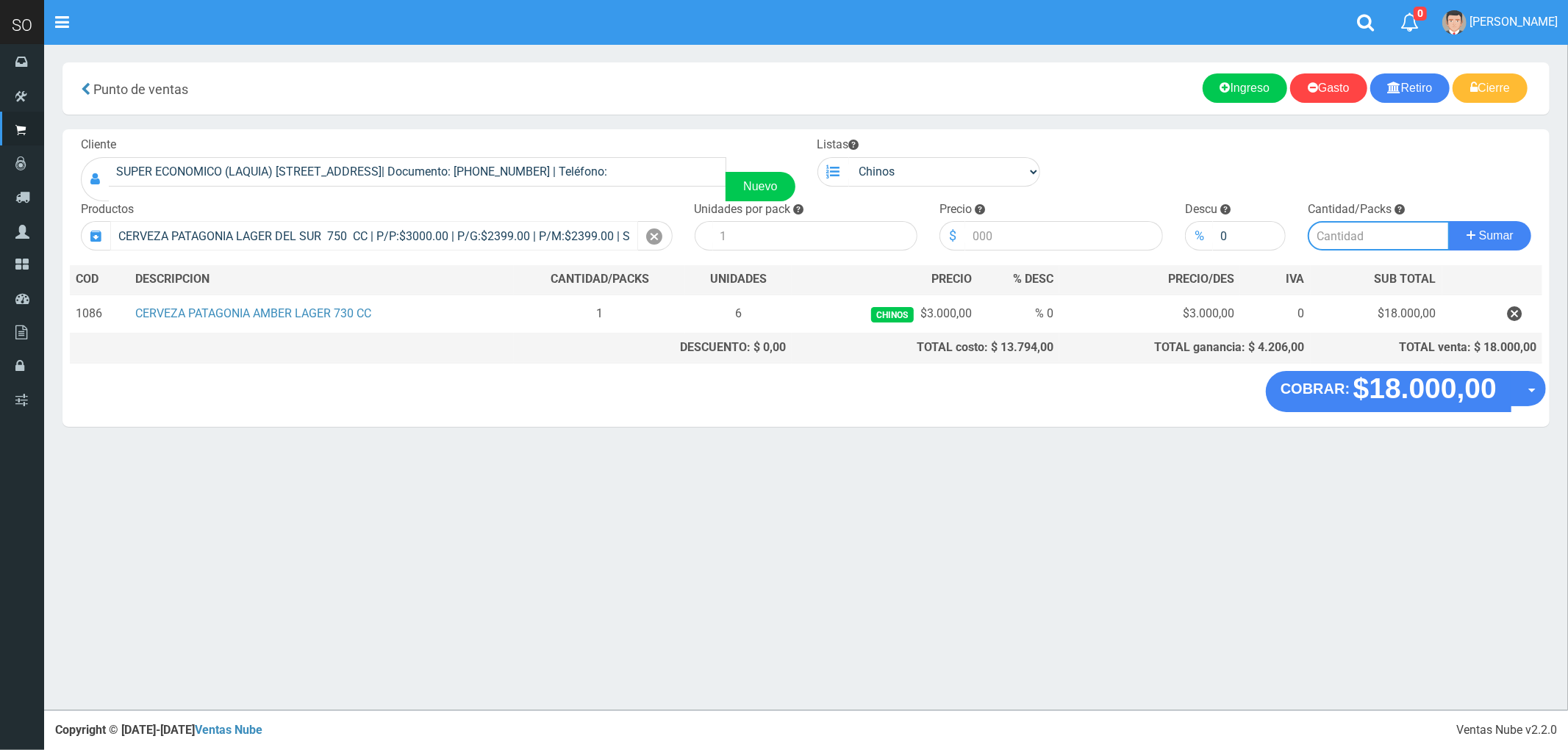
type input "6"
type input "3000.00"
type input "1"
click at [1449, 221] on button "Sumar" at bounding box center [1490, 236] width 82 height 30
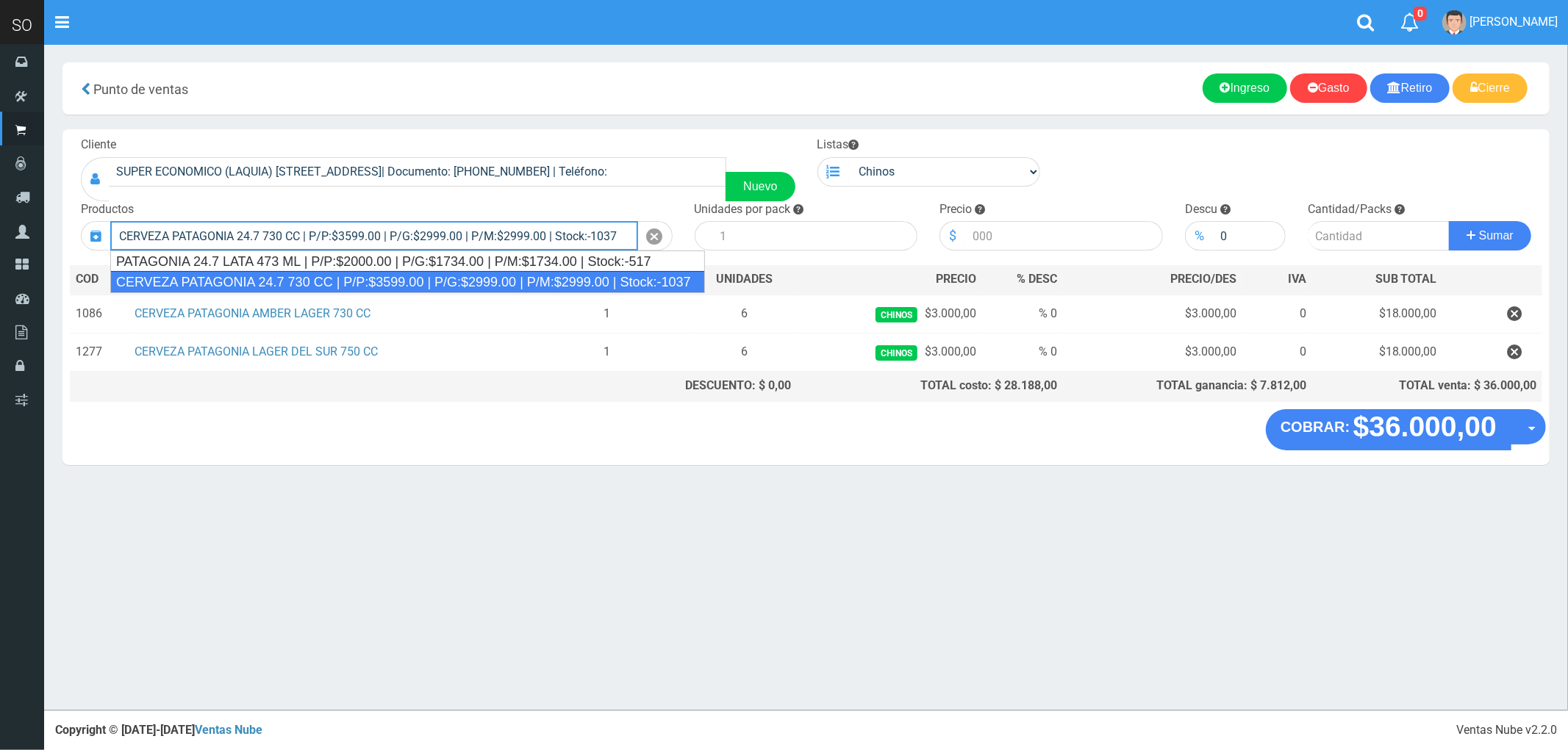
type input "CERVEZA PATAGONIA 24.7 730 CC | P/P:$3599.00 | P/G:$2999.00 | P/M:$2999.00 | St…"
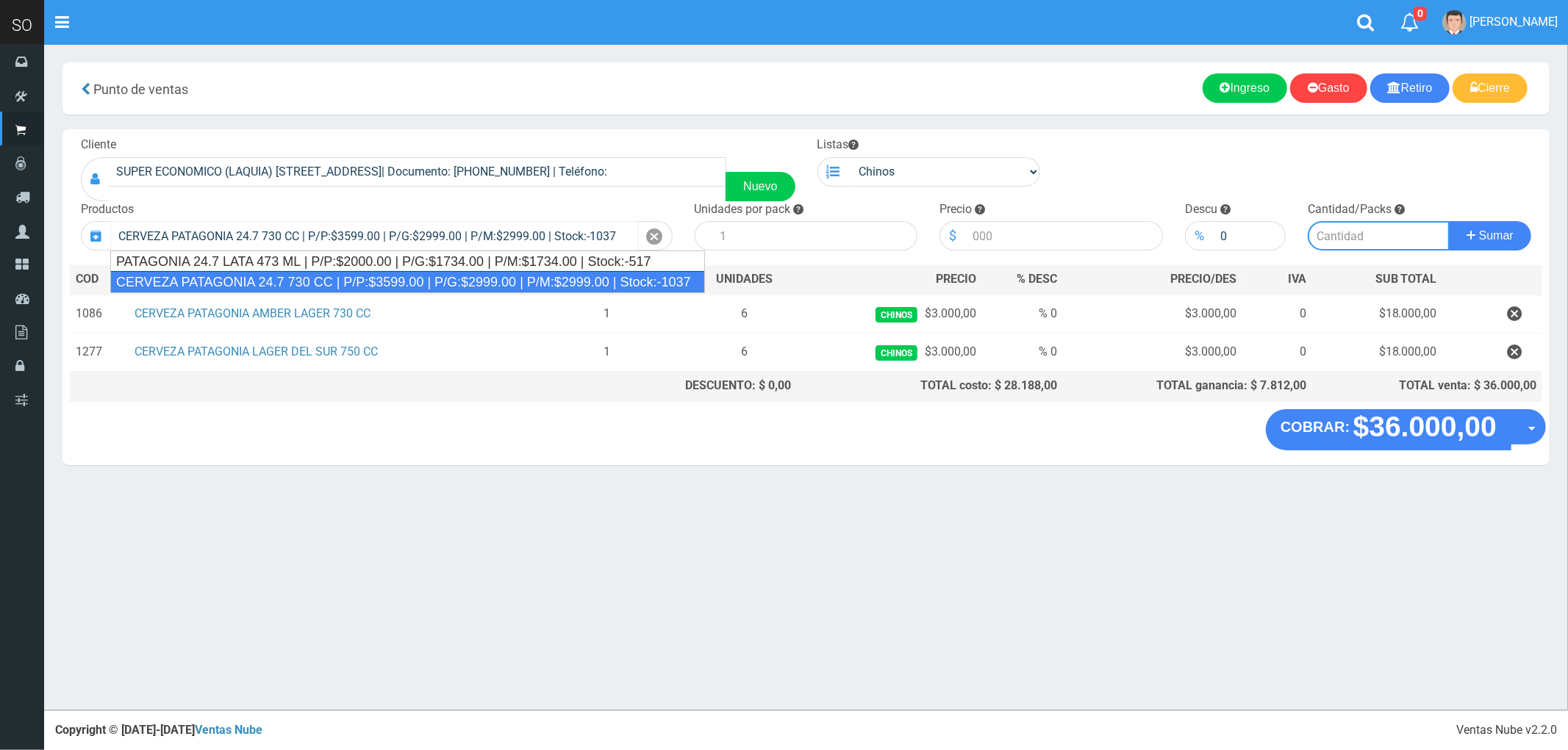
type input "6"
type input "3599.00"
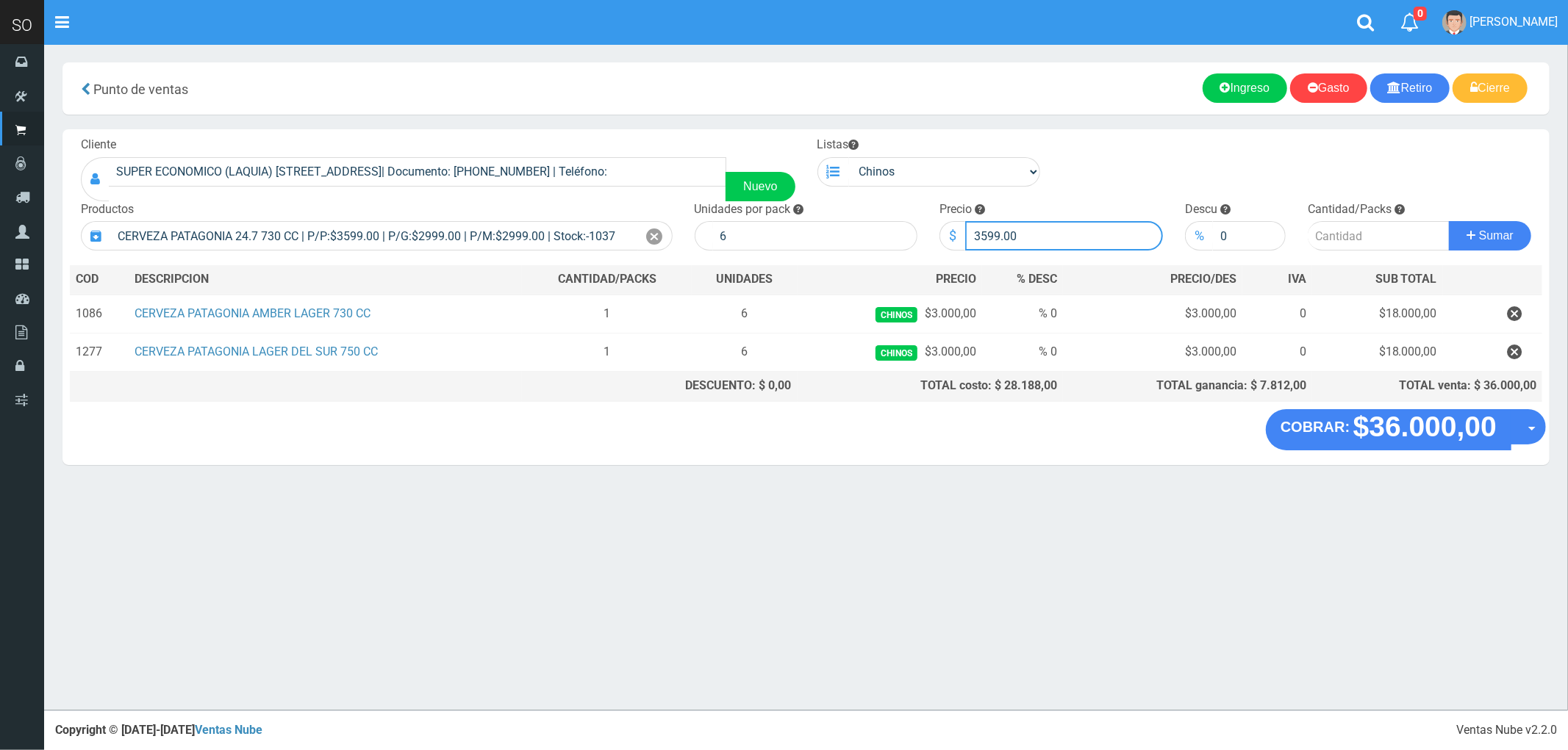
click at [1006, 234] on input "3599.00" at bounding box center [1064, 236] width 198 height 30
type input "3000"
click at [1323, 240] on input "number" at bounding box center [1379, 236] width 142 height 30
type input "1"
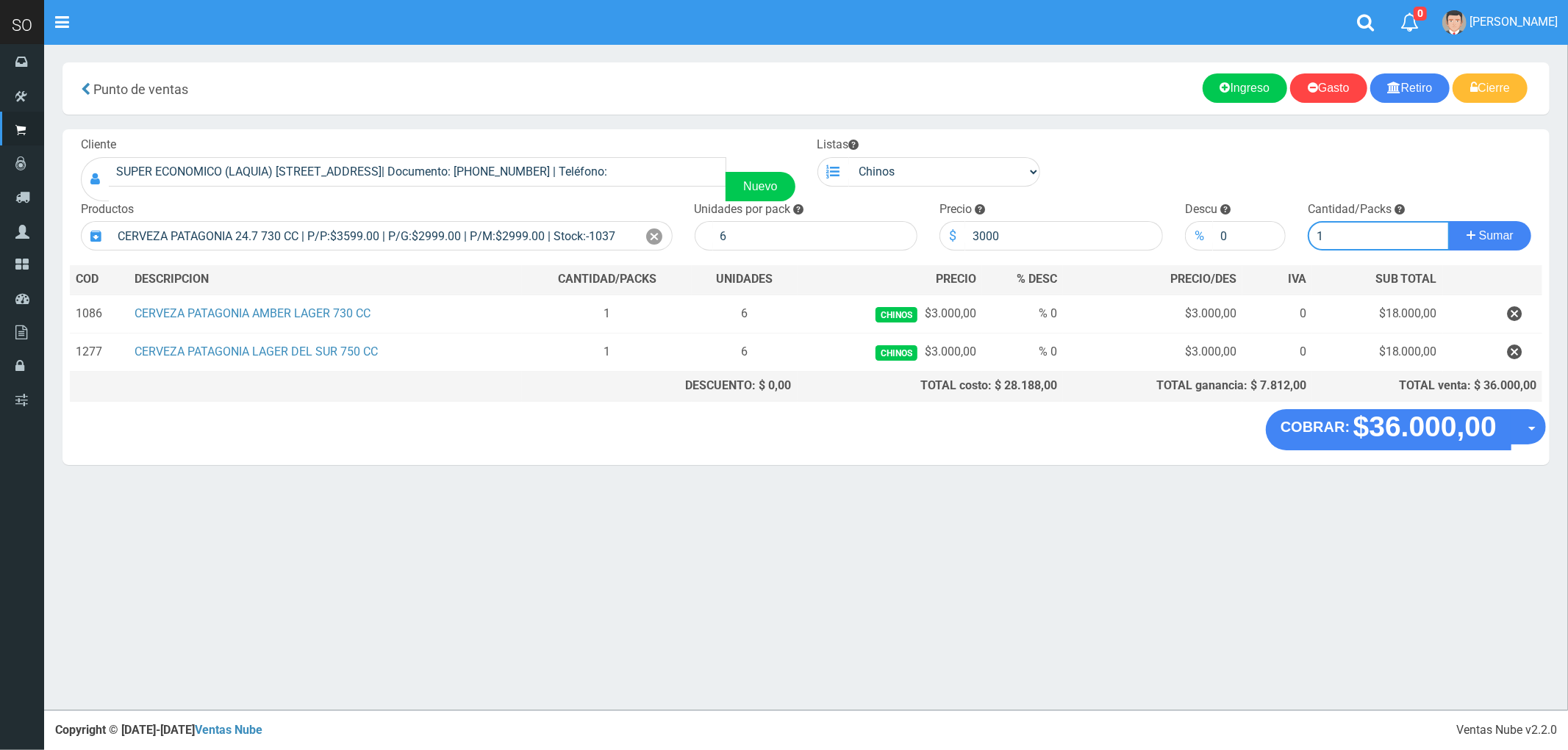
click at [1449, 221] on button "Sumar" at bounding box center [1490, 236] width 82 height 30
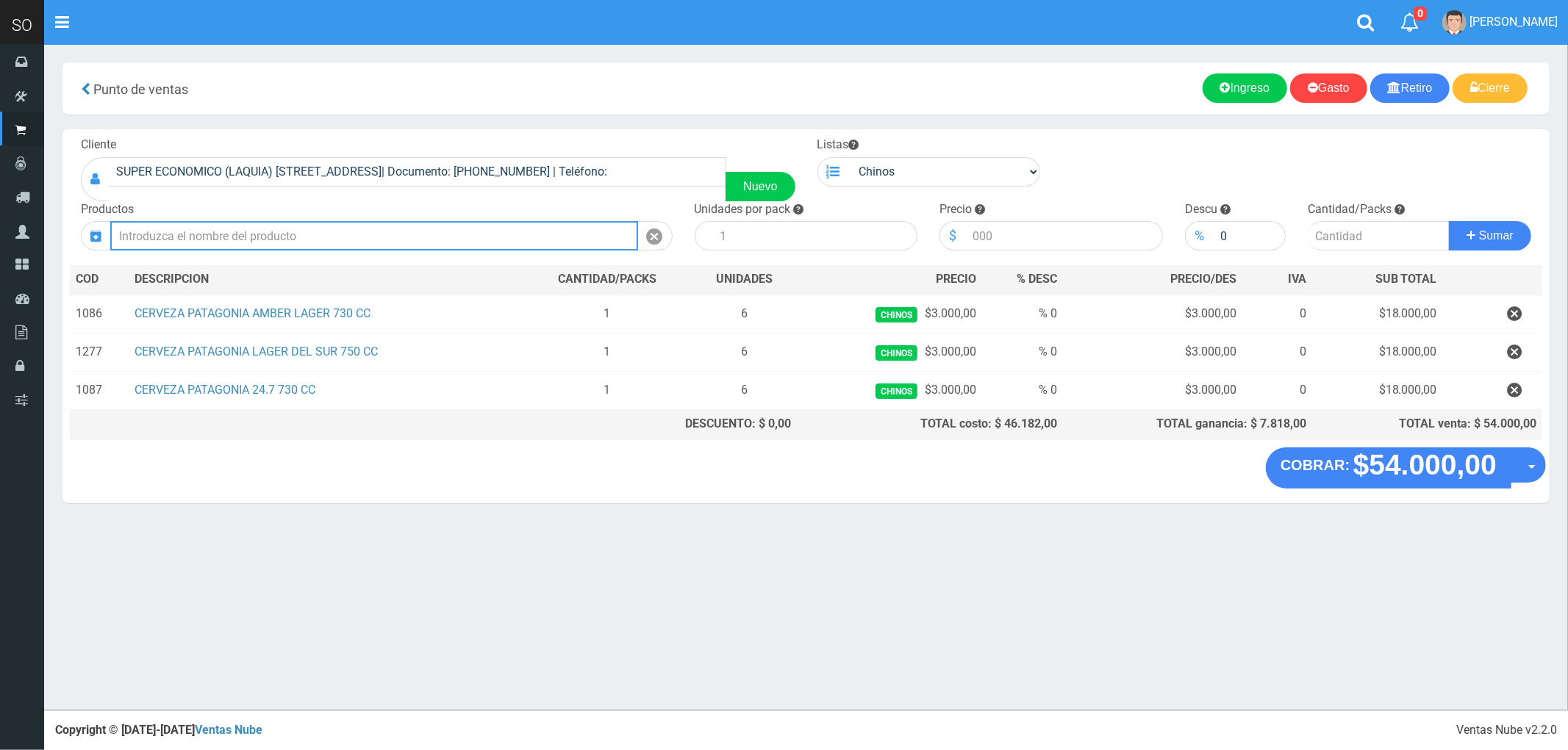
click at [209, 232] on input "text" at bounding box center [374, 236] width 528 height 30
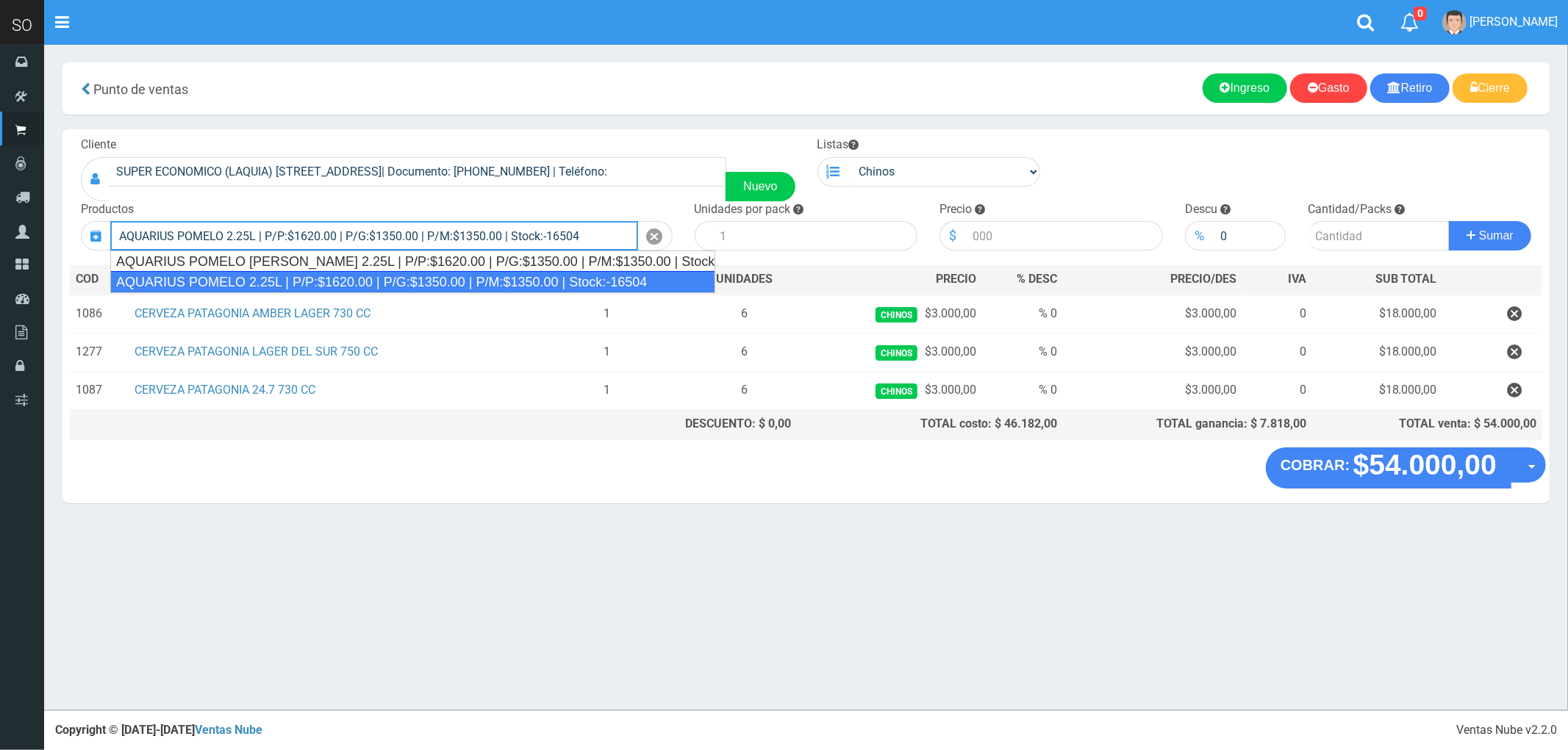
type input "AQUARIUS POMELO 2.25L | P/P:$1620.00 | P/G:$1350.00 | P/M:$1350.00 | Stock:-165…"
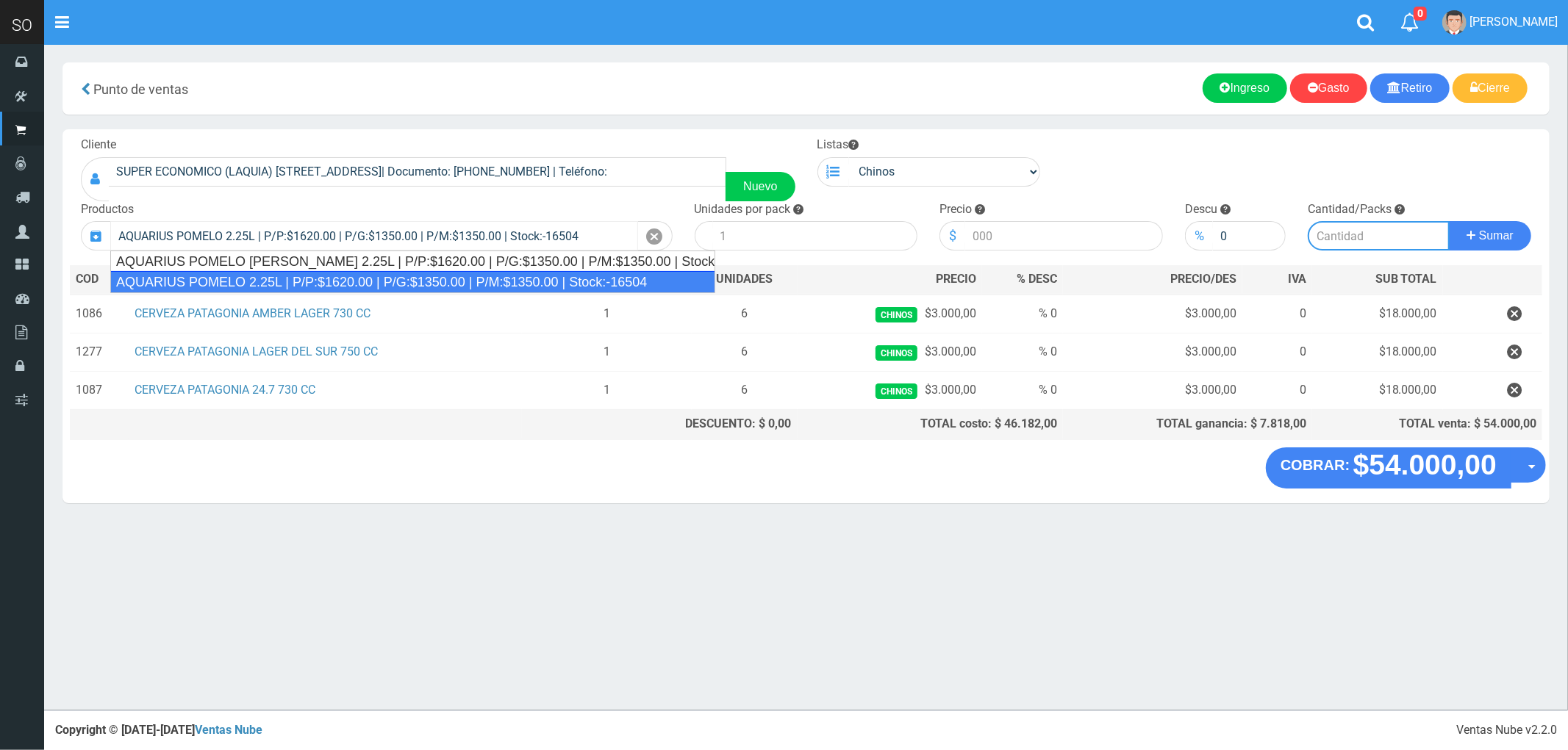
type input "6"
type input "1620.00"
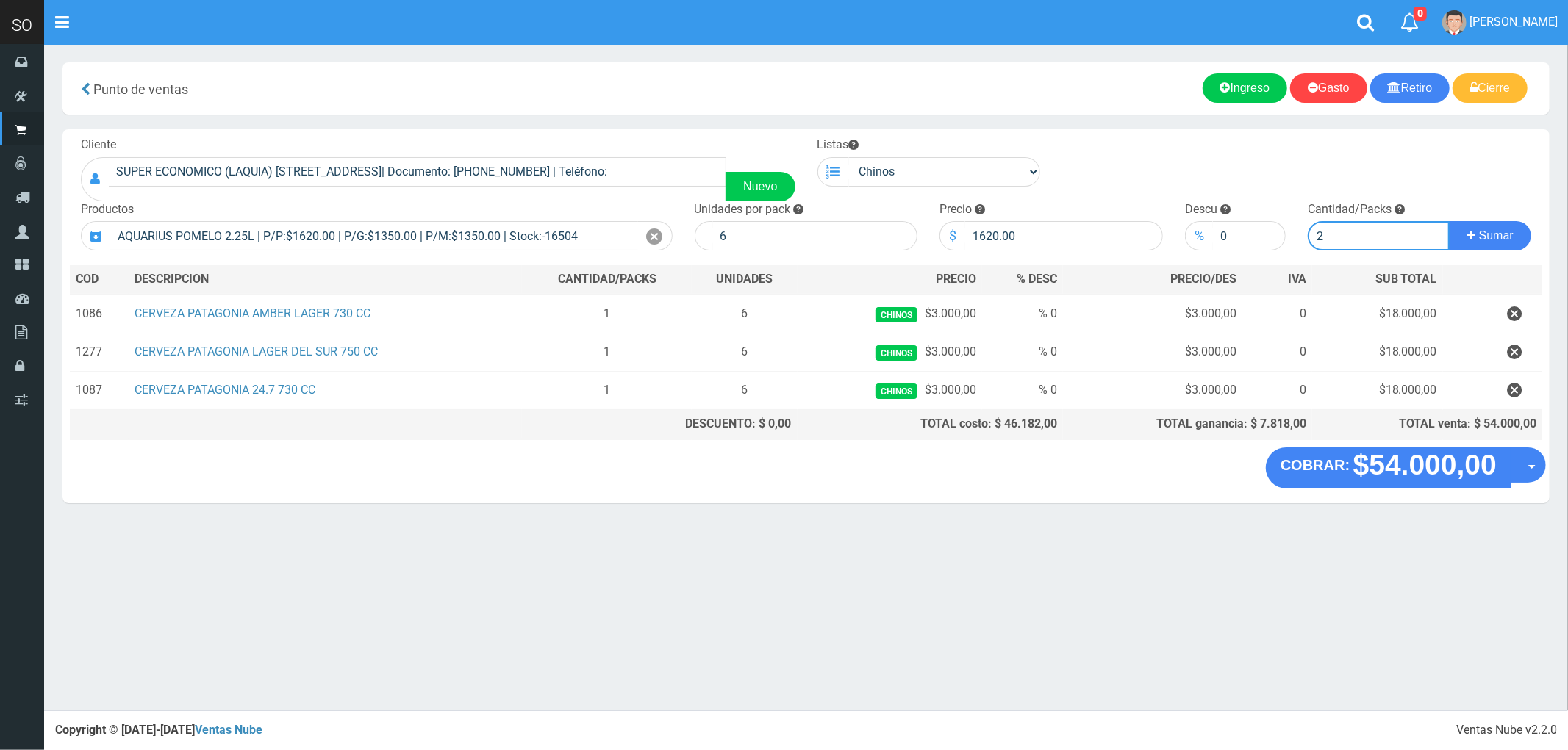
type input "2"
click at [1449, 221] on button "Sumar" at bounding box center [1490, 236] width 82 height 30
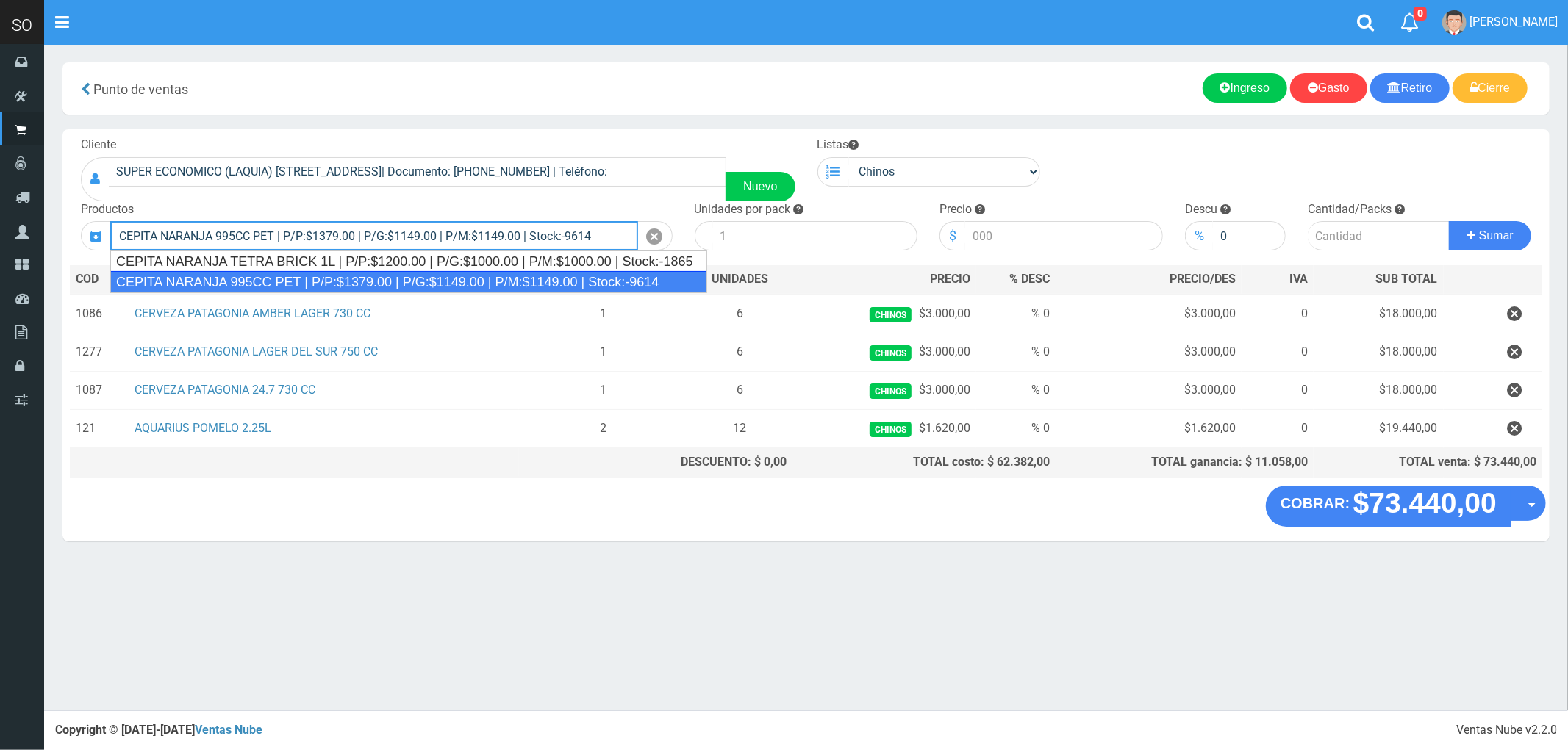
type input "CEPITA NARANJA 995CC PET | P/P:$1379.00 | P/G:$1149.00 | P/M:$1149.00 | Stock:-…"
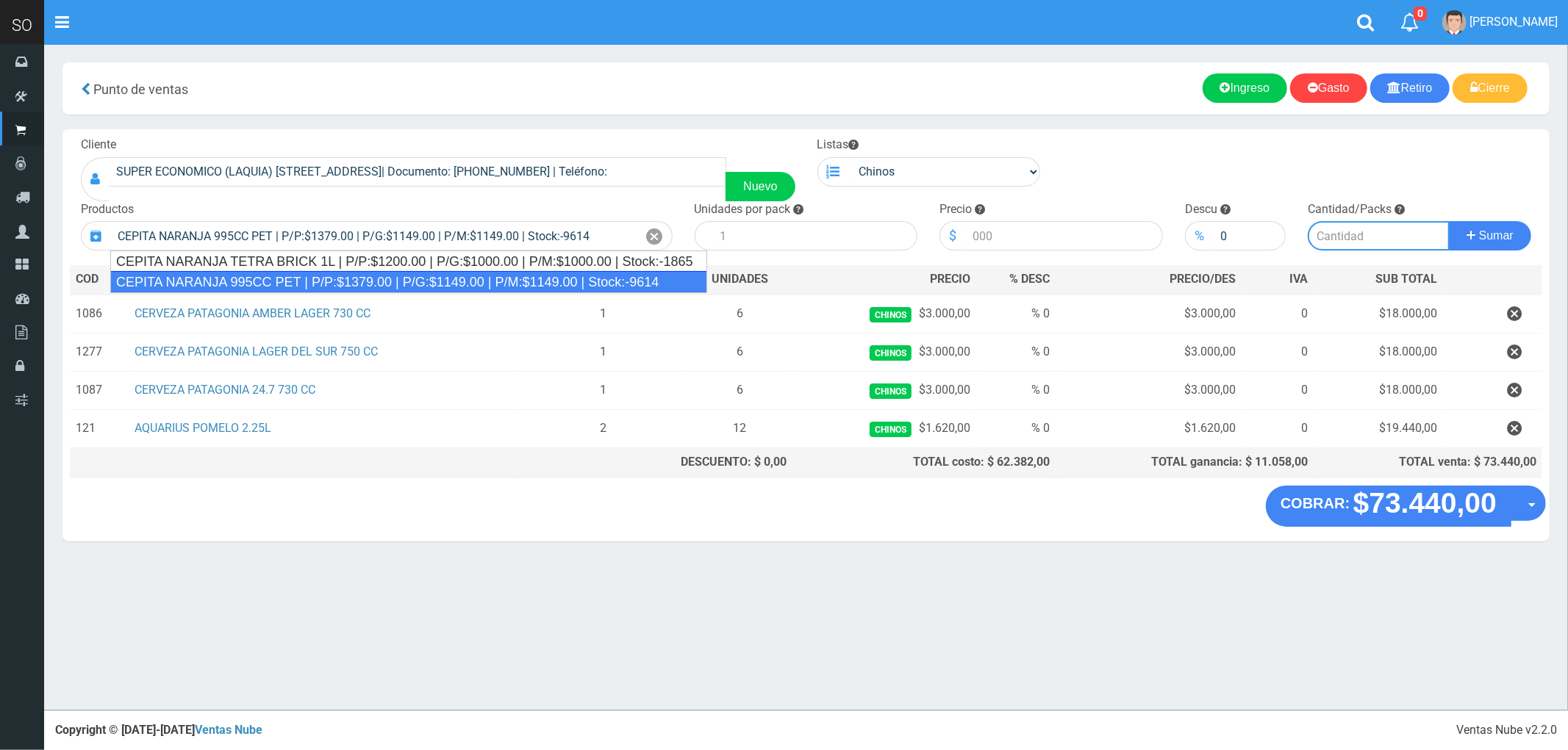
type input "6"
type input "1379.00"
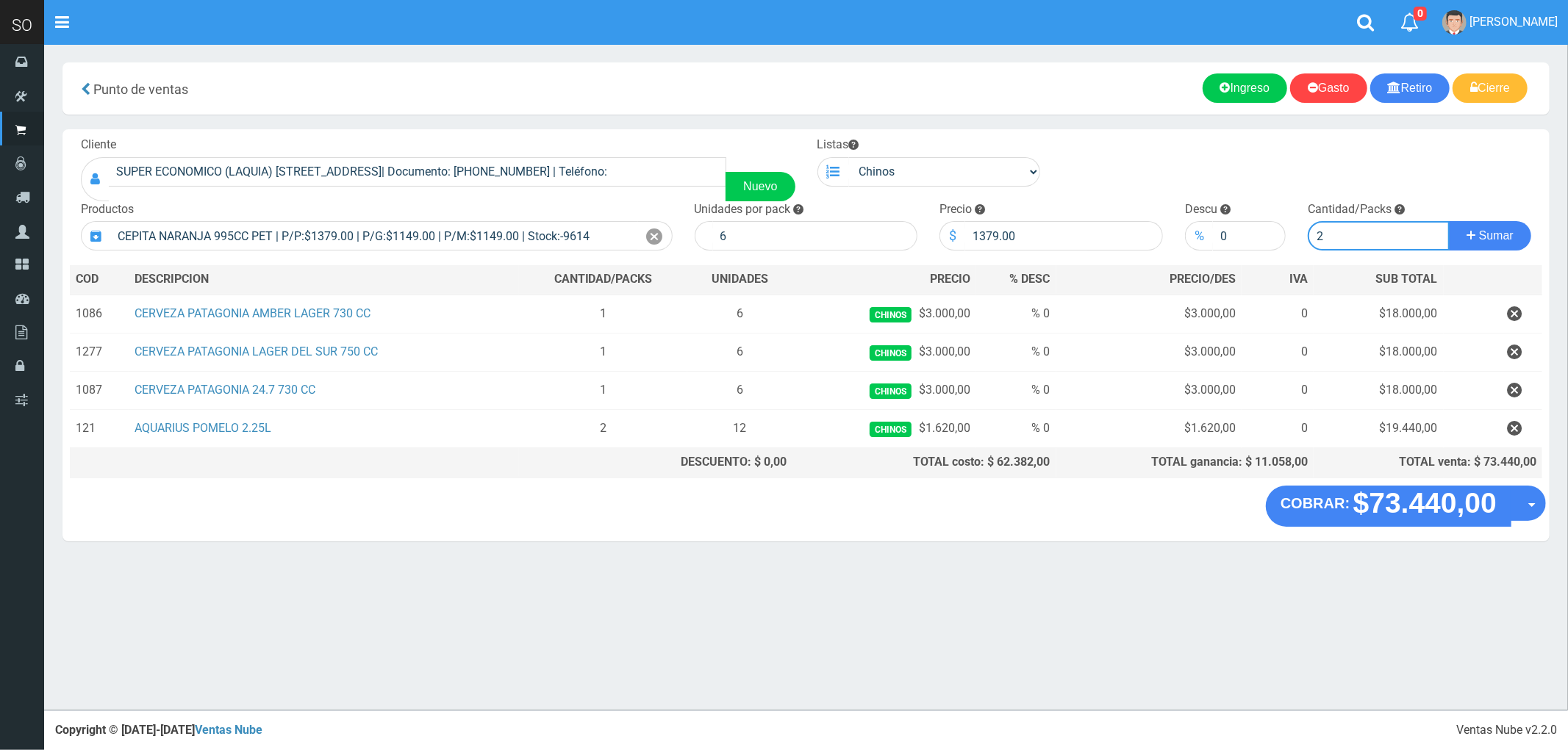
type input "2"
click at [1449, 221] on button "Sumar" at bounding box center [1490, 236] width 82 height 30
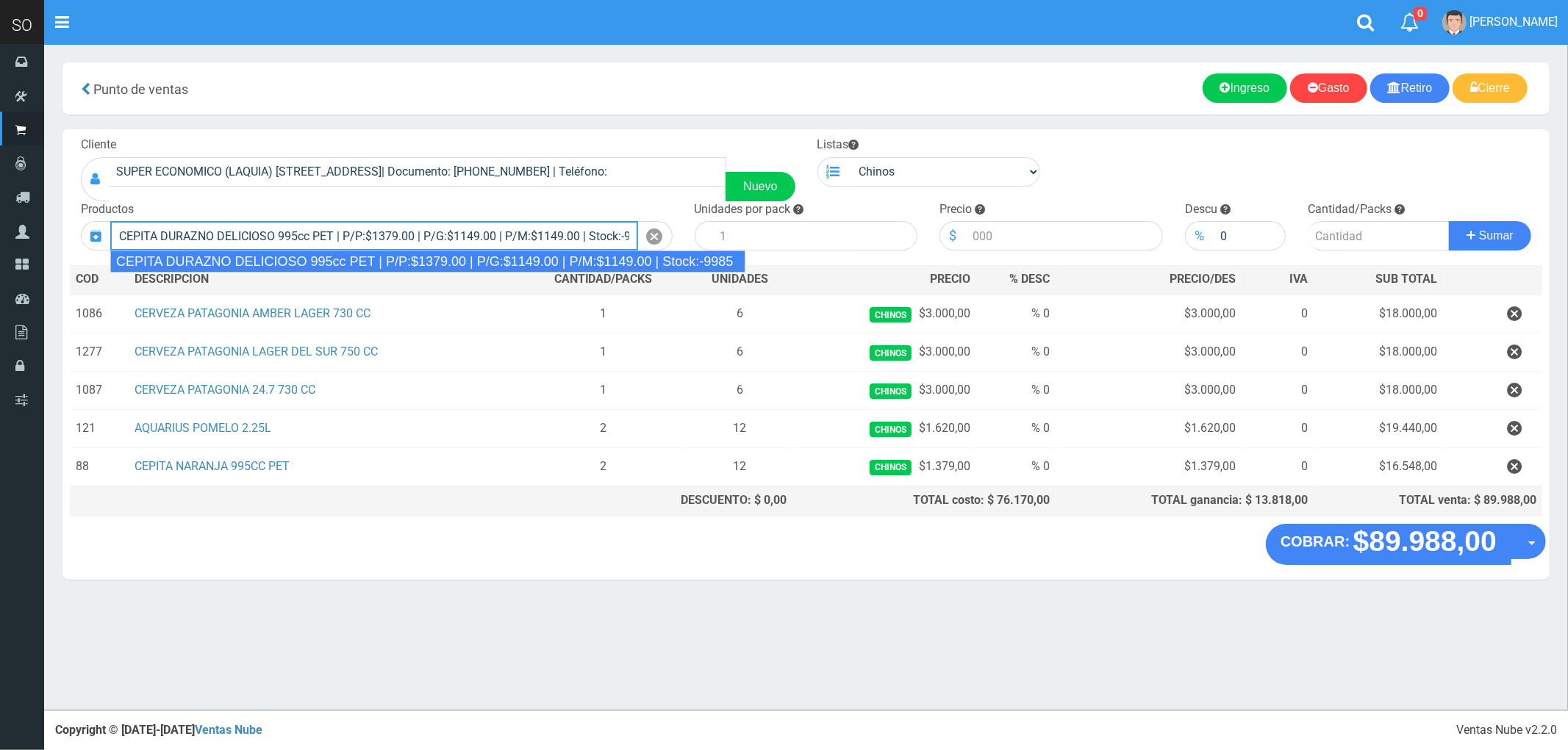
type input "CEPITA DURAZNO DELICIOSO 995cc PET | P/P:$1379.00 | P/G:$1149.00 | P/M:$1149.00…"
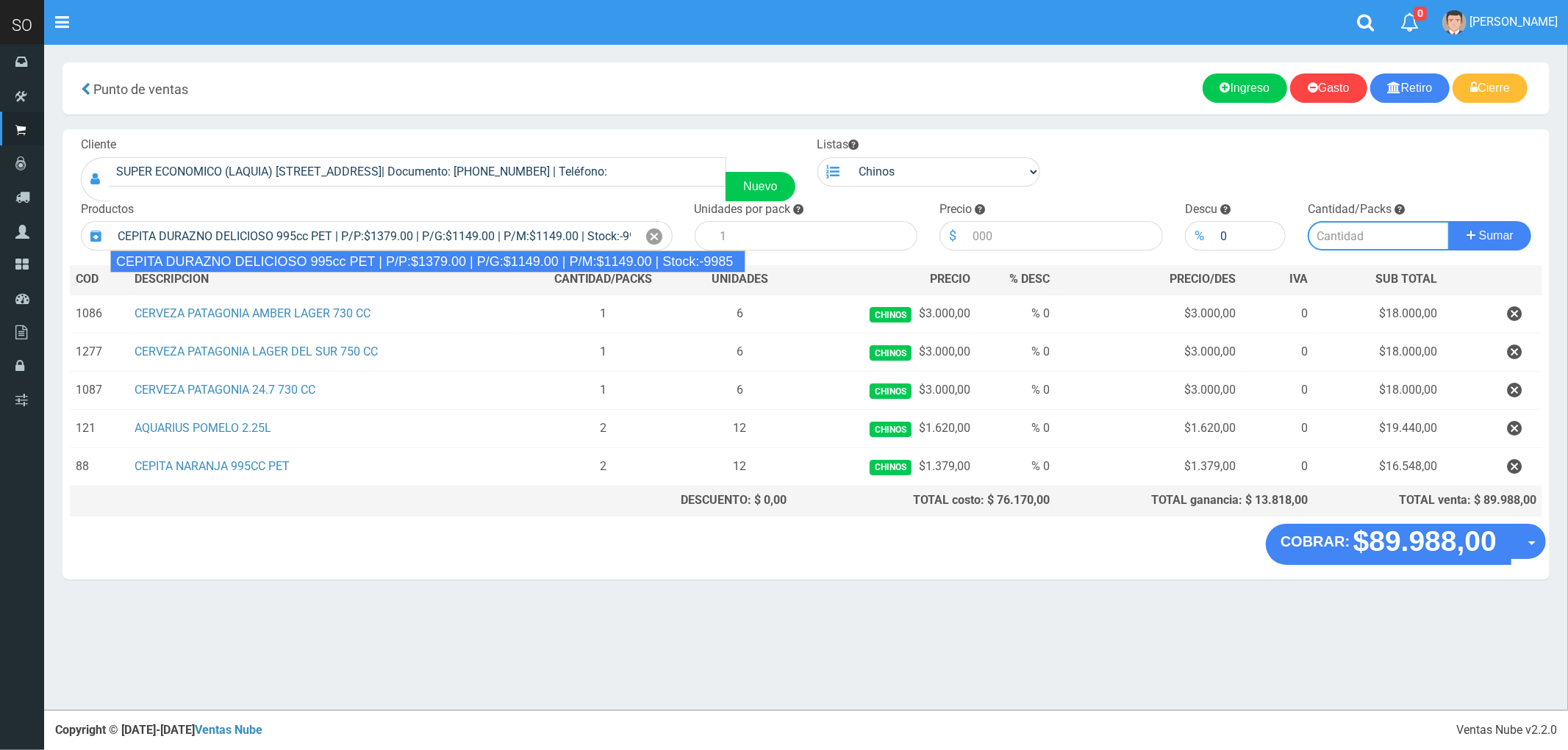
type input "6"
type input "1379.00"
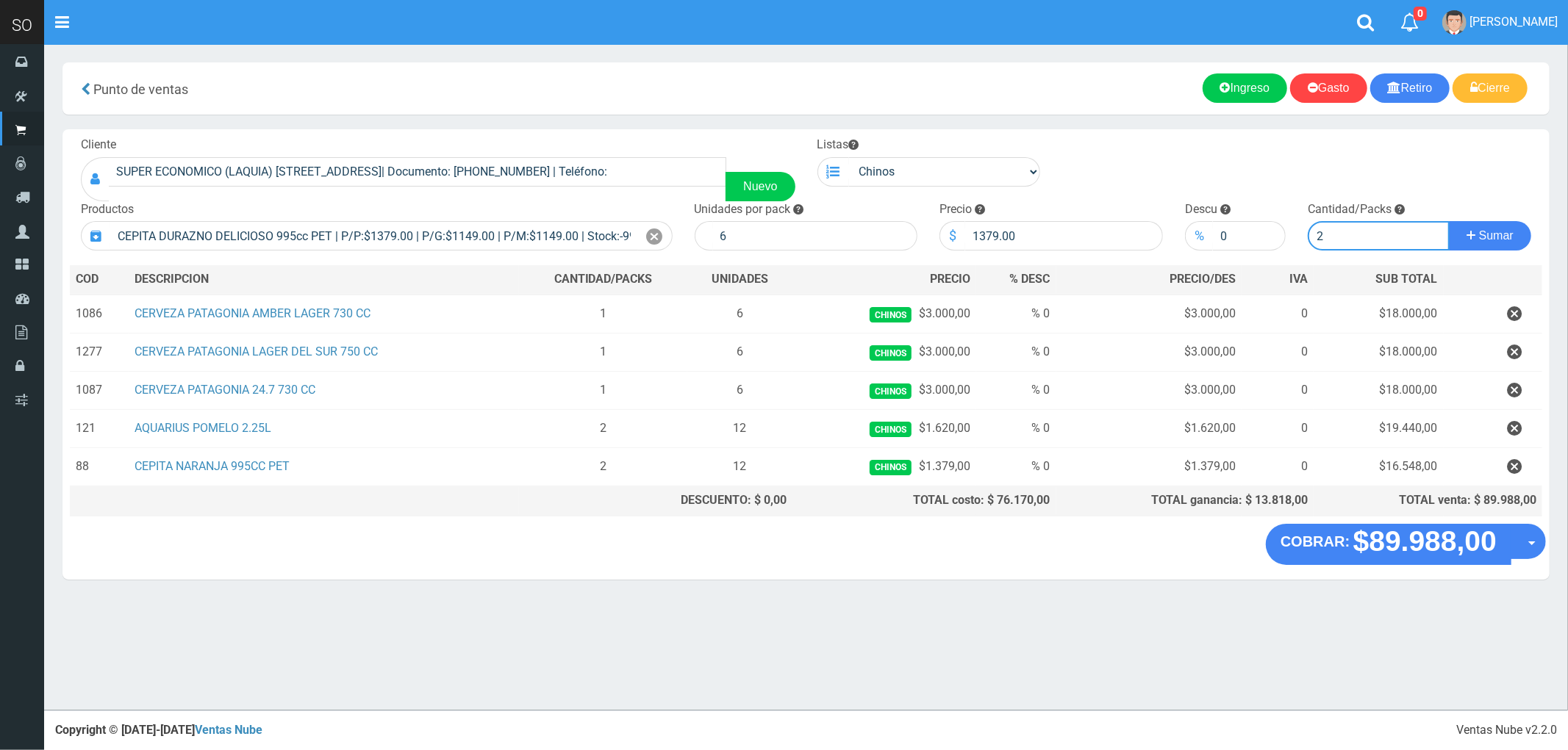
type input "2"
click at [1449, 221] on button "Sumar" at bounding box center [1490, 236] width 82 height 30
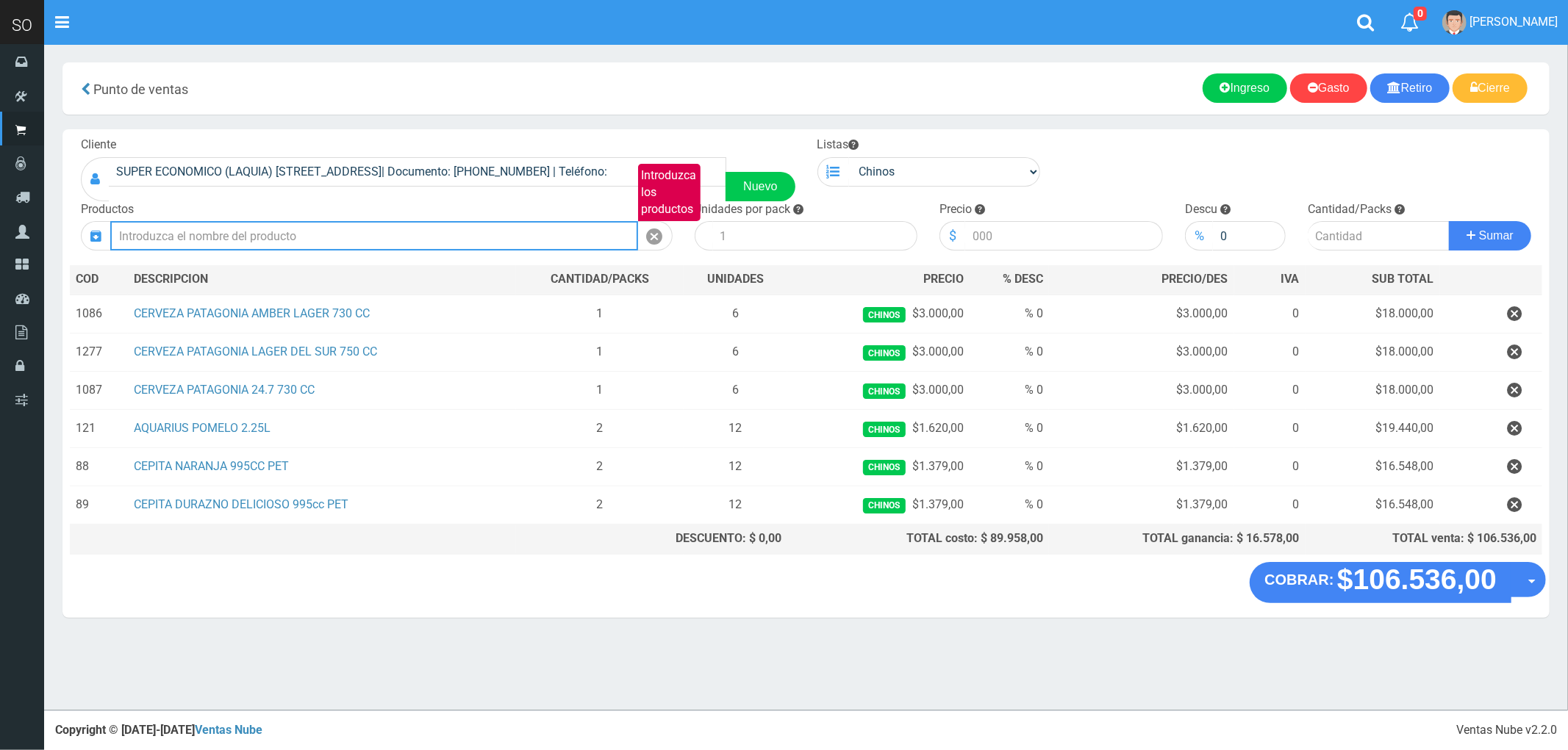
click at [181, 240] on input "Introduzca los productos" at bounding box center [374, 236] width 528 height 30
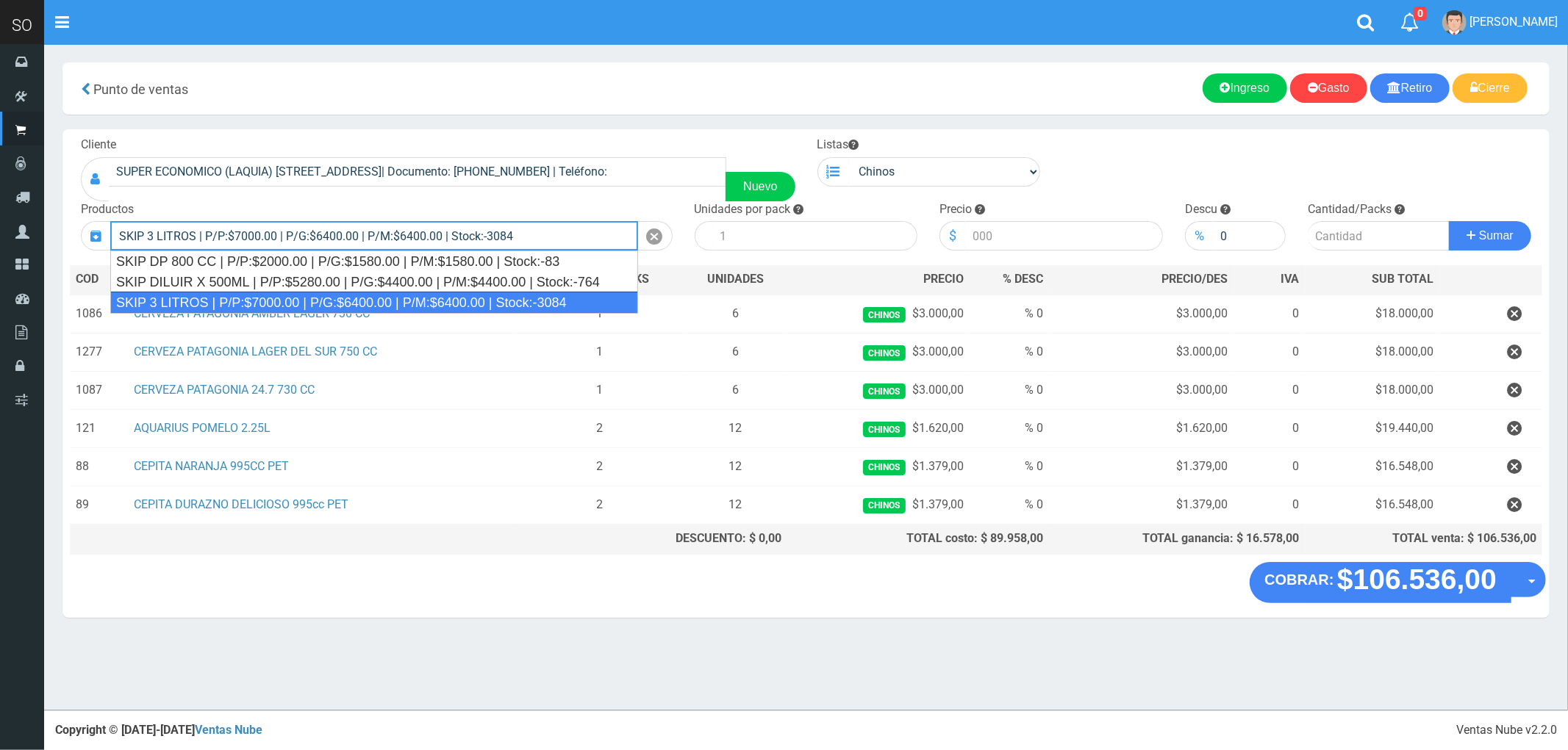
type input "SKIP 3 LITROS | P/P:$7000.00 | P/G:$6400.00 | P/M:$6400.00 | Stock:-3084"
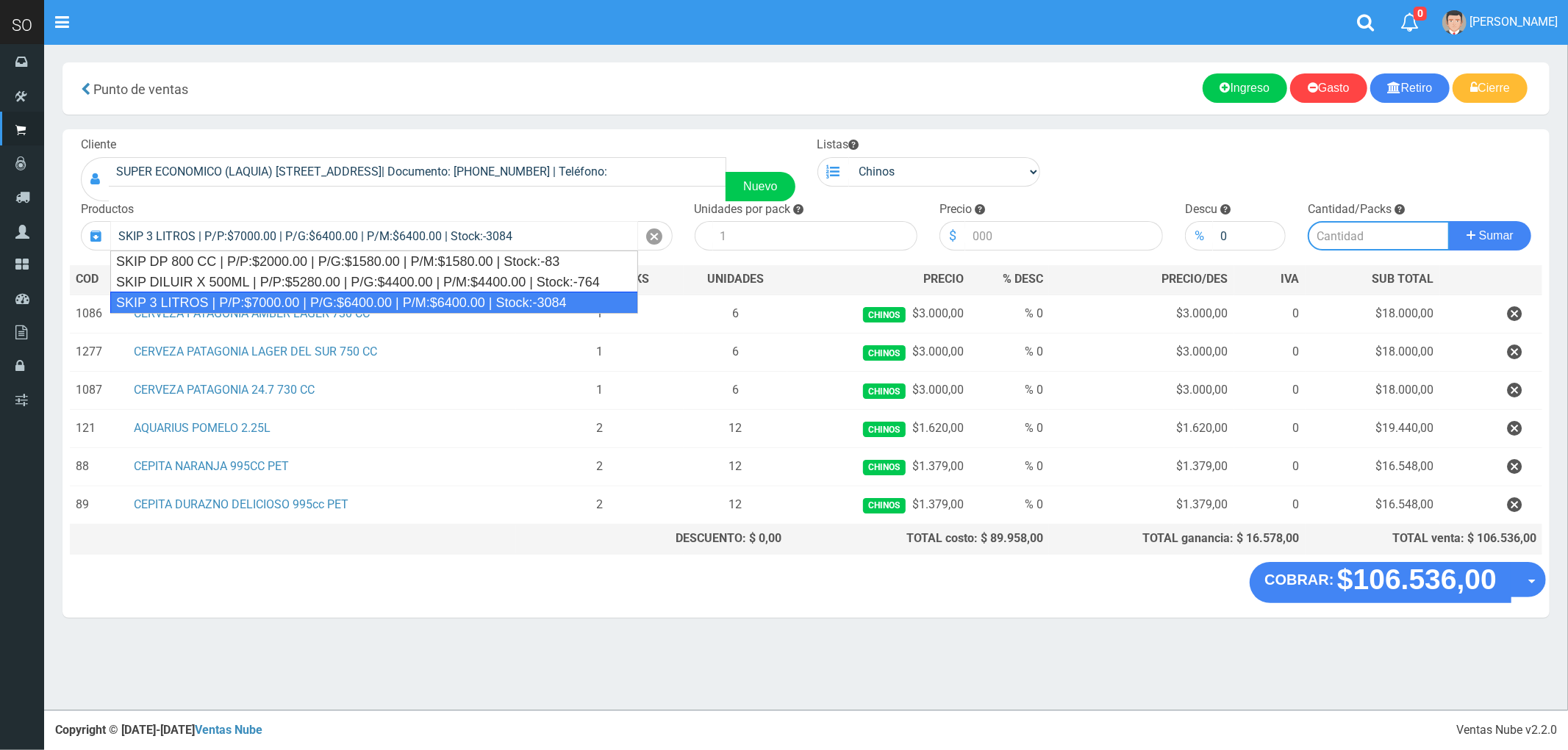
type input "4"
type input "7000.00"
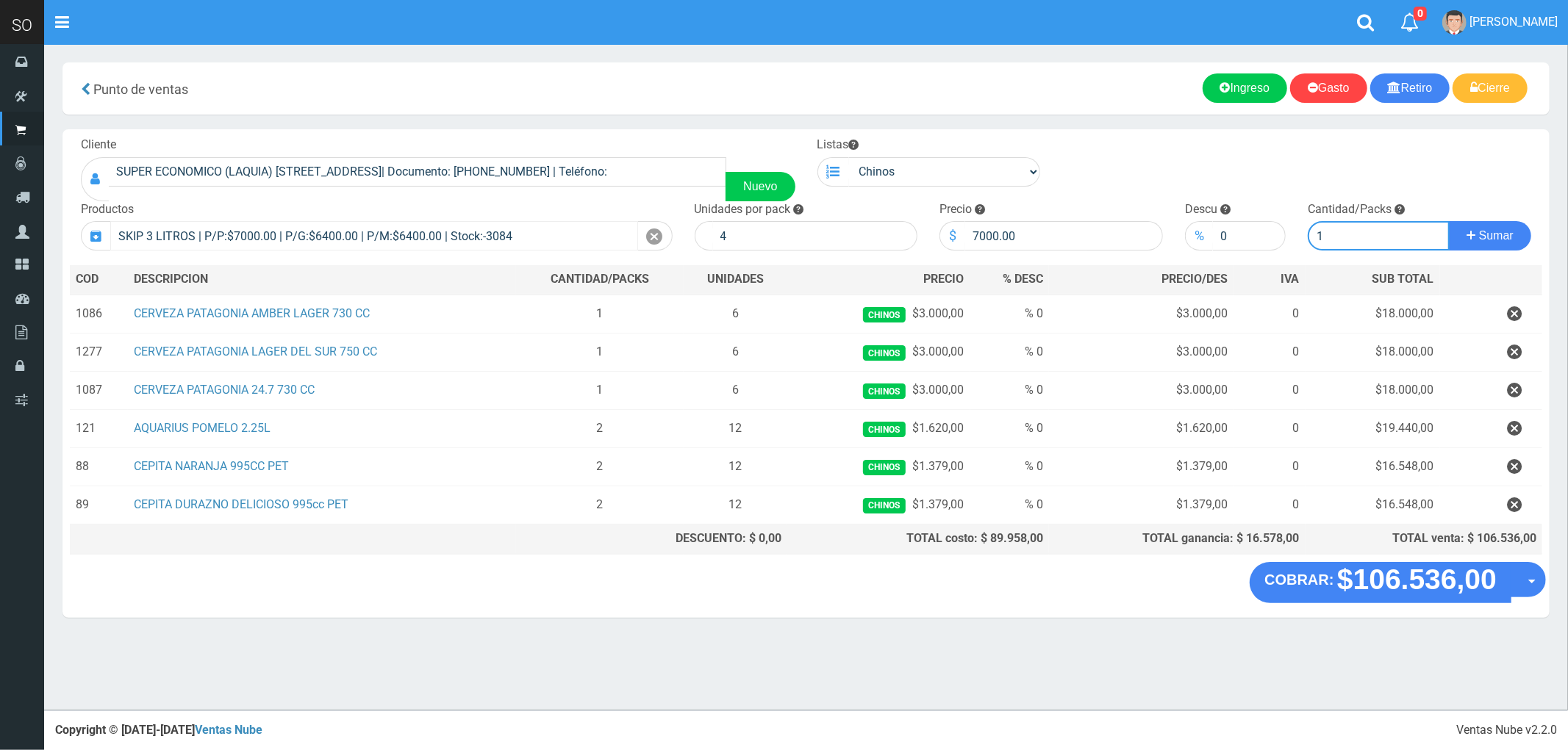
type input "1"
click at [1449, 221] on button "Sumar" at bounding box center [1490, 236] width 82 height 30
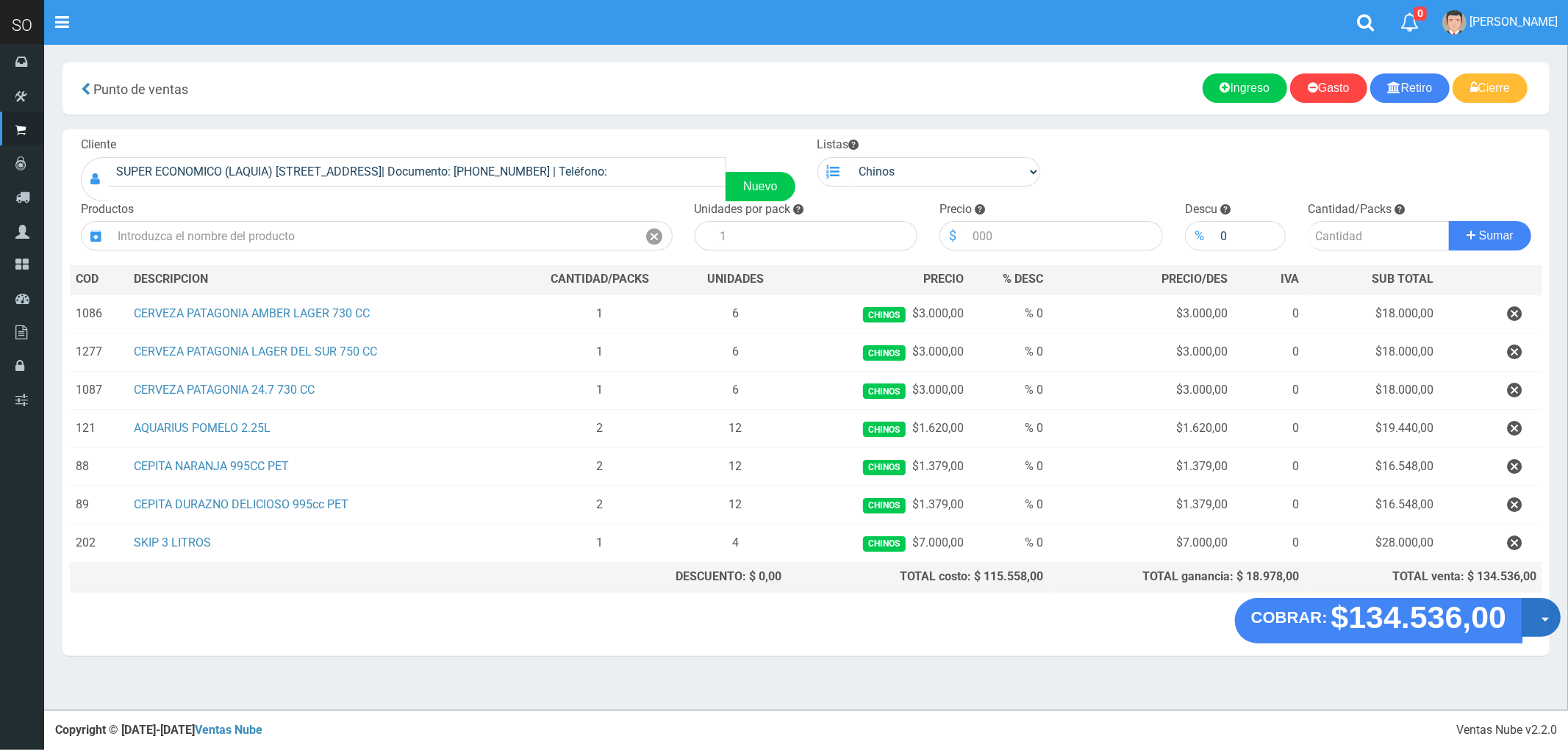
click at [1551, 623] on button "Opciones" at bounding box center [1541, 618] width 39 height 39
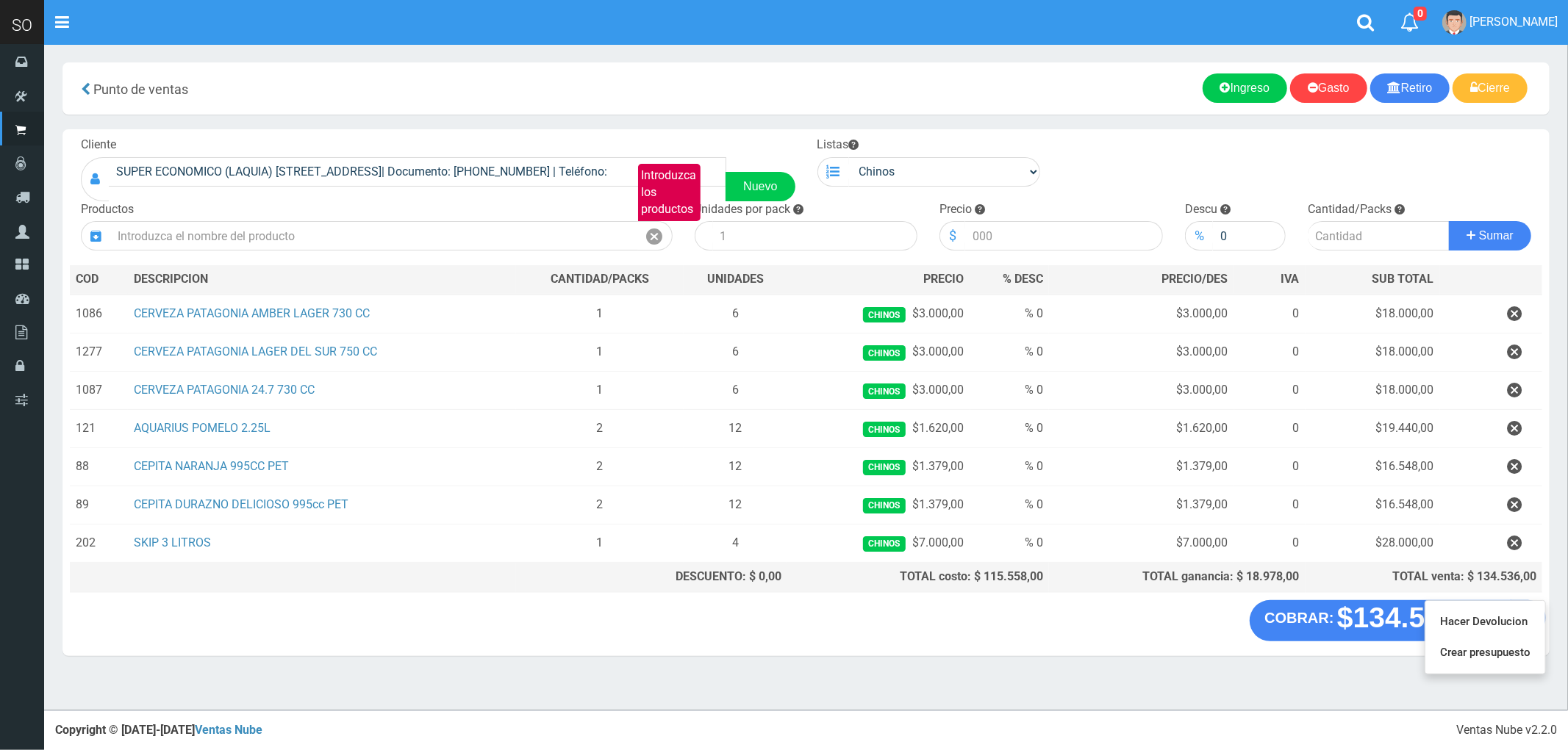
click at [1152, 645] on div "COBRAR: $134.536,00 Opciones Hacer Devolucion Crear presupuesto" at bounding box center [806, 627] width 1487 height 55
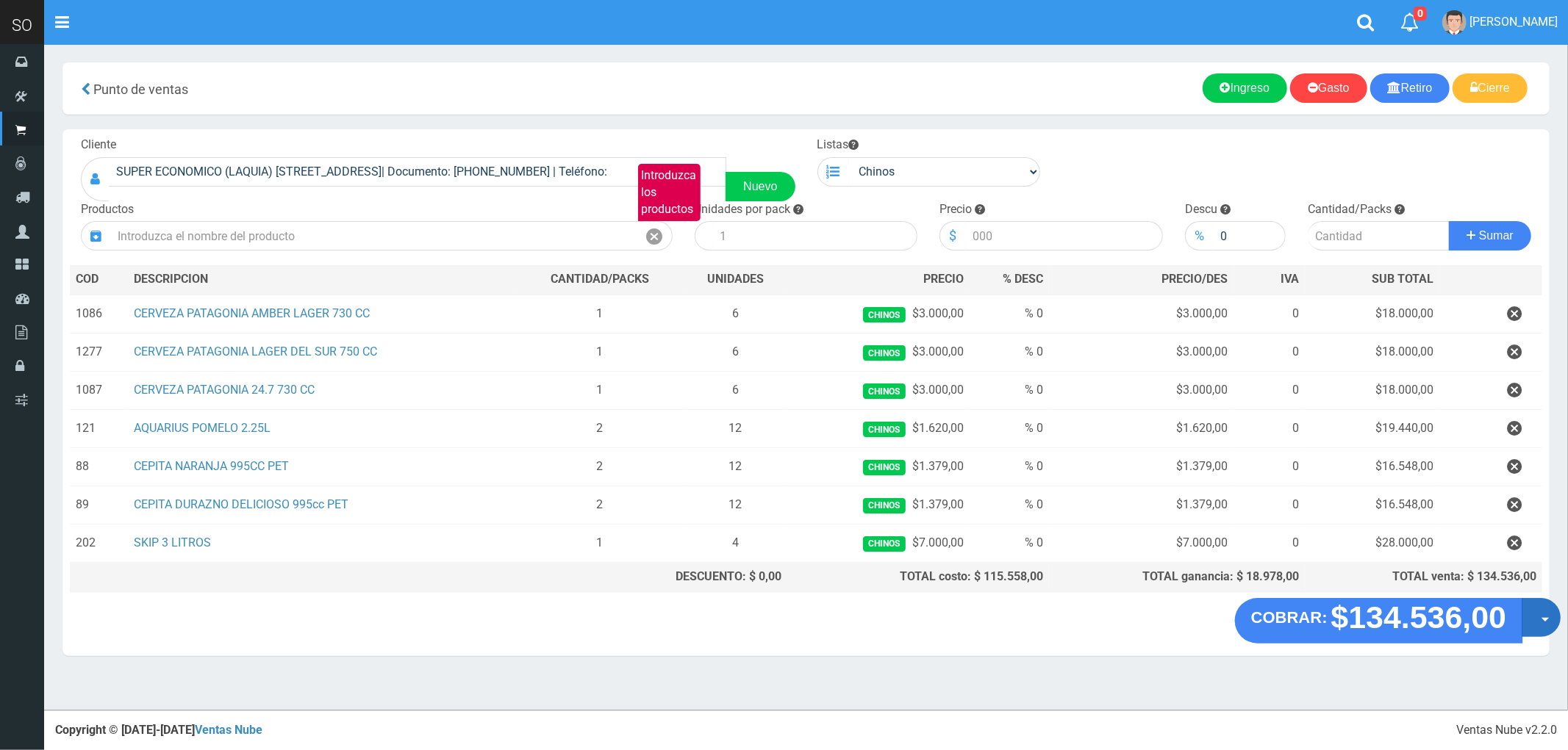
click at [1546, 623] on button "Opciones" at bounding box center [1541, 618] width 39 height 39
click at [1516, 662] on link "Crear presupuesto" at bounding box center [1494, 655] width 131 height 34
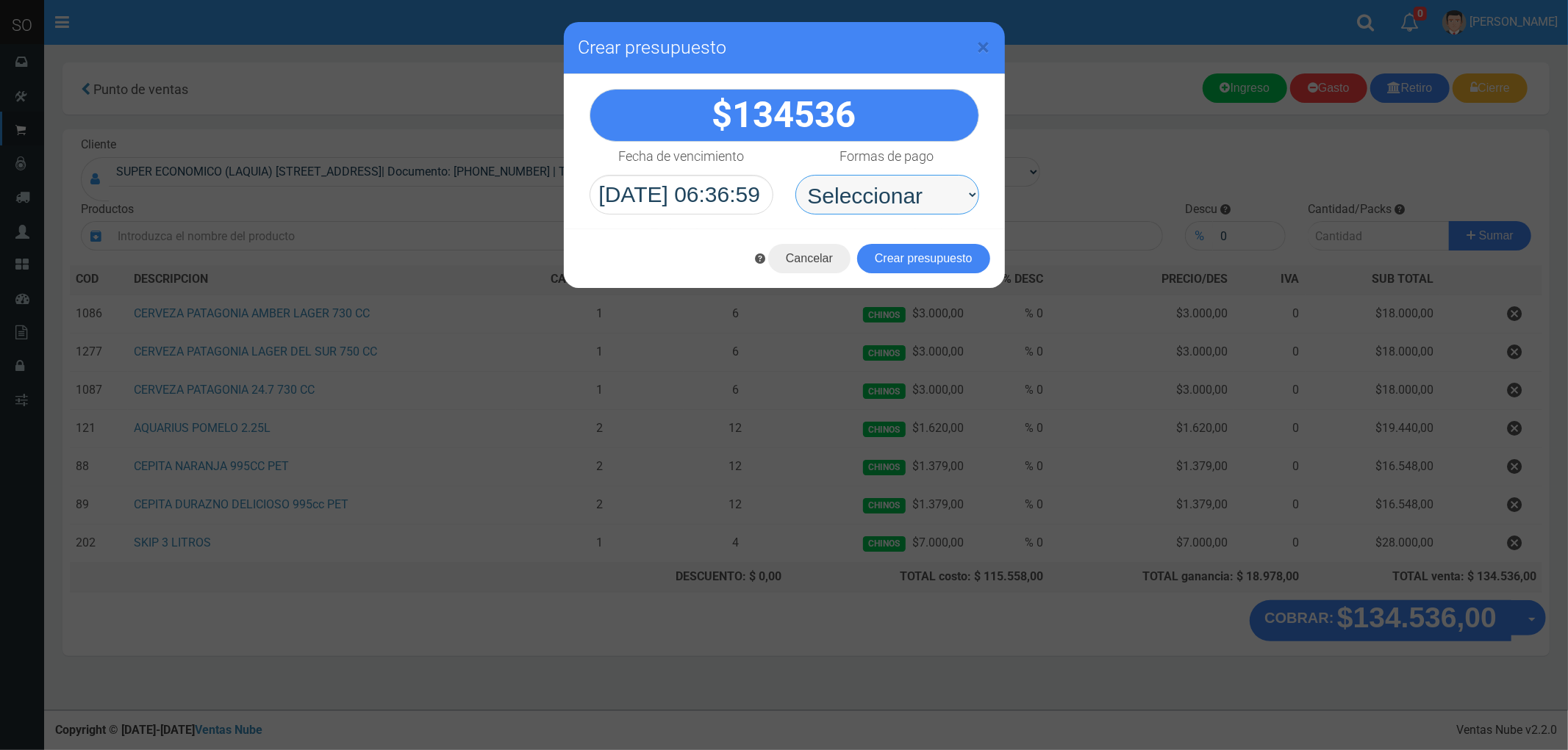
click at [866, 180] on select "Seleccionar Efectivo Tarjeta de Crédito Depósito Débito" at bounding box center [887, 195] width 184 height 40
select select "Efectivo"
click at [796, 175] on select "Seleccionar Efectivo Tarjeta de Crédito Depósito Débito" at bounding box center [887, 195] width 184 height 40
click at [927, 253] on button "Crear presupuesto" at bounding box center [924, 259] width 133 height 30
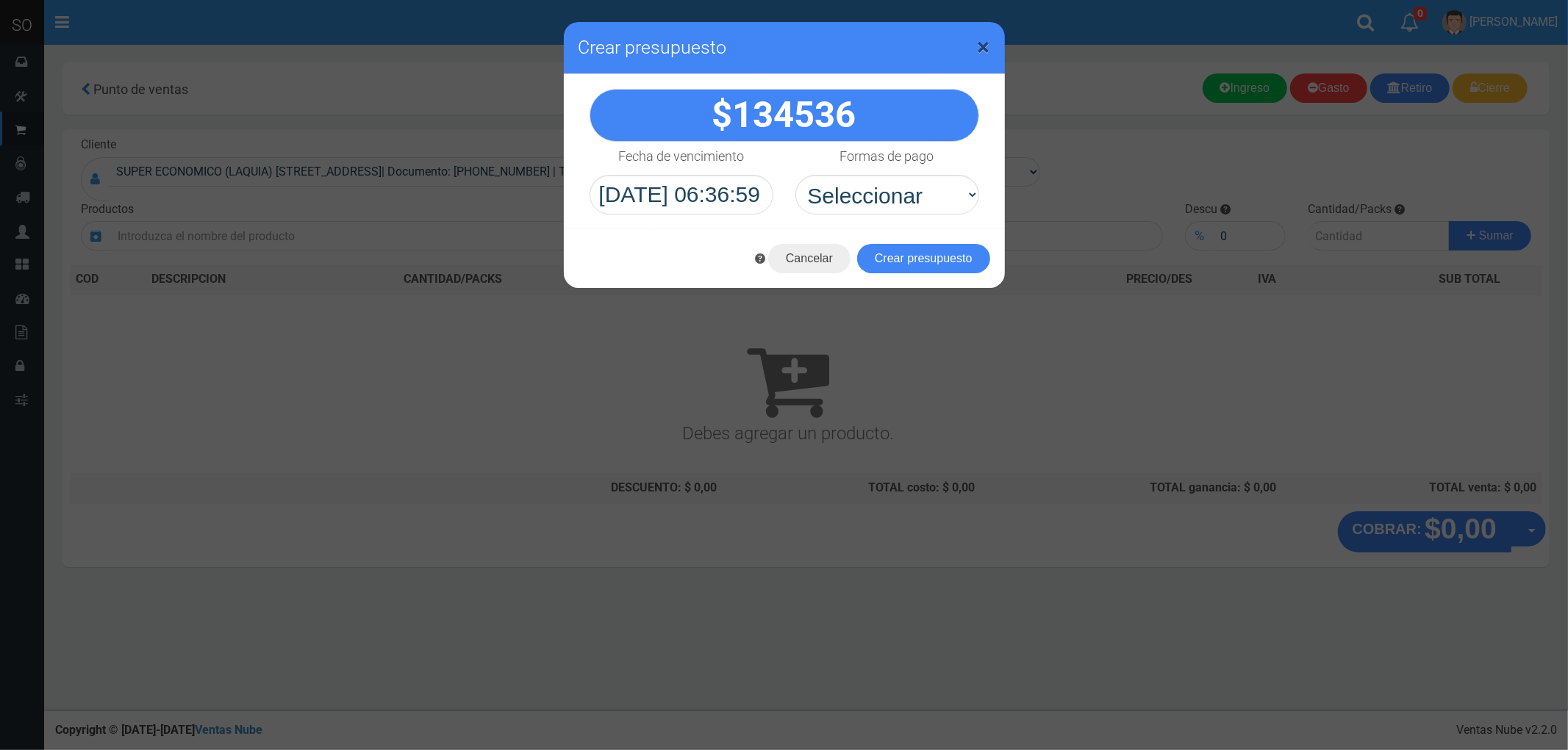
click at [982, 45] on span "×" at bounding box center [984, 47] width 13 height 28
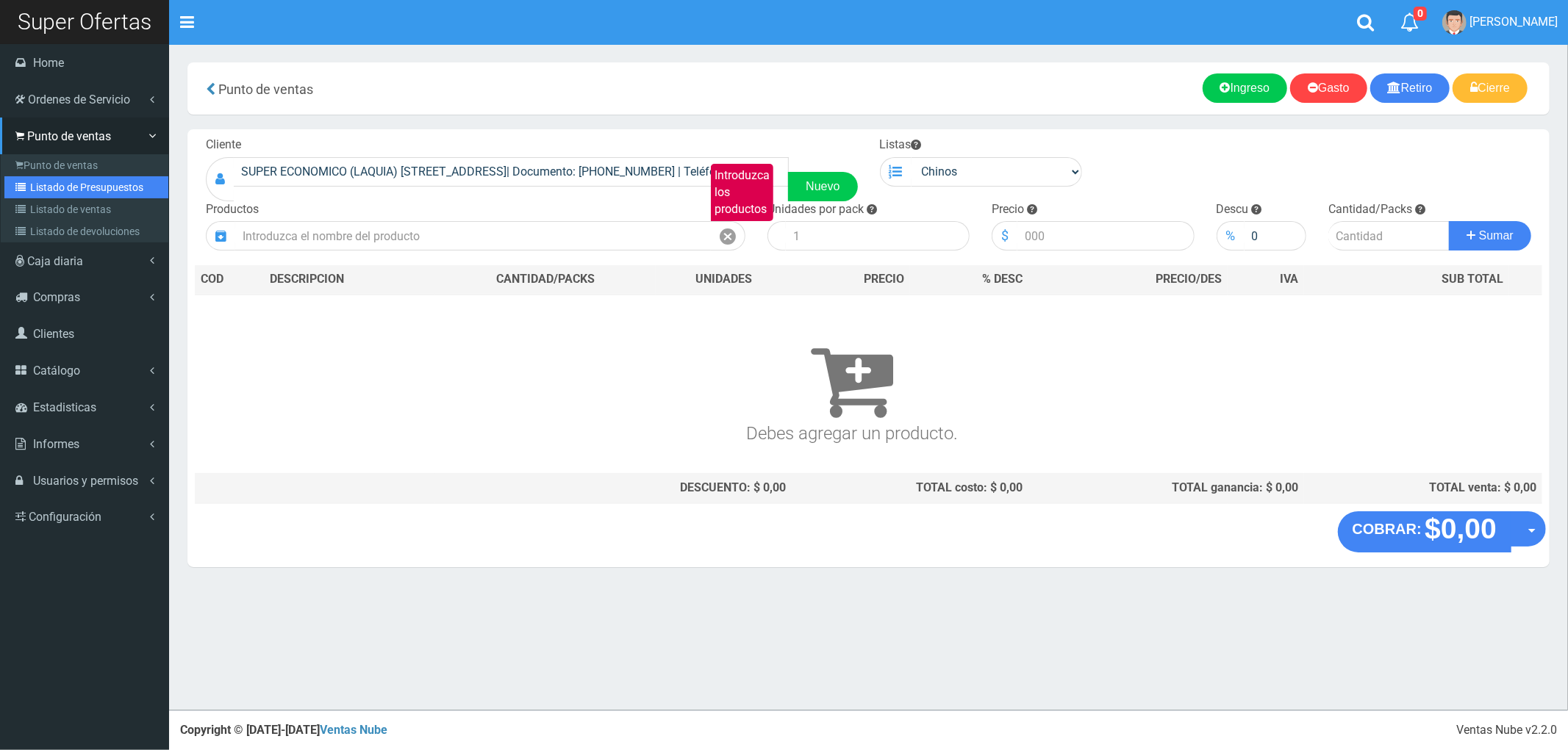
click at [62, 186] on link "Listado de Presupuestos" at bounding box center [87, 188] width 164 height 22
